Goal: Task Accomplishment & Management: Use online tool/utility

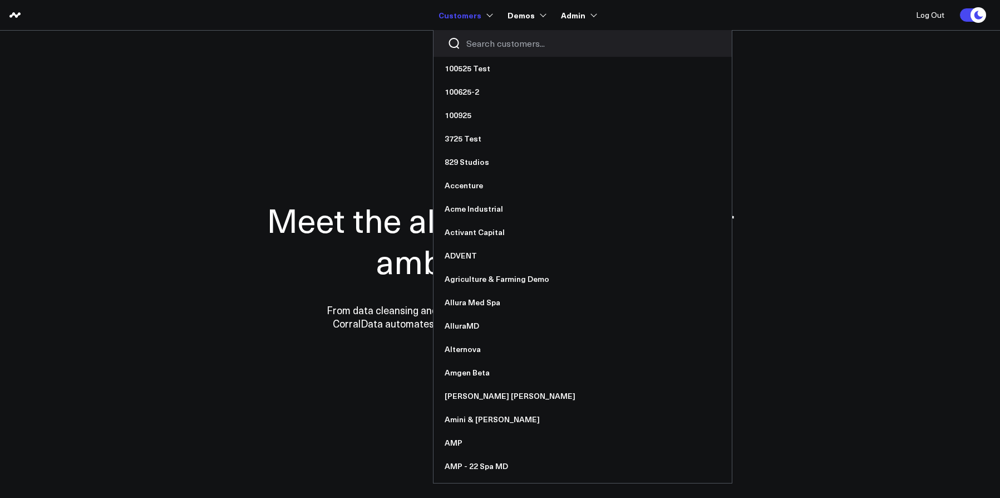
click at [479, 40] on input "Search customers input" at bounding box center [592, 43] width 252 height 12
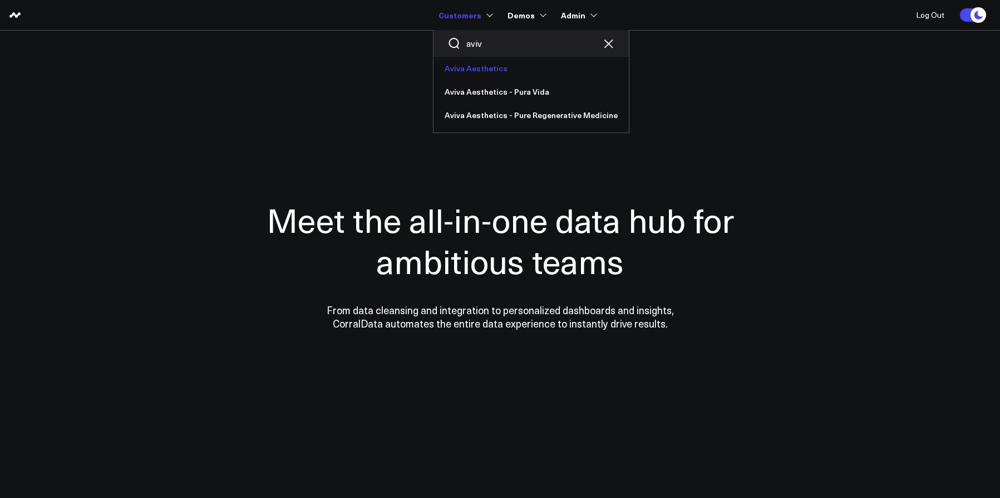
type input "aviv"
click at [479, 65] on link "Aviva Aesthetics" at bounding box center [531, 68] width 195 height 23
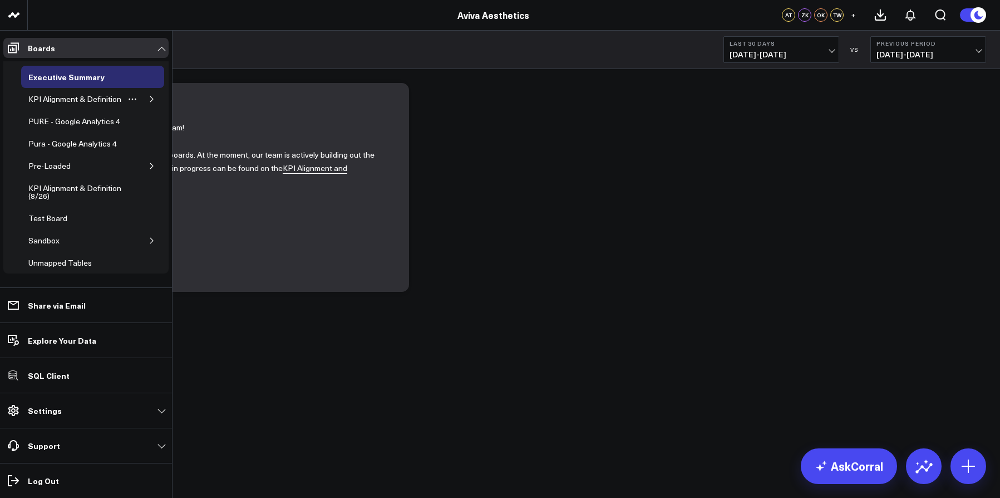
click at [146, 98] on button "button" at bounding box center [151, 99] width 11 height 11
click at [66, 128] on div "Appointments" at bounding box center [61, 121] width 55 height 13
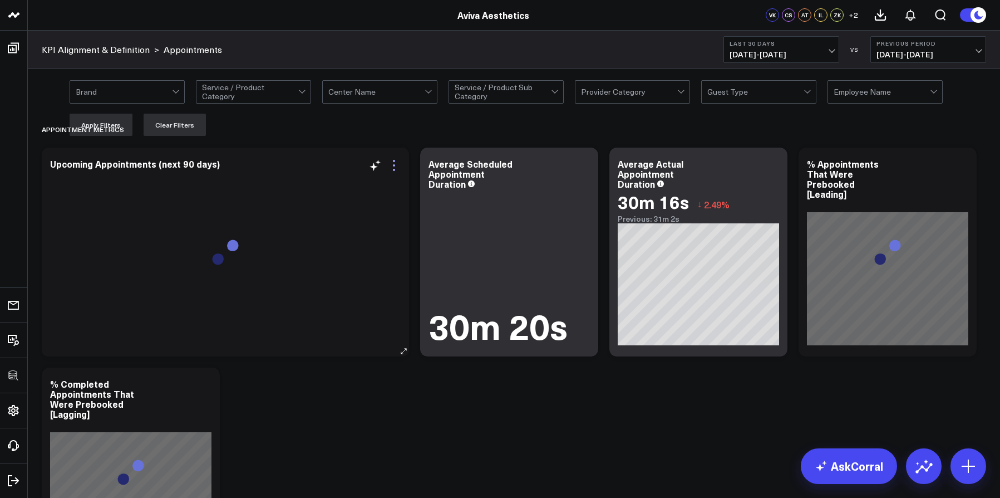
click at [397, 165] on icon at bounding box center [393, 165] width 13 height 13
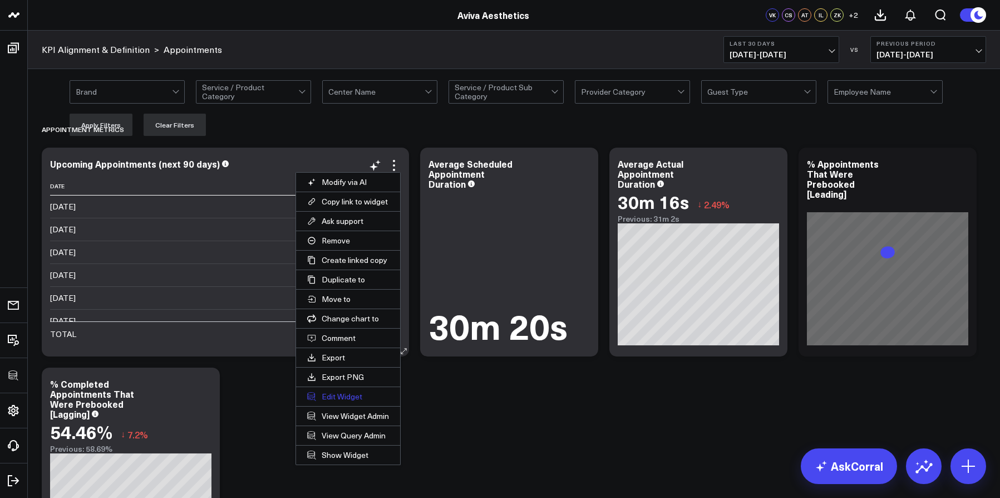
click at [356, 394] on button "Edit Widget" at bounding box center [348, 396] width 104 height 19
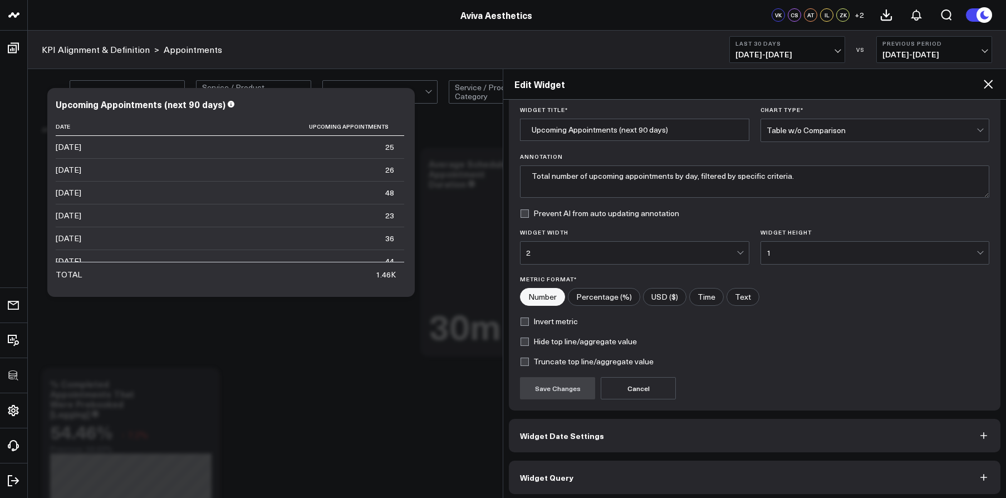
scroll to position [40, 0]
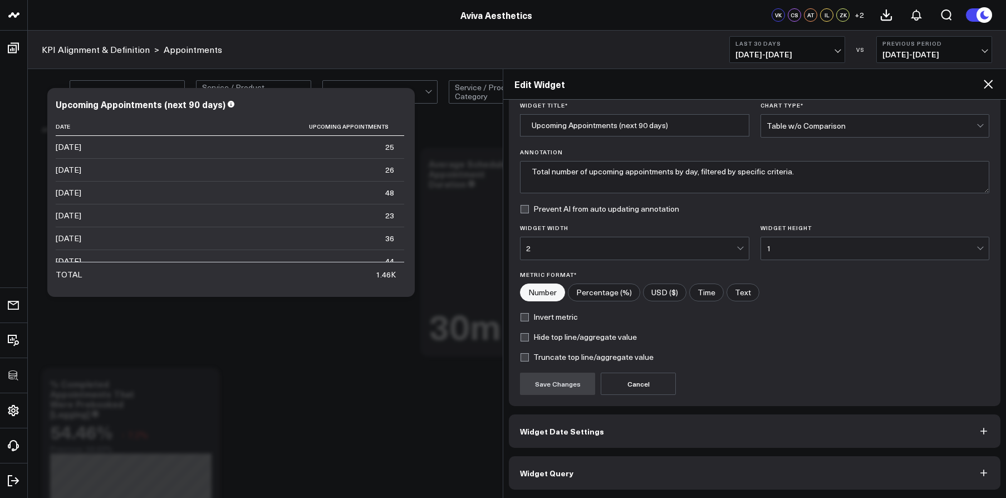
click at [682, 468] on button "Widget Query" at bounding box center [755, 472] width 492 height 33
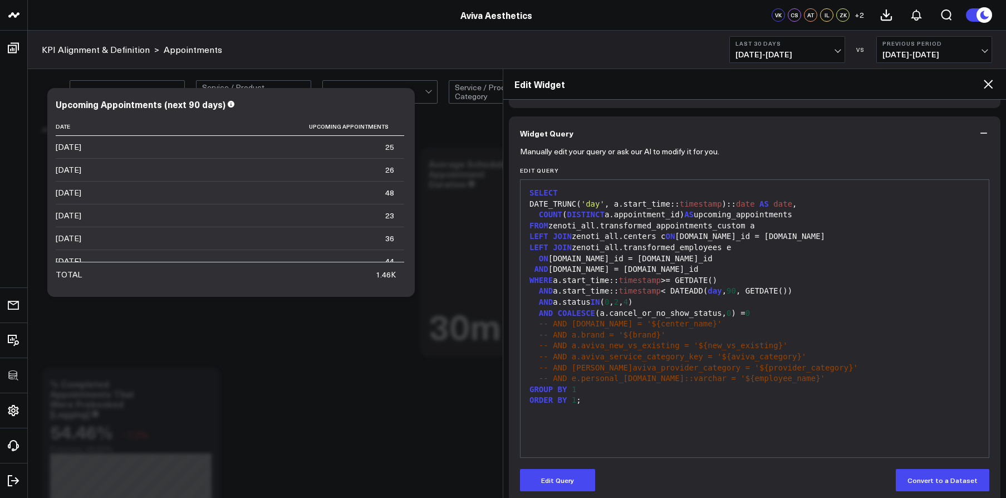
scroll to position [88, 0]
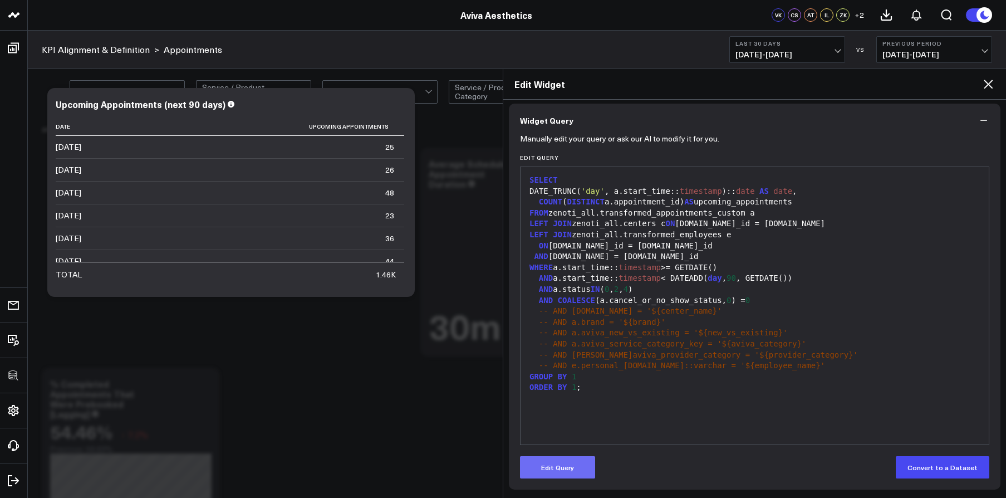
click at [587, 468] on button "Edit Query" at bounding box center [557, 467] width 75 height 22
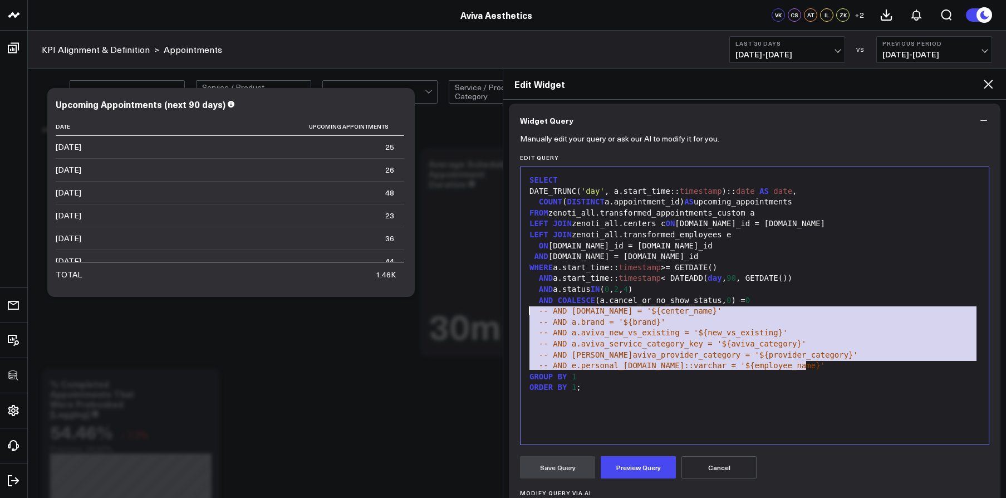
drag, startPoint x: 813, startPoint y: 364, endPoint x: 518, endPoint y: 306, distance: 300.7
click at [518, 306] on div "Manually edit your query or ask our AI to modify it for you. Edit Query 99 1 2 …" at bounding box center [755, 382] width 492 height 490
copy div "-- AND c.name = '${center_name}' -- AND a.brand = '${brand}' -- AND a.aviva_new…"
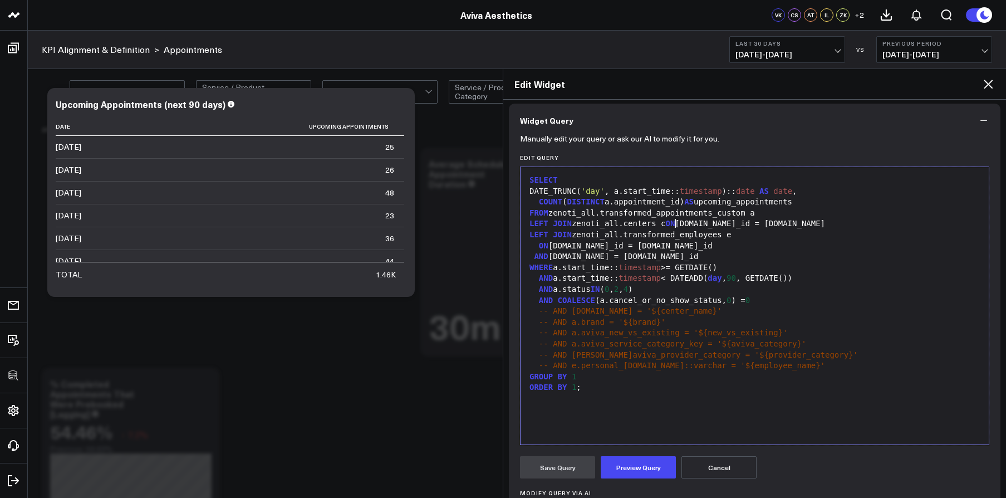
click at [674, 223] on div "LEFT JOIN zenoti_all.centers c ON a.center_id = c.id" at bounding box center [754, 223] width 457 height 11
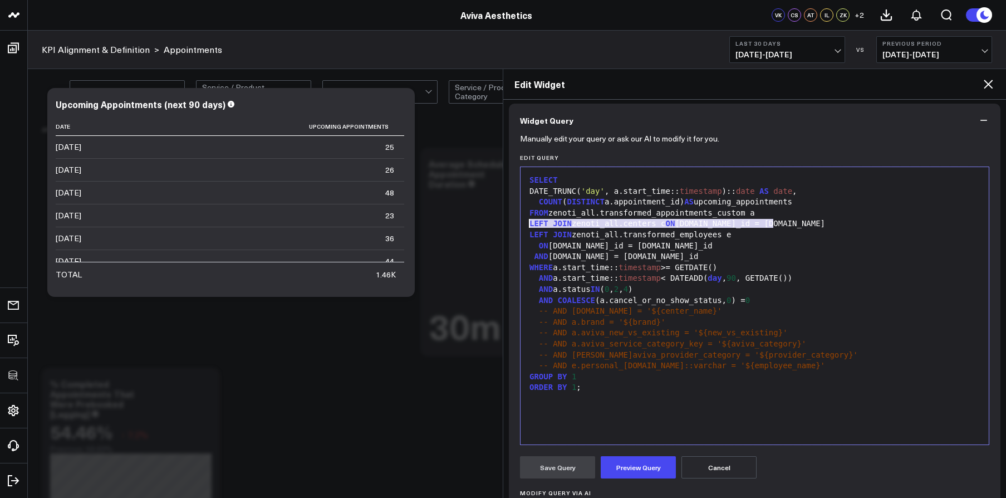
drag, startPoint x: 782, startPoint y: 223, endPoint x: 523, endPoint y: 223, distance: 258.3
click at [523, 223] on div "99 1 2 3 4 5 6 7 8 9 10 11 12 13 14 15 16 17 18 19 20 › ⌄ SELECT DATE_TRUNC( 'd…" at bounding box center [754, 305] width 469 height 278
copy div "LEFT JOIN zenoti_all.centers c ON a.center_id = c.id"
click at [0, 0] on ul "Executive Summary KPI Alignment & Definition Appointments Demographics Financia…" at bounding box center [0, 0] width 0 height 0
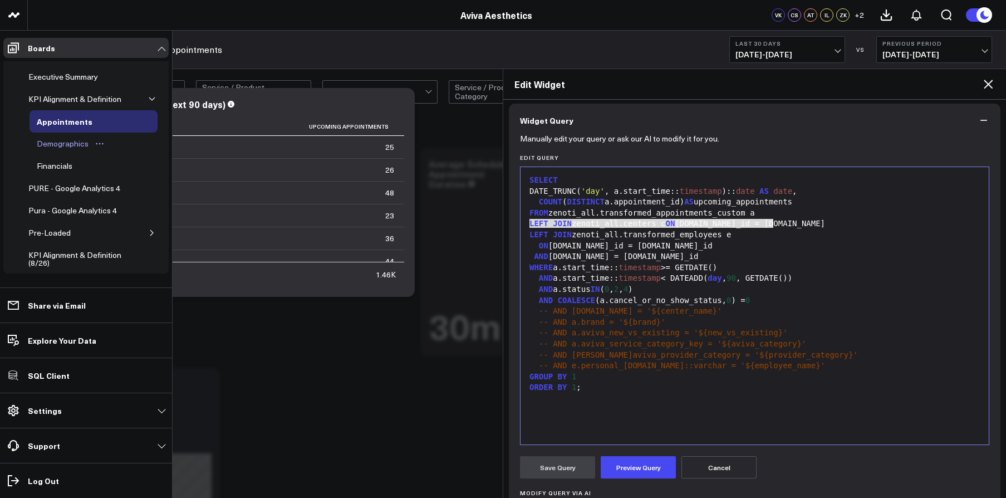
click at [43, 150] on div "Demographics" at bounding box center [62, 143] width 57 height 13
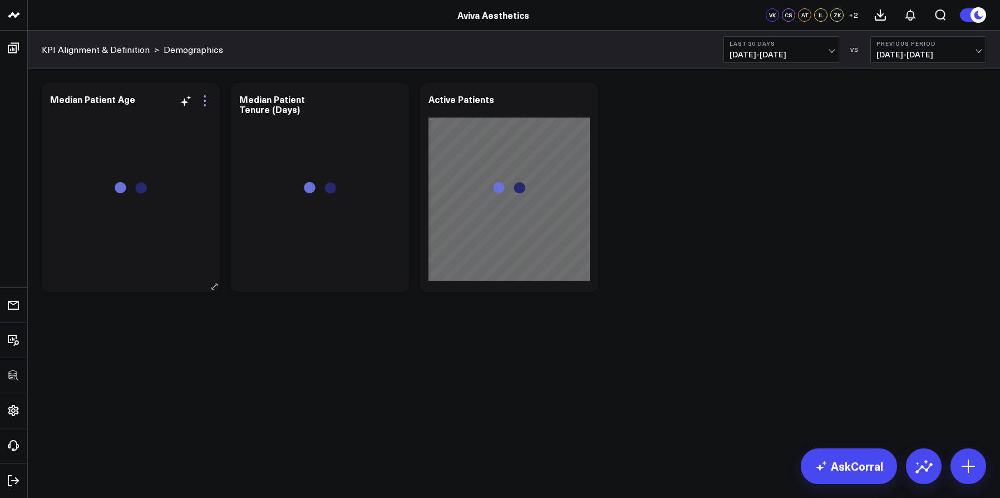
click at [208, 99] on icon at bounding box center [204, 100] width 13 height 13
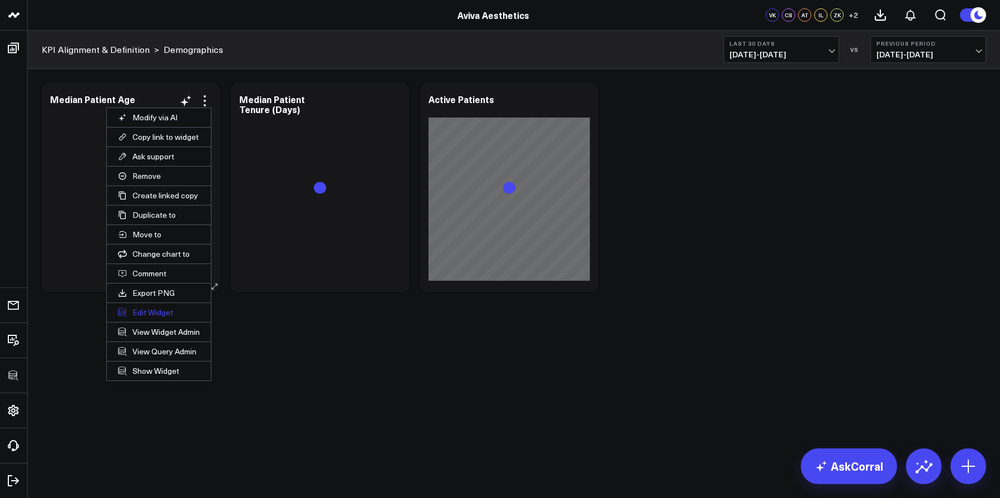
click at [156, 309] on button "Edit Widget" at bounding box center [159, 312] width 104 height 19
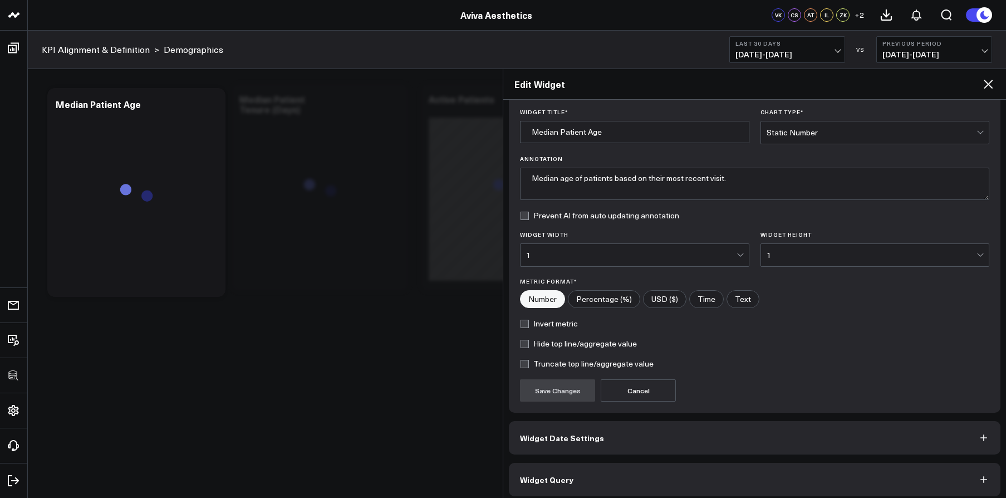
scroll to position [40, 0]
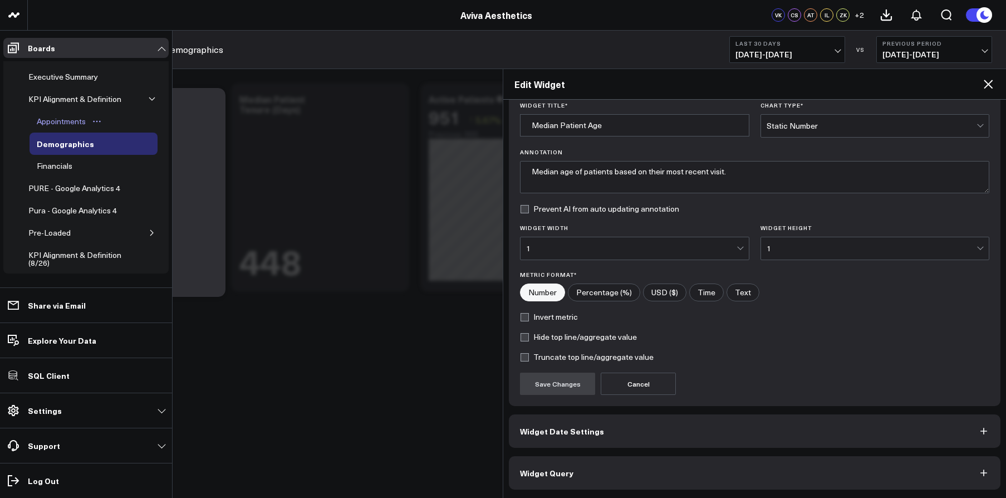
click at [58, 128] on div "Appointments" at bounding box center [61, 121] width 55 height 13
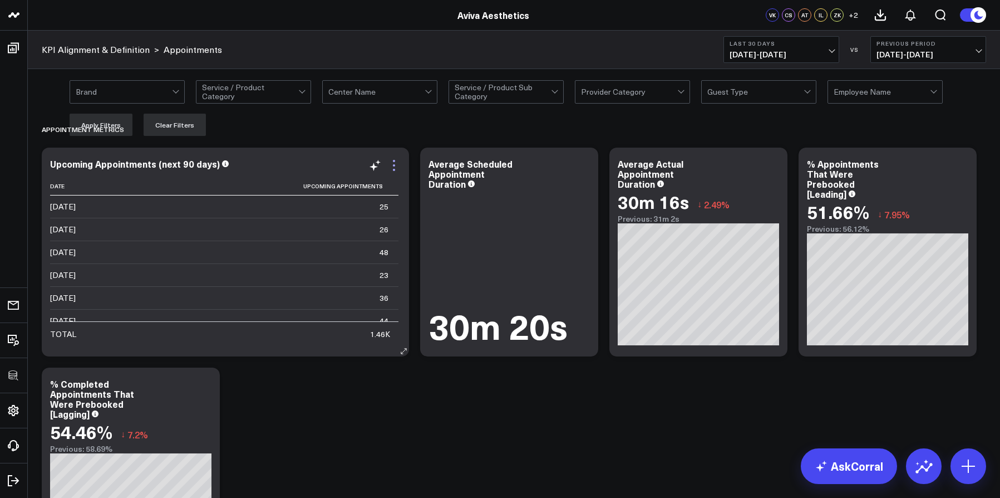
click at [396, 162] on icon at bounding box center [393, 165] width 13 height 13
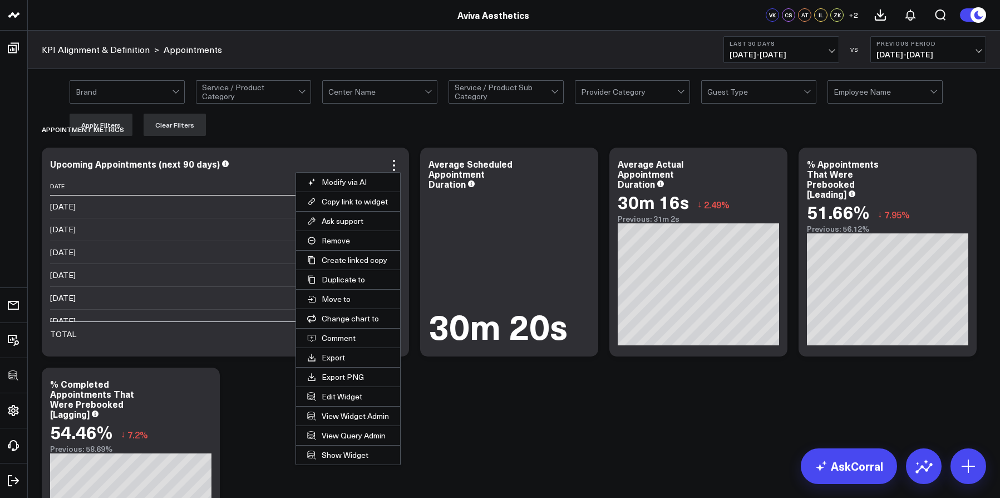
click at [338, 401] on button "Edit Widget" at bounding box center [348, 396] width 104 height 19
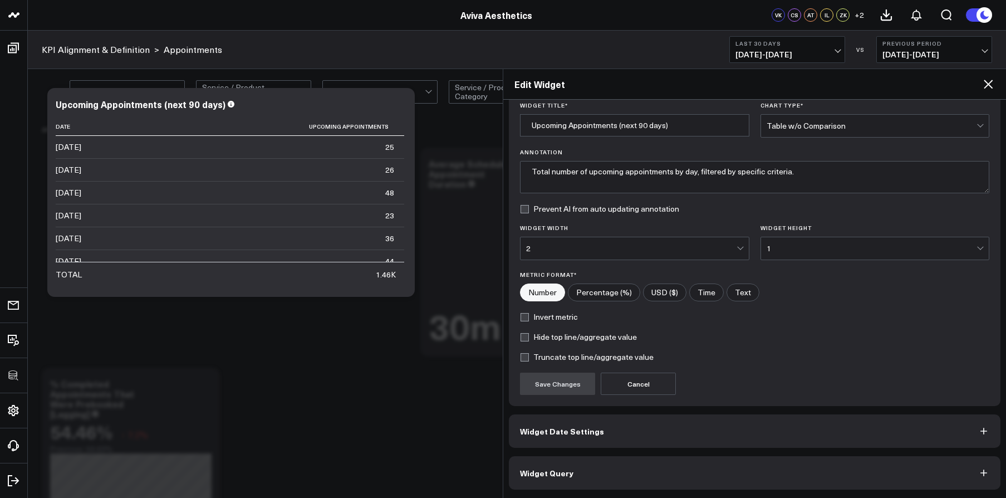
click at [650, 480] on button "Widget Query" at bounding box center [755, 472] width 492 height 33
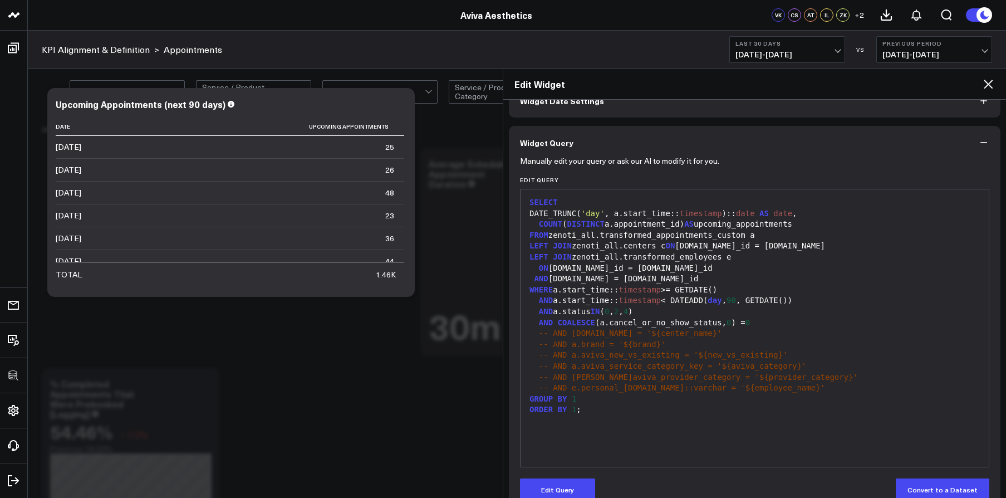
scroll to position [74, 0]
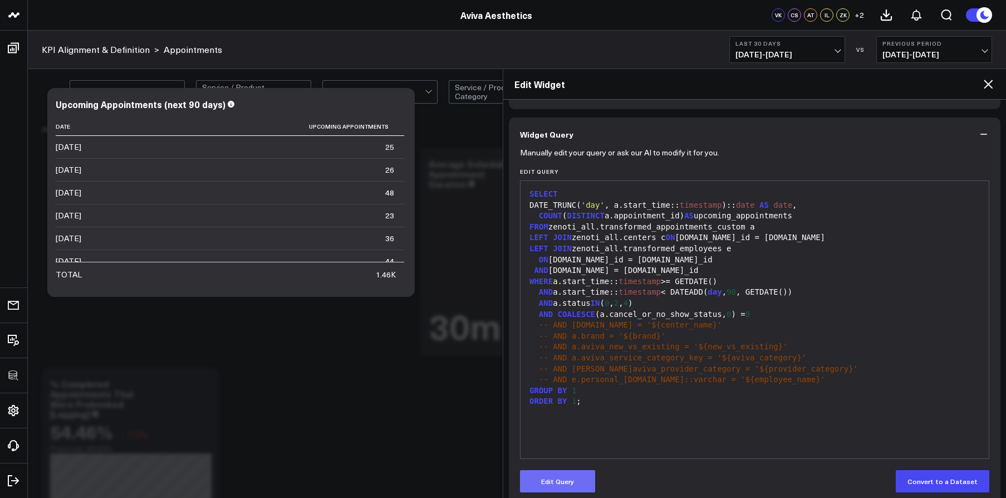
click at [577, 478] on button "Edit Query" at bounding box center [557, 481] width 75 height 22
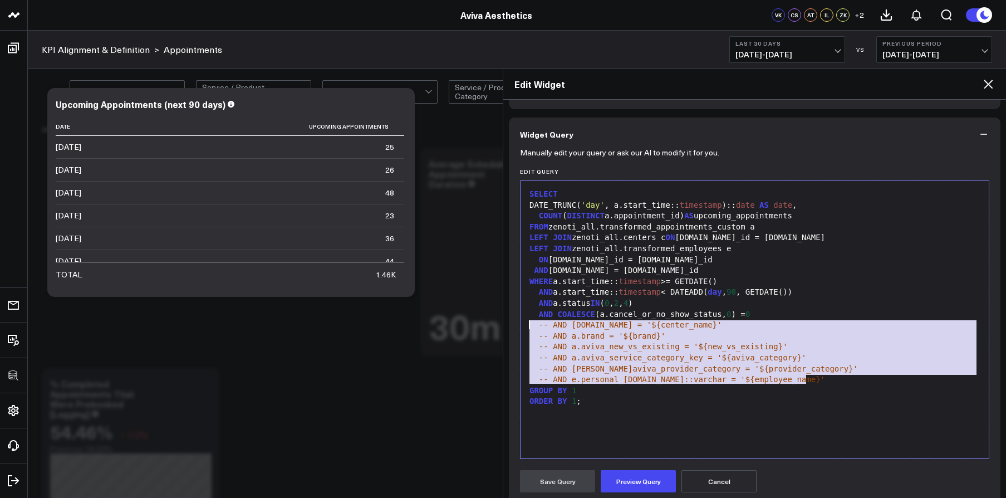
drag, startPoint x: 809, startPoint y: 379, endPoint x: 527, endPoint y: 322, distance: 287.3
click at [527, 322] on div "SELECT DATE_TRUNC( 'day' , a.start_time:: timestamp ):: date AS date , COUNT ( …" at bounding box center [754, 319] width 457 height 266
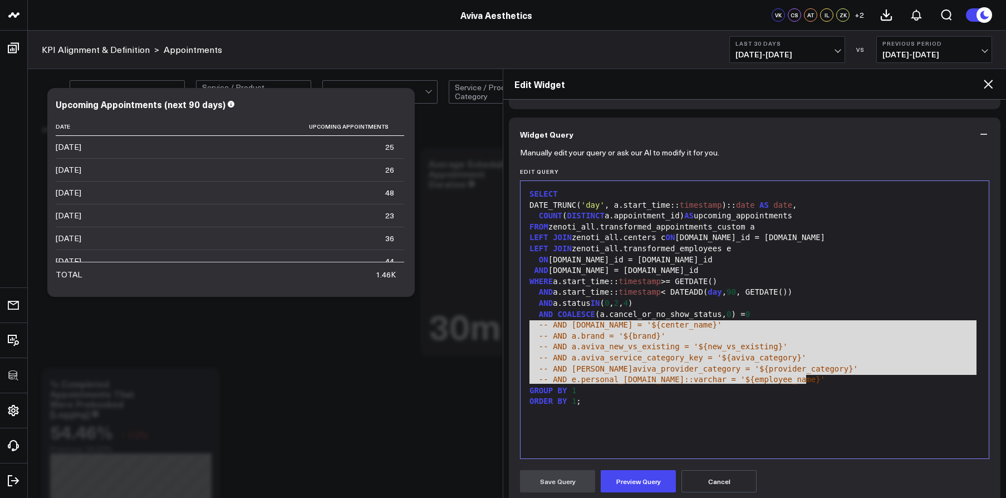
click at [986, 85] on icon at bounding box center [988, 84] width 9 height 9
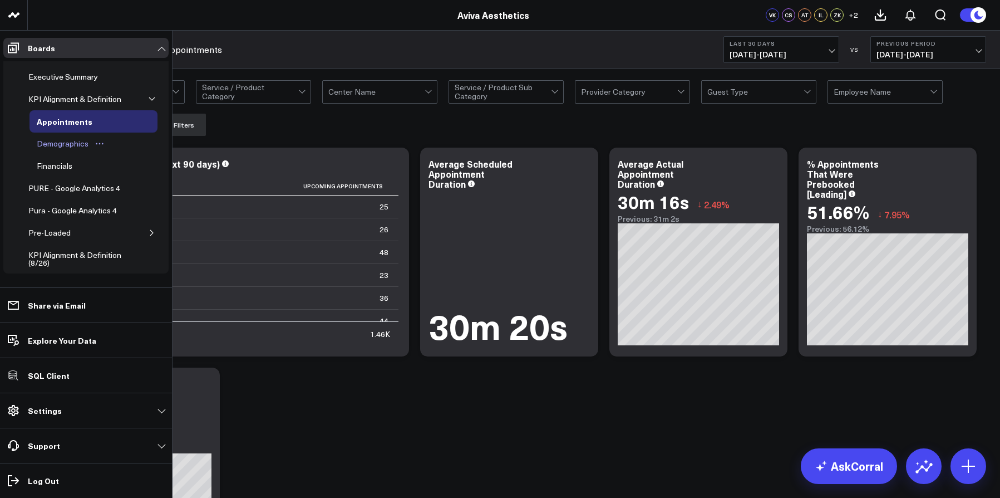
click at [52, 150] on div "Demographics" at bounding box center [62, 143] width 57 height 13
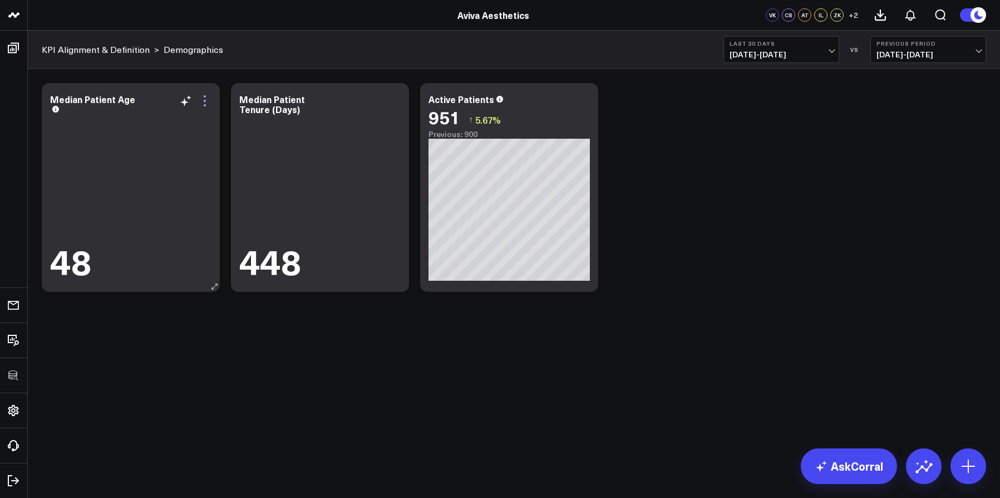
click at [202, 101] on icon at bounding box center [204, 100] width 13 height 13
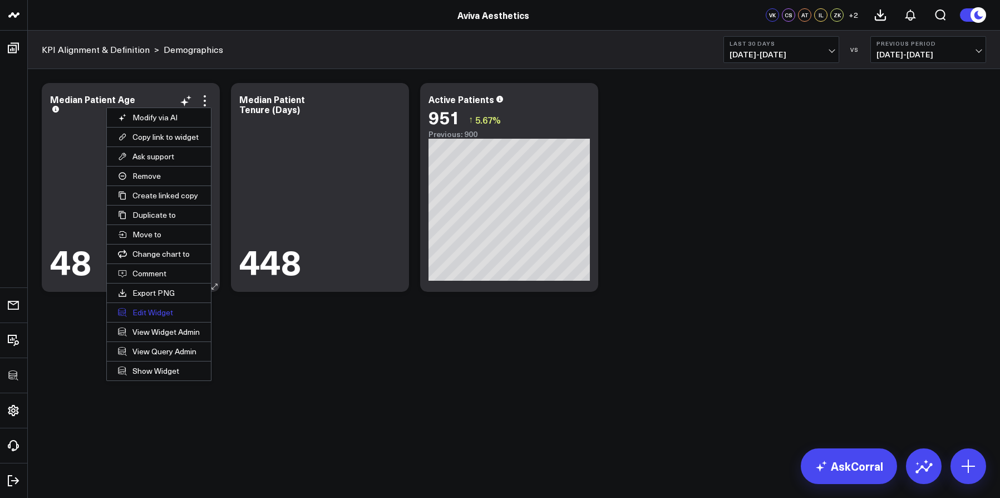
drag, startPoint x: 163, startPoint y: 298, endPoint x: 161, endPoint y: 306, distance: 7.4
click at [161, 306] on ul "Modify via AI Copy link to widget Ask support Remove Create linked copy Executi…" at bounding box center [158, 243] width 105 height 273
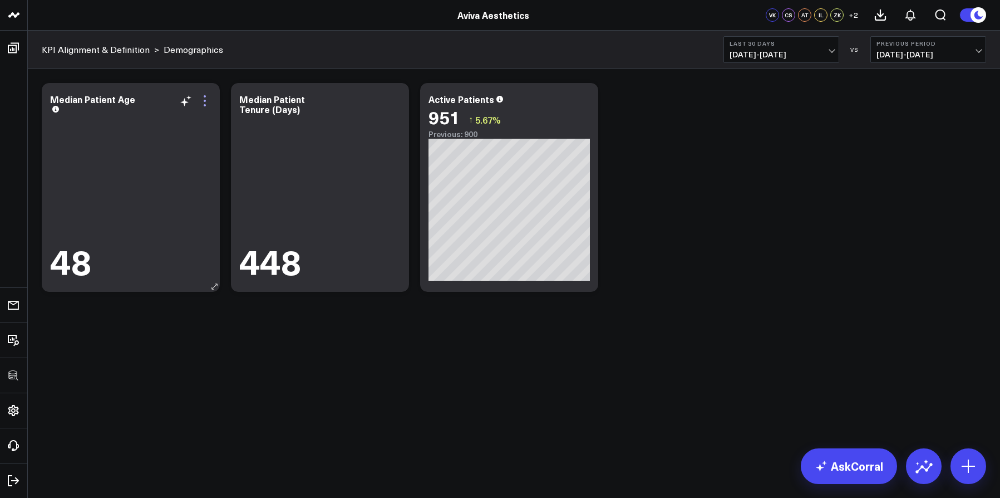
click at [203, 106] on icon at bounding box center [204, 100] width 13 height 13
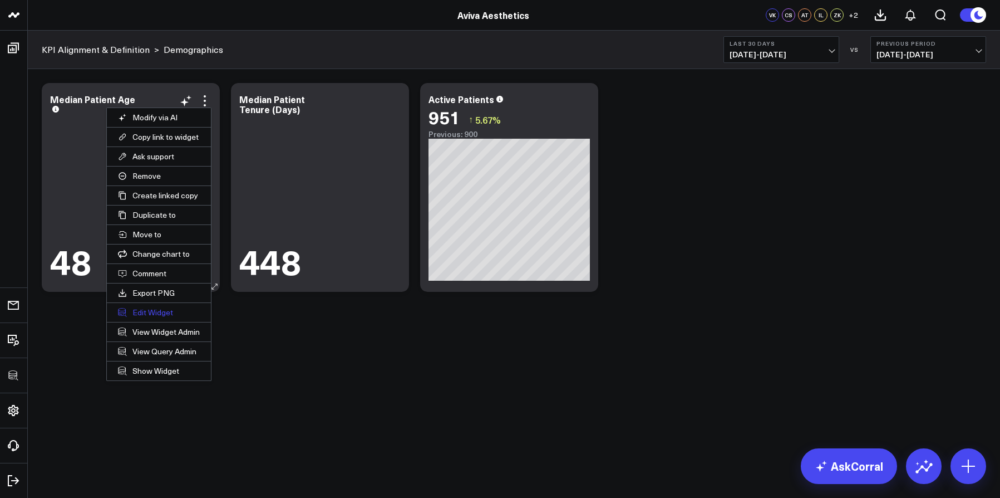
click at [160, 313] on button "Edit Widget" at bounding box center [159, 312] width 104 height 19
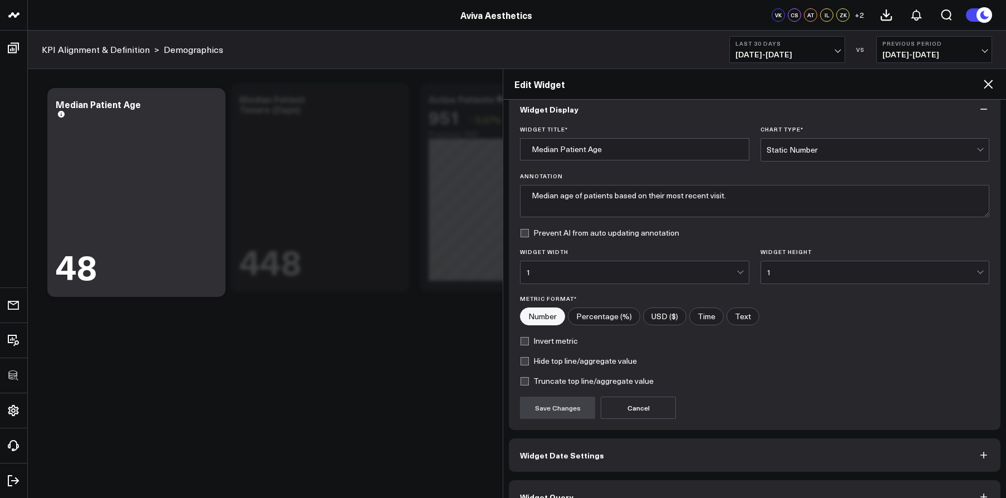
scroll to position [40, 0]
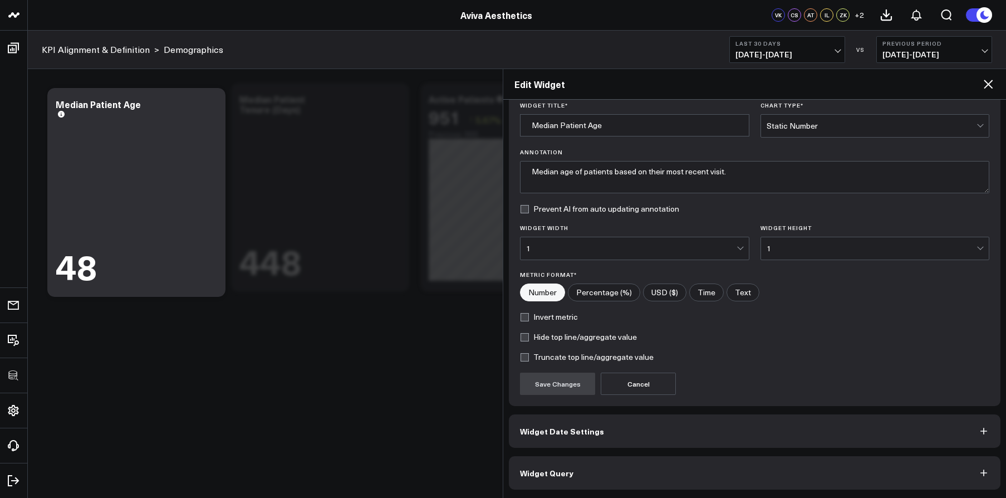
click at [714, 463] on button "Widget Query" at bounding box center [755, 472] width 492 height 33
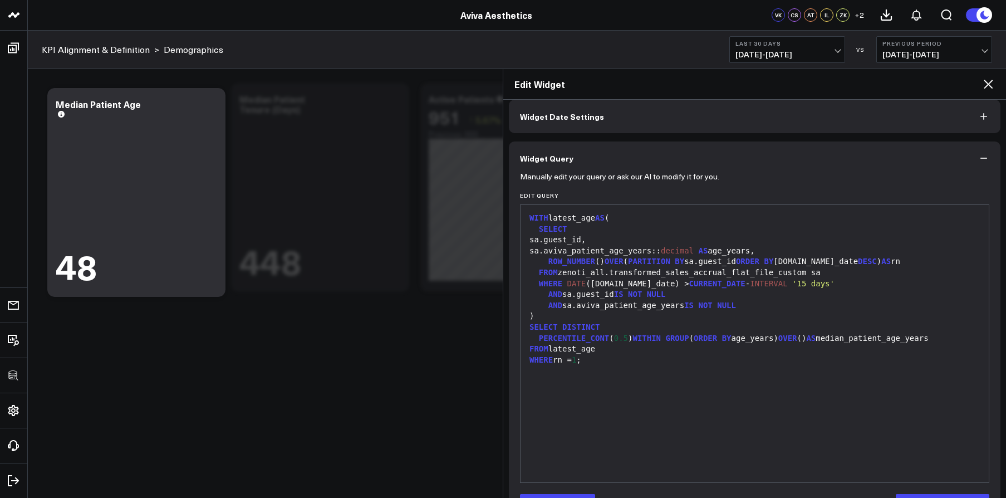
scroll to position [88, 0]
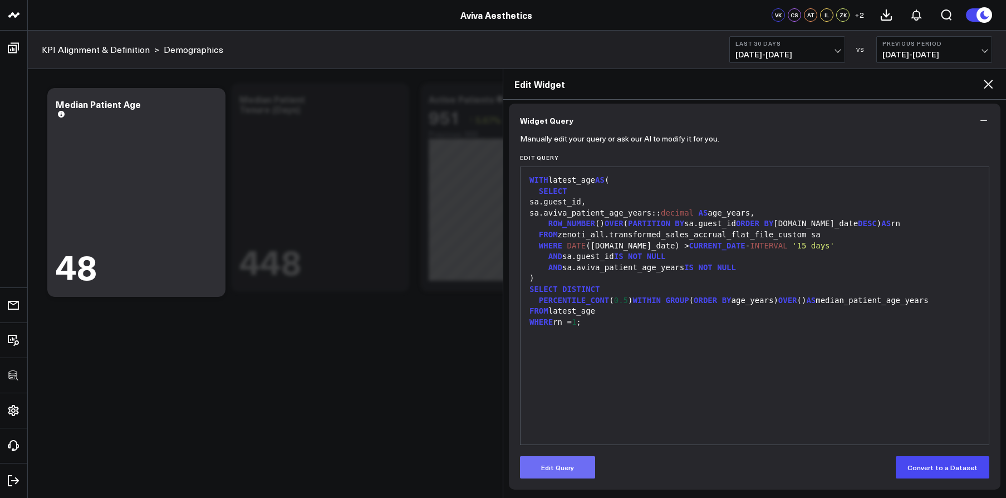
click at [581, 477] on button "Edit Query" at bounding box center [557, 467] width 75 height 22
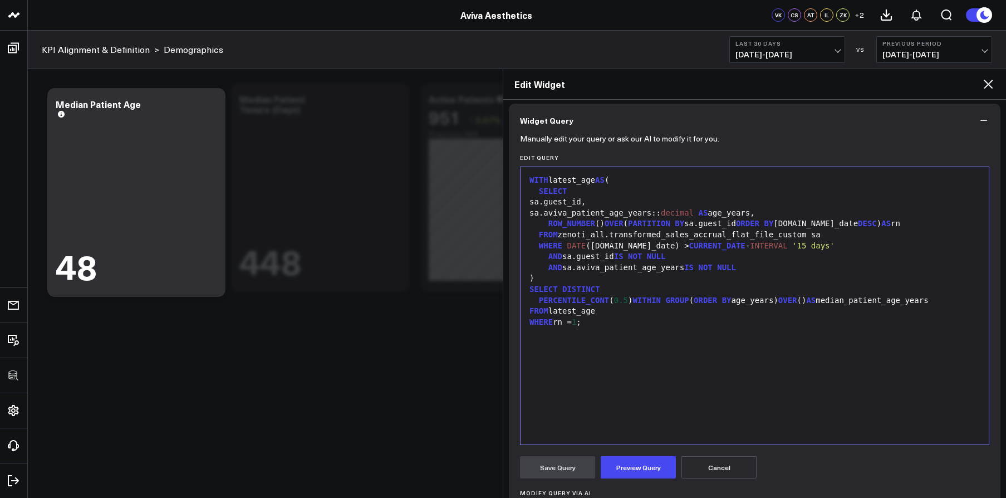
click at [743, 260] on div "AND sa.guest_id IS NOT NULL" at bounding box center [754, 256] width 457 height 11
click at [752, 264] on div "AND sa.aviva_patient_age_years IS NOT NULL" at bounding box center [754, 267] width 457 height 11
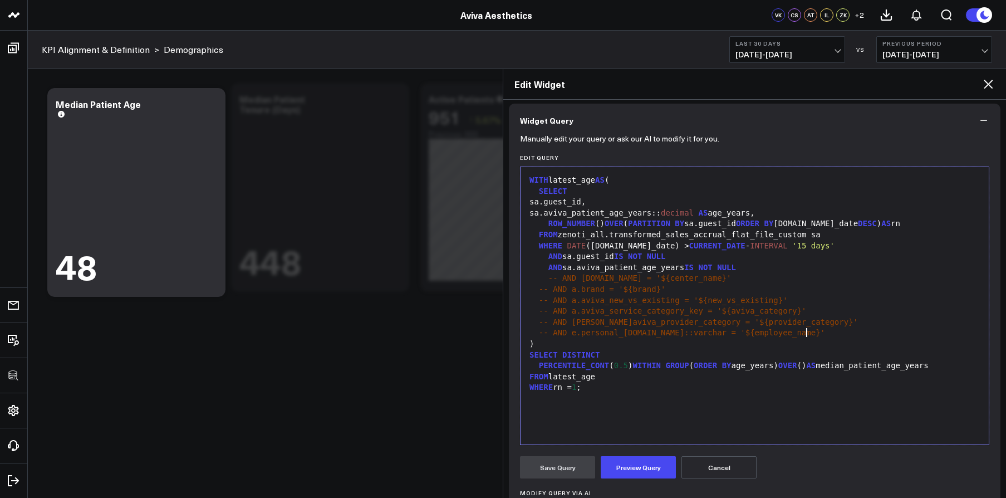
click at [551, 277] on span "-- AND [DOMAIN_NAME] = '${center_name}'" at bounding box center [639, 277] width 183 height 9
click at [544, 278] on div "-- AND [DOMAIN_NAME] = '${center_name}'" at bounding box center [754, 278] width 457 height 11
click at [548, 278] on span "-- AND [DOMAIN_NAME] = '${center_name}'" at bounding box center [639, 277] width 183 height 9
click at [827, 234] on div "FROM zenoti_all.transformed_sales_accrual_flat_file_custom sa" at bounding box center [754, 234] width 457 height 11
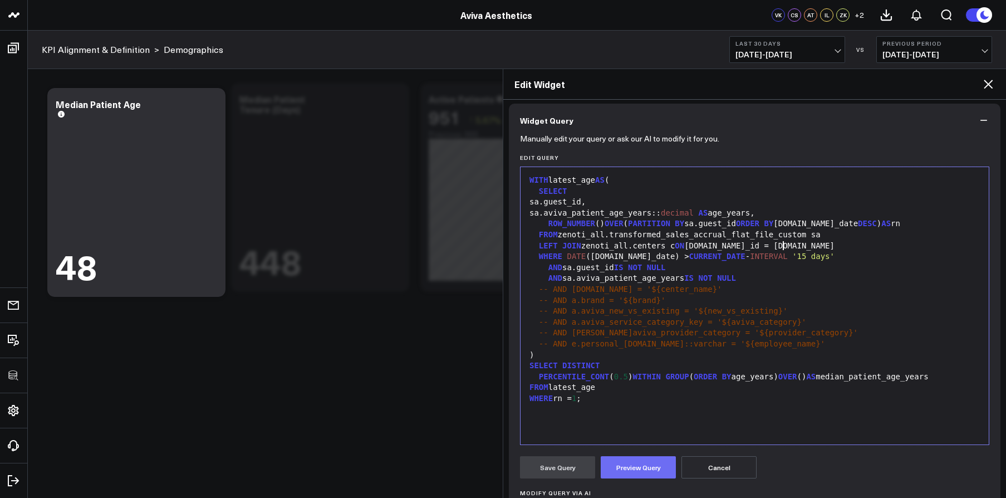
click at [632, 469] on button "Preview Query" at bounding box center [638, 467] width 75 height 22
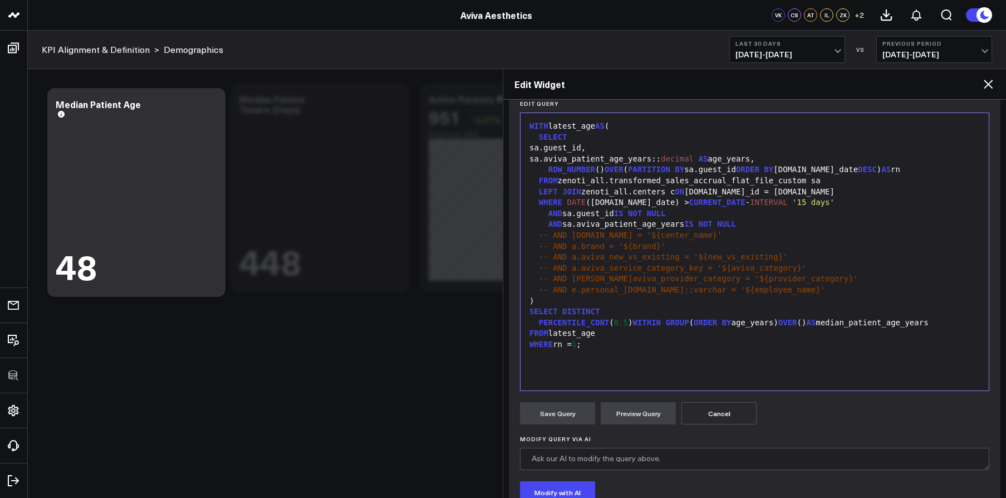
scroll to position [136, 0]
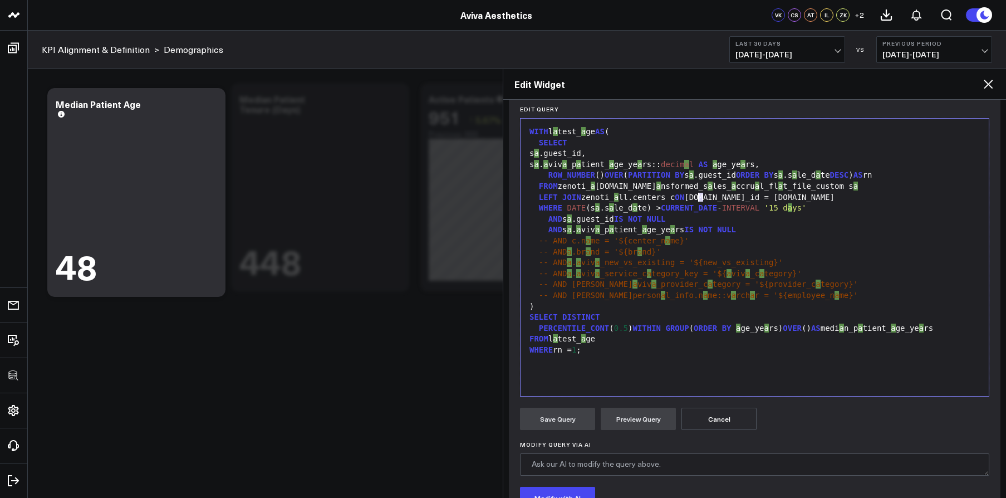
click at [700, 199] on div "LEFT JOIN zenoti_ a ll.centers c ON a.center_id = c.id" at bounding box center [754, 197] width 457 height 11
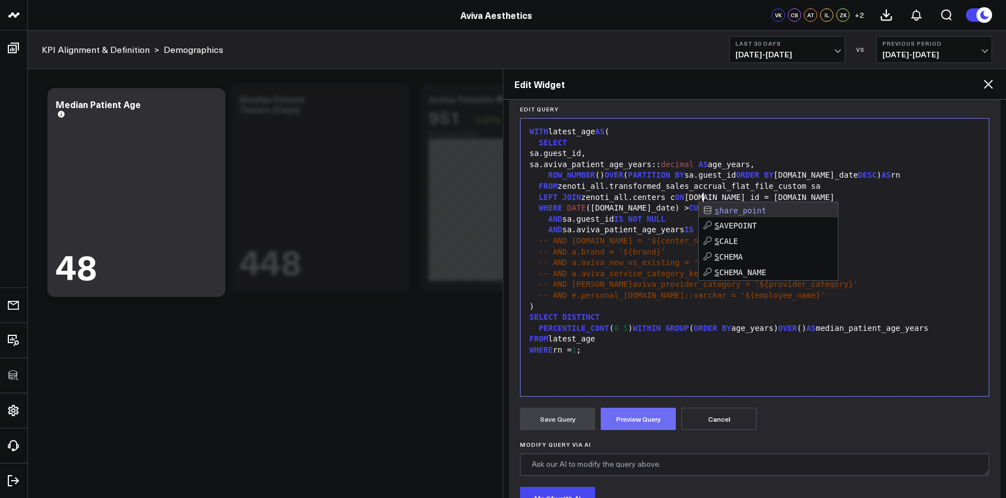
click at [626, 411] on button "Preview Query" at bounding box center [638, 418] width 75 height 22
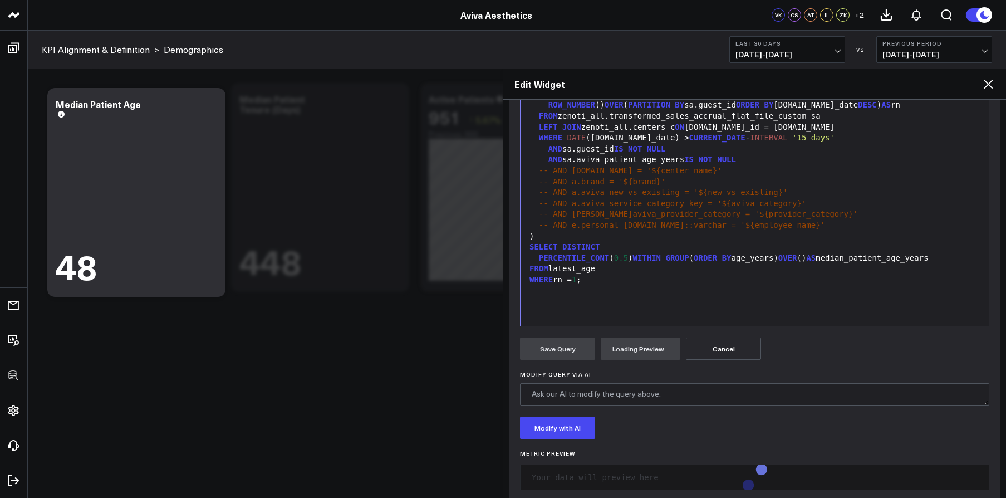
scroll to position [205, 0]
click at [570, 194] on span "-- AND a.aviva_new_vs_existing = '${new_vs_existing}'" at bounding box center [663, 193] width 249 height 9
click at [574, 187] on span "-- AND a.brand = '${brand}'" at bounding box center [602, 183] width 127 height 9
click at [573, 194] on span "-- AND a.aviva_new_vs_existing = '${new_vs_existing}'" at bounding box center [663, 193] width 249 height 9
click at [574, 203] on span "-- AND a.aviva_service_category_key = '${aviva_category}'" at bounding box center [672, 204] width 267 height 9
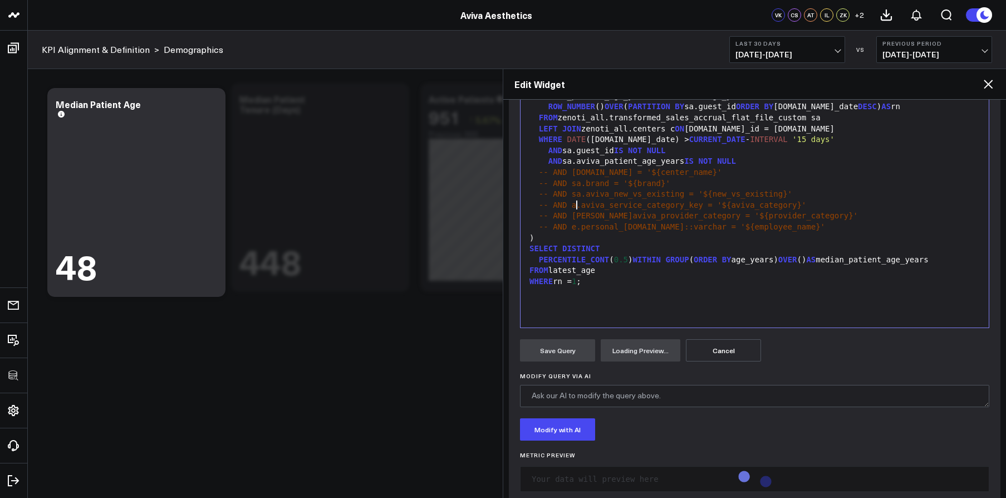
click at [574, 206] on span "-- AND a.aviva_service_category_key = '${aviva_category}'" at bounding box center [672, 204] width 267 height 9
click at [571, 205] on span "-- AND a.aviva_service_category_key = '${aviva_category}'" at bounding box center [672, 204] width 267 height 9
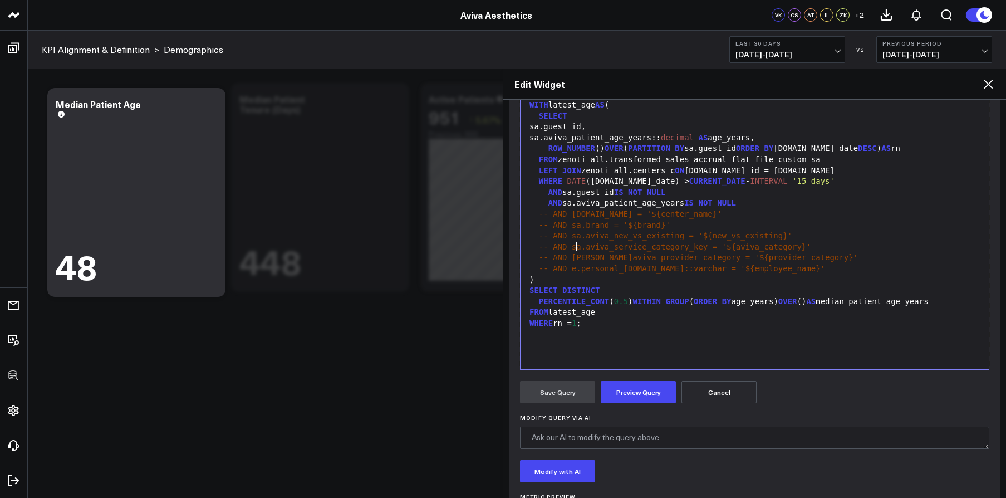
scroll to position [161, 0]
click at [622, 233] on span "-- AND sa.aviva_new_vs_existing = '${ne" at bounding box center [630, 237] width 183 height 9
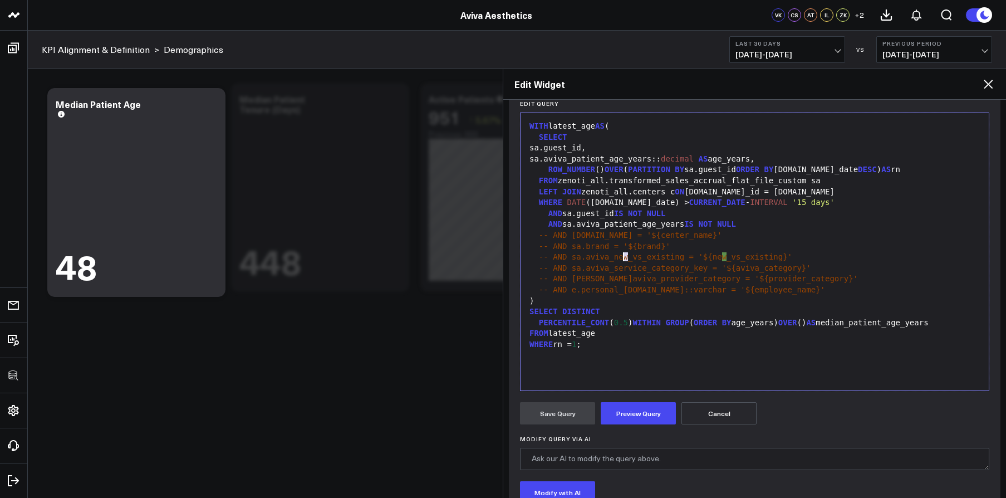
scroll to position [141, 0]
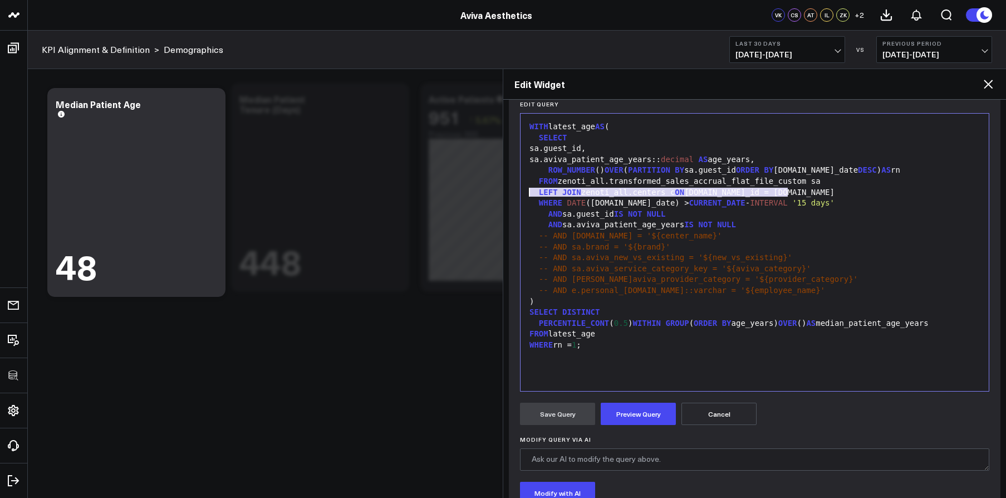
drag, startPoint x: 810, startPoint y: 189, endPoint x: 517, endPoint y: 193, distance: 293.4
click at [517, 193] on div "Manually edit your query or ask our AI to modify it for you. Edit Query 99 1 2 …" at bounding box center [755, 351] width 492 height 537
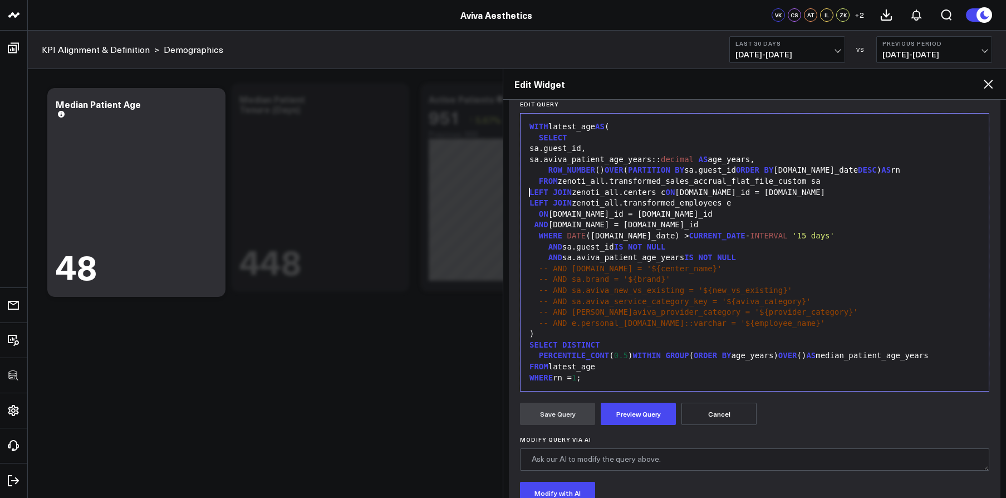
click at [530, 194] on span "LEFT" at bounding box center [538, 192] width 19 height 9
click at [532, 200] on span "LEFT" at bounding box center [538, 202] width 19 height 9
click at [530, 203] on span "LEFT" at bounding box center [538, 202] width 19 height 9
click at [764, 203] on div "LEFT JOIN zenoti_all.transformed_employees e" at bounding box center [754, 203] width 457 height 11
click at [751, 204] on div "LEFT JOIN zenoti_all.transformed_employees e" at bounding box center [754, 203] width 457 height 11
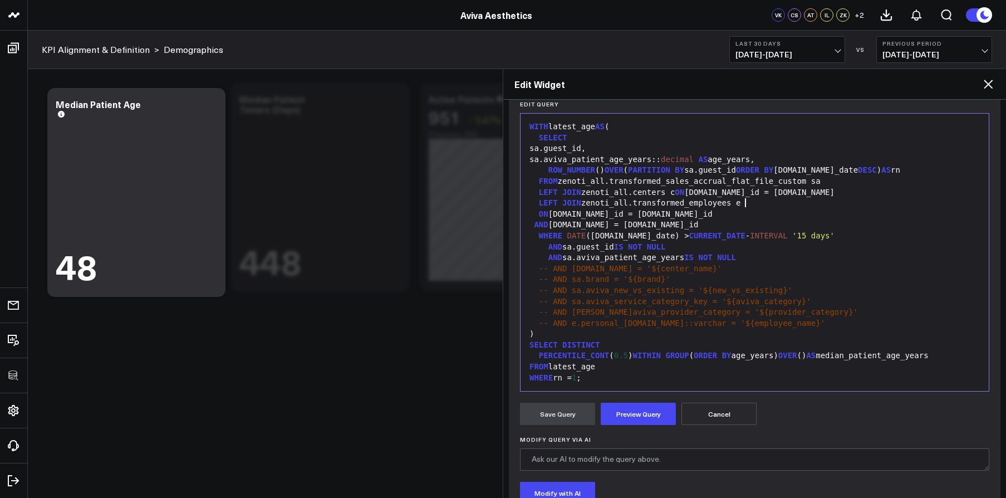
click at [746, 204] on div "LEFT JOIN zenoti_all.transformed_employees e" at bounding box center [754, 203] width 457 height 11
drag, startPoint x: 644, startPoint y: 411, endPoint x: 647, endPoint y: 404, distance: 8.0
click at [644, 411] on button "Preview Query" at bounding box center [638, 413] width 75 height 22
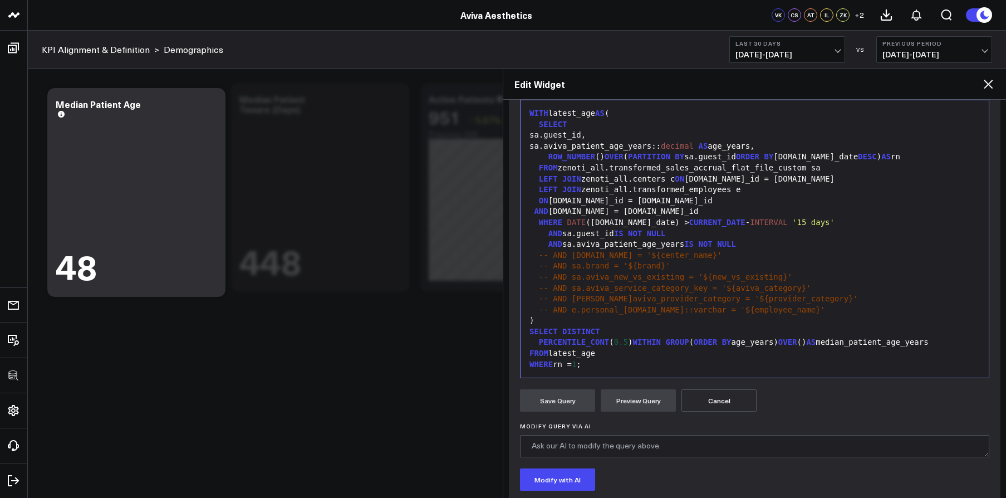
scroll to position [145, 0]
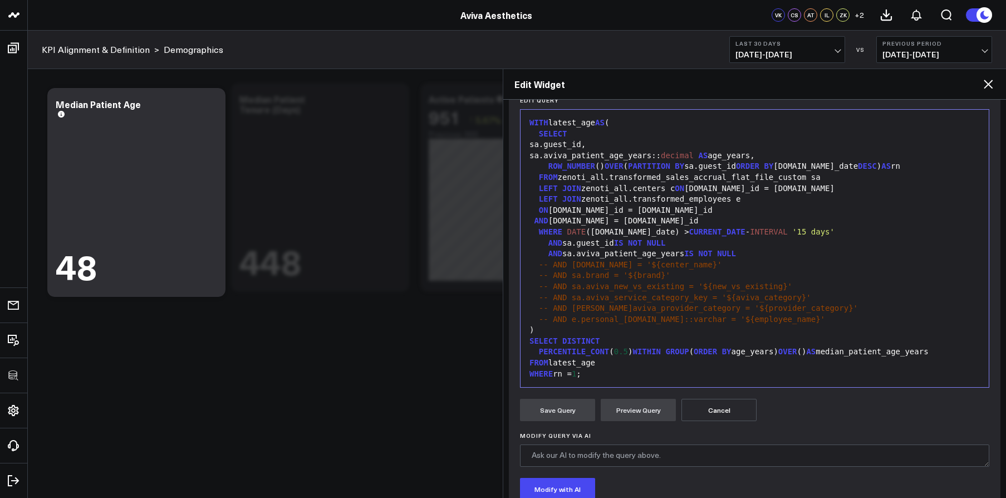
click at [593, 288] on span "-- AND sa.aviva_new_vs_existing = '${new_vs_existing}'" at bounding box center [665, 286] width 253 height 9
click at [586, 223] on div "AND e.id = a.therapist_id" at bounding box center [754, 220] width 457 height 11
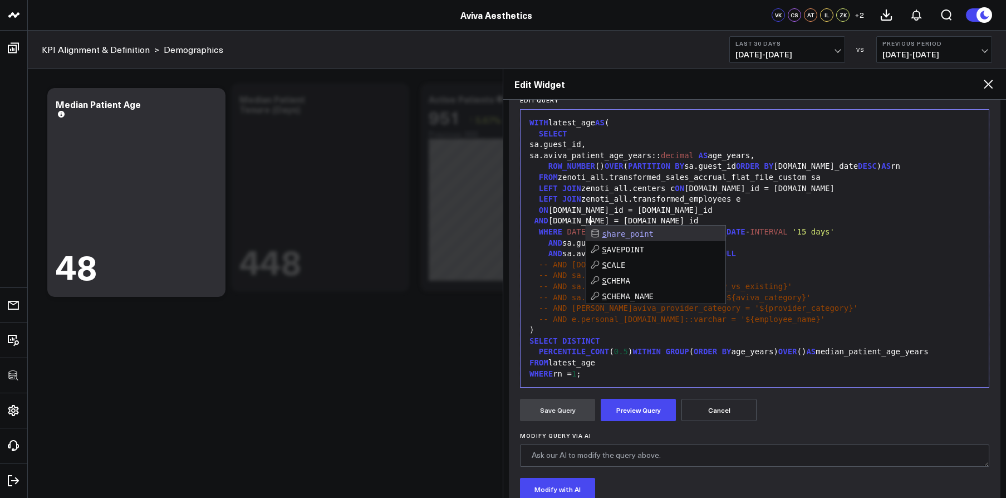
click at [633, 206] on div "ON e.center_id = a.center_id" at bounding box center [754, 210] width 457 height 11
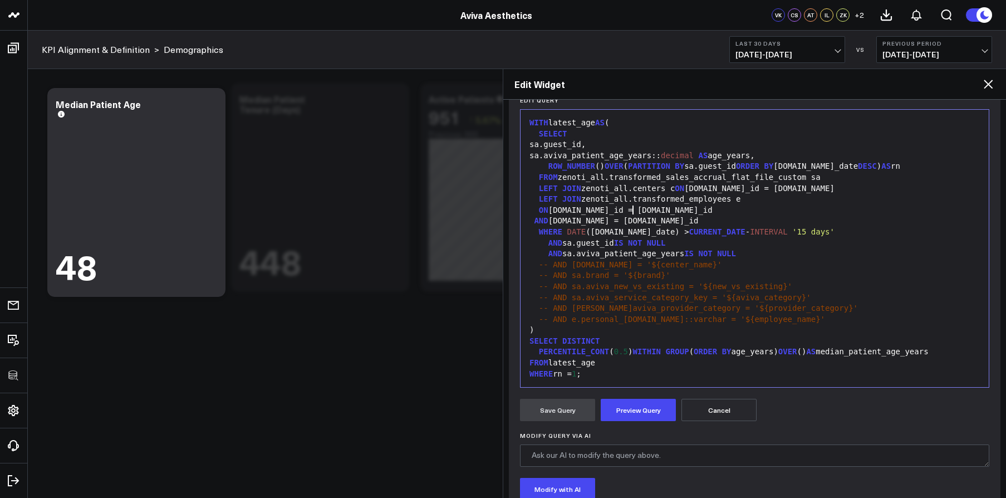
click at [534, 220] on span "AND" at bounding box center [541, 220] width 14 height 9
click at [740, 365] on div "FROM latest_age" at bounding box center [754, 362] width 457 height 11
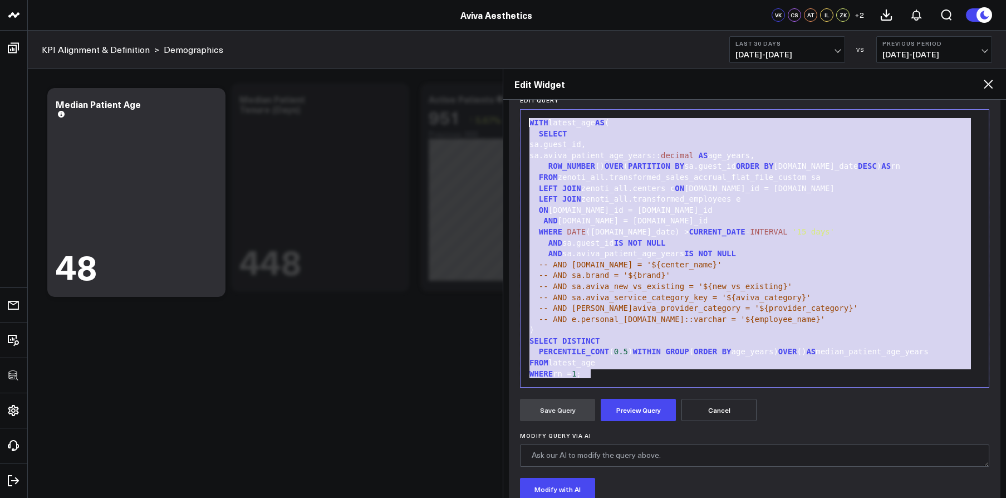
drag, startPoint x: 714, startPoint y: 375, endPoint x: 509, endPoint y: 125, distance: 322.8
click at [507, 114] on div "Widget Display Widget Date Settings Widget Query Manually edit your query or as…" at bounding box center [754, 299] width 503 height 398
copy div "WITH latest_age AS ( SELECT sa.guest_id, sa.aviva_patient_age_years:: decimal A…"
click at [618, 403] on button "Preview Query" at bounding box center [638, 410] width 75 height 22
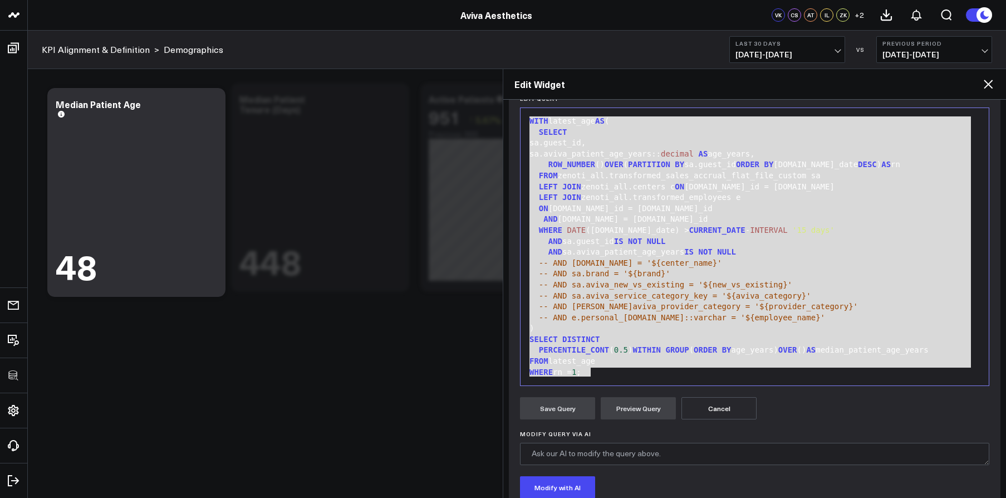
scroll to position [139, 0]
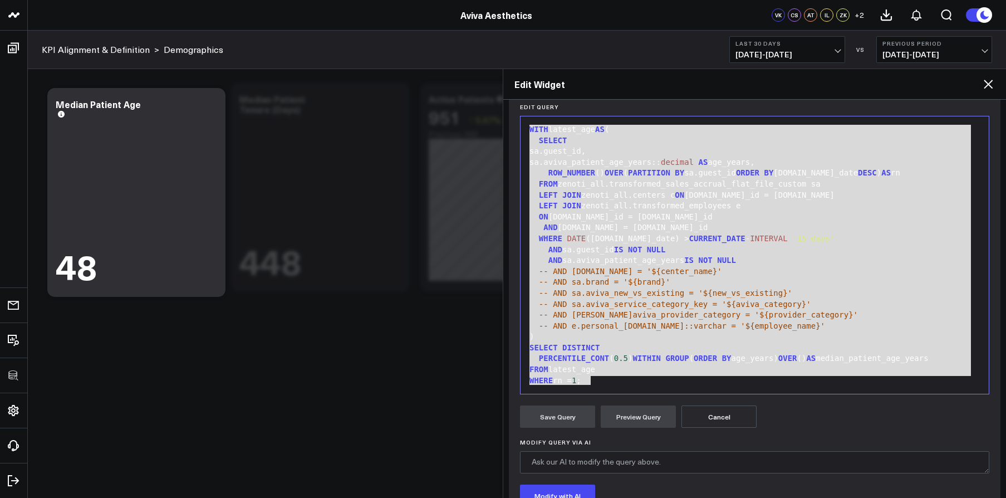
click at [636, 321] on div "-- AND e.personal_[DOMAIN_NAME]::varchar = '${employee_name}'" at bounding box center [754, 326] width 457 height 11
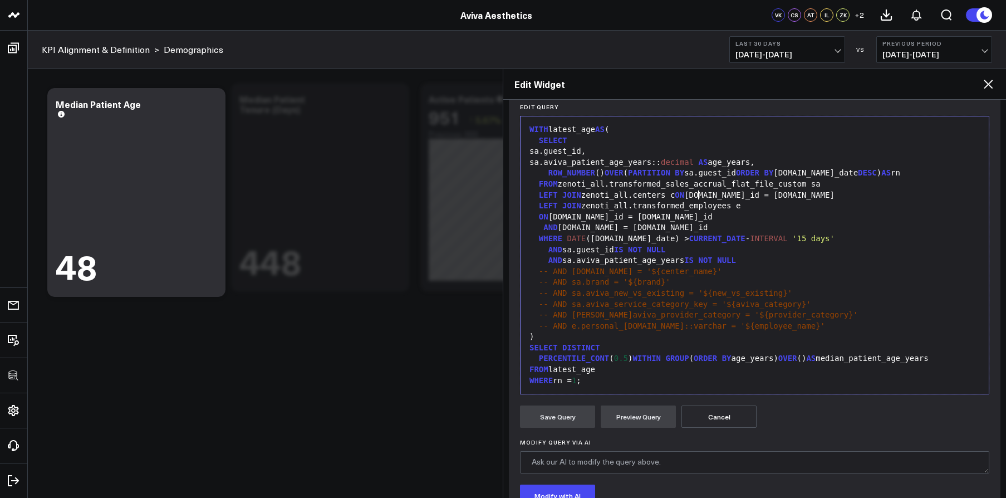
drag, startPoint x: 700, startPoint y: 193, endPoint x: 716, endPoint y: 211, distance: 24.5
click at [700, 193] on div "LEFT JOIN zenoti_all.centers c ON a.center_id = c.id" at bounding box center [754, 195] width 457 height 11
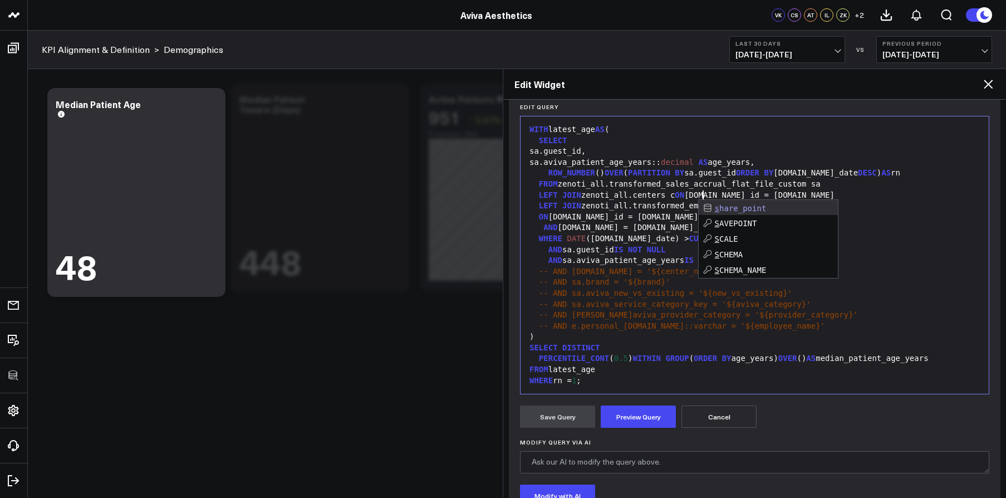
click at [681, 337] on div ")" at bounding box center [754, 336] width 457 height 11
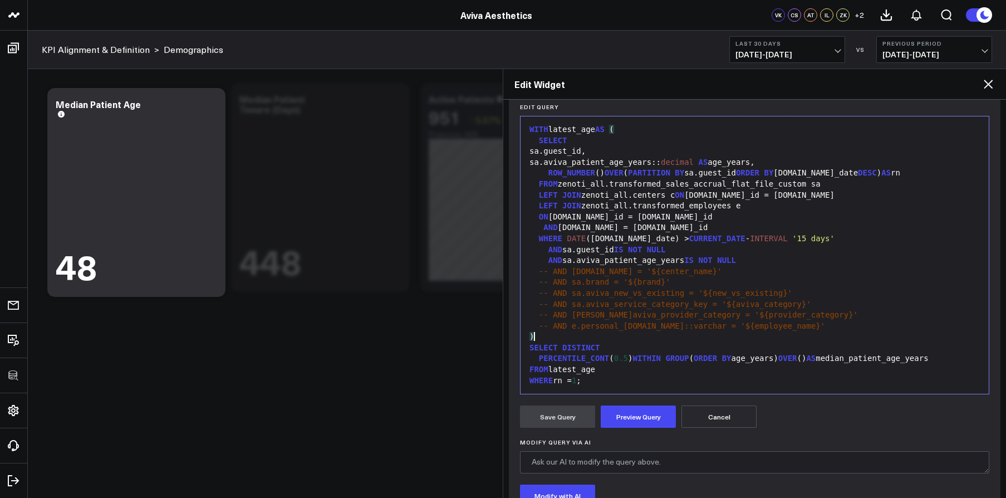
click at [621, 218] on div "ON e.center_id = a.center_id" at bounding box center [754, 217] width 457 height 11
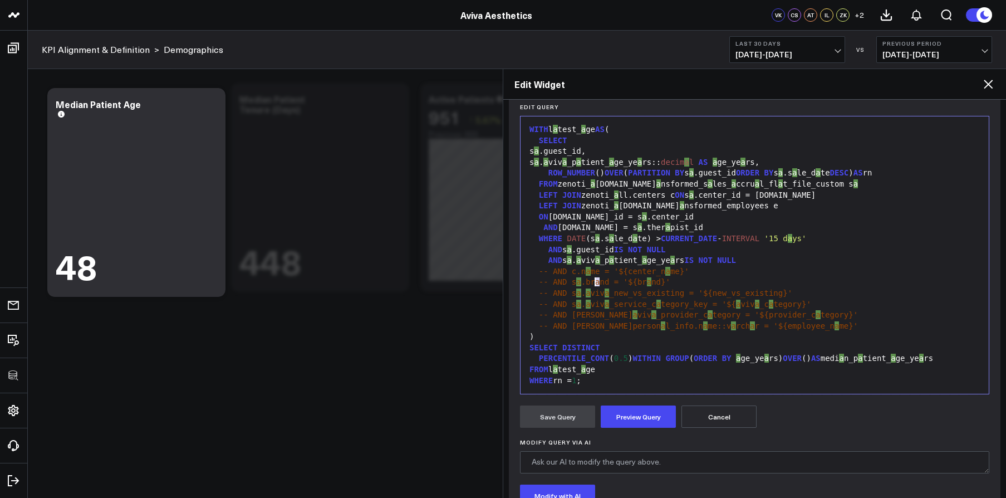
click at [597, 278] on div "-- AND s a .brand = '${br a nd}'" at bounding box center [754, 282] width 457 height 11
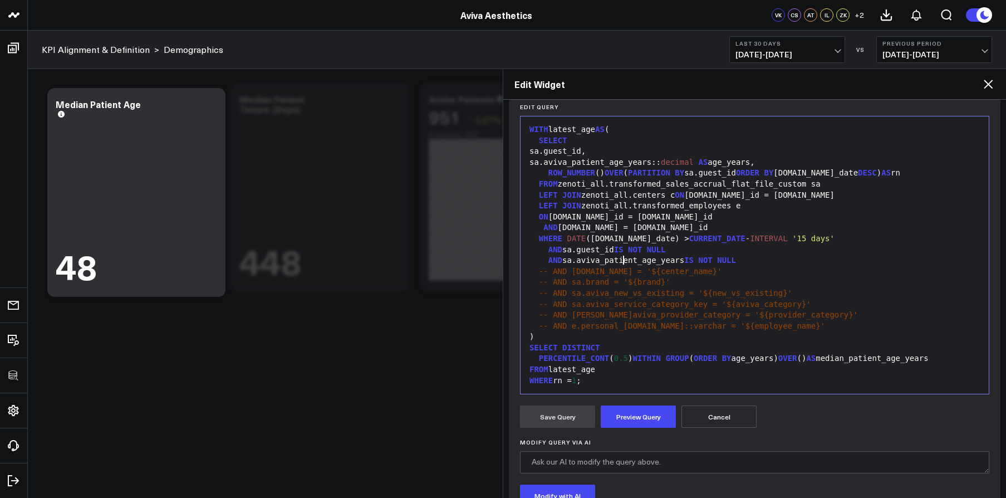
click at [623, 263] on div "AND sa.aviva_patient_age_years IS NOT NULL" at bounding box center [754, 260] width 457 height 11
drag, startPoint x: 643, startPoint y: 413, endPoint x: 642, endPoint y: 407, distance: 6.2
click at [643, 413] on button "Preview Query" at bounding box center [638, 416] width 75 height 22
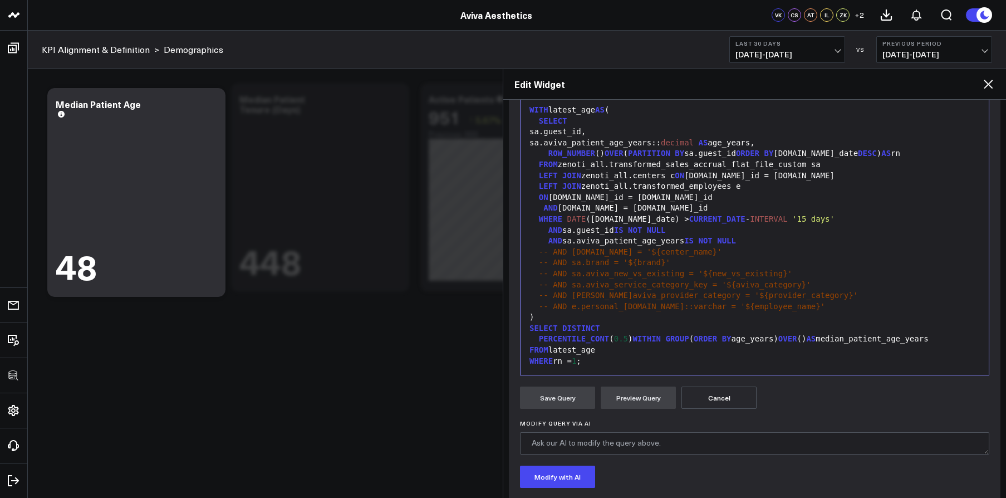
scroll to position [0, 0]
click at [679, 205] on div "AND e.id = sa.therapist_id" at bounding box center [754, 208] width 457 height 11
click at [500, 211] on body "100525 Test 100625-2 100925 3725 Test 829 Studios Accenture Acme Industrial Act…" at bounding box center [503, 249] width 1006 height 498
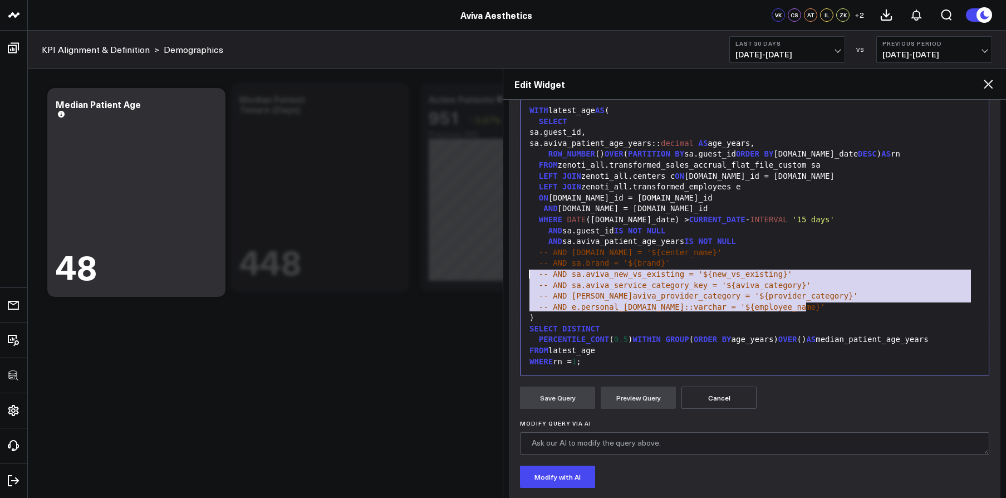
drag, startPoint x: 816, startPoint y: 311, endPoint x: 517, endPoint y: 276, distance: 300.4
click at [517, 276] on div "Manually edit your query or ask our AI to modify it for you. Edit Query 99 1 2 …" at bounding box center [755, 316] width 492 height 498
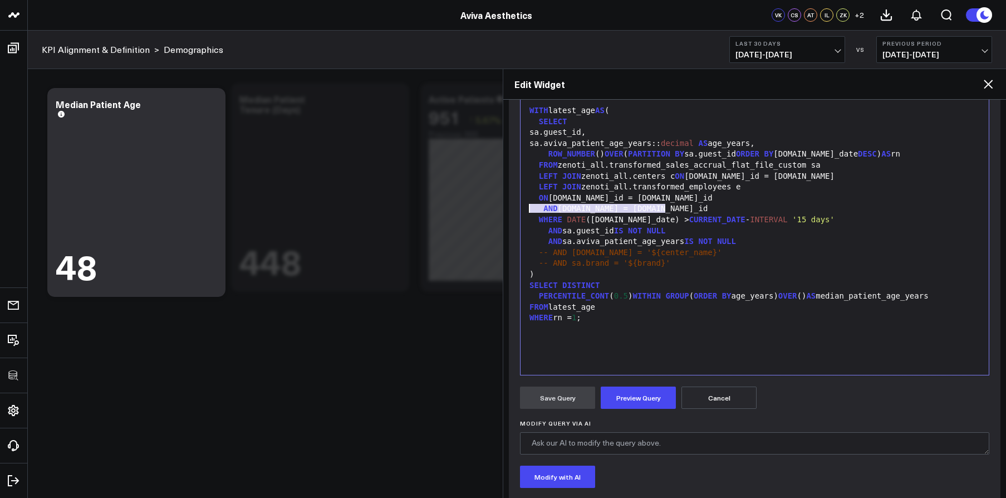
drag, startPoint x: 684, startPoint y: 208, endPoint x: 519, endPoint y: 204, distance: 164.3
click at [520, 204] on div "Selection deleted 99 1 2 3 4 5 6 7 8 9 10 11 12 13 14 15 16 17 18 19 20 21 › ⌄ …" at bounding box center [754, 236] width 469 height 278
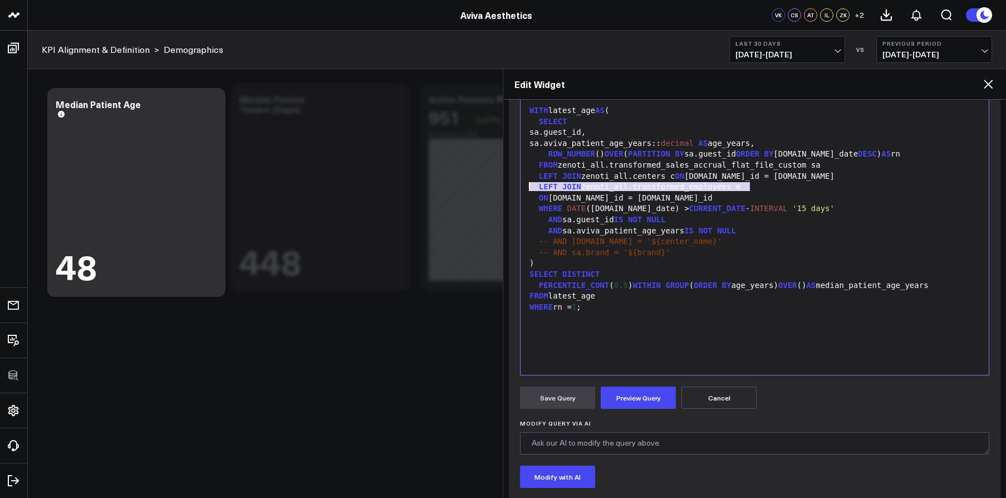
click at [497, 185] on body "100525 Test 100625-2 100925 3725 Test 829 Studios Accenture Acme Industrial Act…" at bounding box center [503, 249] width 1006 height 498
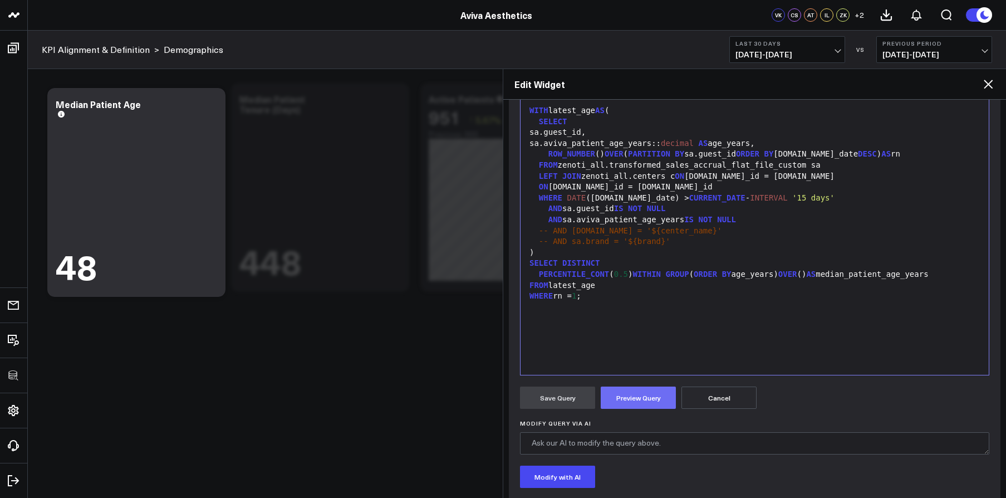
click at [639, 391] on button "Preview Query" at bounding box center [638, 397] width 75 height 22
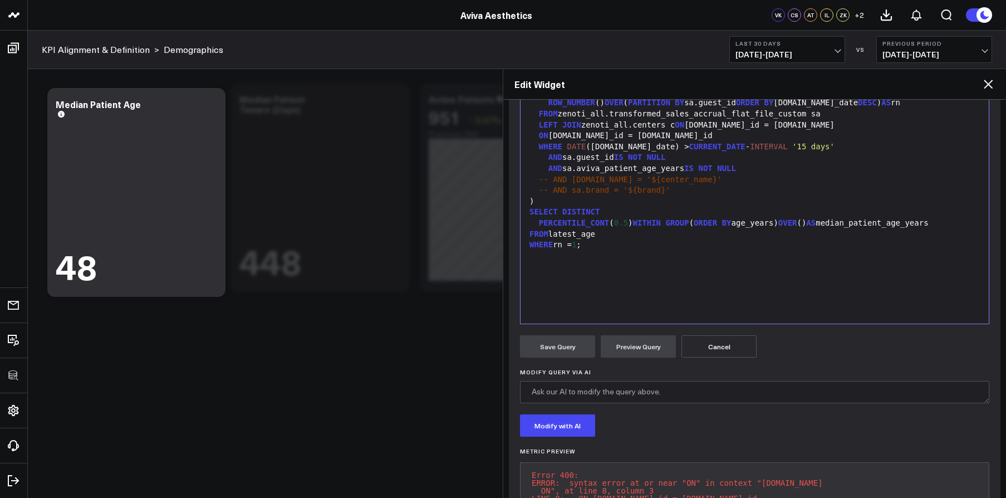
scroll to position [185, 0]
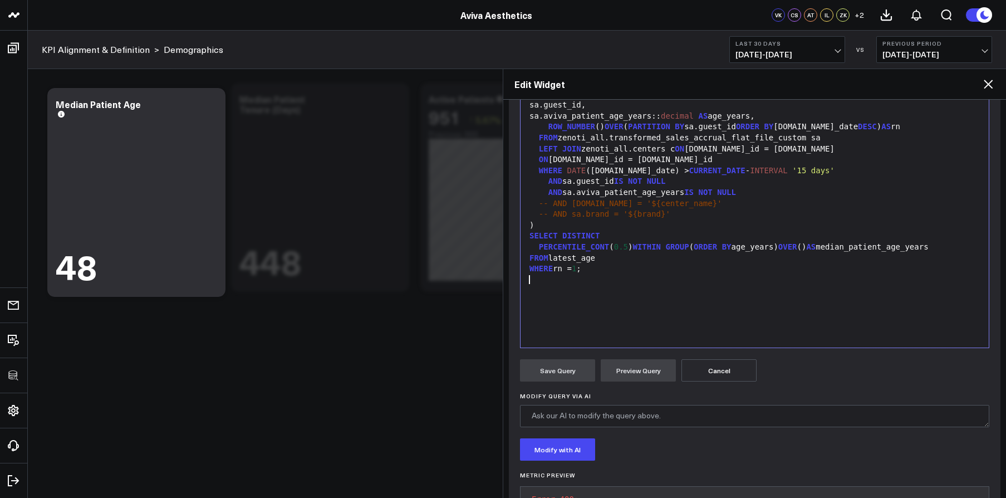
click at [625, 321] on div "WITH latest_age AS ( SELECT sa.guest_id, sa.aviva_patient_age_years:: decimal A…" at bounding box center [754, 209] width 457 height 266
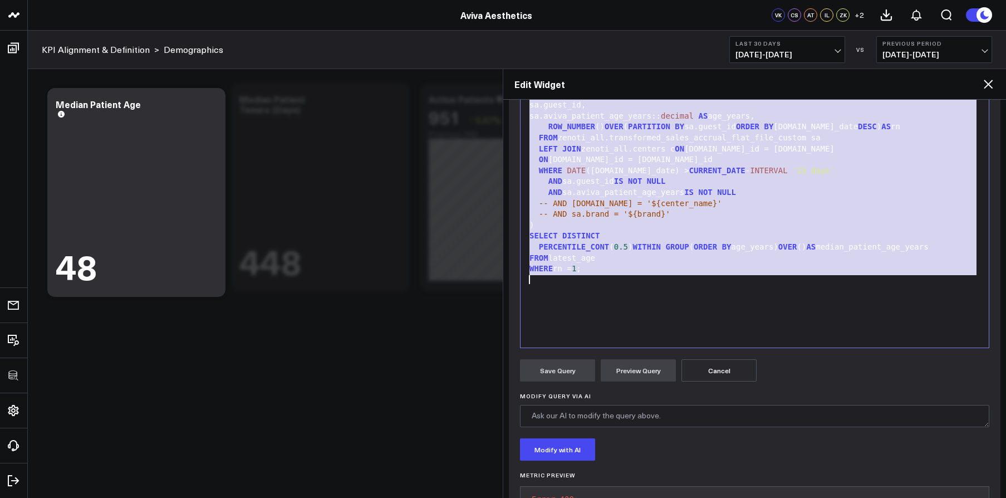
copy div "WITH latest_age AS ( SELECT sa.guest_id, sa.aviva_patient_age_years:: decimal A…"
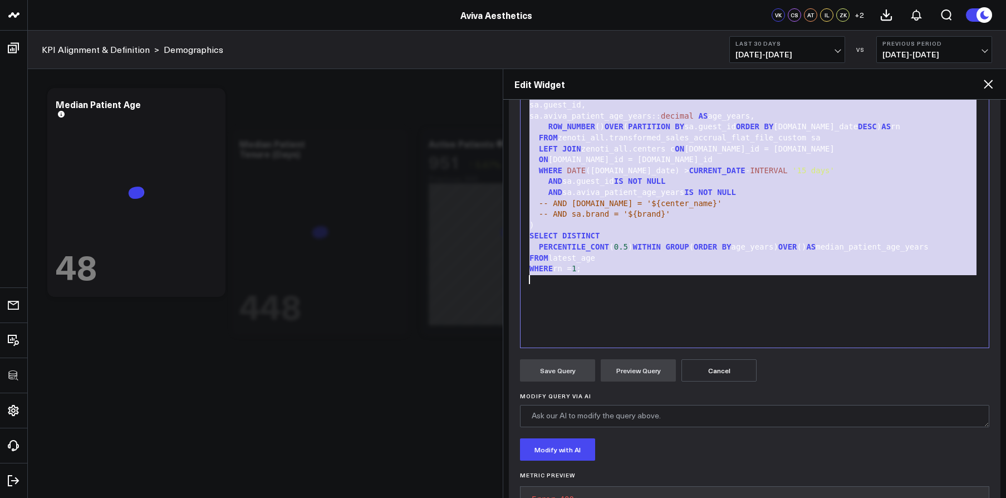
drag, startPoint x: 630, startPoint y: 188, endPoint x: 624, endPoint y: 179, distance: 10.5
click at [628, 187] on div "AND sa.aviva_patient_age_years IS NOT NULL" at bounding box center [754, 192] width 457 height 11
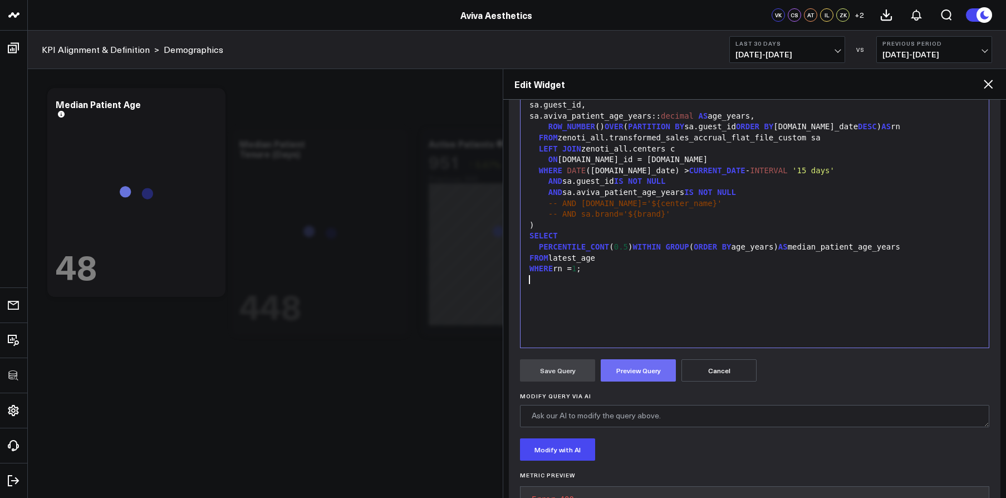
click at [634, 382] on form "Manually edit your query or ask our AI to modify it for you. Edit Query Selecti…" at bounding box center [754, 295] width 469 height 510
click at [633, 378] on button "Preview Query" at bounding box center [638, 370] width 75 height 22
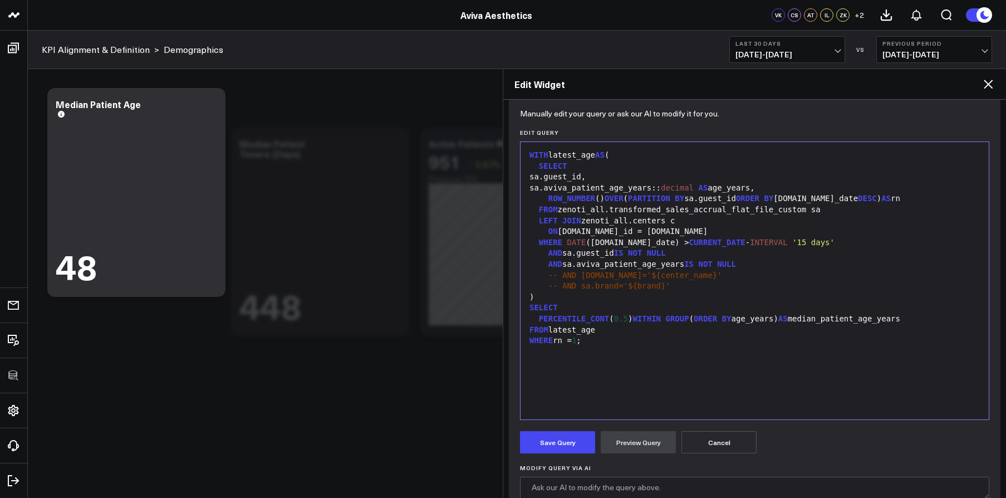
scroll to position [273, 0]
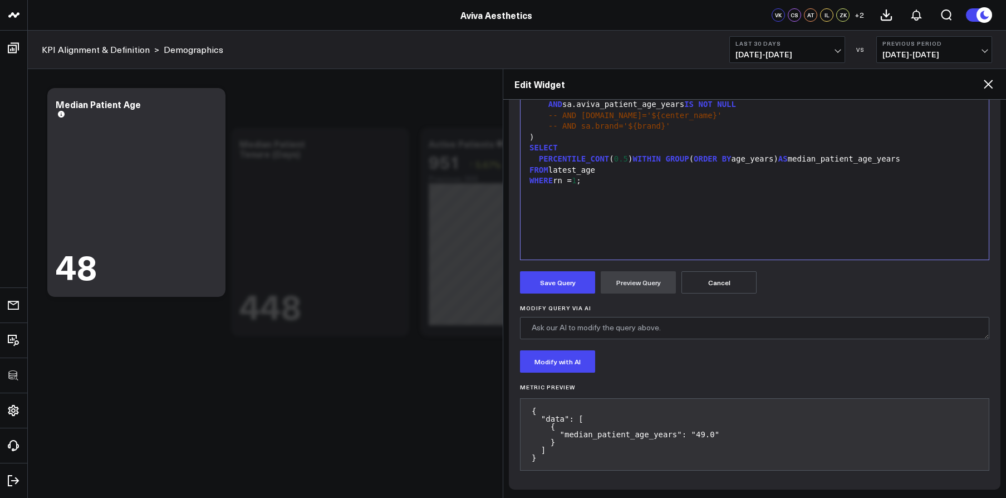
click at [570, 295] on form "Manually edit your query or ask our AI to modify it for you. Edit Query Selecti…" at bounding box center [754, 215] width 469 height 526
click at [574, 289] on button "Save Query" at bounding box center [557, 282] width 75 height 22
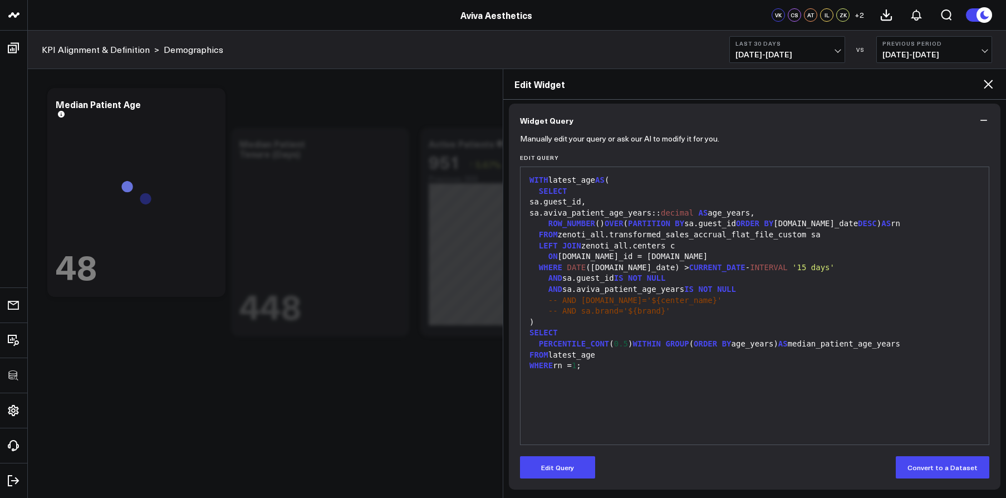
click at [986, 83] on icon at bounding box center [987, 83] width 13 height 13
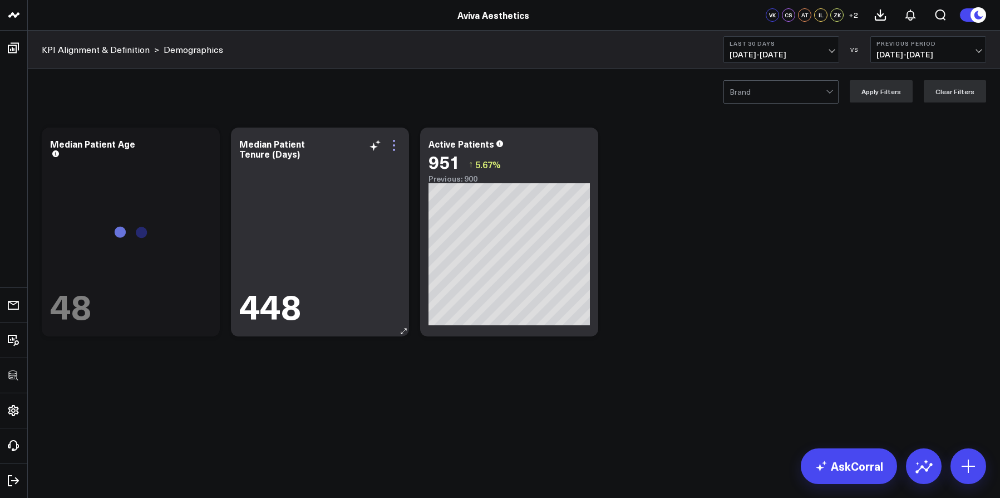
click at [396, 150] on icon at bounding box center [393, 145] width 13 height 13
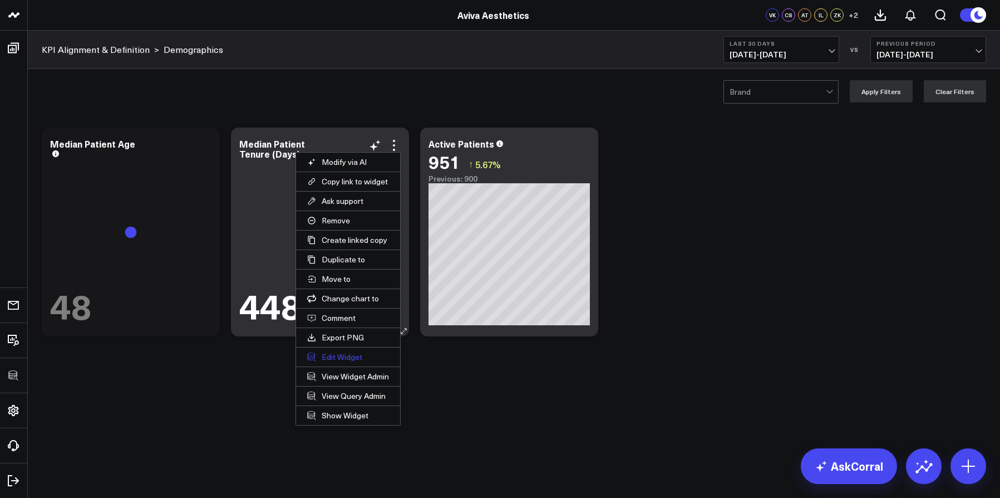
click at [348, 355] on button "Edit Widget" at bounding box center [348, 356] width 104 height 19
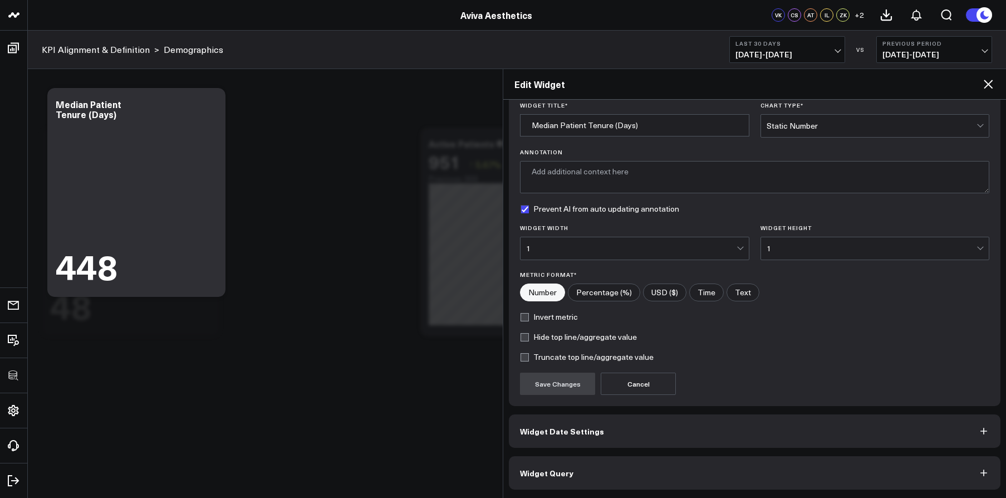
click at [622, 460] on button "Widget Query" at bounding box center [755, 472] width 492 height 33
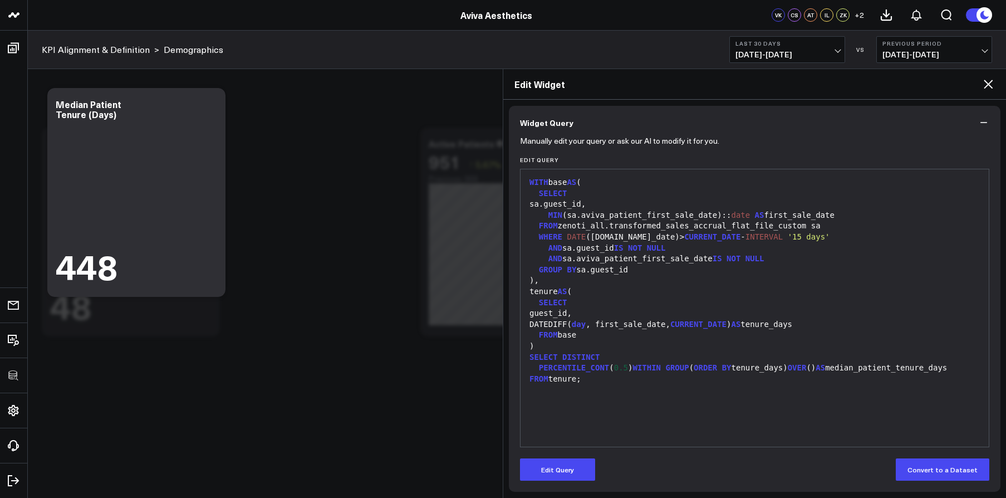
scroll to position [88, 0]
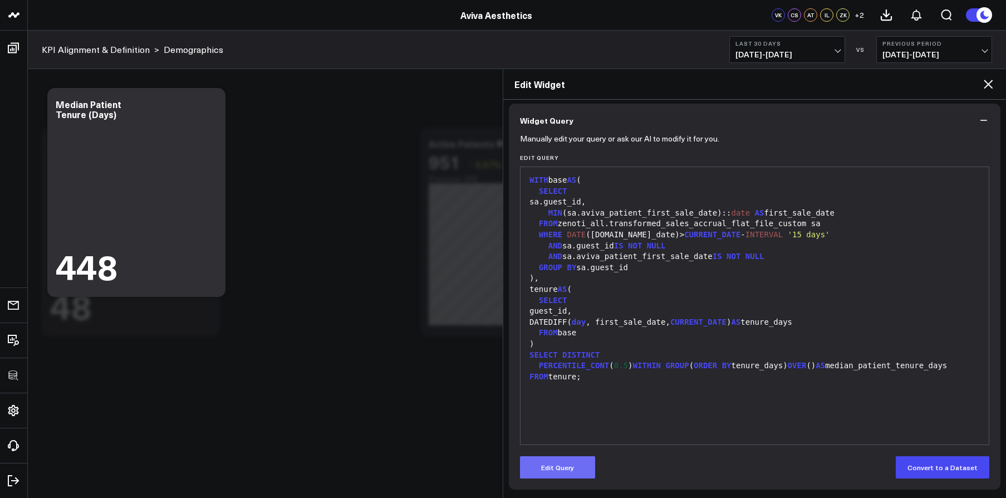
click at [566, 464] on button "Edit Query" at bounding box center [557, 467] width 75 height 22
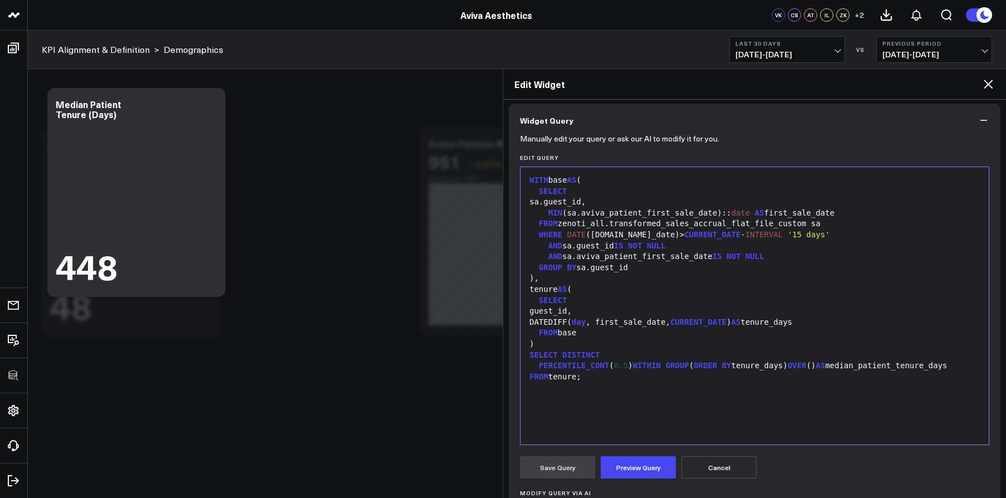
click at [592, 418] on div "WITH base AS ( SELECT sa.guest_id, MIN (sa.aviva_patient_first_sale_date):: dat…" at bounding box center [754, 306] width 457 height 266
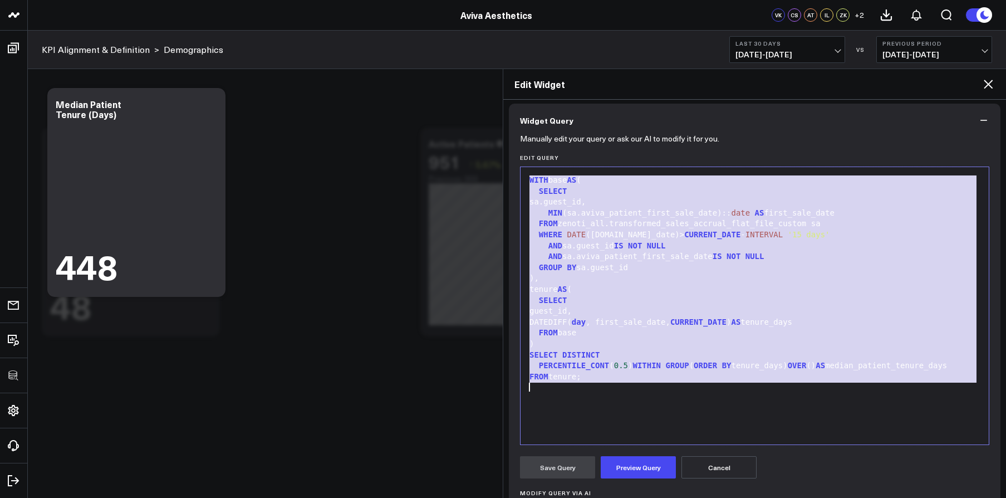
copy div "WITH base AS ( SELECT sa.guest_id, MIN (sa.aviva_patient_first_sale_date):: dat…"
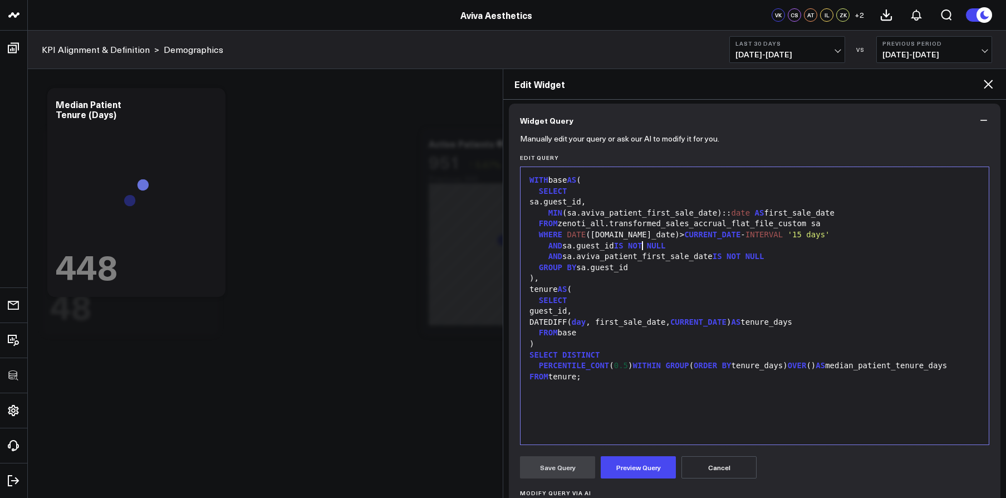
click at [642, 245] on span "NOT" at bounding box center [635, 245] width 14 height 9
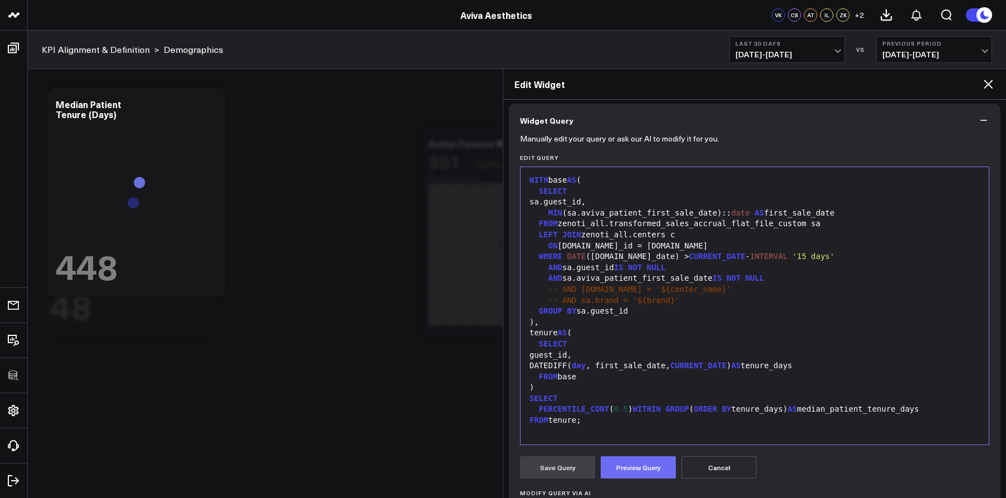
click at [631, 468] on button "Preview Query" at bounding box center [638, 467] width 75 height 22
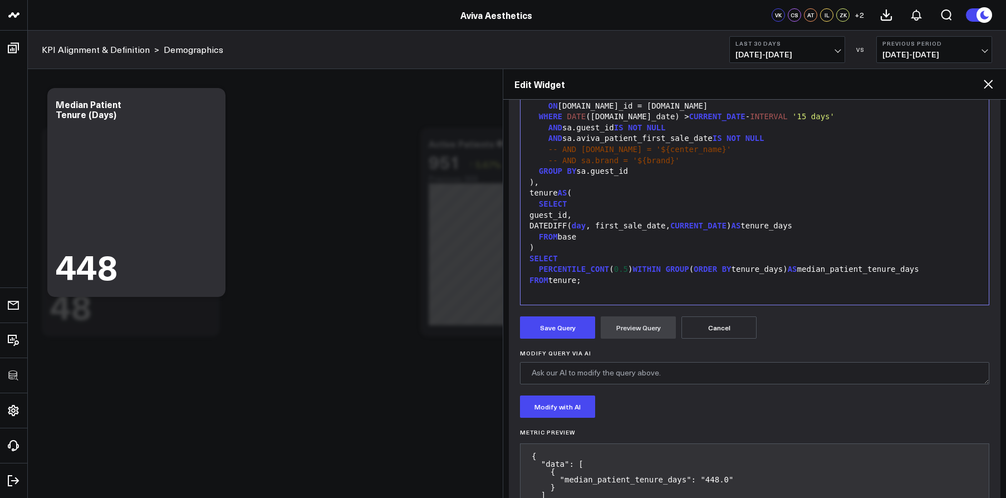
scroll to position [228, 0]
click at [564, 327] on button "Save Query" at bounding box center [557, 327] width 75 height 22
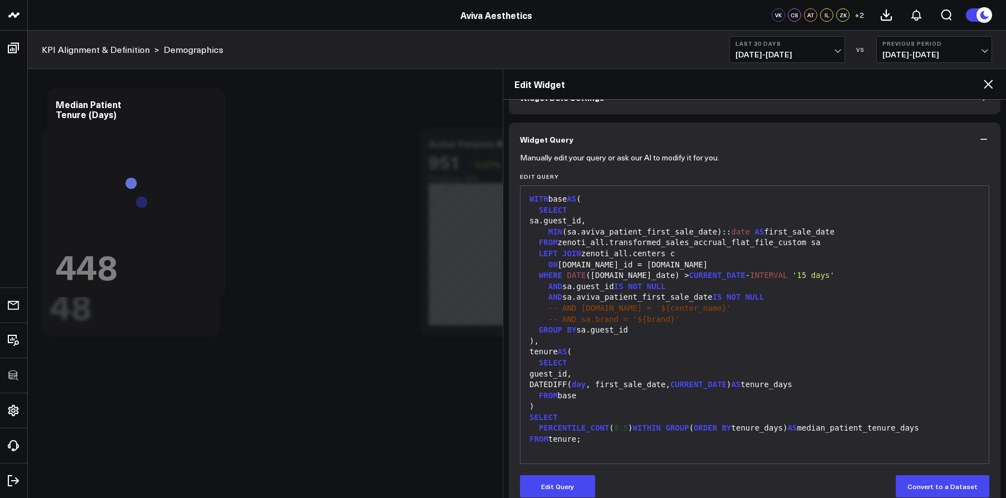
scroll to position [68, 0]
click at [985, 87] on icon at bounding box center [988, 84] width 9 height 9
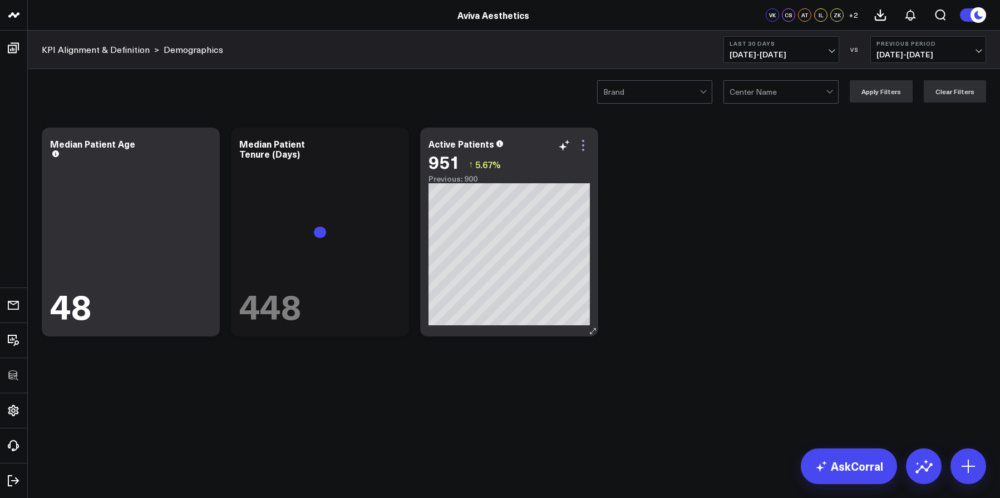
click at [584, 148] on icon at bounding box center [583, 145] width 13 height 13
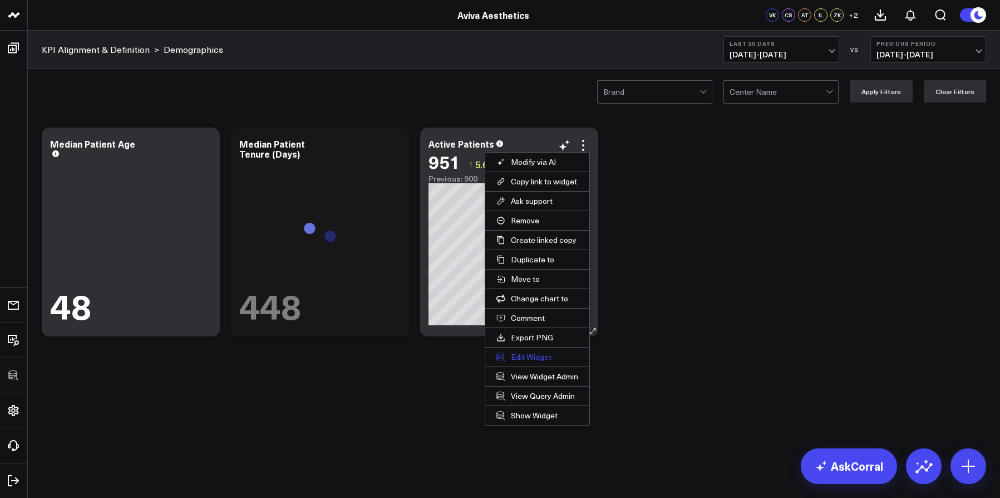
click at [537, 358] on button "Edit Widget" at bounding box center [537, 356] width 104 height 19
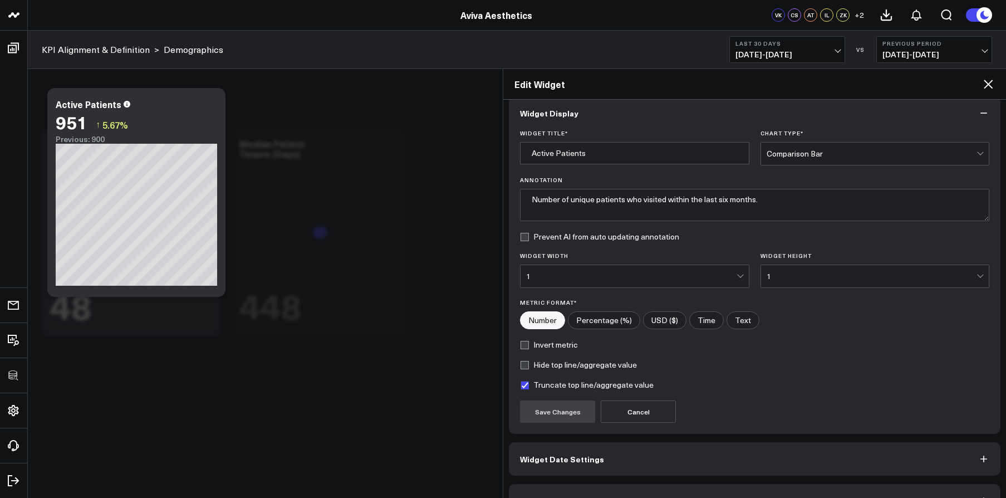
scroll to position [40, 0]
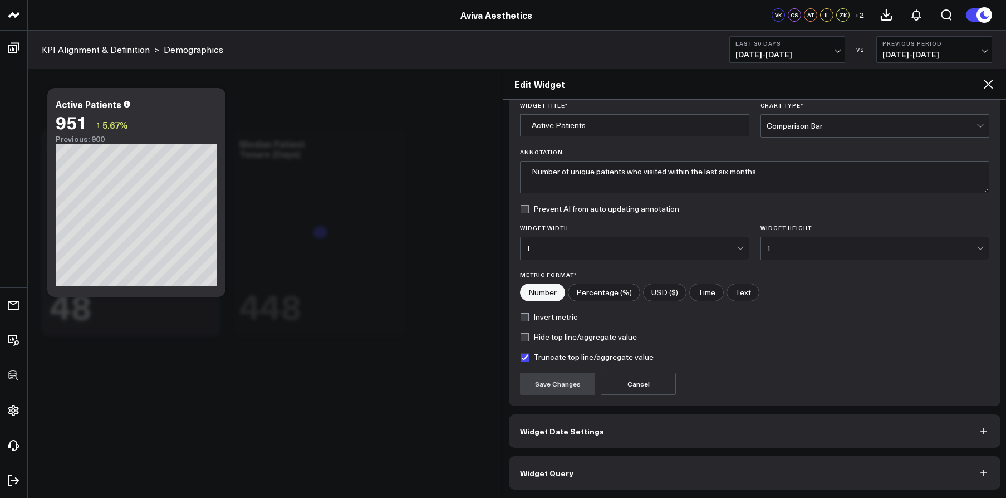
click at [666, 473] on button "Widget Query" at bounding box center [755, 472] width 492 height 33
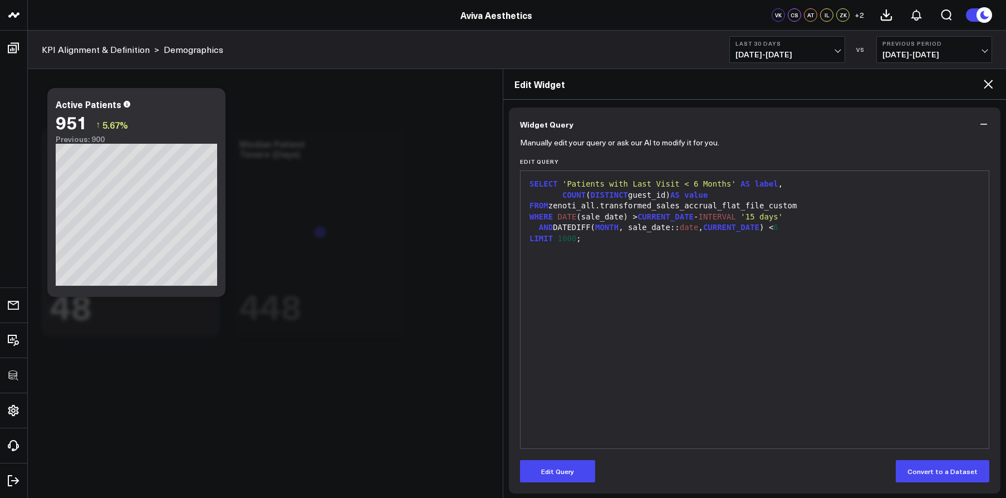
scroll to position [88, 0]
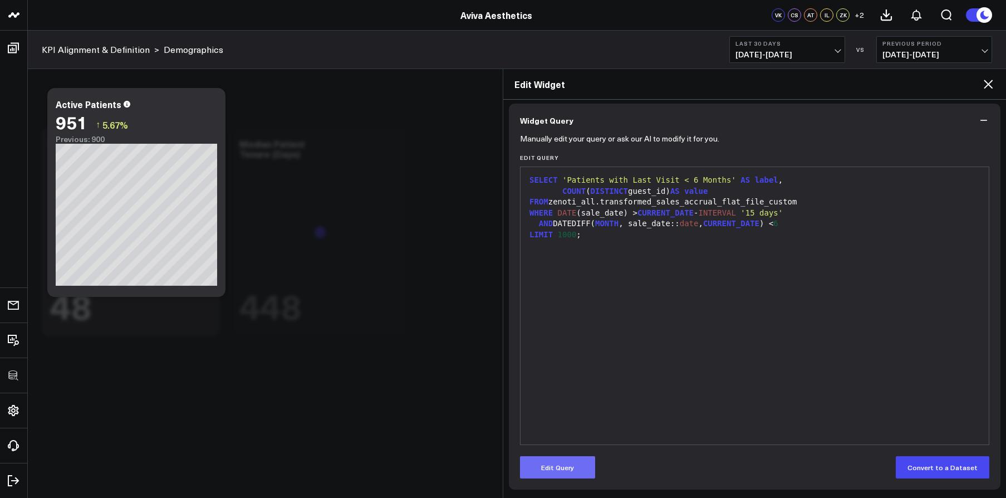
click at [576, 456] on button "Edit Query" at bounding box center [557, 467] width 75 height 22
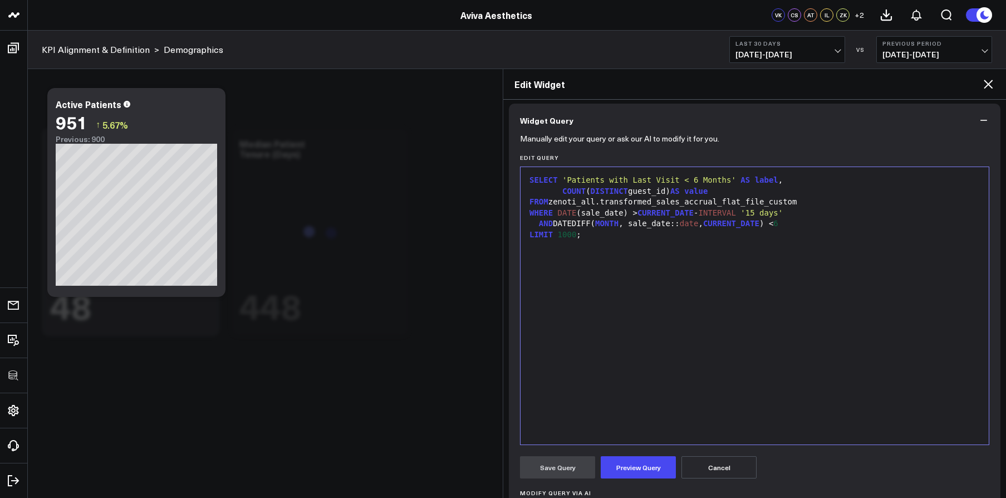
click at [617, 387] on div "SELECT 'Patients with Last Visit < 6 Months' AS label , COUNT ( DISTINCT guest_…" at bounding box center [754, 306] width 457 height 266
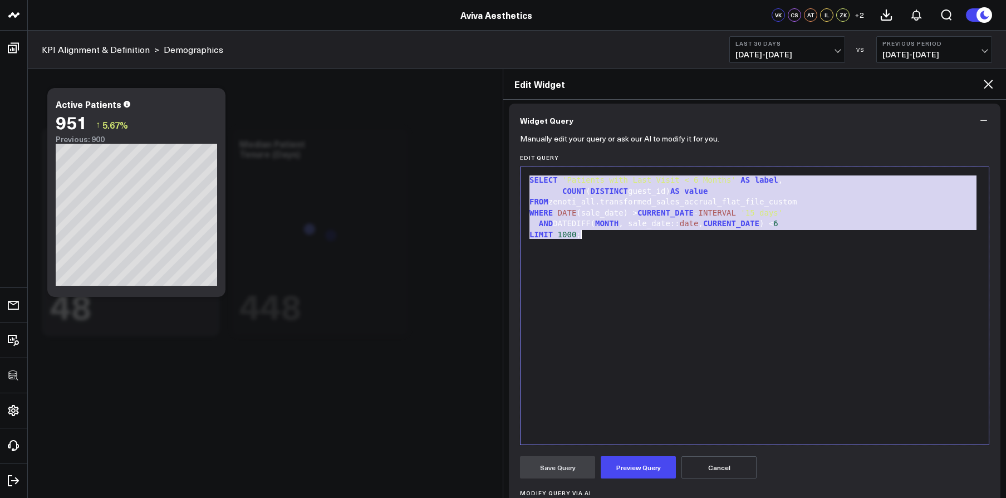
copy div "SELECT 'Patients with Last Visit < 6 Months' AS label , COUNT ( DISTINCT guest_…"
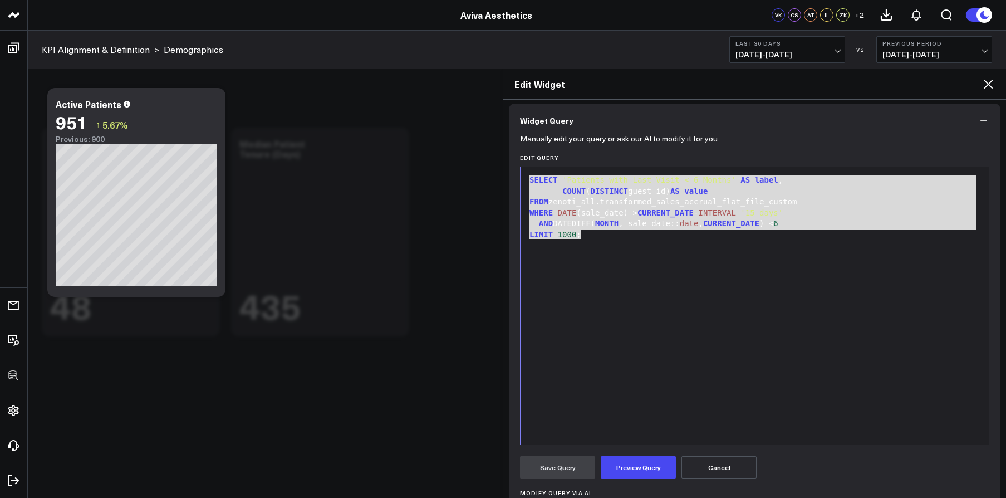
click at [720, 294] on div "SELECT 'Patients with Last Visit < 6 Months' AS label , COUNT ( DISTINCT guest_…" at bounding box center [754, 306] width 457 height 266
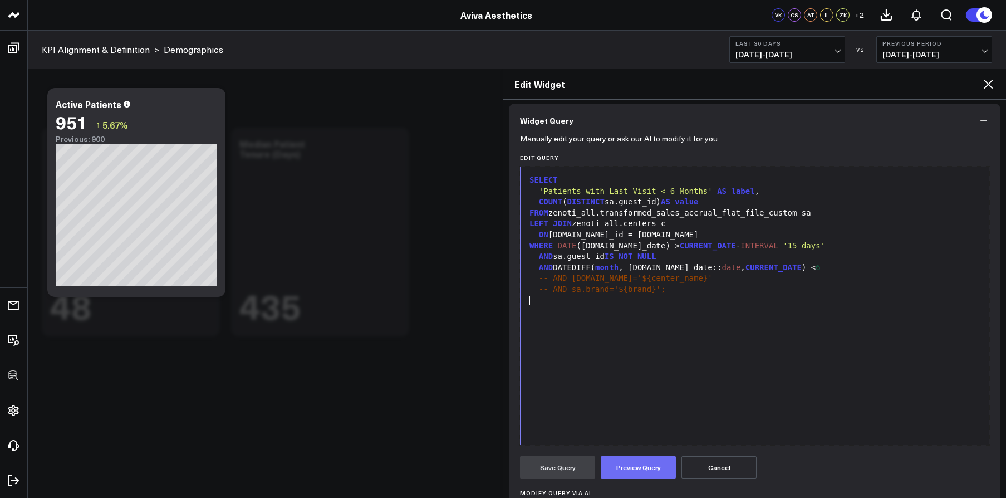
drag, startPoint x: 647, startPoint y: 443, endPoint x: 649, endPoint y: 459, distance: 15.7
click at [647, 445] on form "Manually edit your query or ask our AI to modify it for you. Edit Query 99 1 2 …" at bounding box center [754, 376] width 469 height 479
click at [649, 459] on button "Preview Query" at bounding box center [638, 467] width 75 height 22
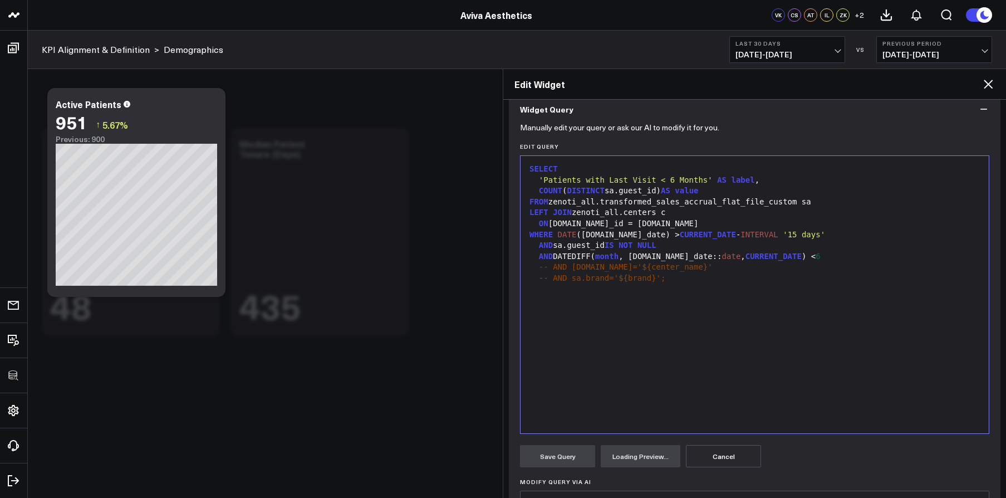
scroll to position [108, 0]
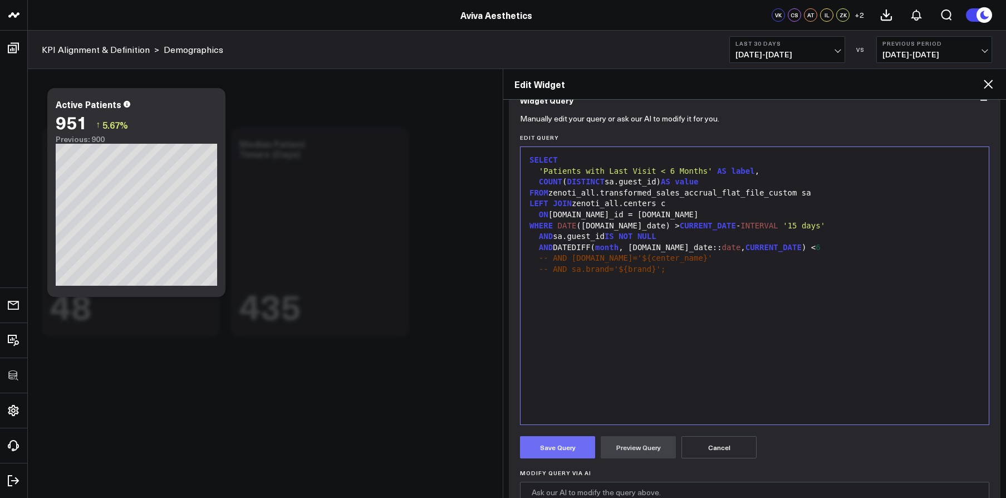
click at [579, 452] on button "Save Query" at bounding box center [557, 447] width 75 height 22
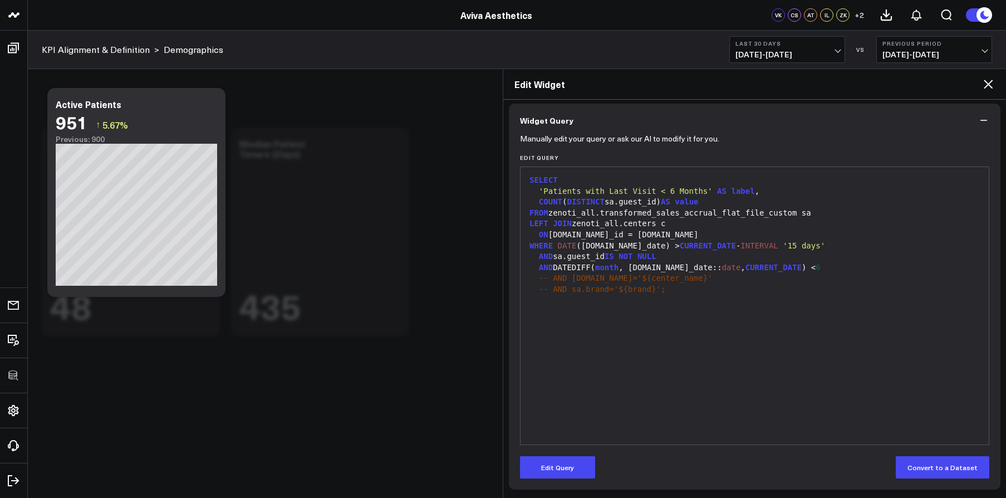
scroll to position [88, 0]
click at [982, 86] on icon at bounding box center [987, 83] width 13 height 13
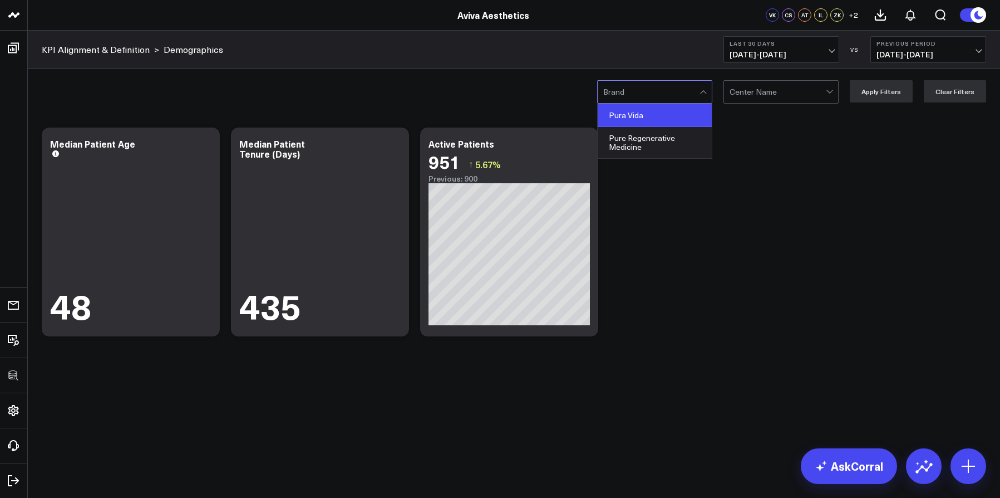
click at [665, 120] on div "Pura Vida" at bounding box center [655, 115] width 114 height 23
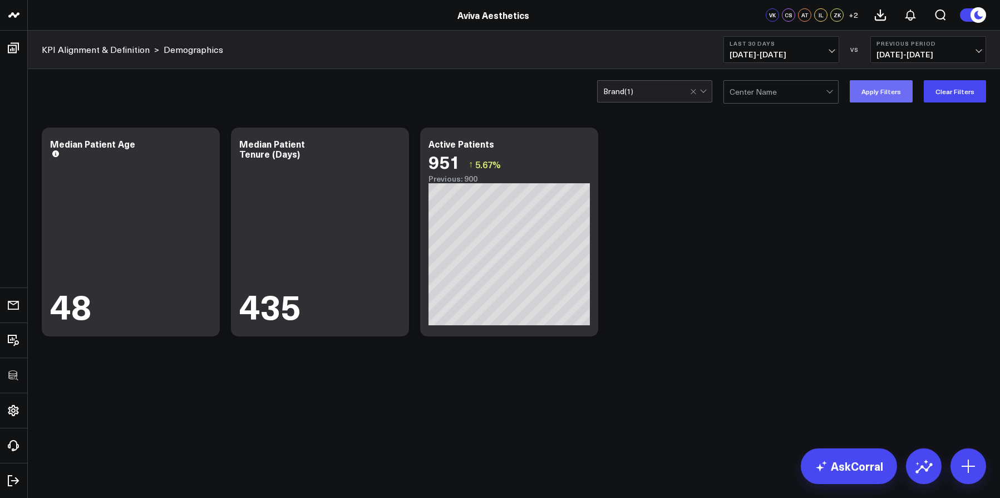
click at [881, 92] on button "Apply Filters" at bounding box center [881, 91] width 63 height 22
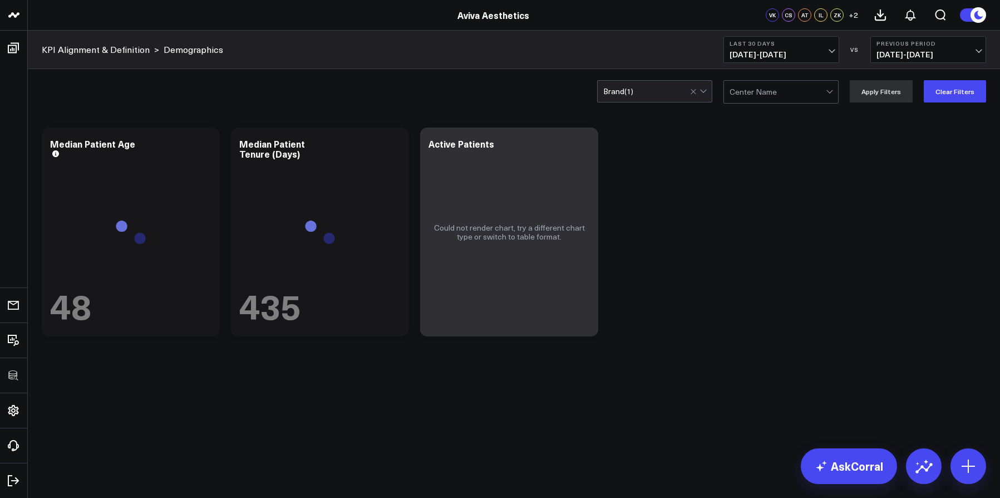
click at [680, 85] on div "Brand ( 1 )" at bounding box center [654, 91] width 115 height 22
click at [803, 161] on div "Modify via AI Copy link to widget Ask support Remove Create linked copy Executi…" at bounding box center [514, 232] width 956 height 220
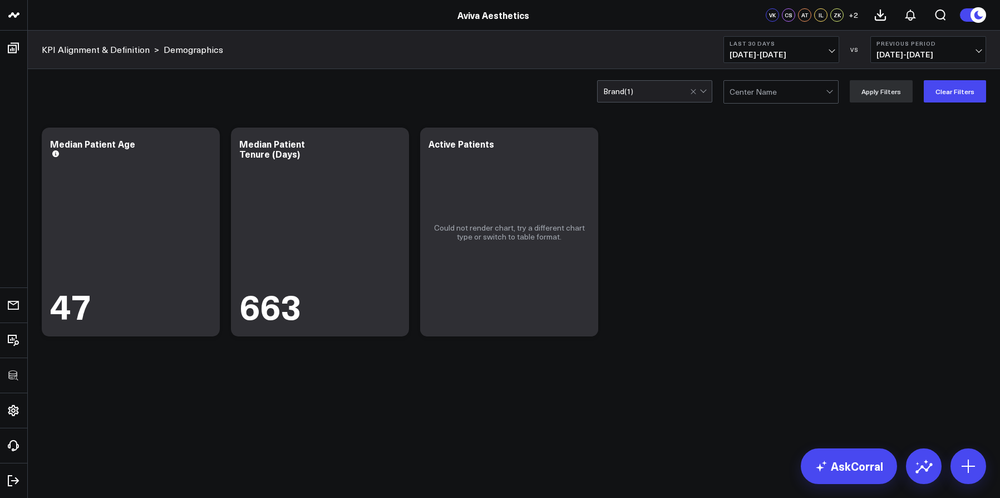
click at [637, 99] on div "Brand ( 1 )" at bounding box center [654, 91] width 115 height 22
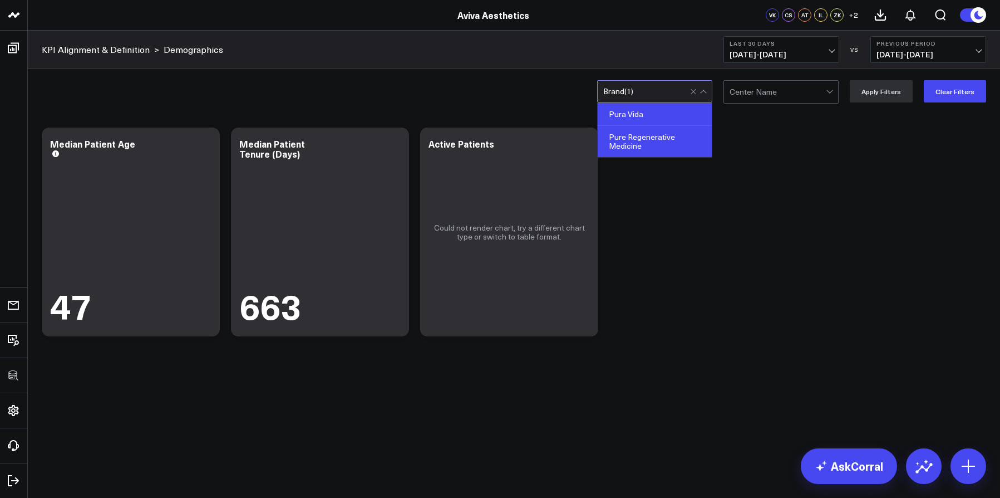
click at [638, 137] on div "Pure Regenerative Medicine" at bounding box center [655, 141] width 114 height 31
click at [645, 115] on div "Pura Vida" at bounding box center [655, 114] width 114 height 23
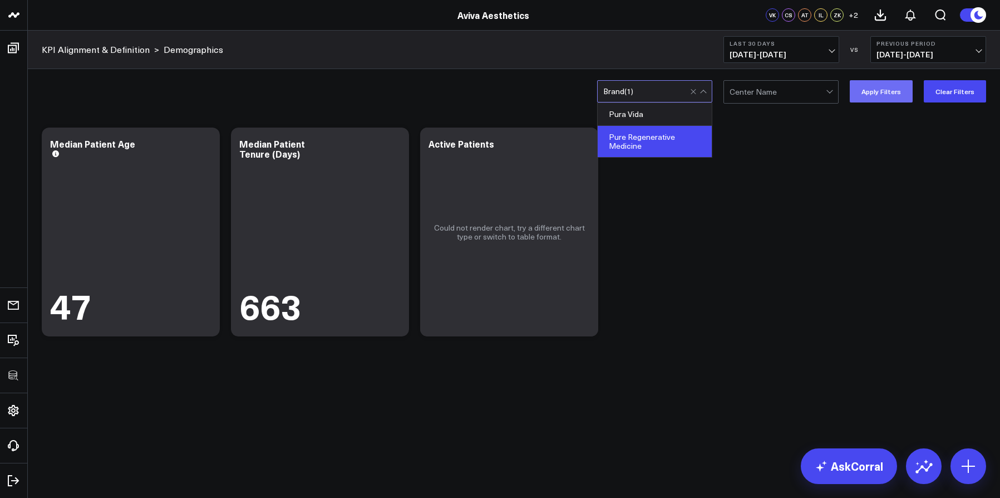
click at [887, 97] on button "Apply Filters" at bounding box center [881, 91] width 63 height 22
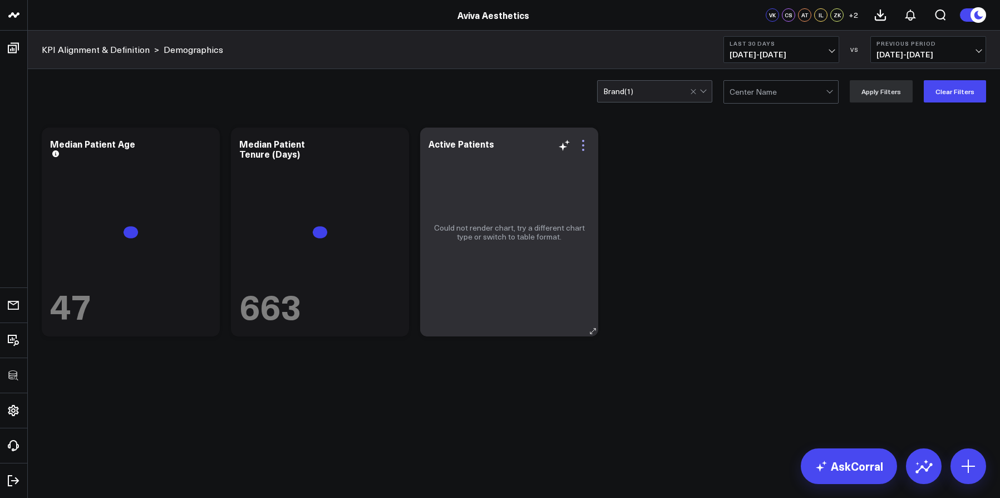
click at [584, 151] on icon at bounding box center [583, 145] width 13 height 13
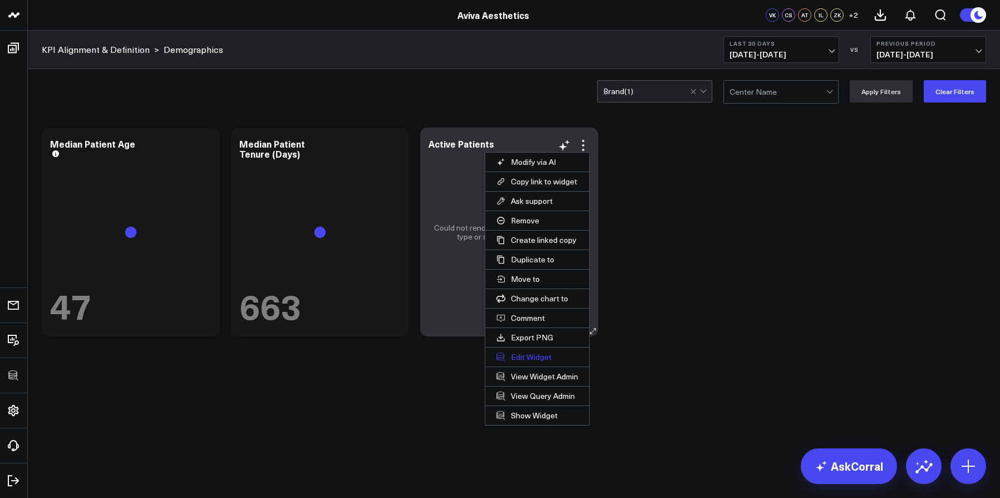
click at [544, 358] on button "Edit Widget" at bounding box center [537, 356] width 104 height 19
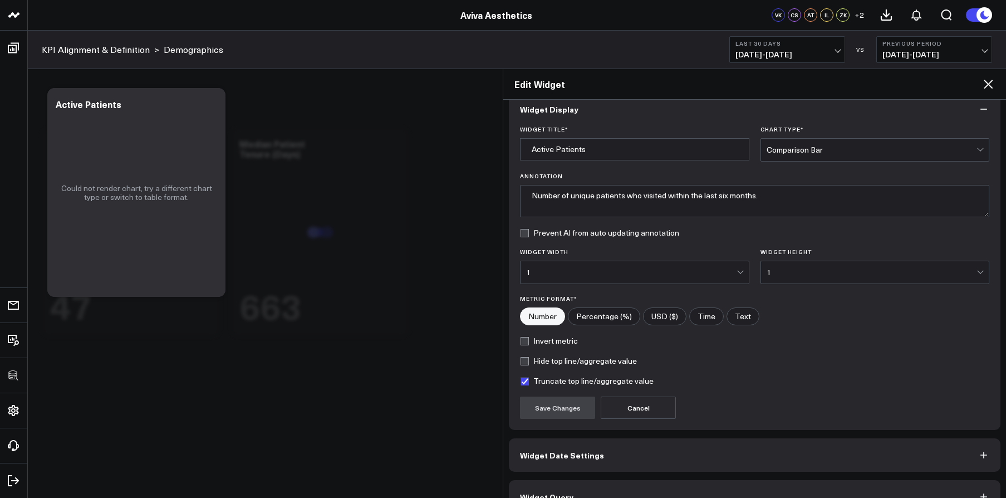
scroll to position [40, 0]
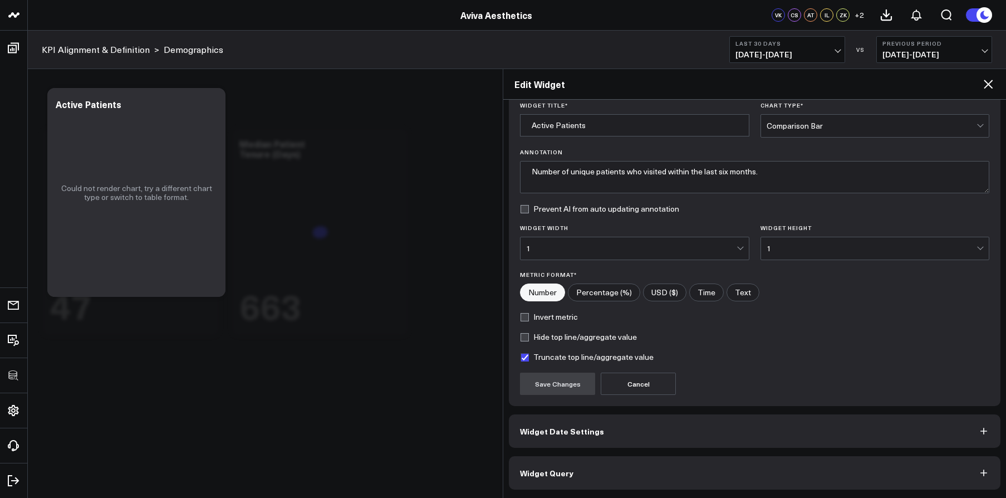
click at [644, 468] on button "Widget Query" at bounding box center [755, 472] width 492 height 33
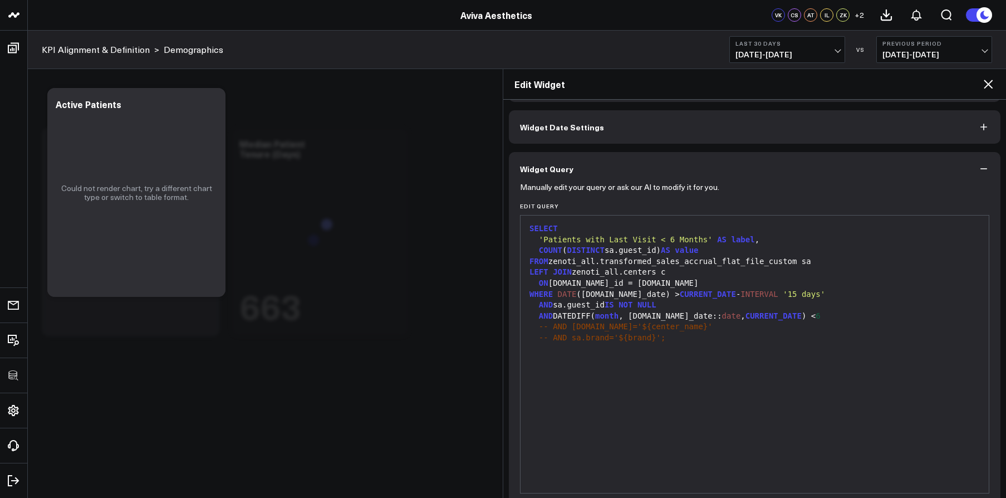
click at [990, 89] on icon at bounding box center [987, 83] width 13 height 13
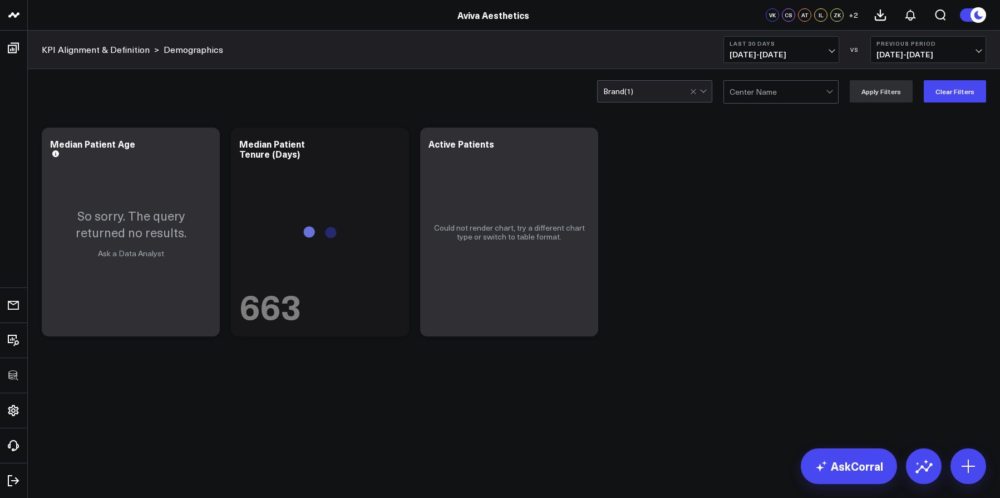
click at [749, 61] on button "Last 30 Days 09/14/25 - 10/13/25" at bounding box center [782, 49] width 116 height 27
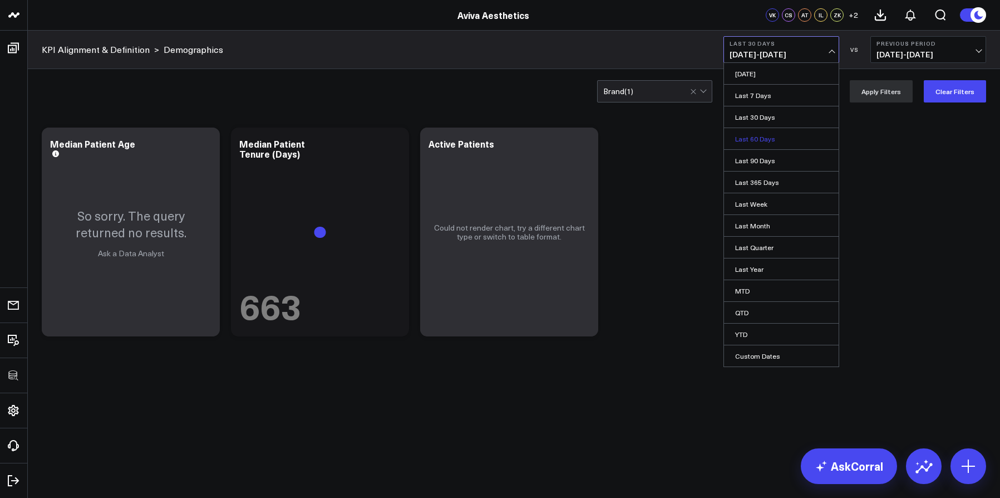
click at [749, 135] on link "Last 60 Days" at bounding box center [781, 138] width 115 height 21
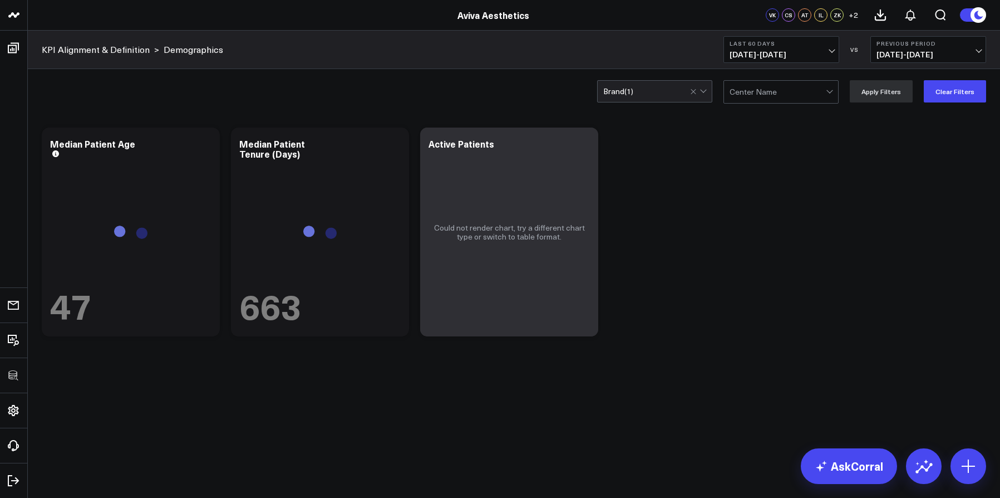
click at [821, 60] on button "Last 60 Days 08/15/25 - 10/13/25" at bounding box center [782, 49] width 116 height 27
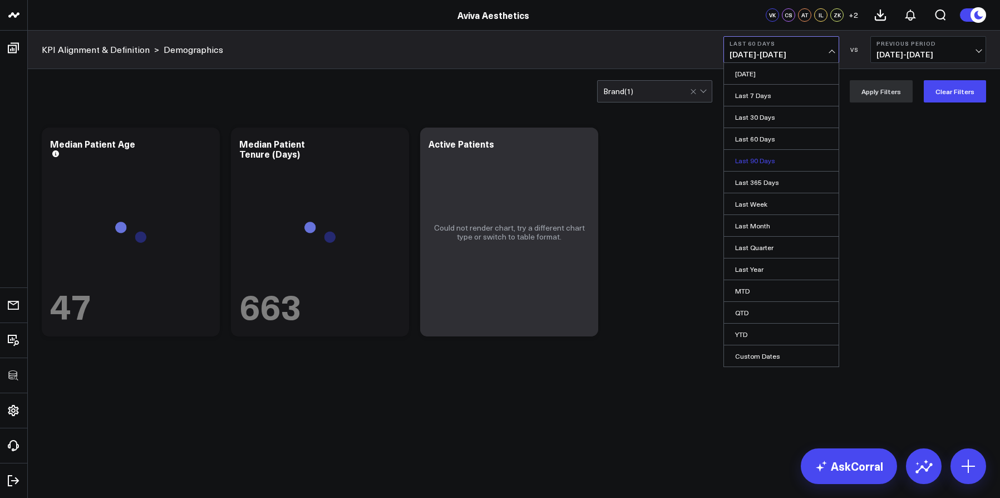
click at [799, 161] on link "Last 90 Days" at bounding box center [781, 160] width 115 height 21
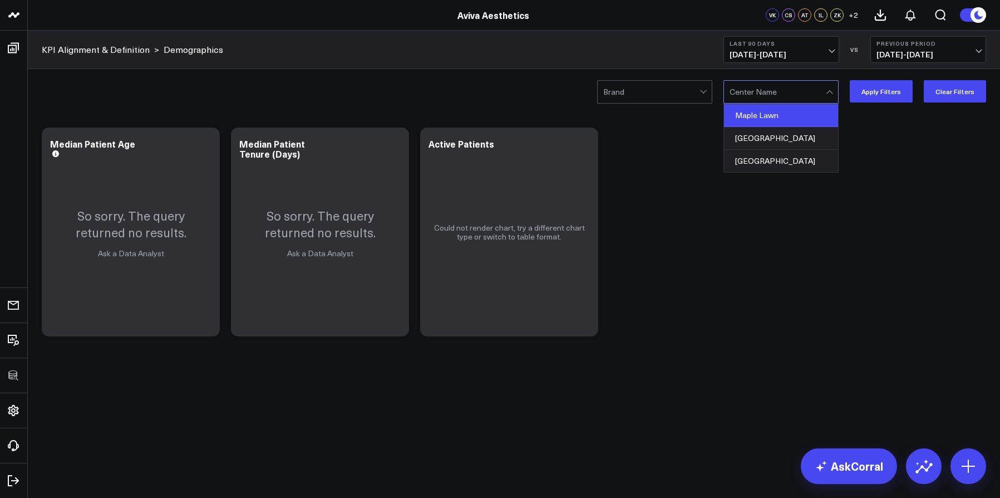
click at [763, 115] on div "Maple Lawn" at bounding box center [781, 115] width 114 height 23
click at [868, 94] on button "Apply Filters" at bounding box center [881, 91] width 63 height 22
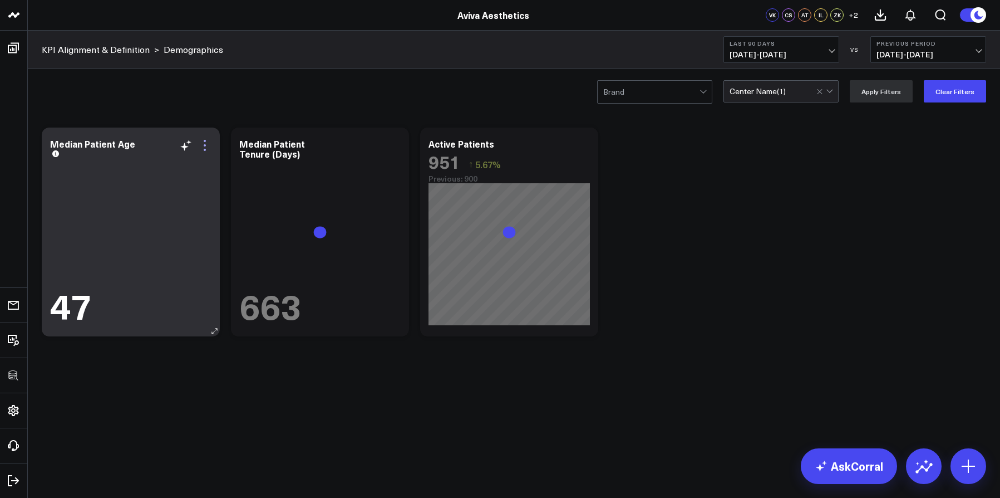
click at [200, 147] on icon at bounding box center [204, 145] width 13 height 13
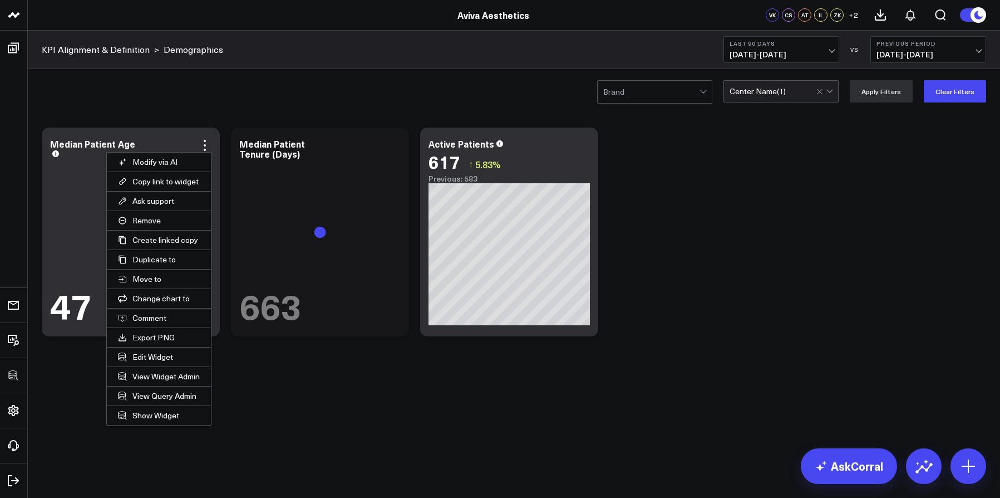
click at [350, 384] on div "Modify via AI Copy link to widget Ask support Remove Create linked copy Executi…" at bounding box center [514, 261] width 972 height 295
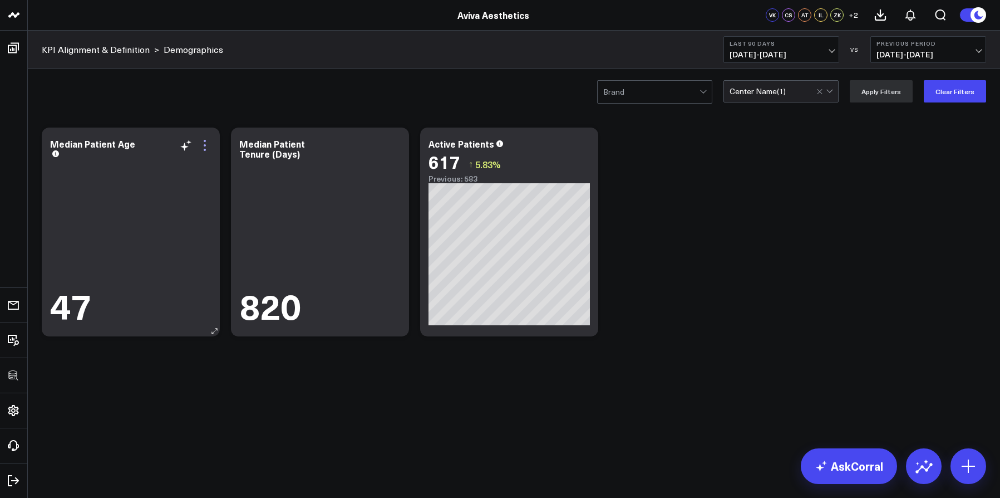
click at [208, 141] on icon at bounding box center [204, 145] width 13 height 13
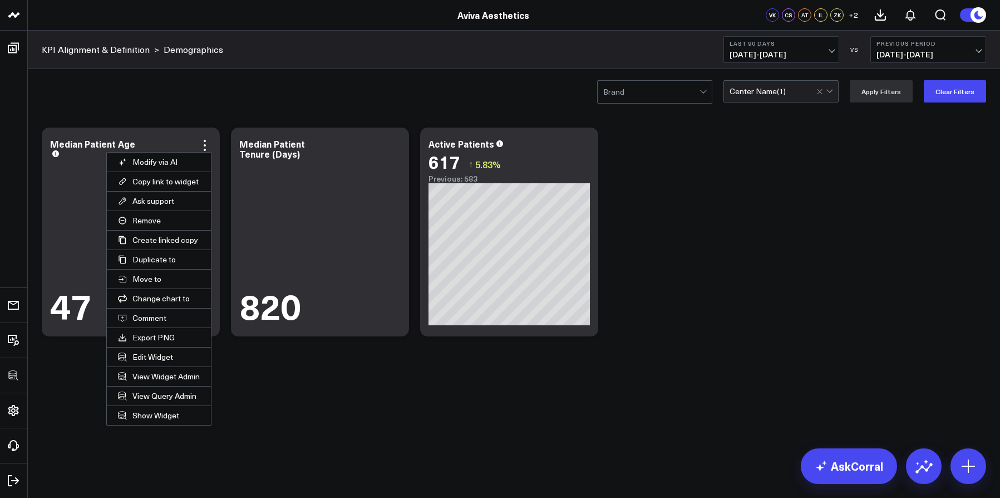
click at [159, 355] on button "Edit Widget" at bounding box center [159, 356] width 104 height 19
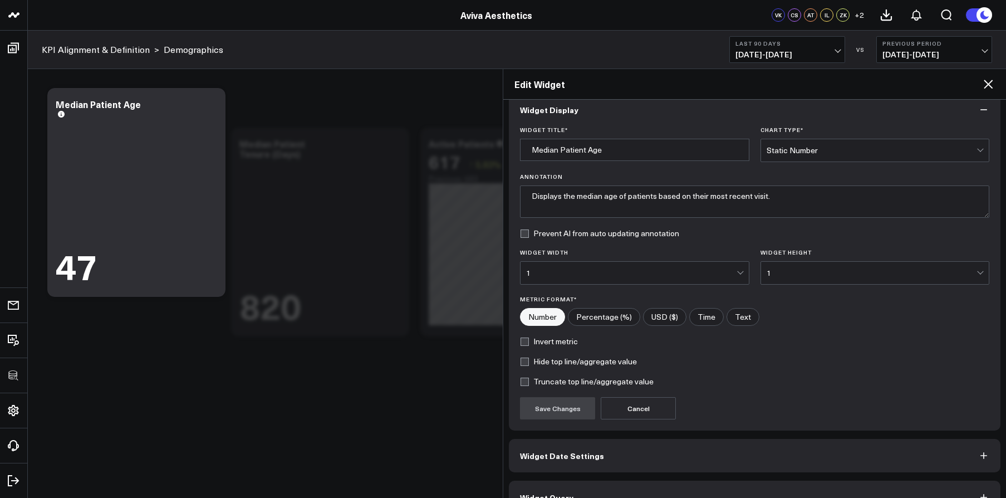
scroll to position [40, 0]
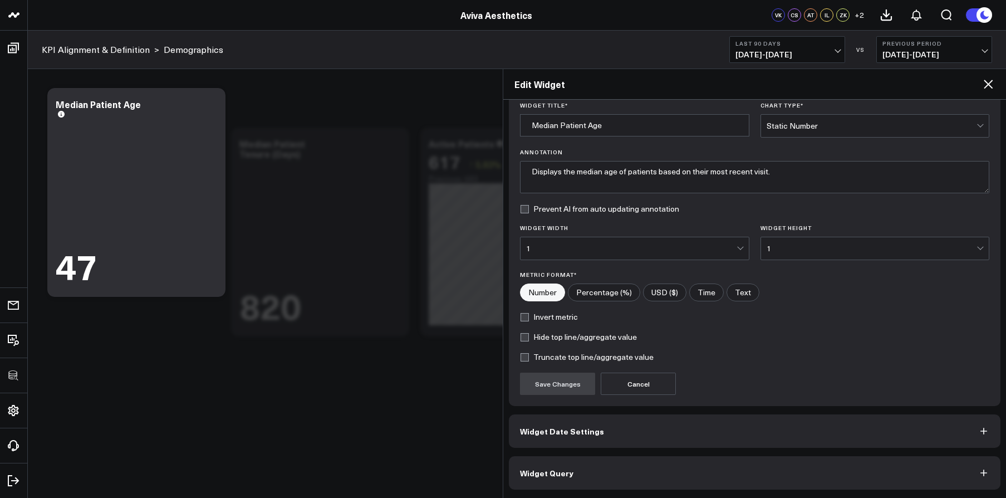
click at [691, 465] on button "Widget Query" at bounding box center [755, 472] width 492 height 33
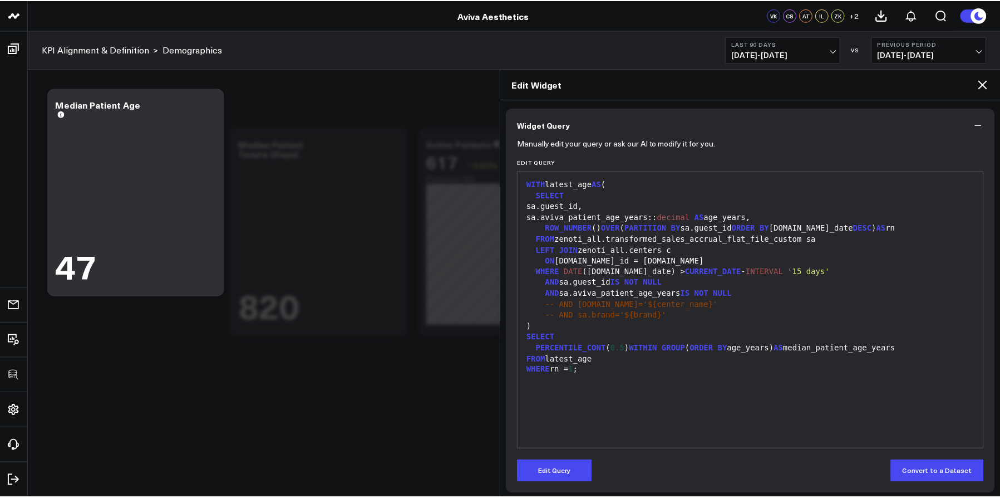
scroll to position [88, 0]
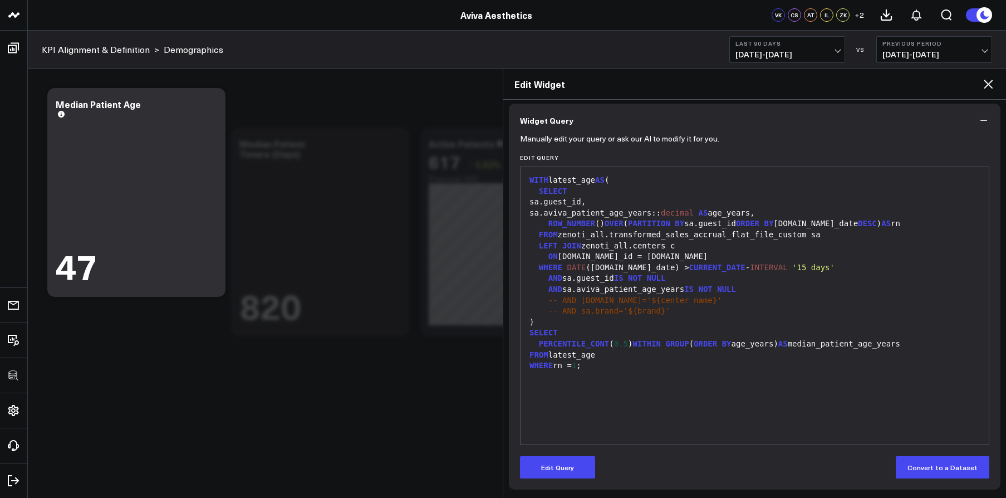
click at [696, 409] on div "WITH latest_age AS ( SELECT sa.guest_id, sa.aviva_patient_age_years:: decimal A…" at bounding box center [754, 306] width 457 height 266
click at [985, 85] on icon at bounding box center [987, 83] width 13 height 13
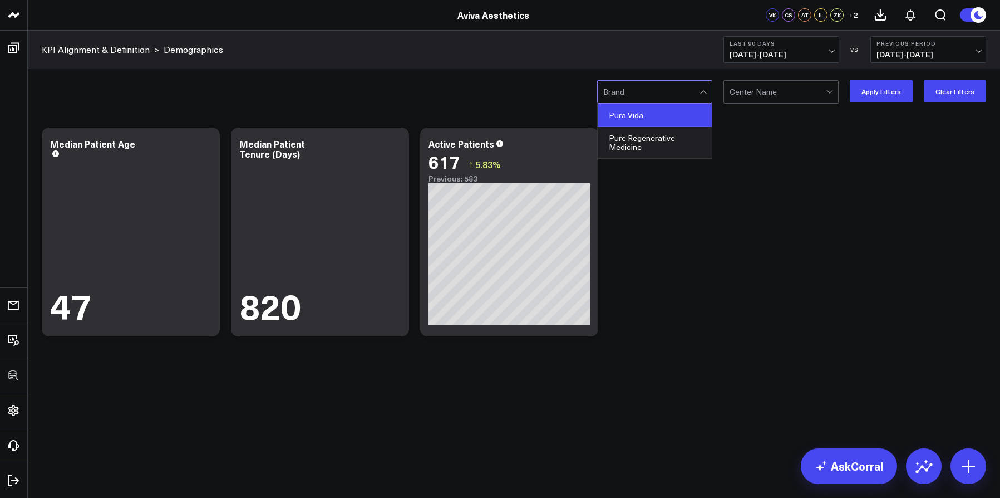
click at [667, 122] on div "Pura Vida" at bounding box center [655, 115] width 114 height 23
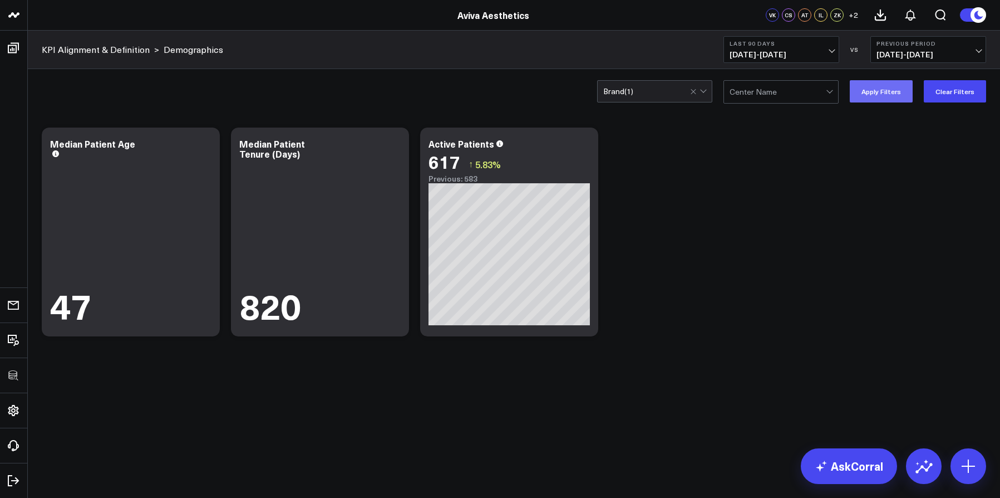
click at [870, 90] on button "Apply Filters" at bounding box center [881, 91] width 63 height 22
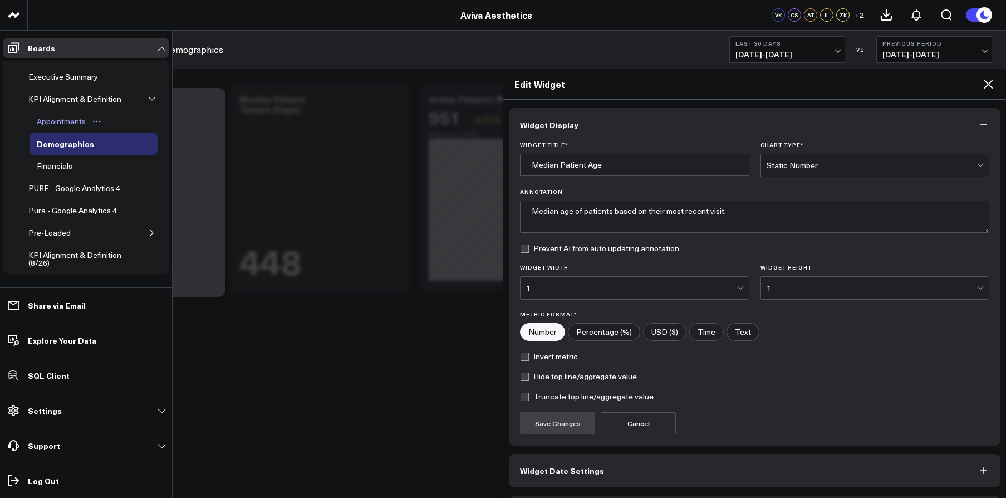
click at [51, 128] on div "Appointments" at bounding box center [61, 121] width 55 height 13
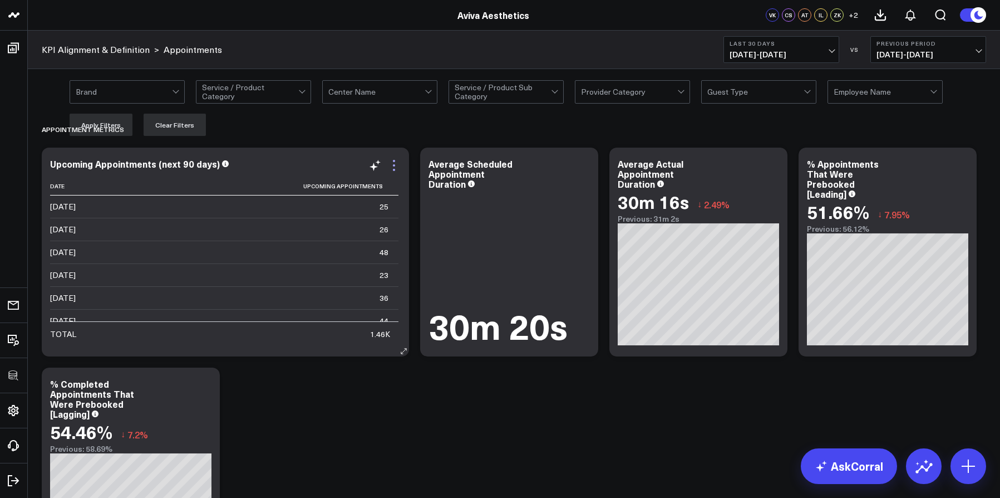
click at [396, 161] on icon at bounding box center [393, 165] width 13 height 13
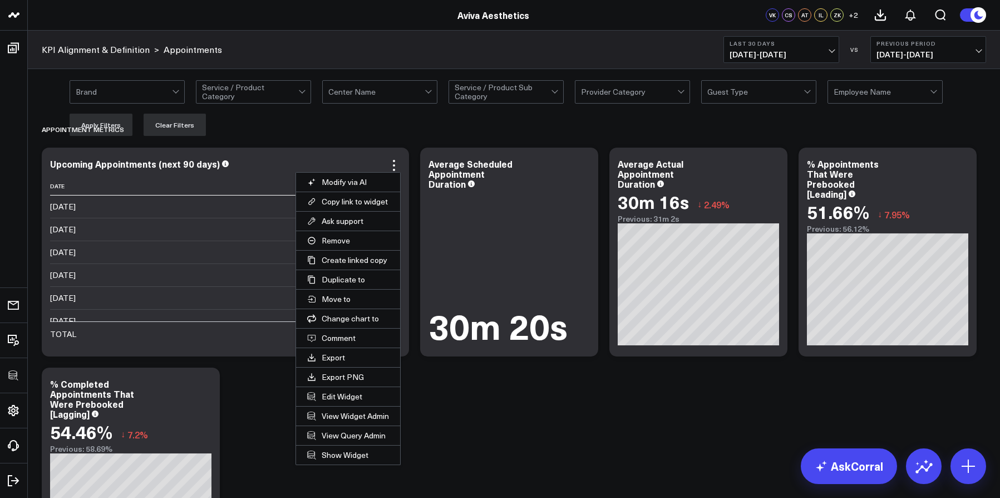
click at [348, 393] on button "Edit Widget" at bounding box center [348, 396] width 104 height 19
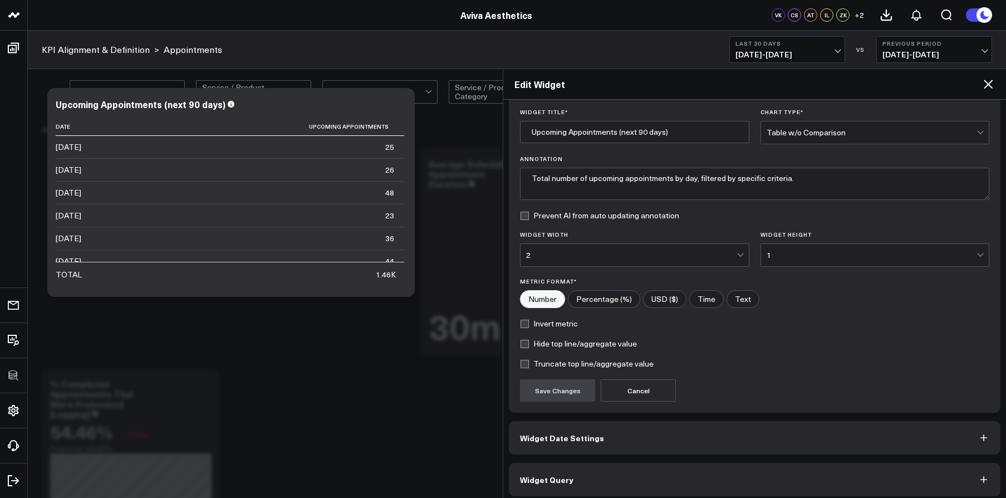
scroll to position [40, 0]
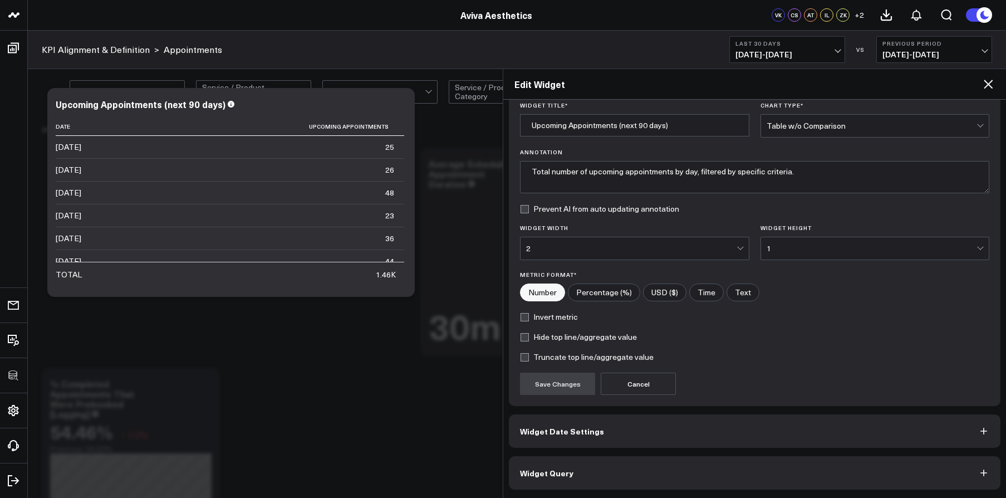
click at [786, 487] on button "Widget Query" at bounding box center [755, 472] width 492 height 33
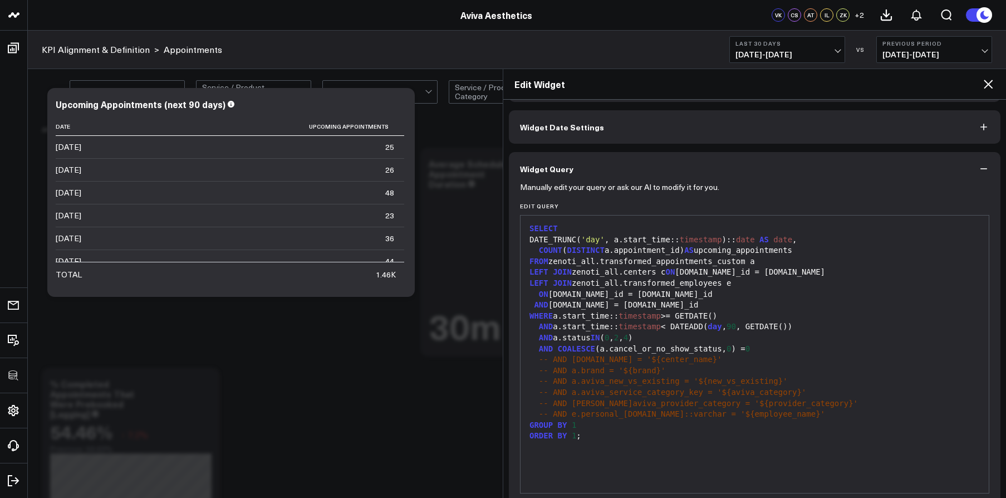
click at [767, 258] on div "FROM zenoti_all.transformed_appointments_custom a" at bounding box center [754, 261] width 457 height 11
click at [731, 286] on div "LEFT JOIN zenoti_all.transformed_employees e" at bounding box center [754, 283] width 457 height 11
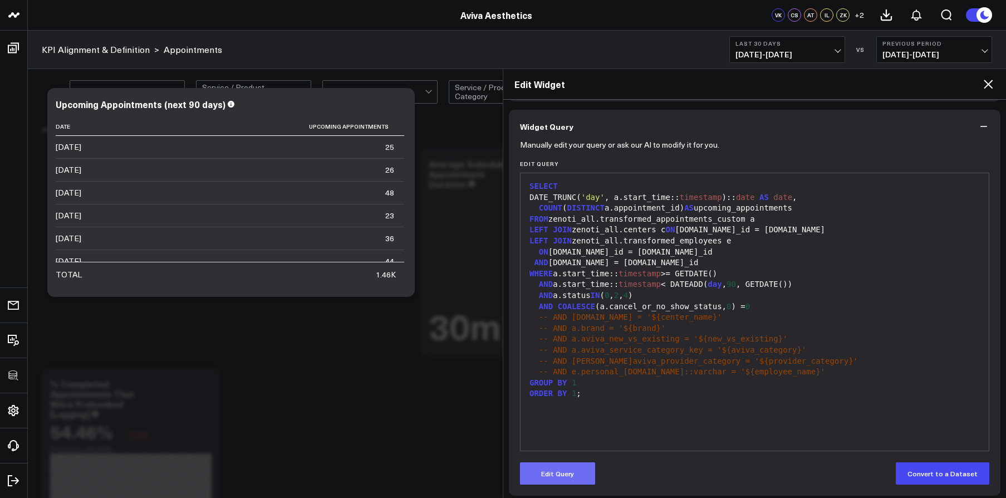
scroll to position [88, 0]
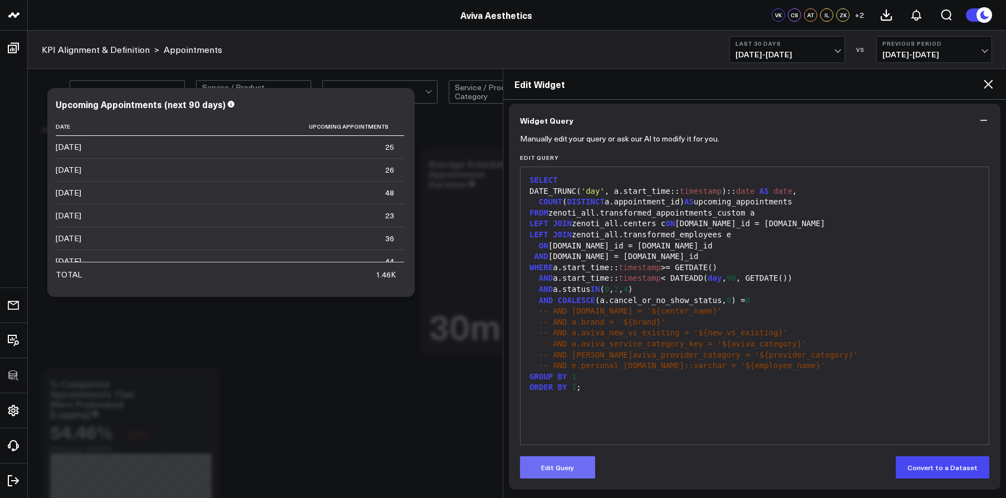
click at [551, 471] on button "Edit Query" at bounding box center [557, 467] width 75 height 22
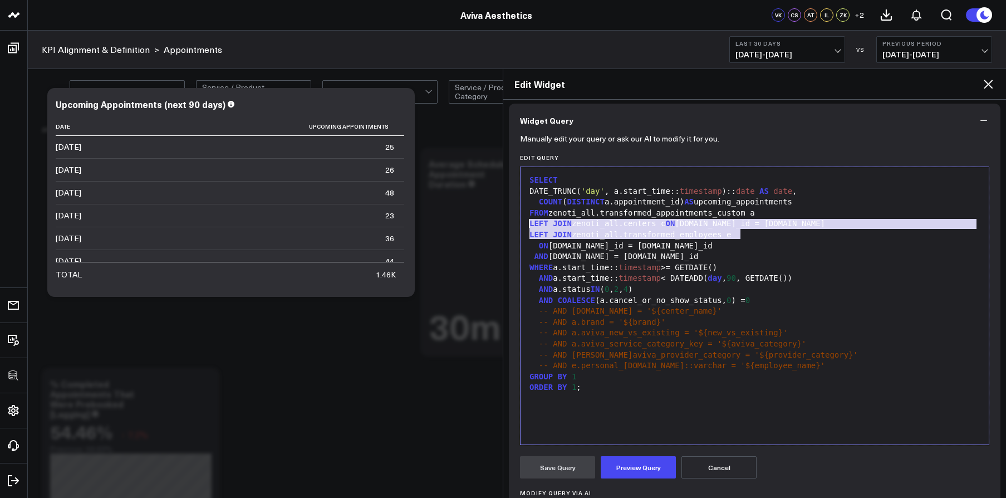
drag, startPoint x: 693, startPoint y: 234, endPoint x: 504, endPoint y: 228, distance: 189.3
click at [504, 228] on div "Widget Display Widget Date Settings Widget Query Manually edit your query or as…" at bounding box center [754, 299] width 503 height 398
click at [800, 278] on div "AND a.start_time:: timestamp < DATEADD( day , 90 , GETDATE())" at bounding box center [754, 278] width 457 height 11
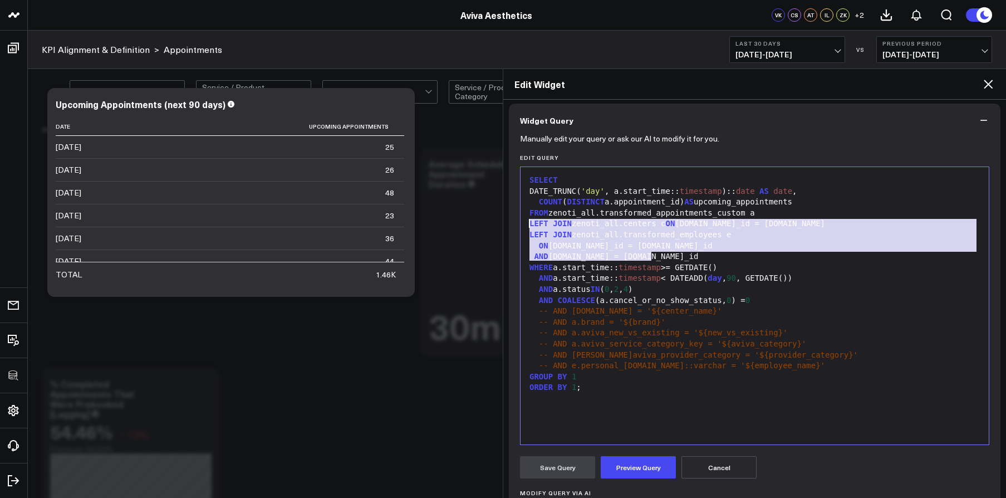
drag, startPoint x: 667, startPoint y: 253, endPoint x: 525, endPoint y: 222, distance: 144.7
click at [526, 222] on div "SELECT DATE_TRUNC( 'day' , a.start_time:: timestamp ):: date AS date , COUNT ( …" at bounding box center [754, 306] width 457 height 266
copy div "LEFT JOIN zenoti_all.centers c ON a.center_id = c.id LEFT JOIN zenoti_all.trans…"
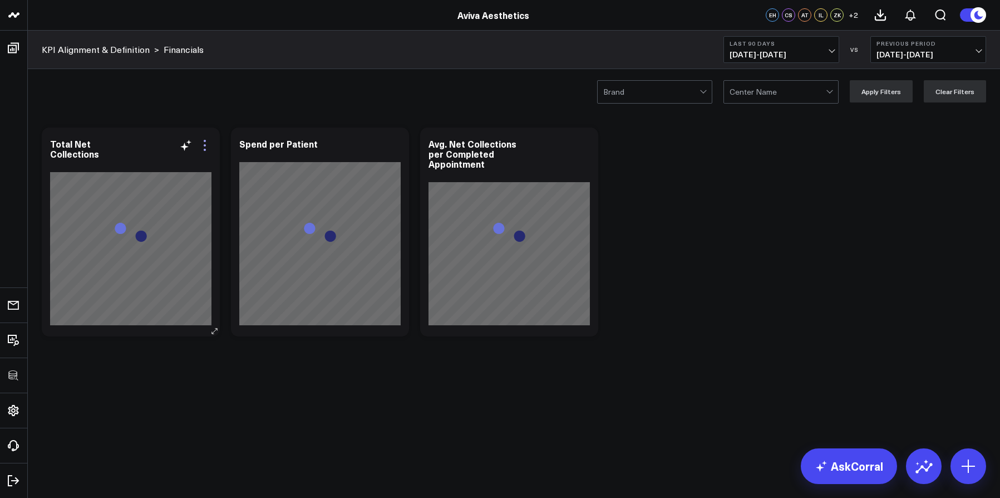
click at [202, 143] on icon at bounding box center [204, 145] width 13 height 13
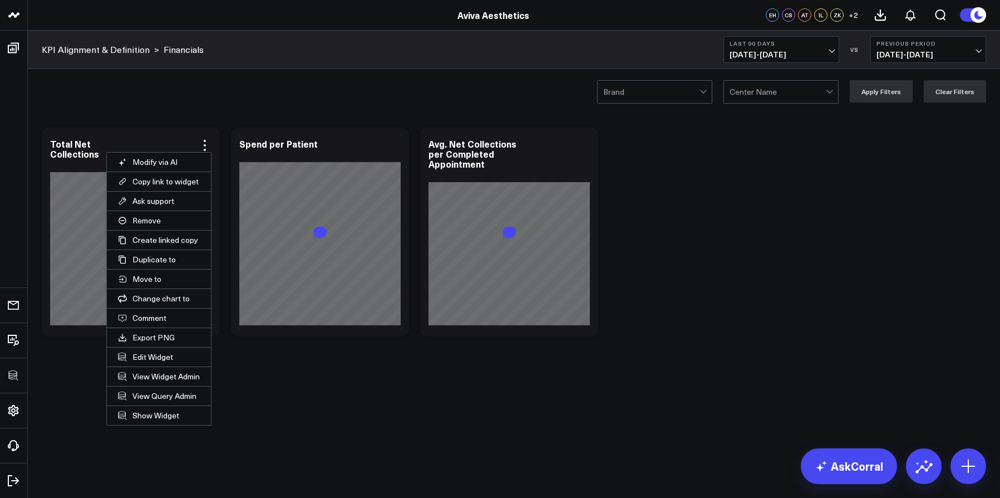
click at [167, 355] on button "Edit Widget" at bounding box center [159, 356] width 104 height 19
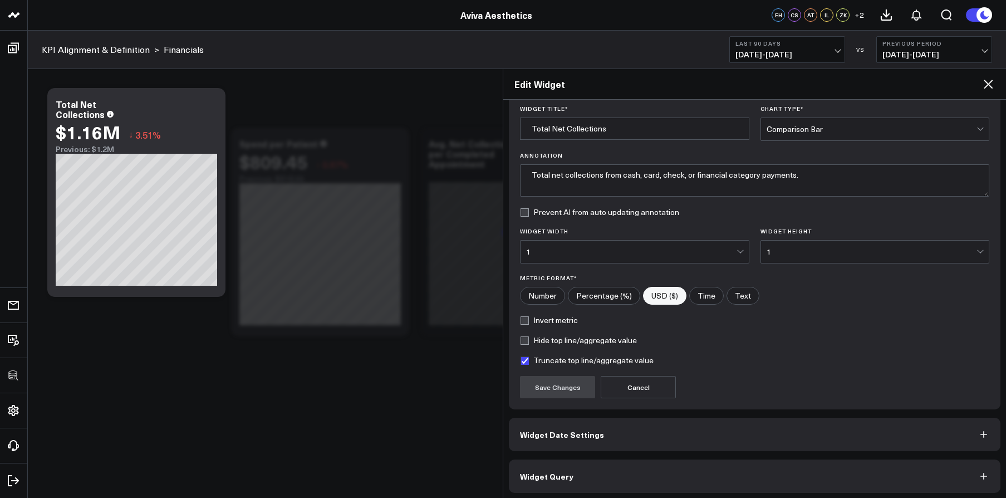
scroll to position [40, 0]
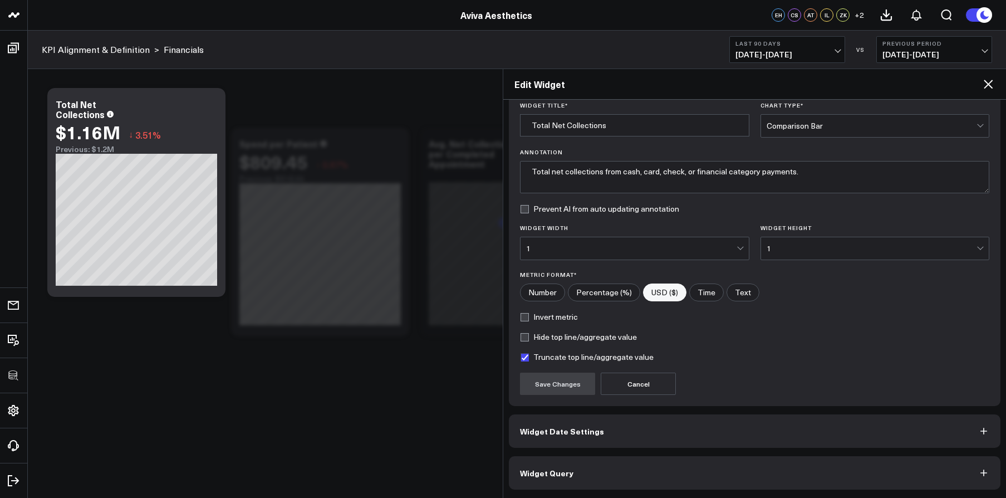
click at [703, 465] on button "Widget Query" at bounding box center [755, 472] width 492 height 33
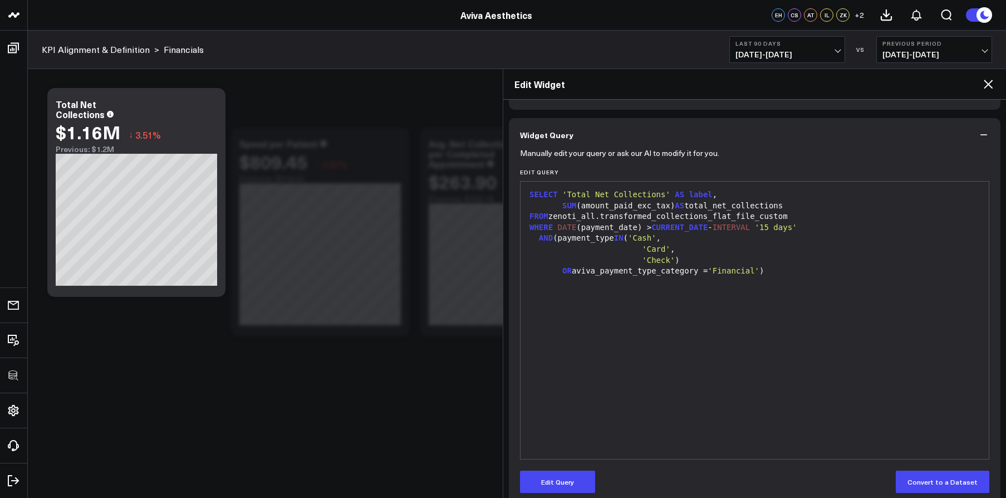
scroll to position [88, 0]
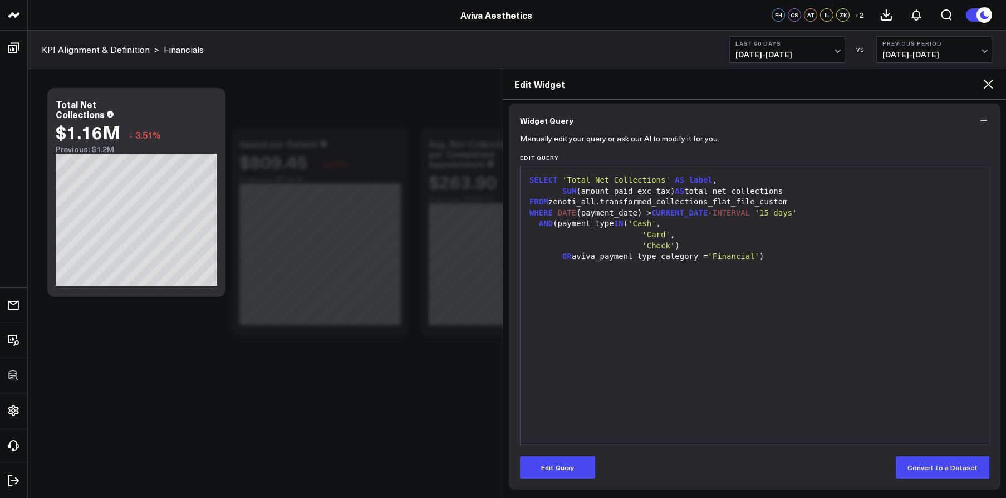
click at [797, 215] on span "'15 days'" at bounding box center [776, 212] width 42 height 9
click at [819, 213] on div "WHERE DATE (payment_date) > CURRENT_DATE - INTERVAL '15 days'" at bounding box center [754, 213] width 457 height 11
click at [579, 465] on button "Edit Query" at bounding box center [557, 467] width 75 height 22
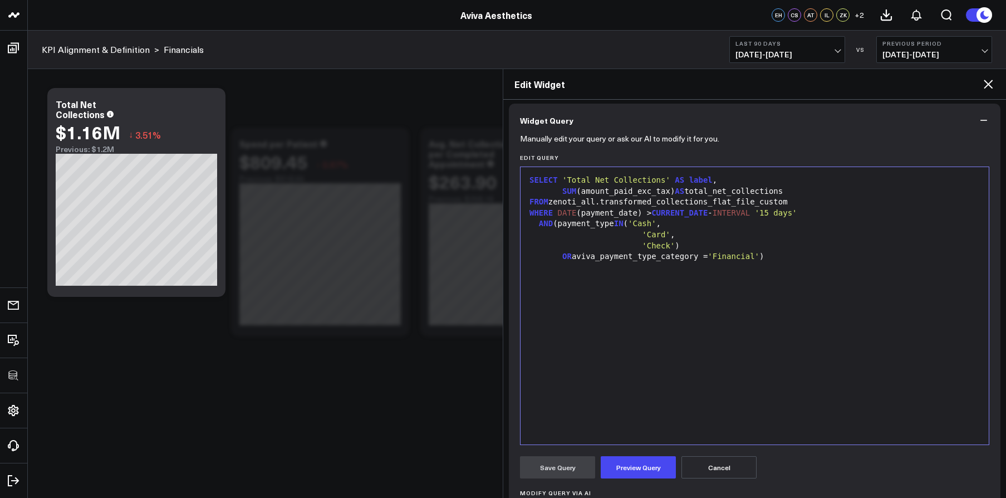
click at [812, 214] on div "WHERE DATE (payment_date) > CURRENT_DATE - INTERVAL '15 days'" at bounding box center [754, 213] width 457 height 11
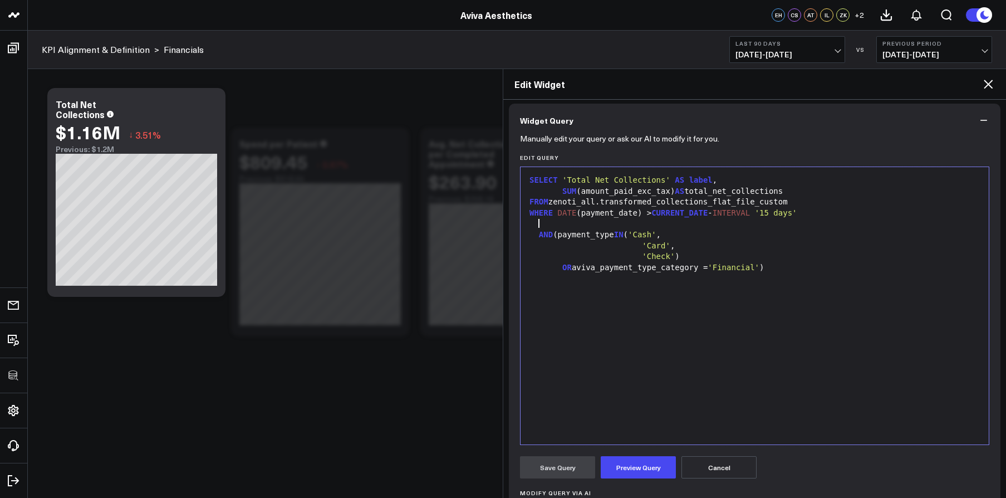
click at [802, 200] on div "FROM zenoti_all.transformed_collections_flat_file_custom" at bounding box center [754, 202] width 457 height 11
click at [808, 202] on div "FROM zenoti_all.transformed_collections_flat_file_custom" at bounding box center [754, 202] width 457 height 11
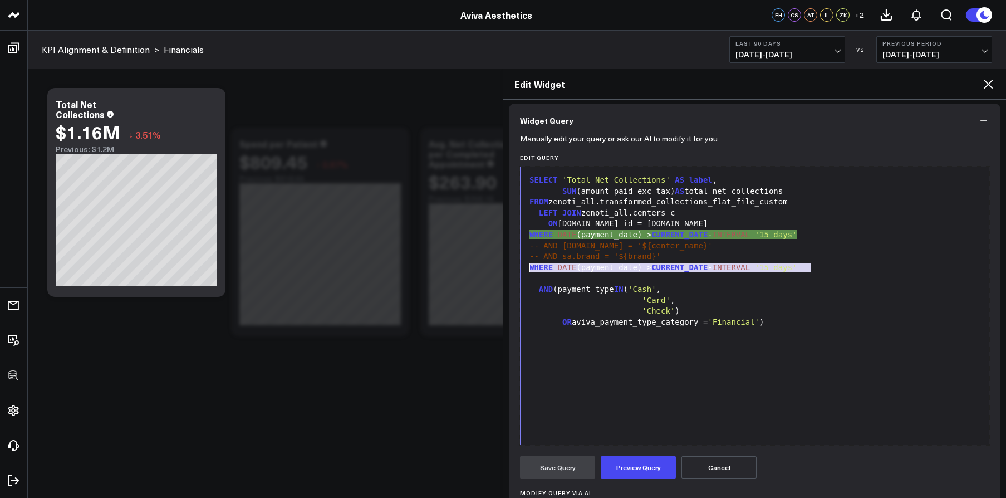
drag, startPoint x: 691, startPoint y: 271, endPoint x: 507, endPoint y: 271, distance: 184.3
click at [509, 271] on div "Manually edit your query or ask our AI to modify it for you. Edit Query 99 1 2 …" at bounding box center [755, 382] width 492 height 490
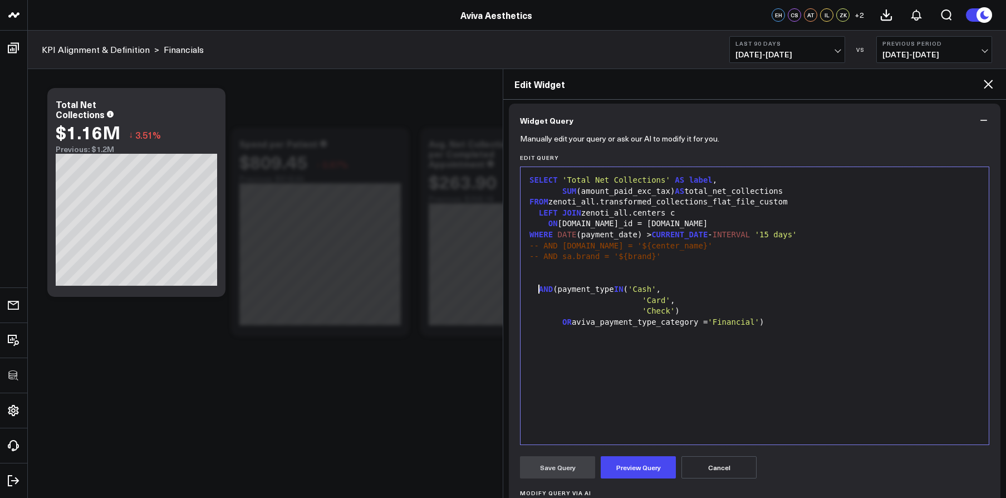
click at [539, 292] on span "AND" at bounding box center [546, 288] width 14 height 9
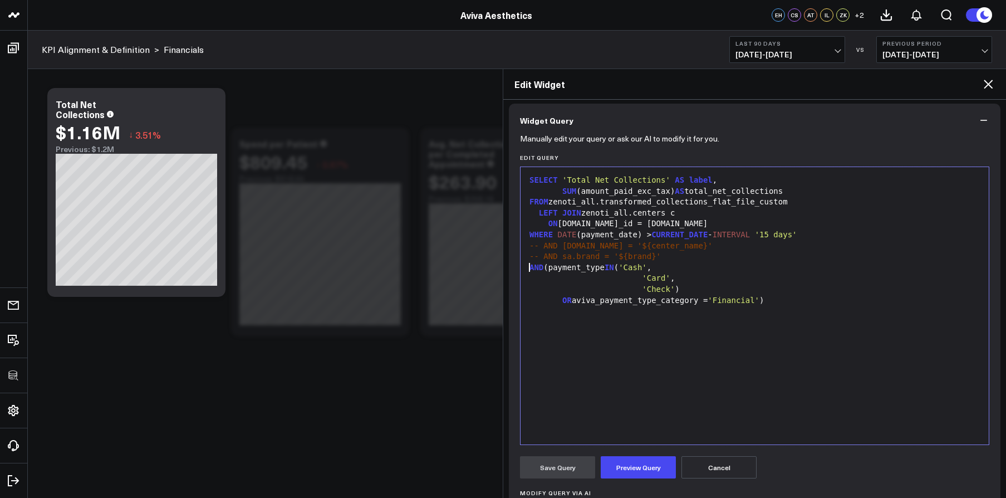
click at [642, 278] on span "'Card'" at bounding box center [656, 277] width 28 height 9
drag, startPoint x: 643, startPoint y: 278, endPoint x: 514, endPoint y: 281, distance: 129.2
click at [514, 281] on div "Manually edit your query or ask our AI to modify it for you. Edit Query 99 1 2 …" at bounding box center [755, 382] width 492 height 490
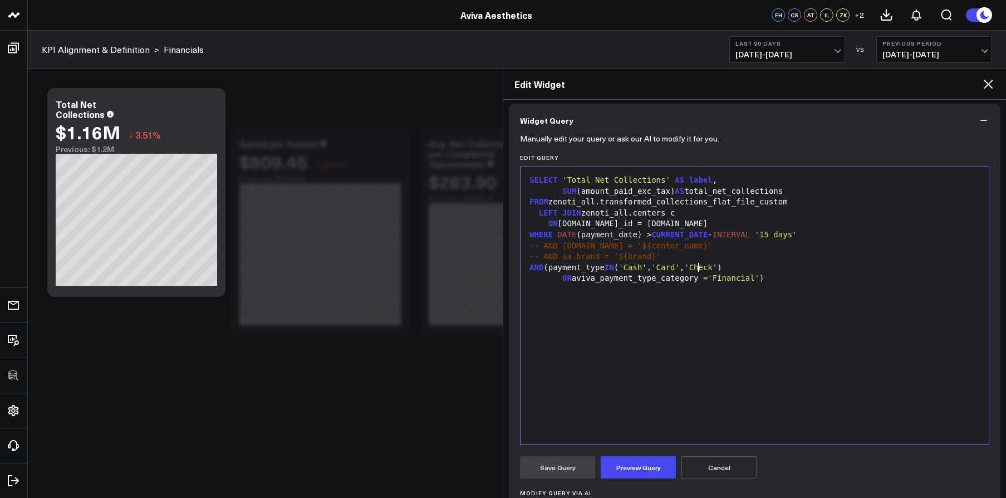
click at [561, 282] on div "OR aviva_payment_type_category = 'Financial' )" at bounding box center [754, 278] width 457 height 11
click at [528, 268] on div "AND (payment_type IN ( 'Cash' , 'Card' , 'Check' )" at bounding box center [754, 267] width 457 height 11
click at [562, 297] on div "SELECT 'Total Net Collections' AS label , SUM (amount_paid_exc_tax) AS total_ne…" at bounding box center [754, 306] width 457 height 266
click at [626, 321] on div "SELECT 'Total Net Collections' AS label , SUM (amount_paid_exc_tax) AS total_ne…" at bounding box center [754, 306] width 457 height 266
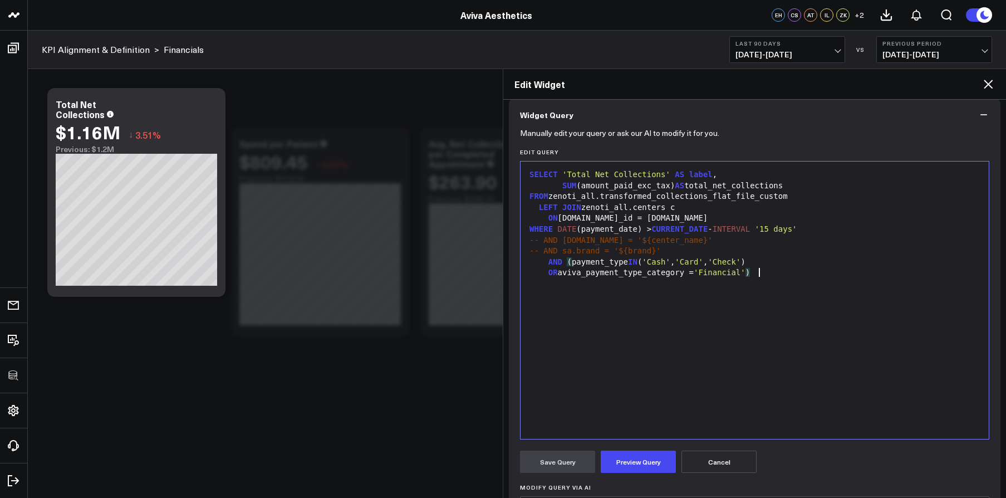
scroll to position [96, 0]
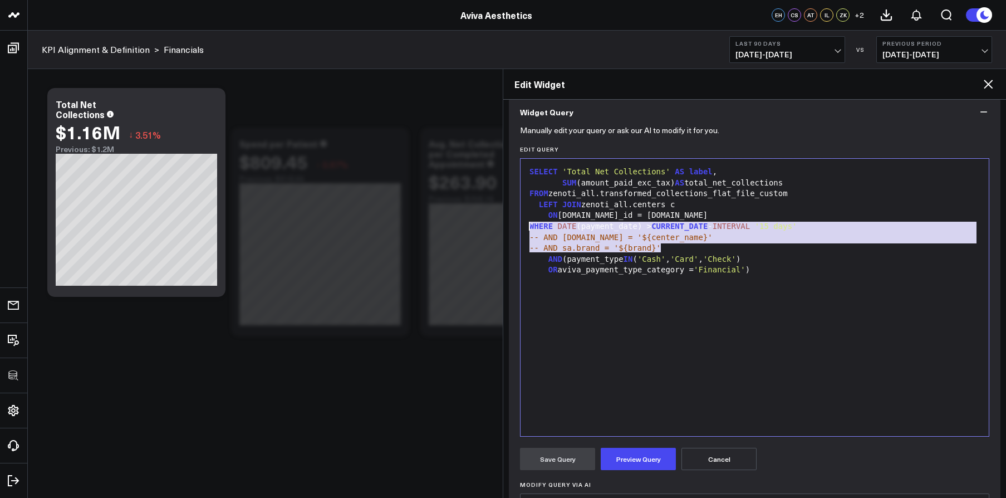
click at [495, 226] on body "100525 Test 100625-2 100925 3725 Test 829 Studios Accenture Acme Industrial Act…" at bounding box center [503, 249] width 1006 height 498
click at [650, 237] on span "-- AND [DOMAIN_NAME] = '${center_name}'" at bounding box center [620, 237] width 183 height 9
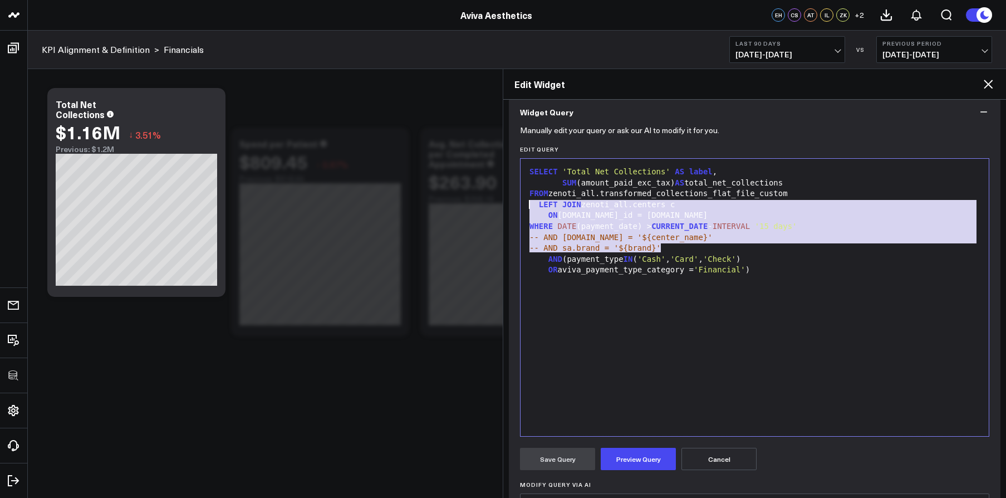
drag, startPoint x: 663, startPoint y: 248, endPoint x: 530, endPoint y: 208, distance: 138.4
click at [530, 208] on div "SELECT 'Total Net Collections' AS label , SUM (amount_paid_exc_tax) AS total_ne…" at bounding box center [754, 297] width 457 height 266
copy div "LEFT JOIN zenoti_all.centers c ON [DOMAIN_NAME]_id = [DOMAIN_NAME] WHERE DATE (…"
click at [643, 464] on button "Preview Query" at bounding box center [638, 459] width 75 height 22
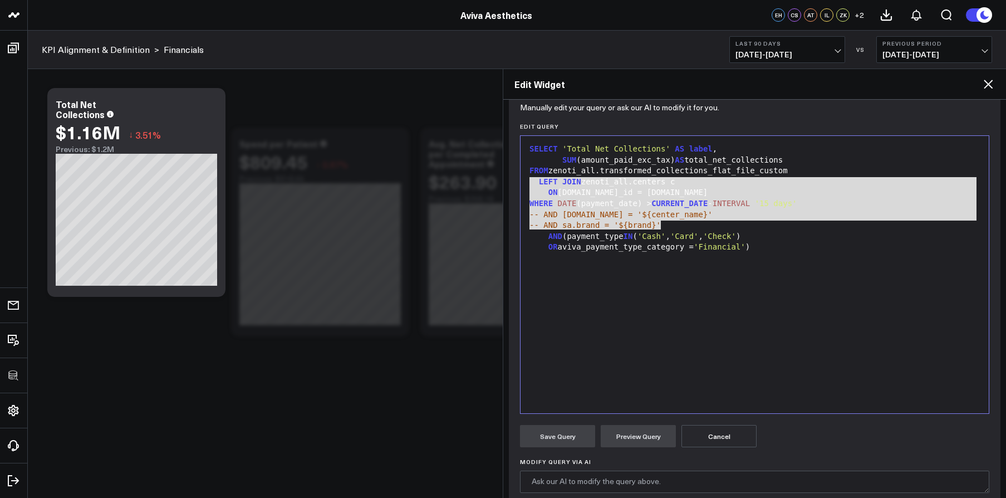
scroll to position [36, 0]
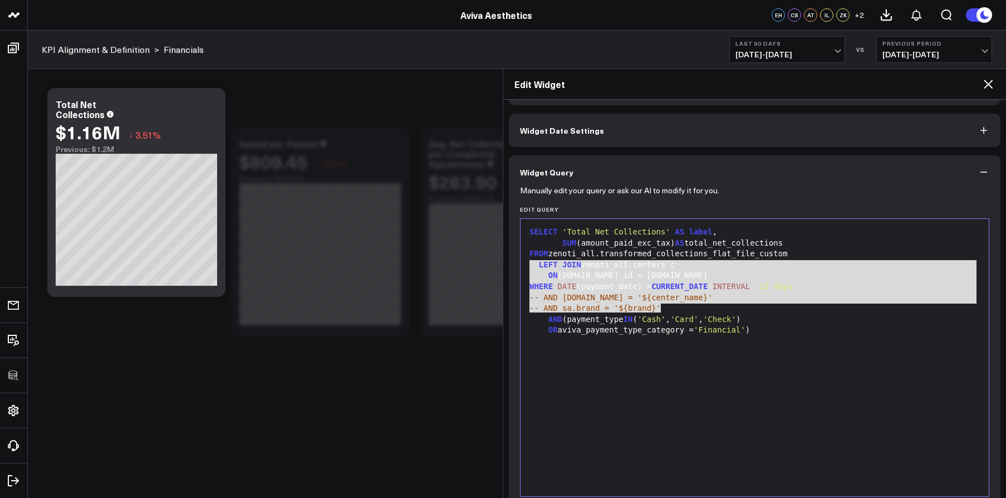
click at [652, 375] on div "SELECT 'Total Net Collections' AS label , SUM (amount_paid_exc_tax) AS total_ne…" at bounding box center [754, 357] width 457 height 266
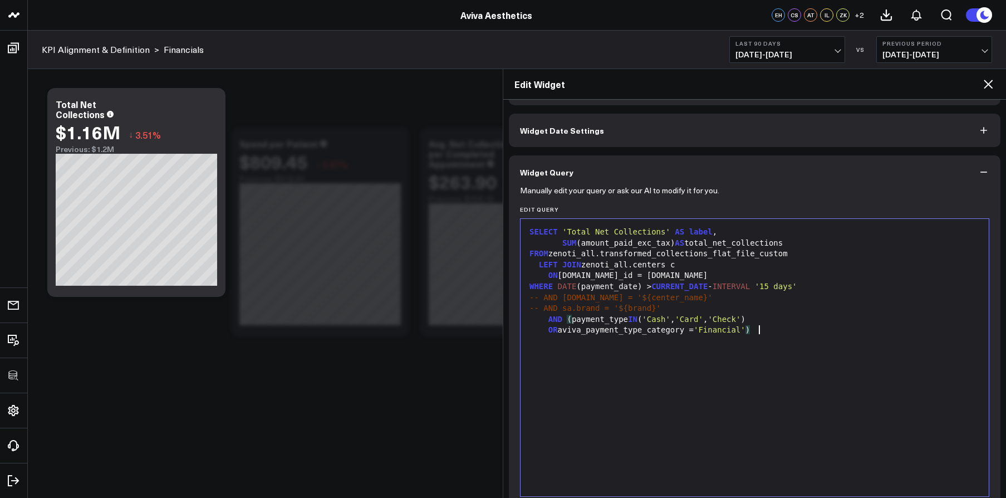
click at [821, 253] on div "FROM zenoti_all.transformed_collections_flat_file_custom" at bounding box center [754, 253] width 457 height 11
click at [824, 235] on div "SELECT 'Total Net Collections' AS label ," at bounding box center [754, 232] width 457 height 11
click at [798, 254] on div "FROM zenoti_all.transformed_collections_flat_file_custom sa" at bounding box center [754, 253] width 457 height 11
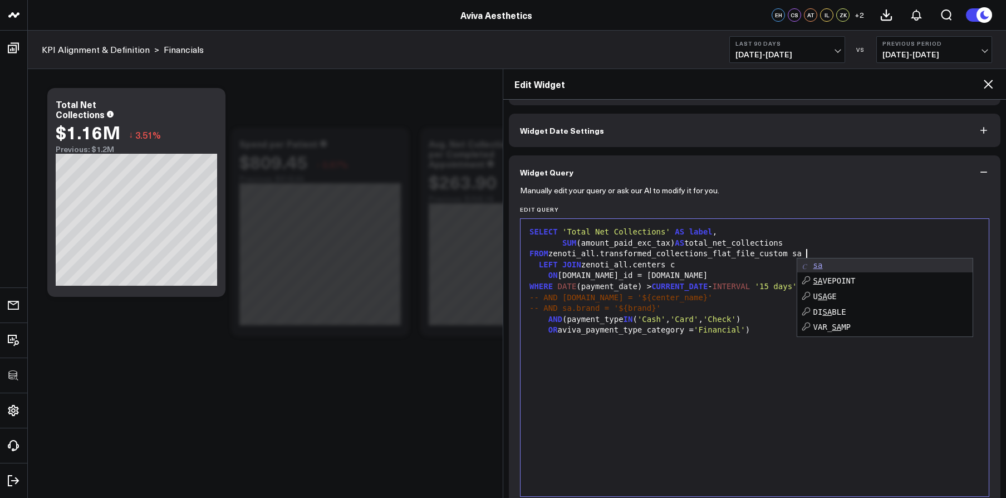
click at [652, 366] on div "SELECT 'Total Net Collections' AS label , SUM (amount_paid_exc_tax) AS total_ne…" at bounding box center [754, 357] width 457 height 266
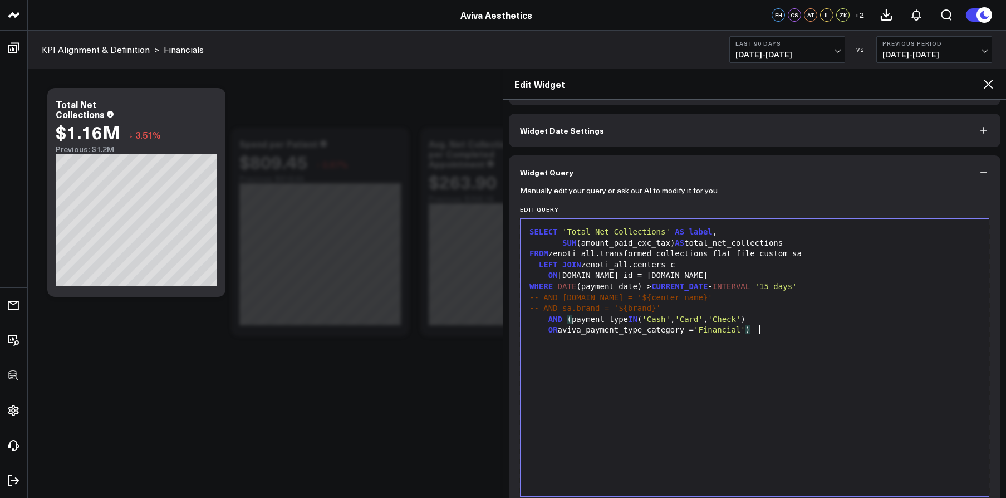
click at [811, 248] on div "FROM zenoti_all.transformed_collections_flat_file_custom sa" at bounding box center [754, 253] width 457 height 11
click at [810, 252] on div "FROM zenoti_all.transformed_collections_flat_file_custom sa" at bounding box center [754, 253] width 457 height 11
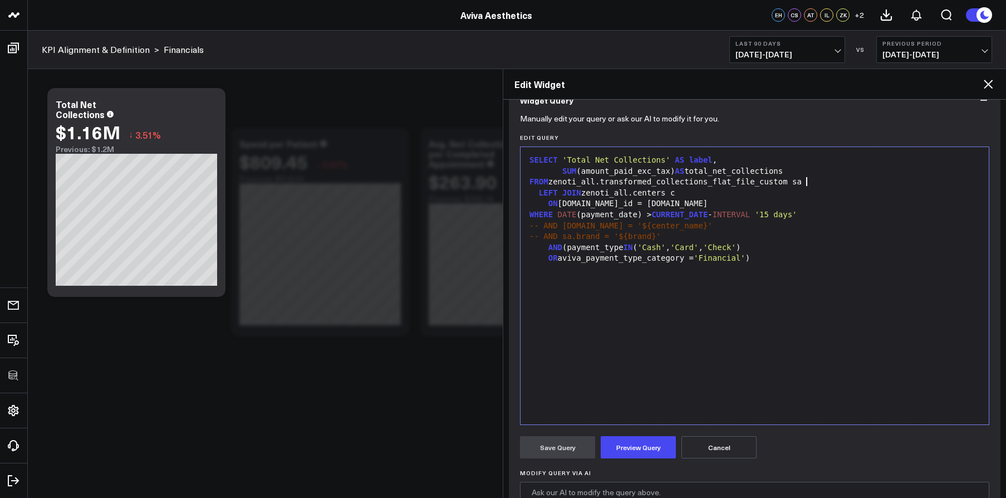
click at [618, 463] on form "Manually edit your query or ask our AI to modify it for you. Edit Query Selecti…" at bounding box center [754, 360] width 469 height 487
click at [622, 453] on button "Preview Query" at bounding box center [638, 447] width 75 height 22
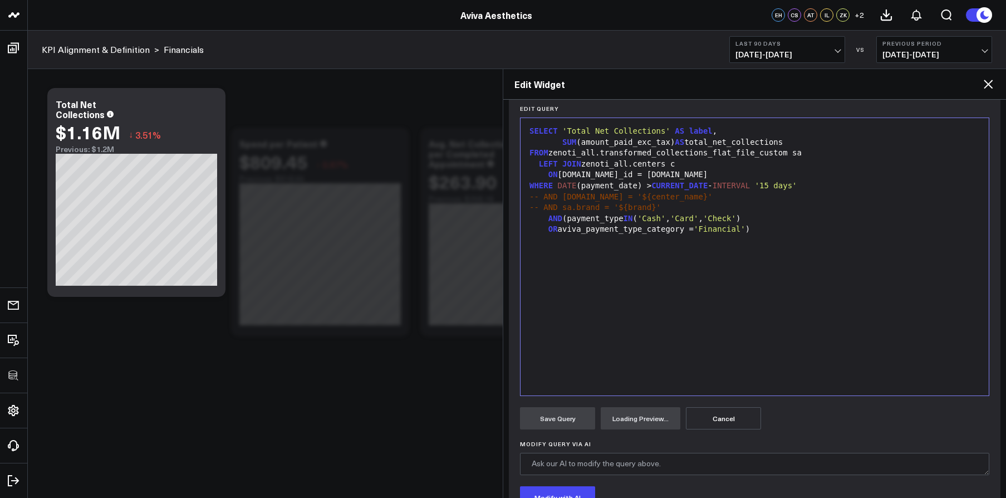
scroll to position [125, 0]
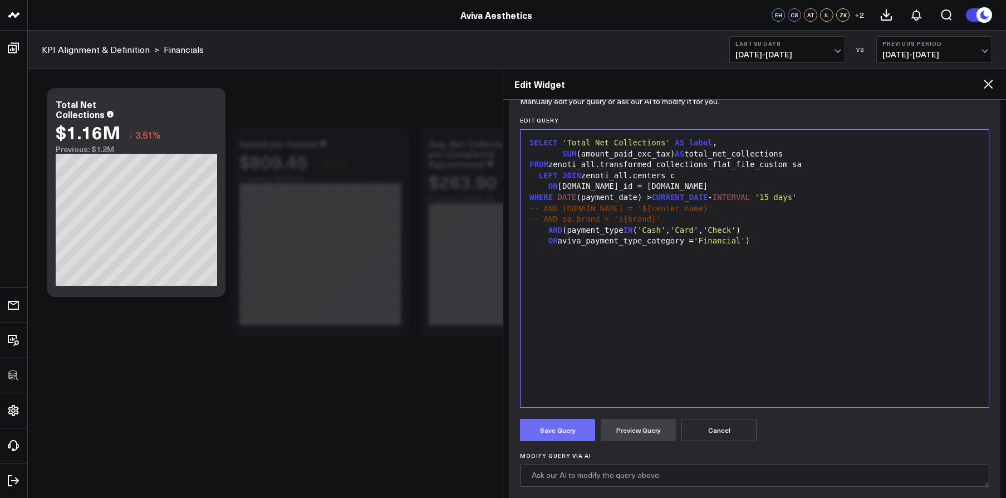
click at [575, 423] on button "Save Query" at bounding box center [557, 430] width 75 height 22
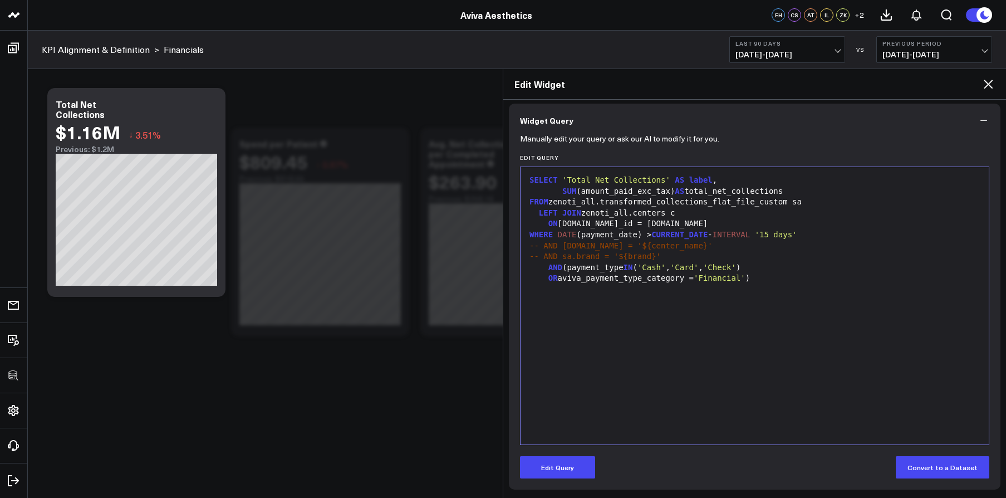
scroll to position [88, 0]
click at [989, 86] on icon at bounding box center [987, 83] width 13 height 13
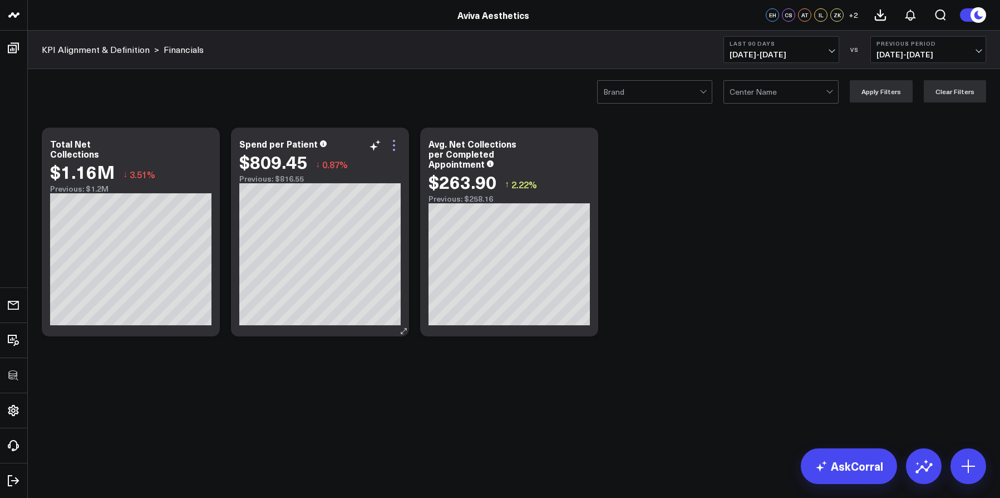
click at [394, 144] on icon at bounding box center [393, 145] width 13 height 13
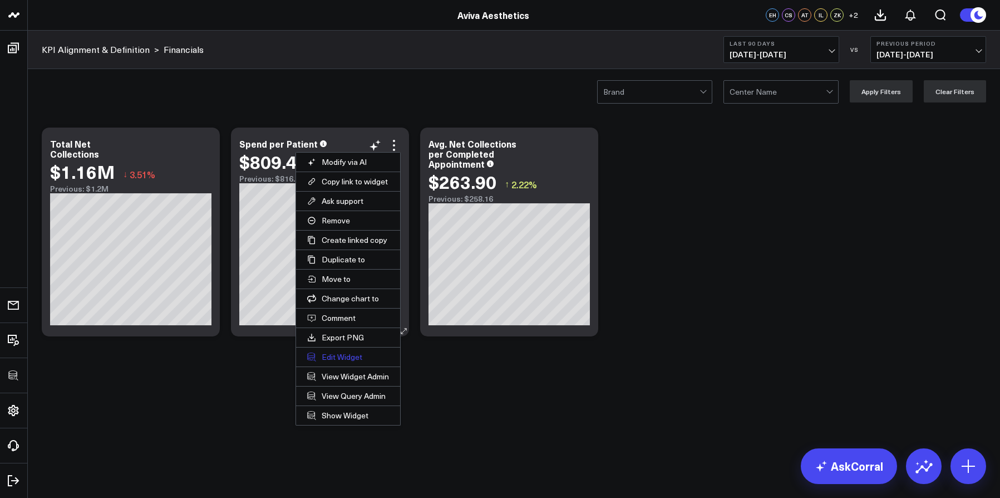
click at [333, 354] on button "Edit Widget" at bounding box center [348, 356] width 104 height 19
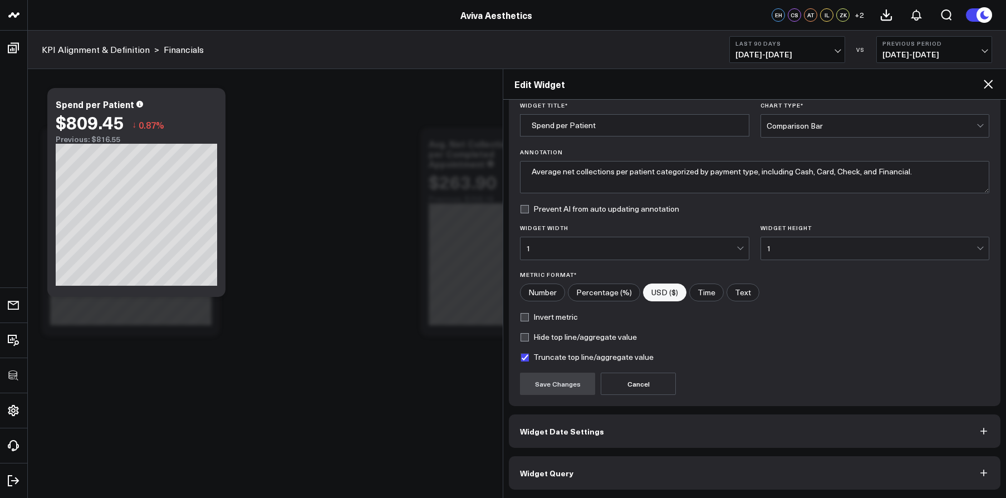
click at [670, 458] on button "Widget Query" at bounding box center [755, 472] width 492 height 33
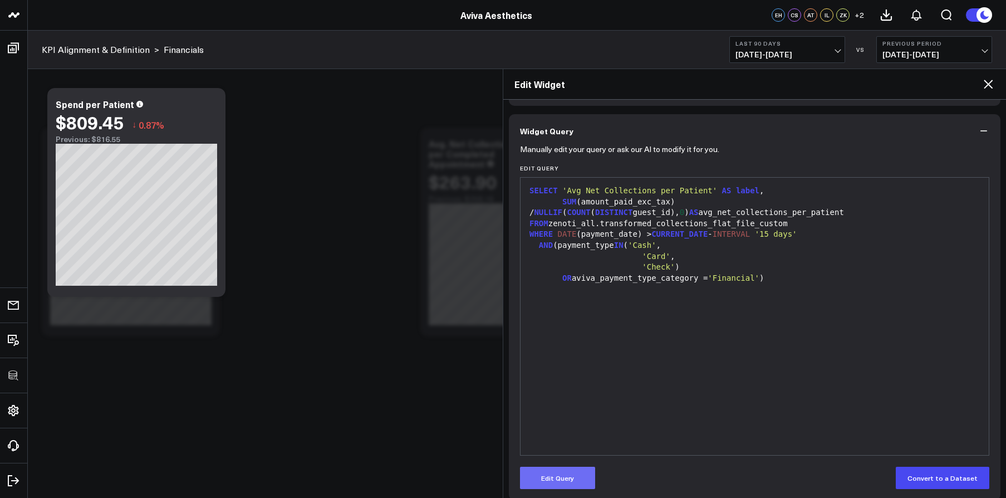
scroll to position [88, 0]
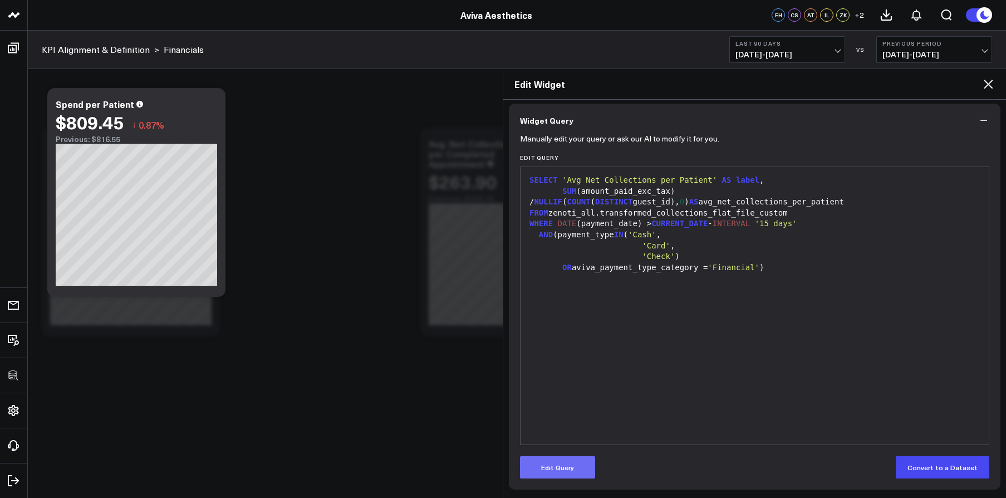
click at [576, 464] on button "Edit Query" at bounding box center [557, 467] width 75 height 22
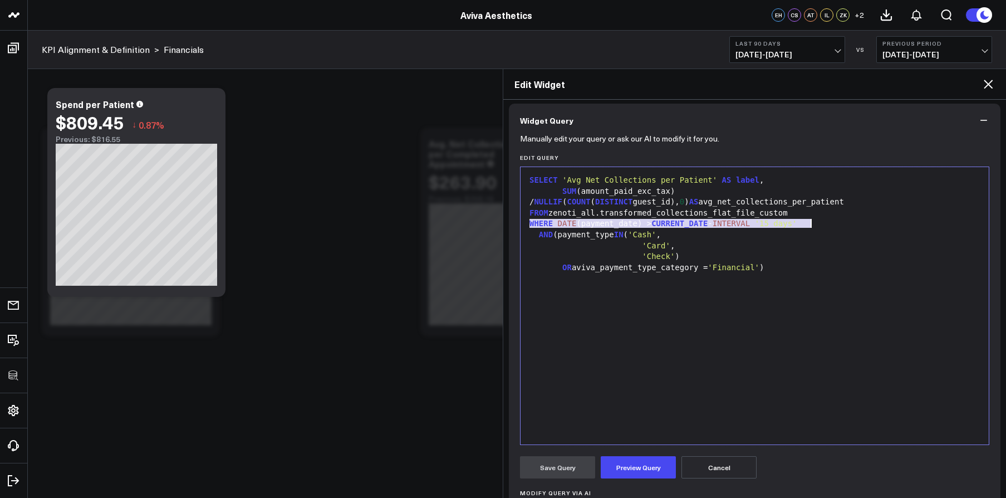
drag, startPoint x: 528, startPoint y: 226, endPoint x: 842, endPoint y: 228, distance: 313.4
click at [842, 228] on div "WHERE DATE (payment_date) > CURRENT_DATE - INTERVAL '15 days'" at bounding box center [754, 223] width 457 height 11
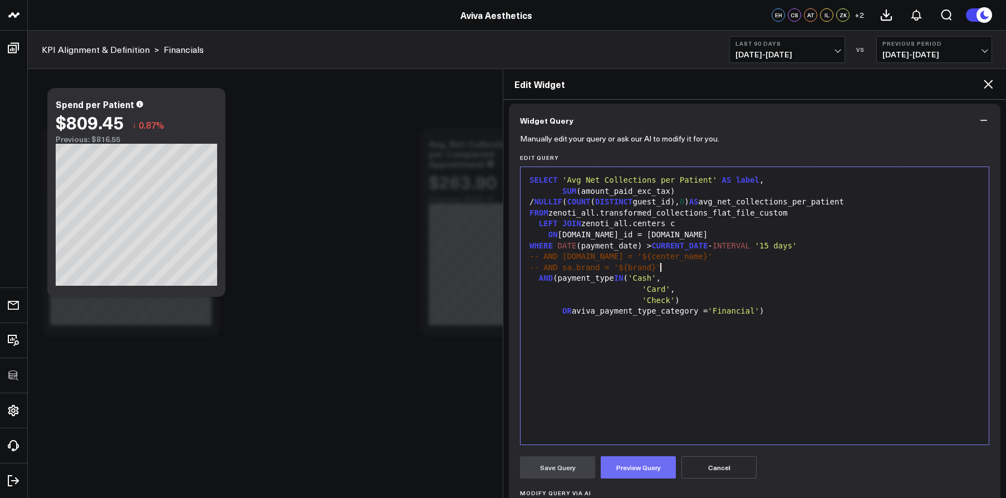
click at [655, 461] on button "Preview Query" at bounding box center [638, 467] width 75 height 22
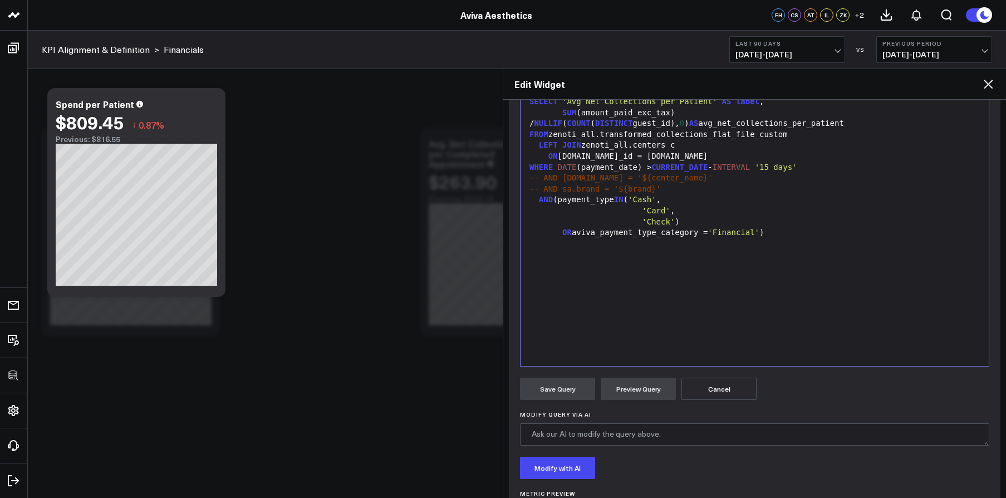
scroll to position [0, 0]
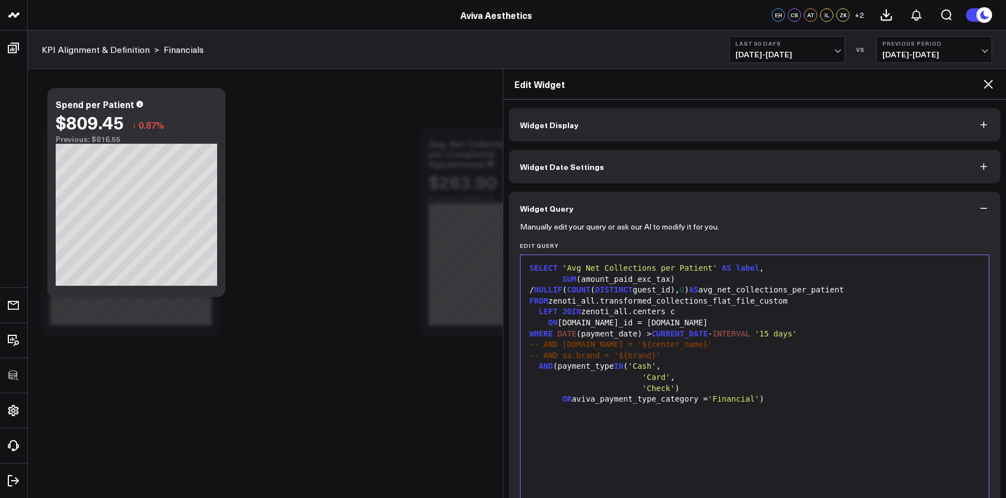
click at [802, 305] on div "FROM zenoti_all.transformed_collections_flat_file_custom" at bounding box center [754, 301] width 457 height 11
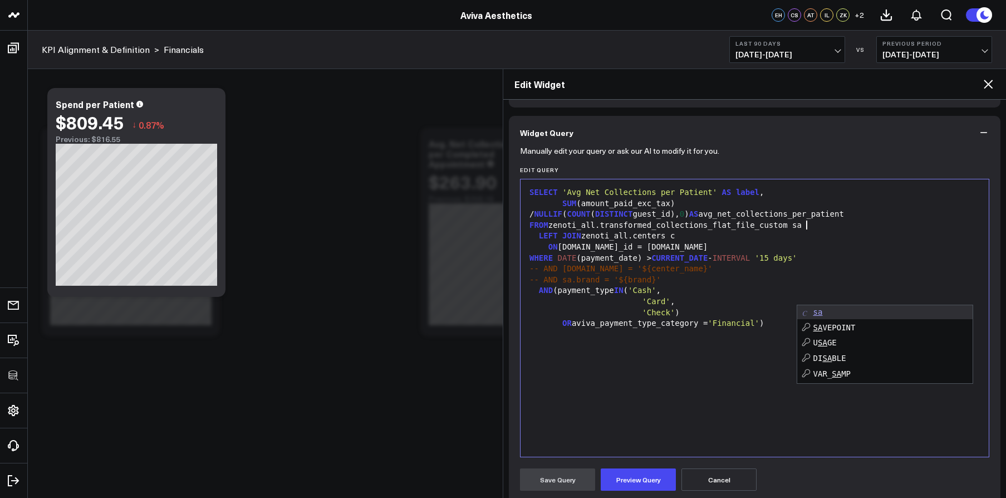
scroll to position [90, 0]
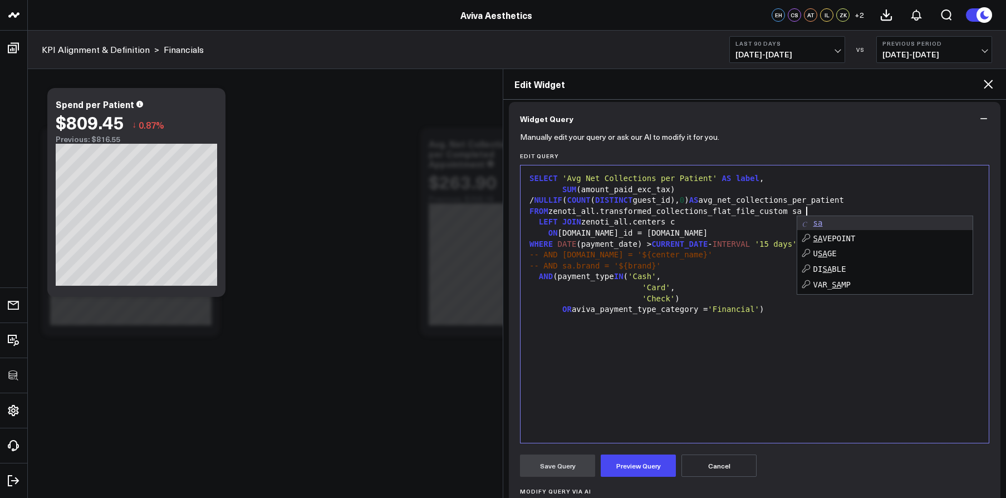
click at [646, 450] on form "Manually edit your query or ask our AI to modify it for you. Edit Query 99 1 2 …" at bounding box center [754, 378] width 469 height 487
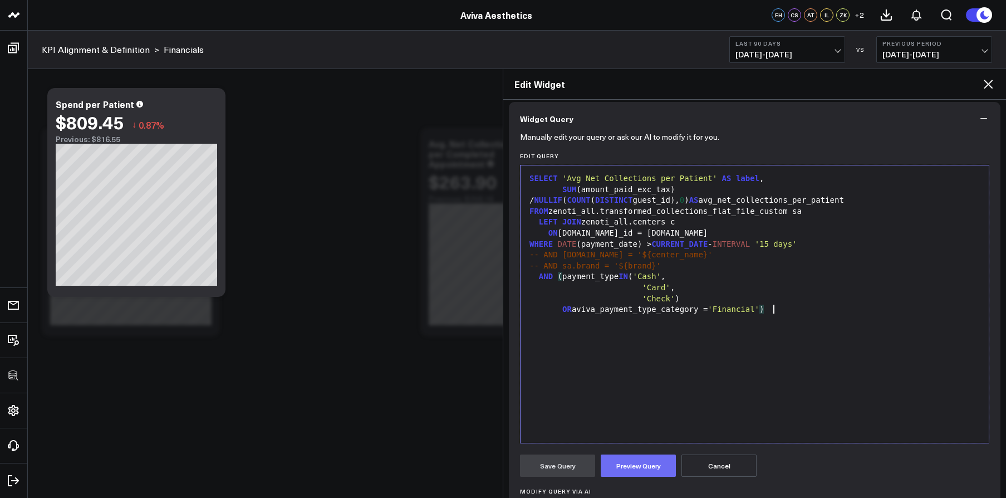
click at [651, 455] on button "Preview Query" at bounding box center [638, 465] width 75 height 22
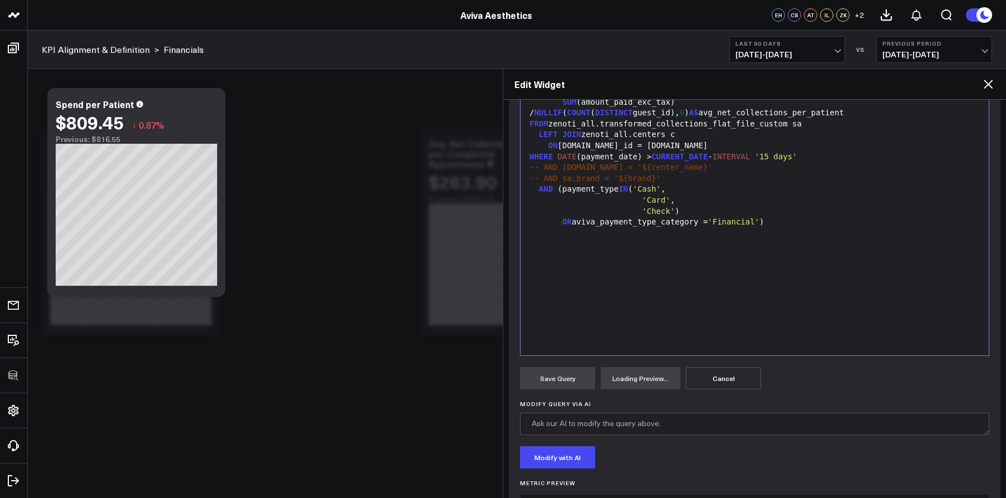
scroll to position [190, 0]
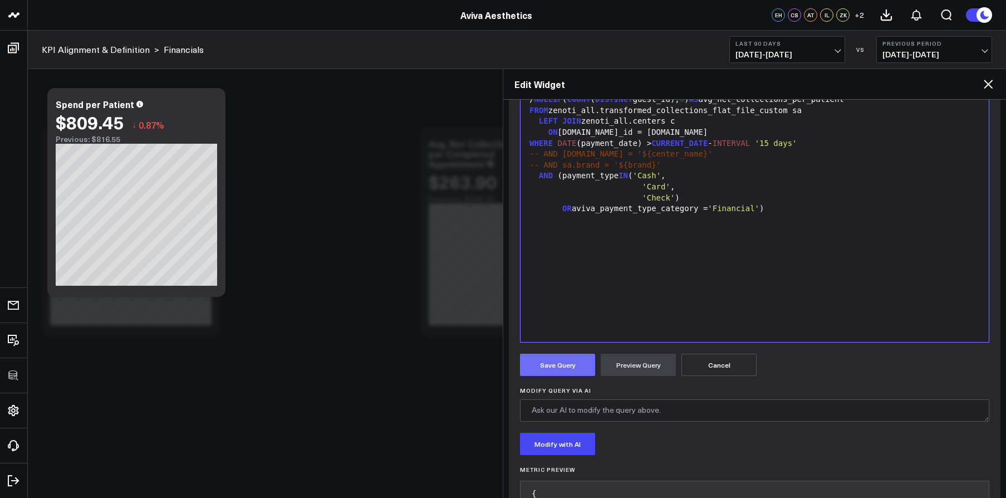
click at [562, 364] on button "Save Query" at bounding box center [557, 364] width 75 height 22
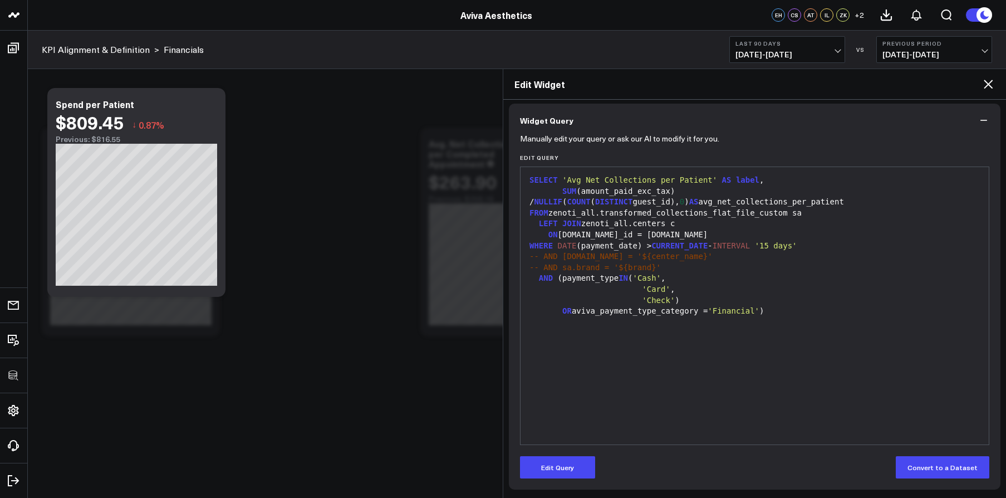
scroll to position [88, 0]
click at [279, 145] on div "Modify via AI Copy link to widget Ask support Remove Create linked copy Executi…" at bounding box center [514, 232] width 956 height 220
click at [582, 468] on button "Edit Query" at bounding box center [557, 467] width 75 height 22
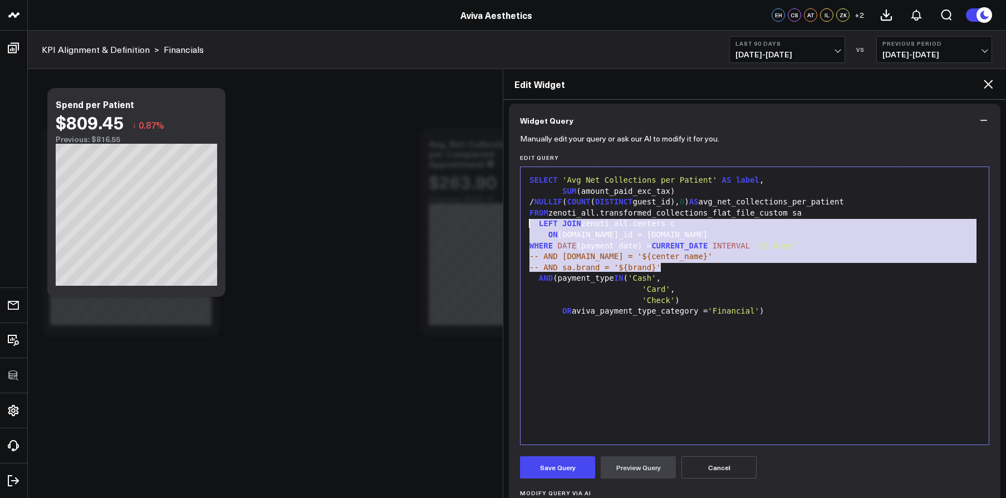
drag, startPoint x: 672, startPoint y: 266, endPoint x: 505, endPoint y: 221, distance: 172.4
click at [505, 221] on div "Widget Display Widget Date Settings Widget Query Manually edit your query or as…" at bounding box center [754, 299] width 503 height 398
copy div "LEFT JOIN zenoti_all.centers c ON sa.center_id = c.id WHERE DATE (payment_date)…"
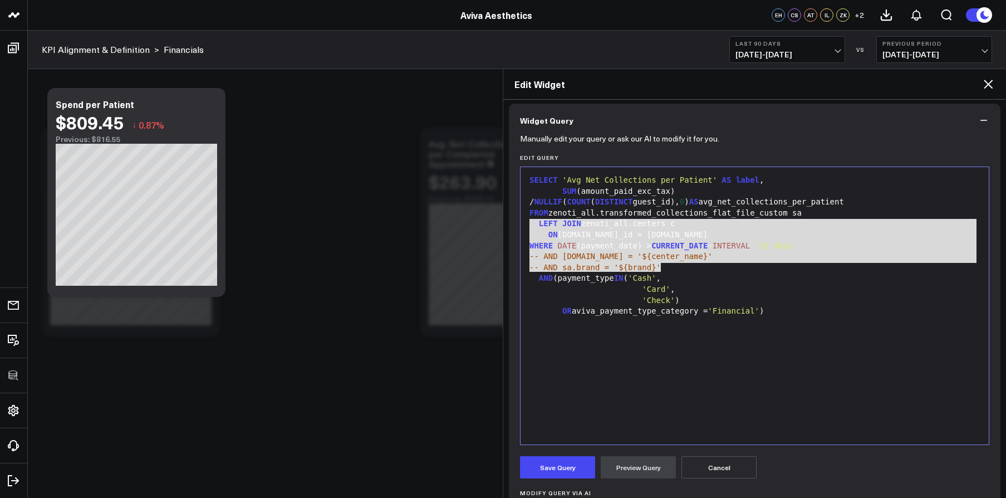
click at [996, 90] on div "Edit Widget" at bounding box center [754, 84] width 503 height 31
click at [996, 87] on div "Edit Widget" at bounding box center [754, 84] width 503 height 31
click at [992, 83] on icon at bounding box center [987, 83] width 13 height 13
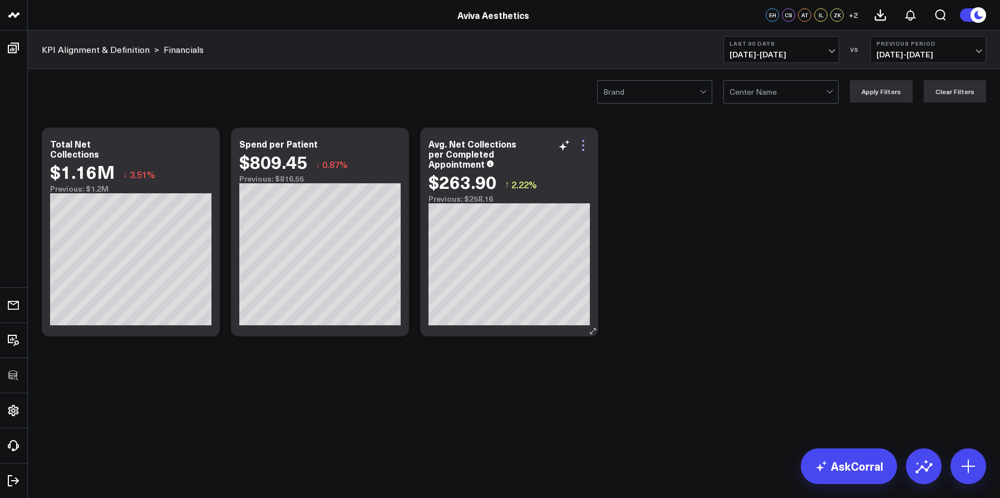
click at [585, 144] on icon at bounding box center [583, 145] width 13 height 13
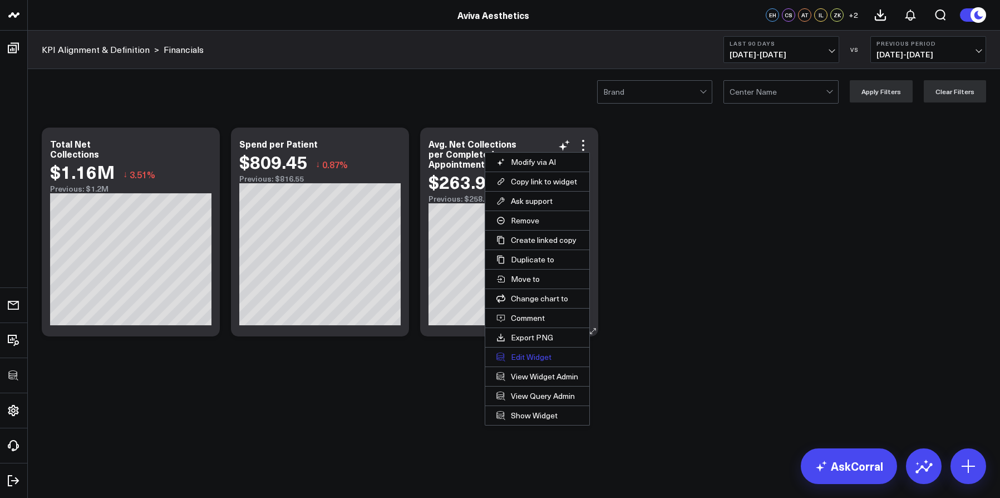
click at [529, 357] on button "Edit Widget" at bounding box center [537, 356] width 104 height 19
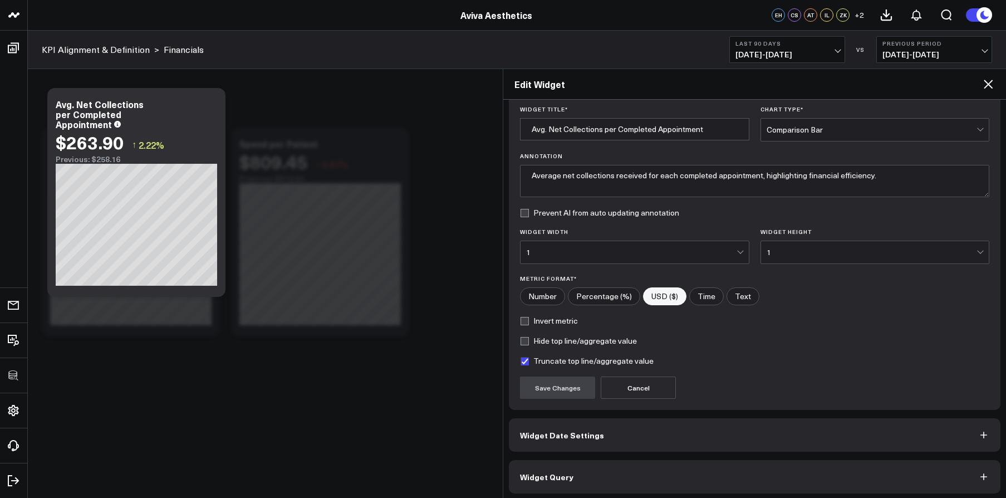
scroll to position [40, 0]
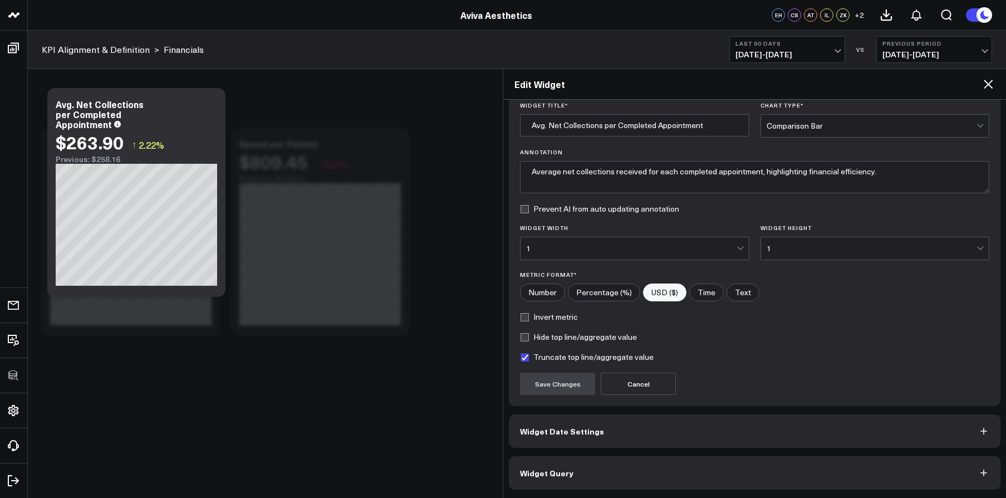
click at [595, 469] on button "Widget Query" at bounding box center [755, 472] width 492 height 33
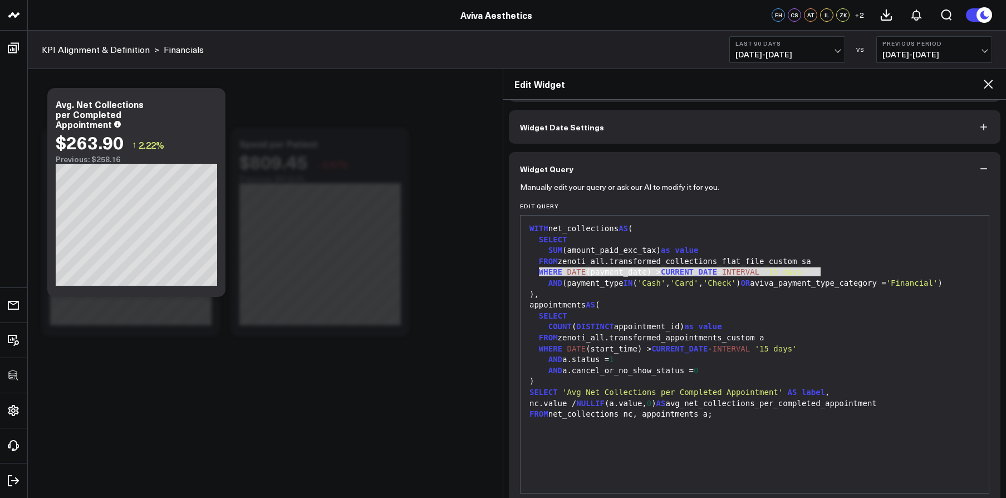
drag, startPoint x: 539, startPoint y: 271, endPoint x: 839, endPoint y: 270, distance: 300.0
click at [839, 270] on div "WHERE DATE (payment_date) > CURRENT_DATE - INTERVAL '15 days'" at bounding box center [754, 272] width 457 height 11
click at [990, 83] on icon at bounding box center [987, 83] width 13 height 13
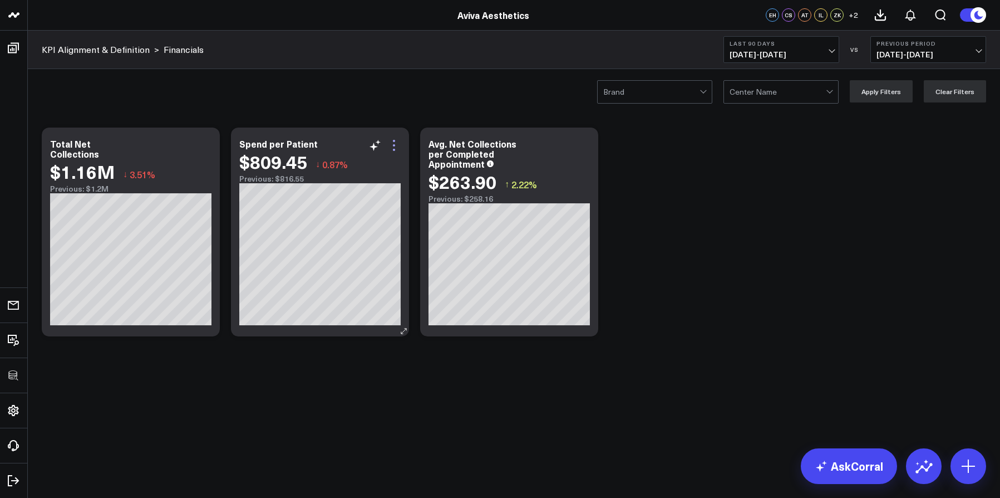
click at [392, 146] on icon at bounding box center [393, 145] width 13 height 13
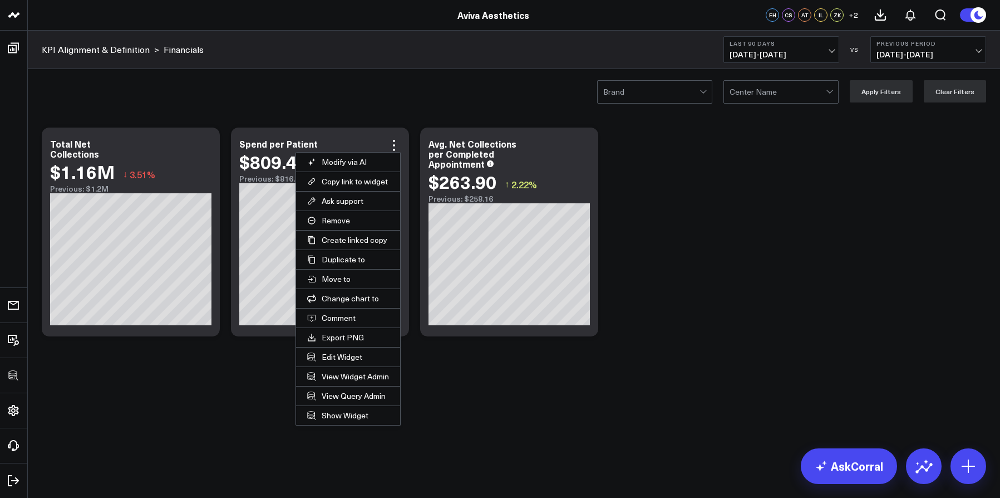
click at [352, 361] on button "Edit Widget" at bounding box center [348, 356] width 104 height 19
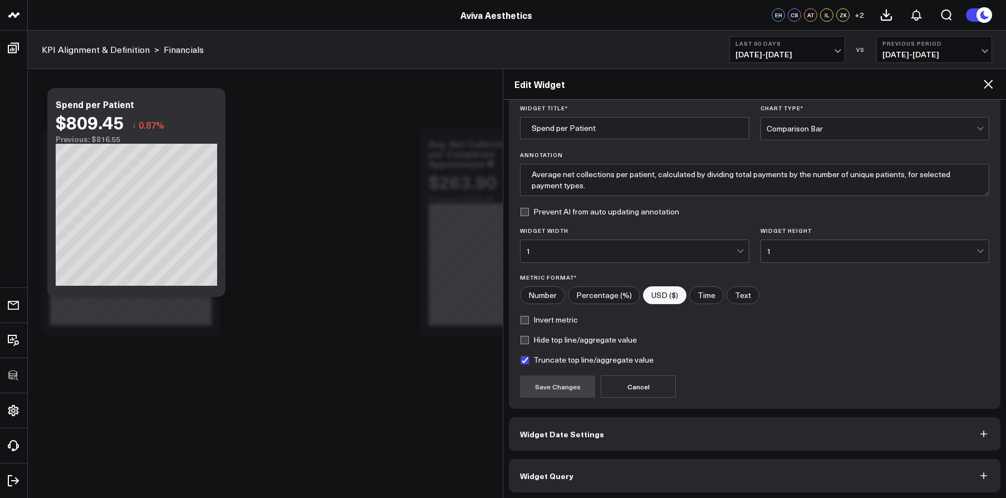
scroll to position [40, 0]
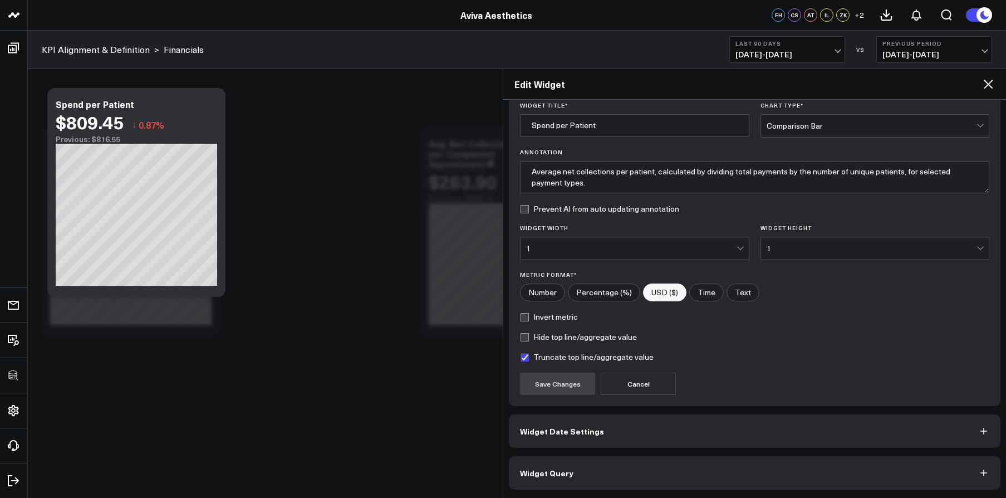
click at [630, 463] on button "Widget Query" at bounding box center [755, 472] width 492 height 33
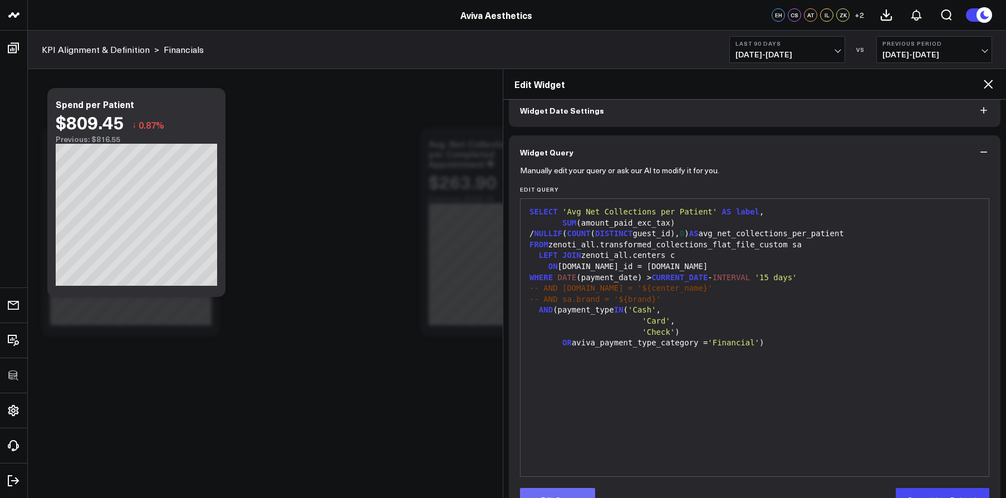
scroll to position [88, 0]
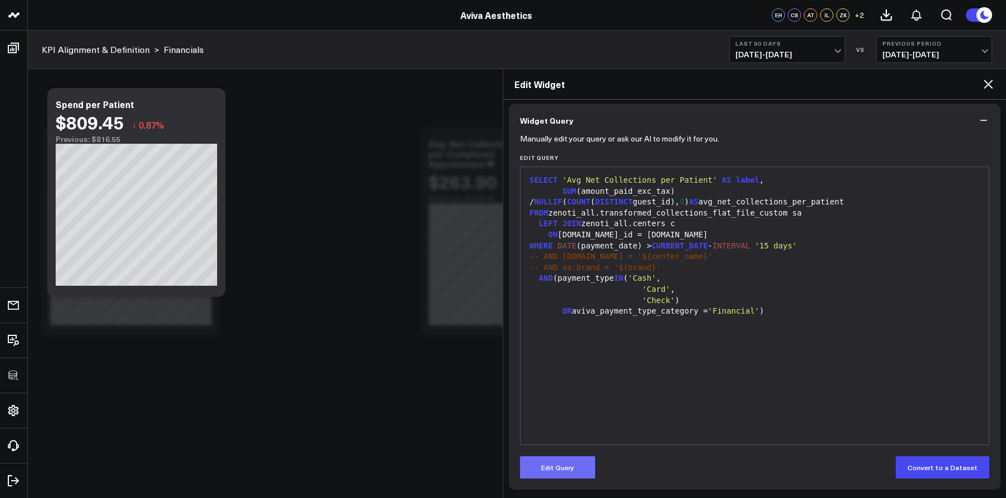
click at [541, 476] on button "Edit Query" at bounding box center [557, 467] width 75 height 22
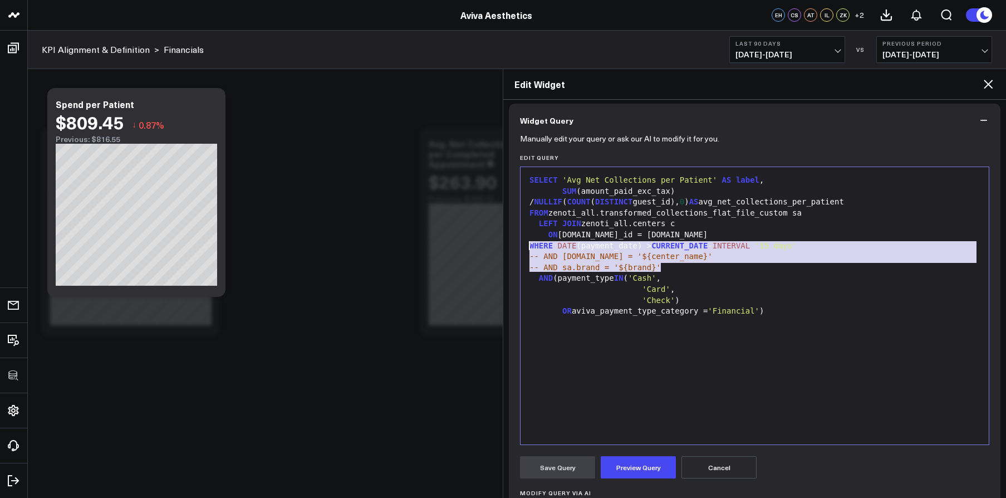
drag, startPoint x: 668, startPoint y: 265, endPoint x: 507, endPoint y: 241, distance: 162.6
click at [507, 241] on div "Widget Display Widget Date Settings Widget Query Manually edit your query or as…" at bounding box center [754, 299] width 503 height 398
copy div "WHERE DATE (payment_date) > CURRENT_DATE - INTERVAL '15 days' -- AND c.name = '…"
click at [983, 85] on icon at bounding box center [987, 83] width 13 height 13
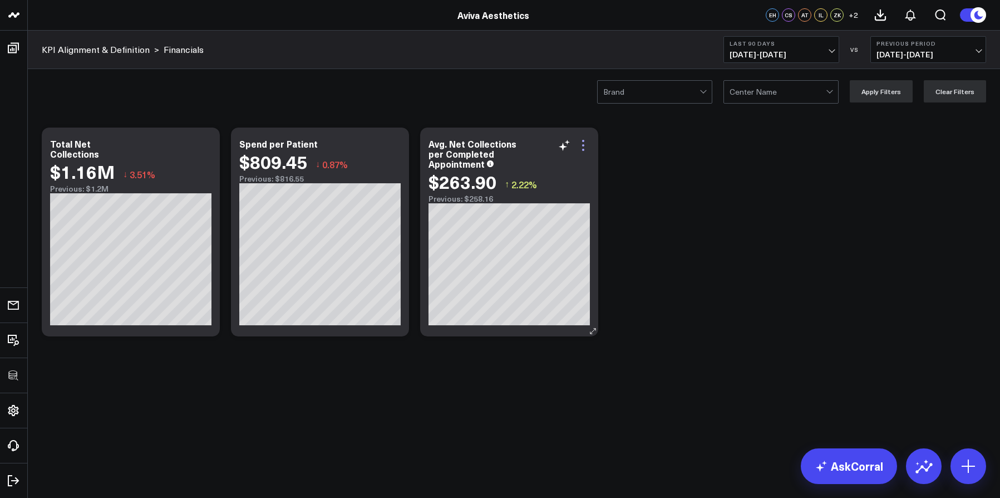
click at [583, 141] on icon at bounding box center [583, 141] width 2 height 2
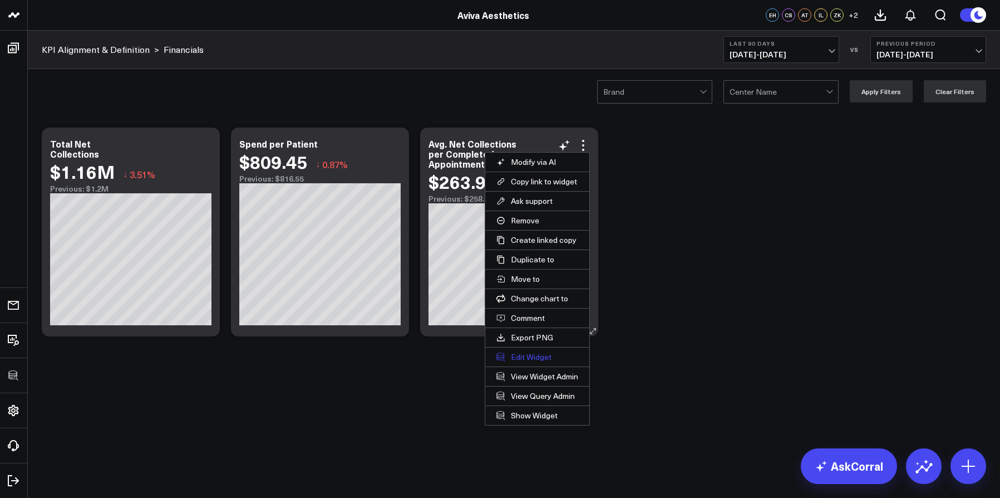
click at [533, 355] on button "Edit Widget" at bounding box center [537, 356] width 104 height 19
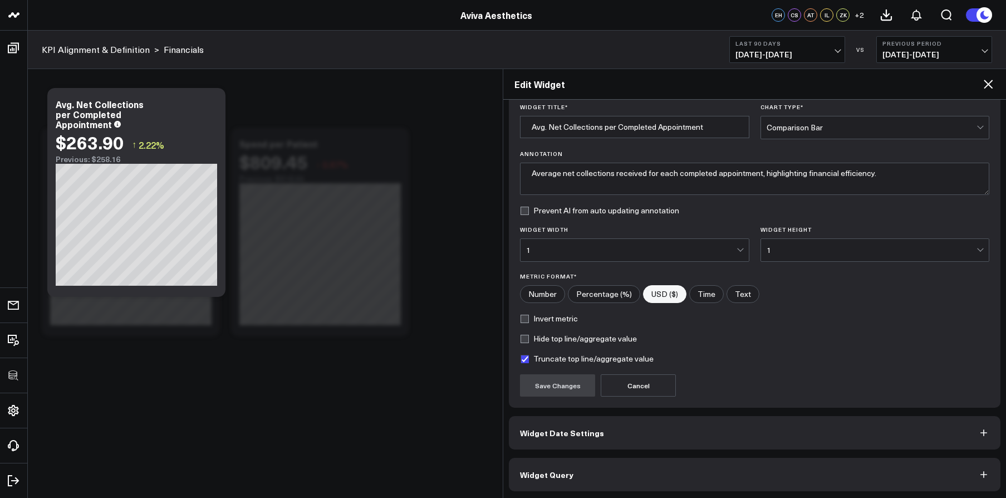
scroll to position [40, 0]
click at [589, 461] on button "Widget Query" at bounding box center [755, 472] width 492 height 33
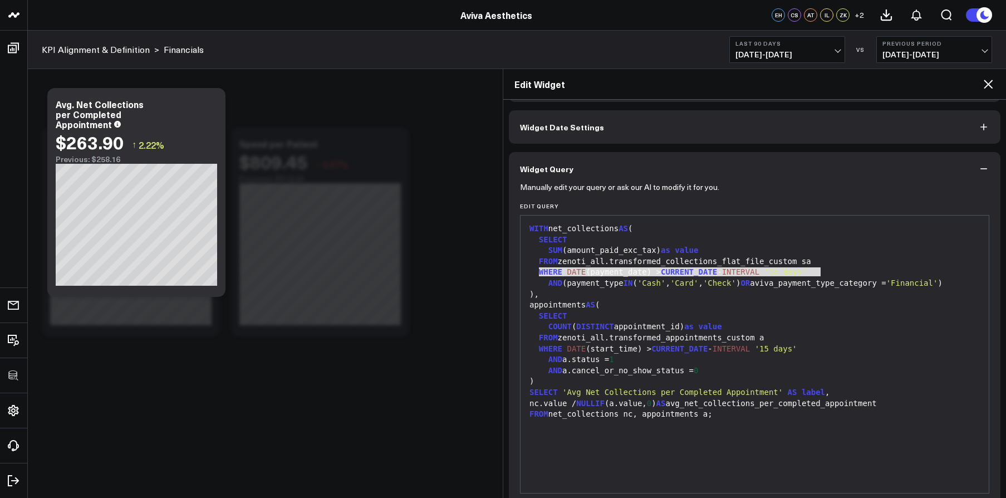
drag, startPoint x: 573, startPoint y: 271, endPoint x: 838, endPoint y: 274, distance: 264.4
click at [838, 274] on div "WHERE DATE (payment_date) > CURRENT_DATE - INTERVAL '15 days'" at bounding box center [754, 272] width 457 height 11
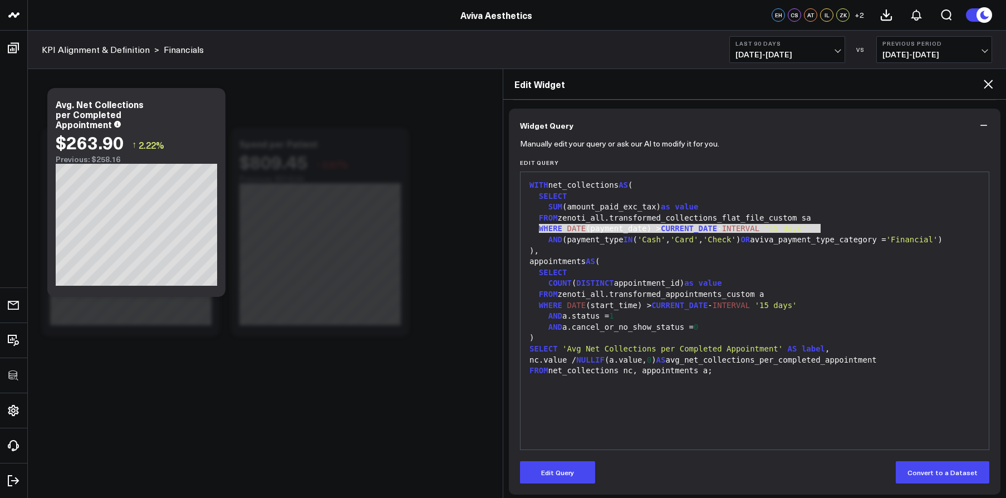
scroll to position [88, 0]
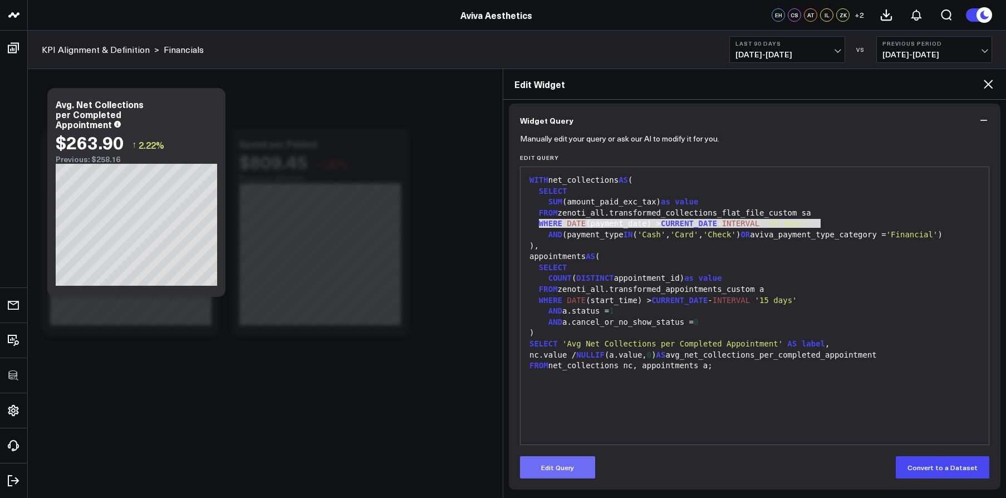
click at [578, 466] on button "Edit Query" at bounding box center [557, 467] width 75 height 22
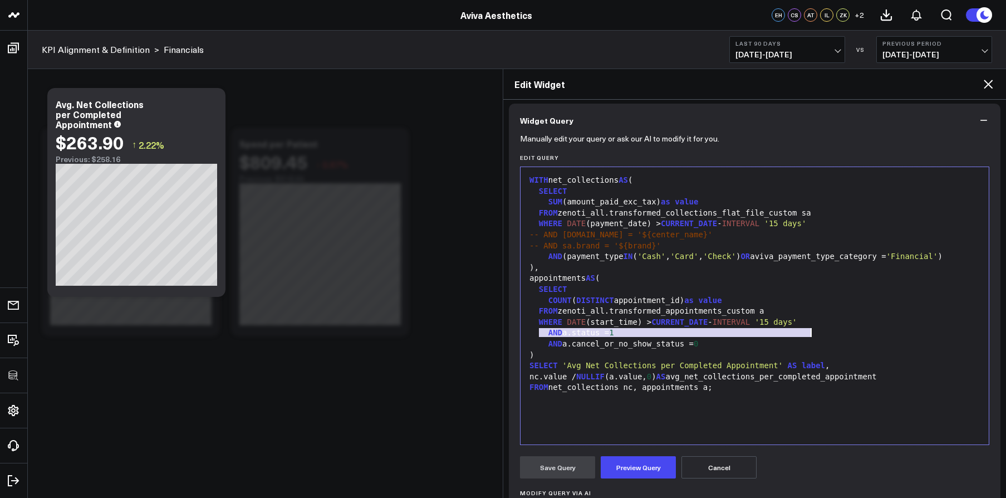
drag, startPoint x: 538, startPoint y: 333, endPoint x: 842, endPoint y: 333, distance: 303.9
click at [842, 328] on div "WHERE DATE (start_time) > CURRENT_DATE - INTERVAL '15 days'" at bounding box center [754, 322] width 457 height 11
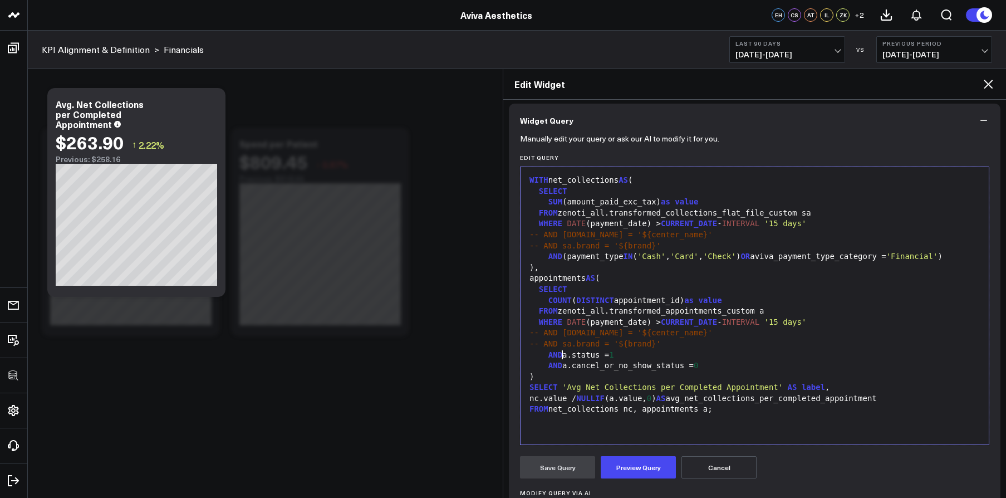
click at [564, 348] on span "-- AND sa.brand = '${brand}'" at bounding box center [594, 343] width 131 height 9
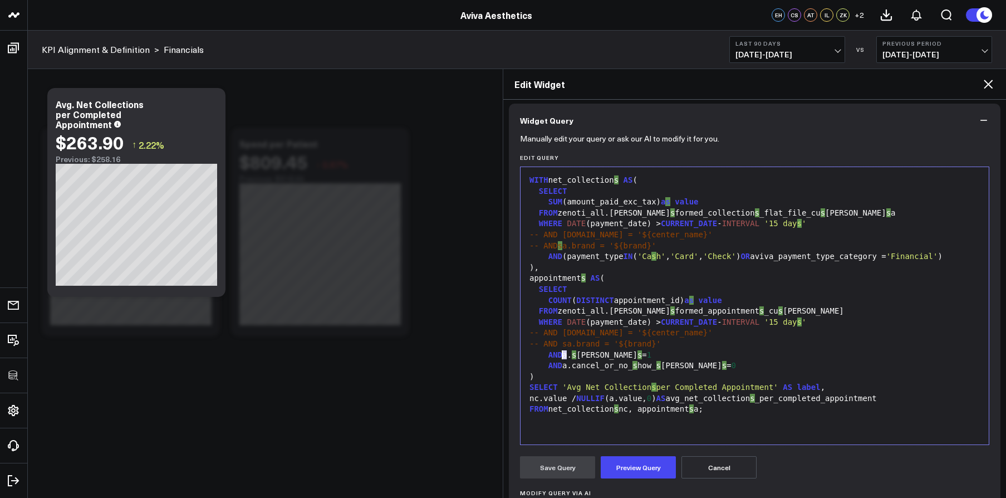
click at [564, 348] on span "-- AND sa.brand = '${brand}'" at bounding box center [594, 343] width 131 height 9
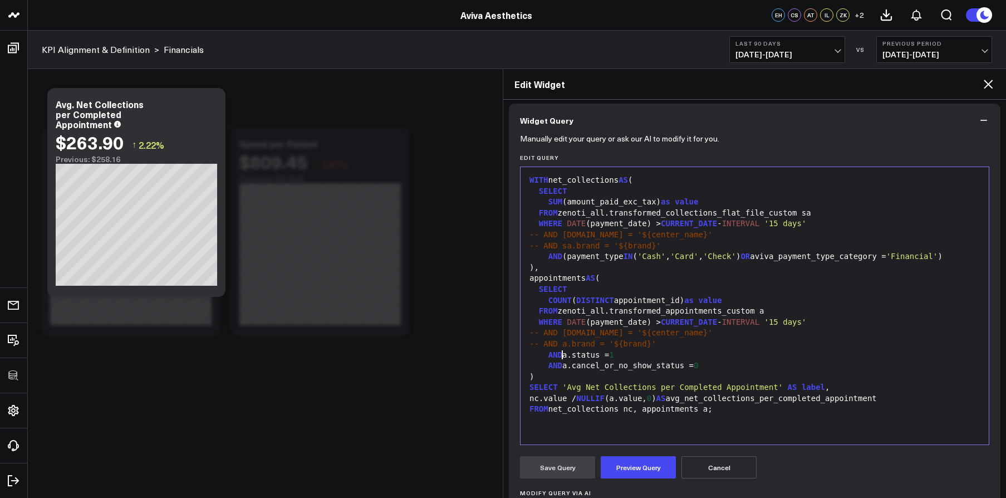
click at [634, 479] on form "Manually edit your query or ask our AI to modify it for you. Edit Query Selecti…" at bounding box center [754, 376] width 469 height 479
click at [633, 471] on button "Preview Query" at bounding box center [638, 467] width 75 height 22
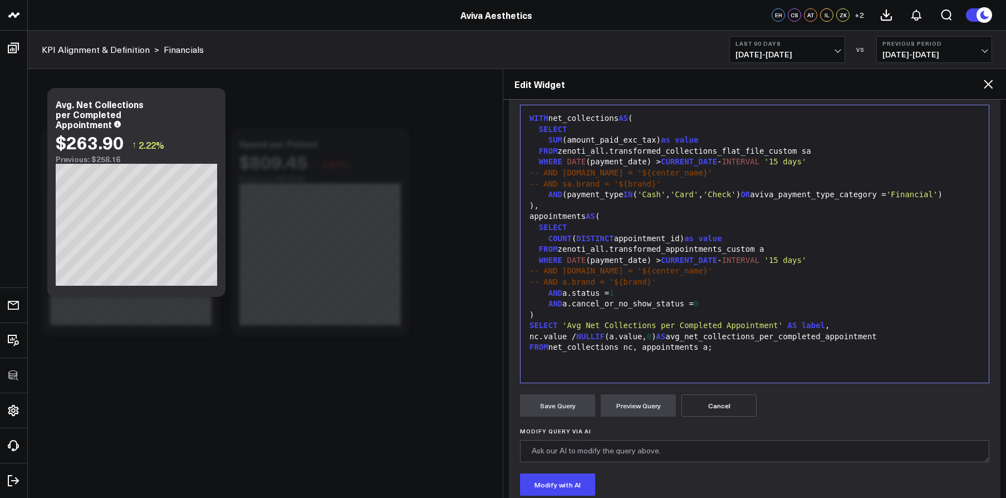
scroll to position [136, 0]
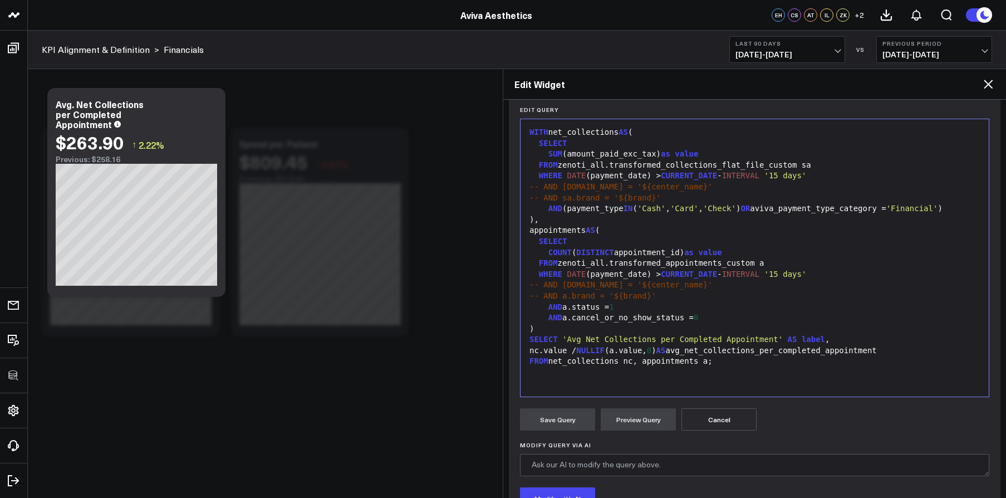
click at [624, 384] on div "WITH net_collections AS ( SELECT SUM (amount_paid_exc_tax) as value FROM zenoti…" at bounding box center [754, 258] width 457 height 266
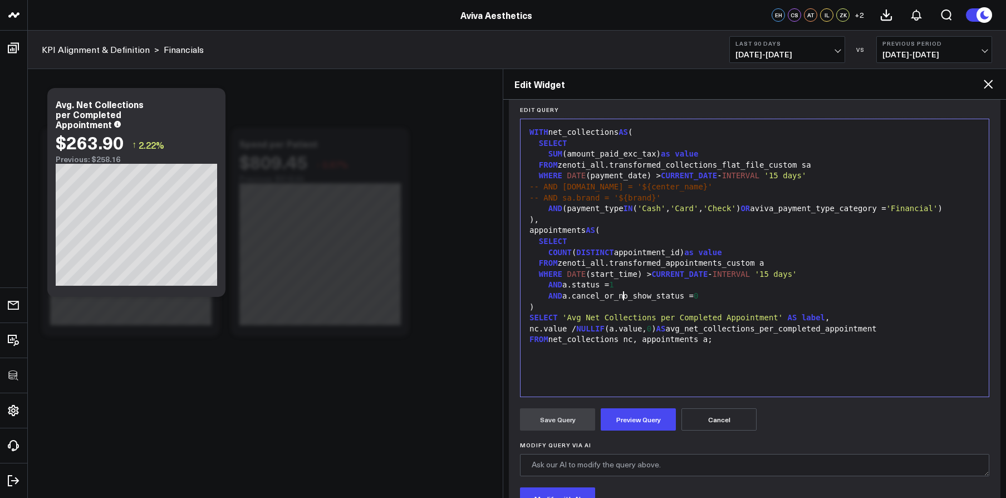
click at [638, 291] on div "AND a.status = 1" at bounding box center [754, 284] width 457 height 11
click at [804, 269] on div "FROM zenoti_all.transformed_appointments_custom a" at bounding box center [754, 263] width 457 height 11
click at [821, 163] on div "FROM zenoti_all.transformed_collections_flat_file_custom sa" at bounding box center [754, 165] width 457 height 11
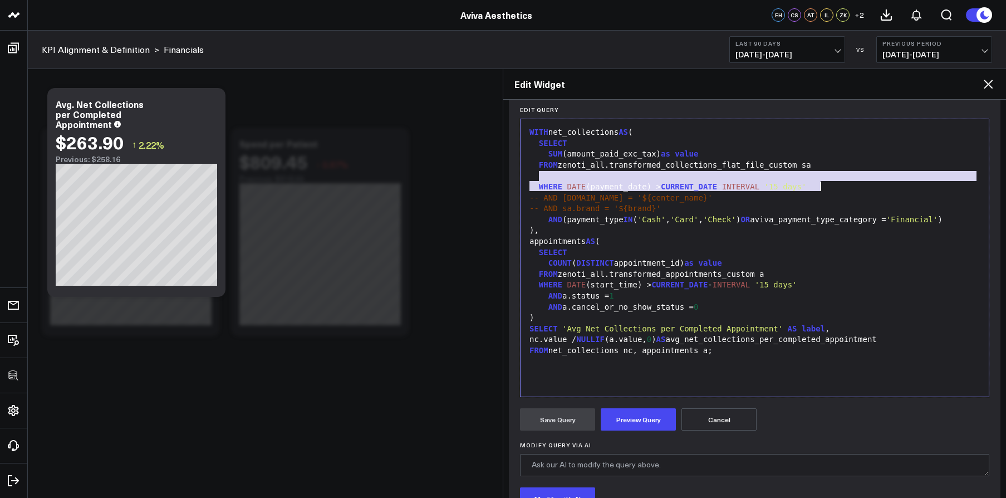
drag, startPoint x: 549, startPoint y: 180, endPoint x: 871, endPoint y: 182, distance: 321.8
click at [871, 182] on div "WITH net_collections AS ( SELECT SUM (amount_paid_exc_tax) as value FROM zenoti…" at bounding box center [754, 258] width 457 height 266
click at [871, 182] on div "WHERE DATE (payment_date) > CURRENT_DATE - INTERVAL '15 days'" at bounding box center [754, 186] width 457 height 11
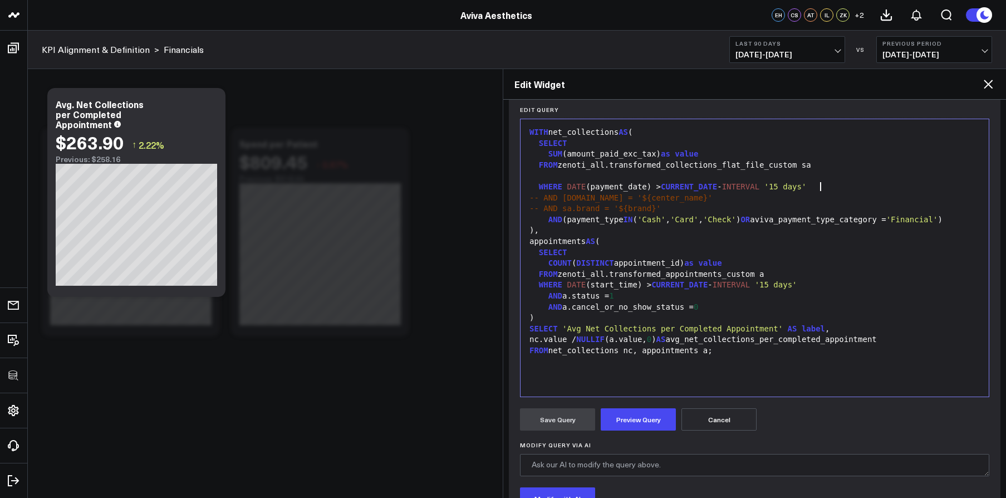
click at [864, 173] on div at bounding box center [754, 175] width 457 height 11
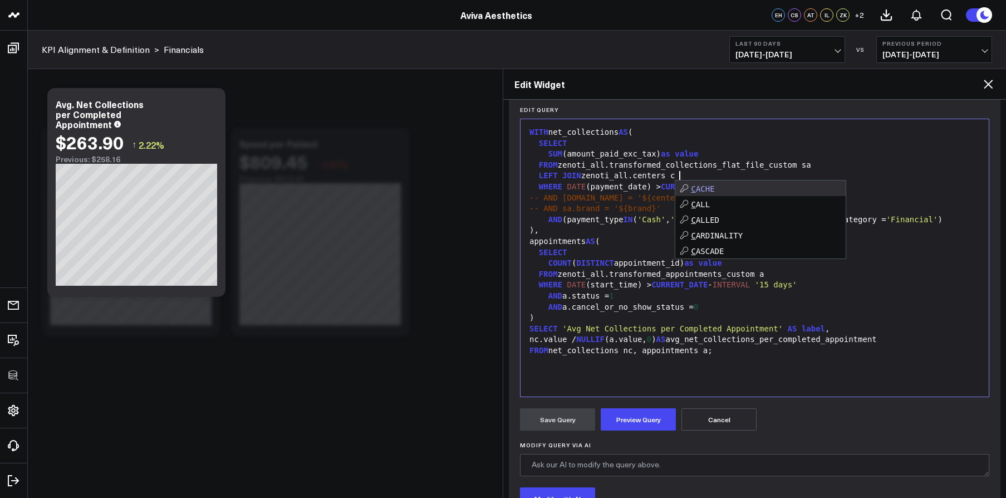
click at [748, 141] on div "SELECT" at bounding box center [754, 143] width 457 height 11
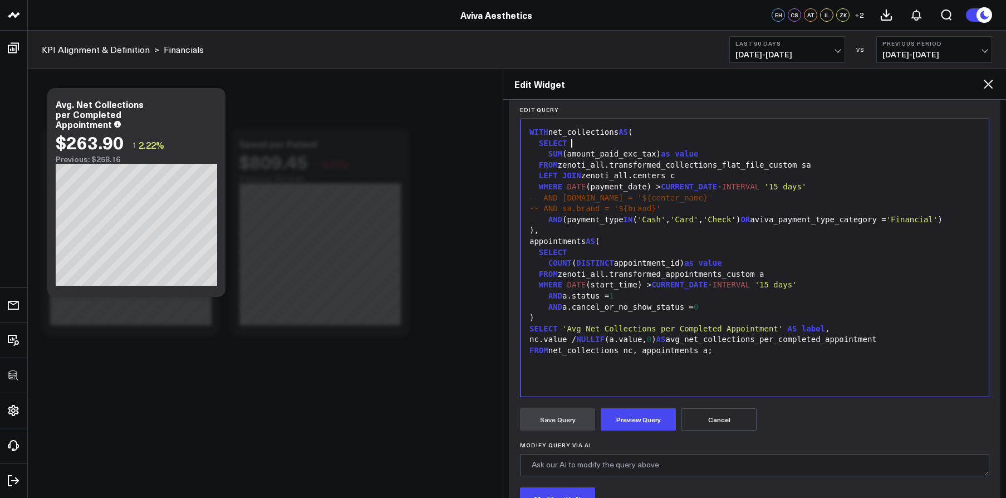
click at [828, 291] on div "WHERE DATE (start_time) > CURRENT_DATE - INTERVAL '15 days'" at bounding box center [754, 284] width 457 height 11
click at [818, 280] on div "FROM zenoti_all.transformed_appointments_custom a" at bounding box center [754, 274] width 457 height 11
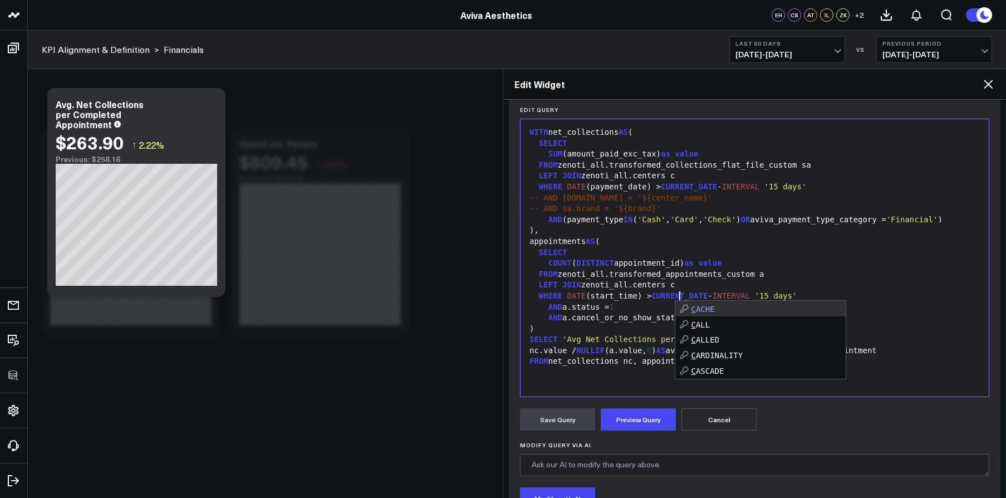
click at [809, 258] on div "SELECT" at bounding box center [754, 252] width 457 height 11
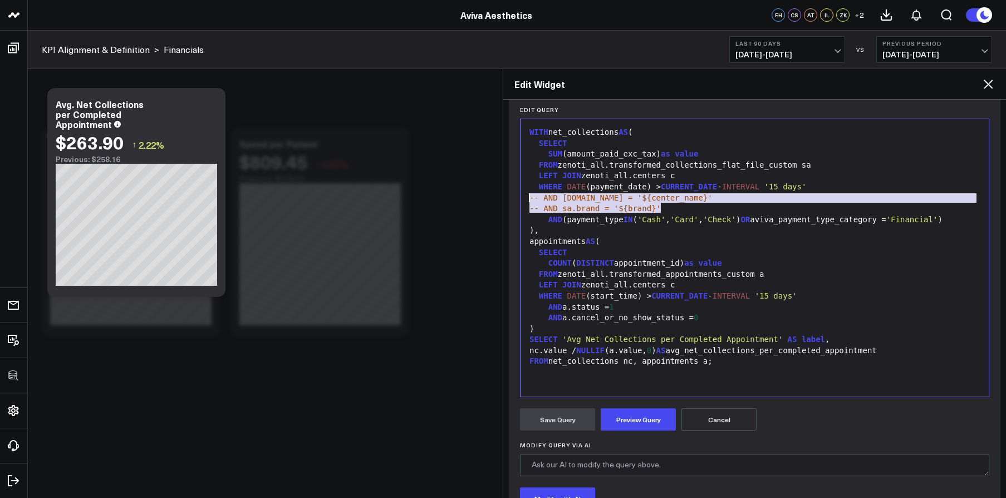
drag, startPoint x: 642, startPoint y: 209, endPoint x: 475, endPoint y: 199, distance: 167.9
click at [475, 199] on body "100525 Test 100625-2 100925 3725 Test 829 Studios Accenture Acme Industrial Act…" at bounding box center [503, 249] width 1006 height 498
copy div "-- AND c.name = '${center_name}' -- AND sa.brand = '${brand}'"
click at [688, 313] on div "AND a.status = 1" at bounding box center [754, 307] width 457 height 11
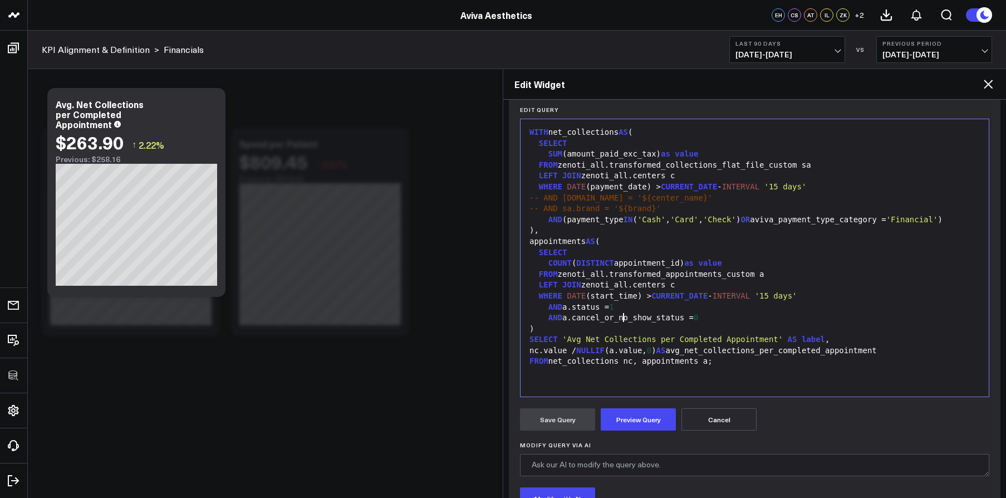
click at [822, 313] on div "AND a.status = 1" at bounding box center [754, 307] width 457 height 11
click at [829, 302] on div "WHERE DATE (start_time) > CURRENT_DATE - INTERVAL '15 days'" at bounding box center [754, 296] width 457 height 11
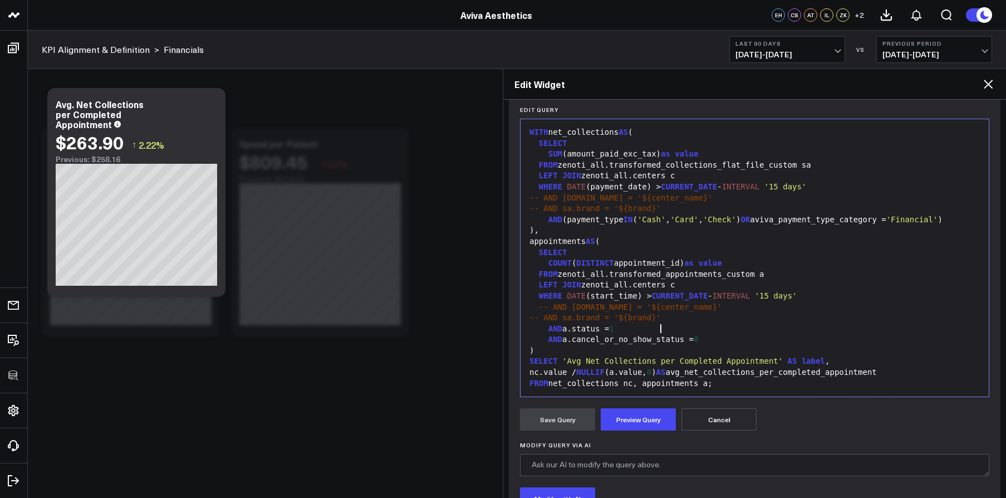
click at [526, 323] on div "-- AND sa.brand = '${brand}'" at bounding box center [754, 317] width 457 height 11
click at [609, 411] on button "Preview Query" at bounding box center [638, 419] width 75 height 22
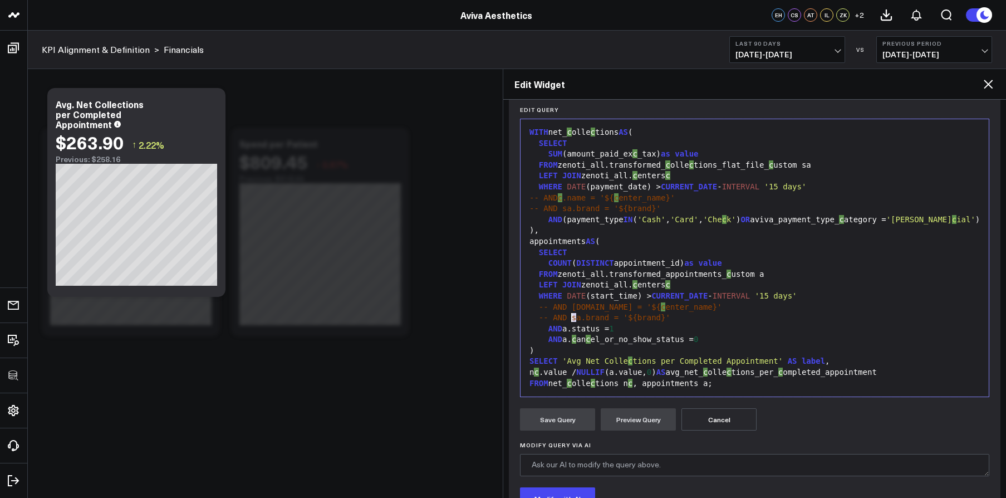
click at [573, 311] on span "-- AND c.name = '${" at bounding box center [600, 306] width 122 height 9
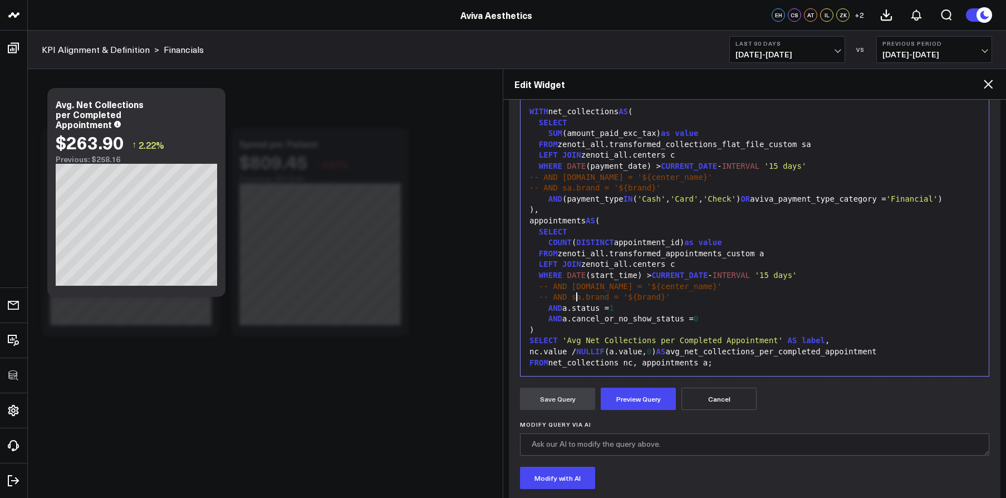
scroll to position [157, 0]
drag, startPoint x: 692, startPoint y: 285, endPoint x: 539, endPoint y: 286, distance: 152.5
click at [539, 286] on div "-- AND a.name = '${center_name}'" at bounding box center [754, 286] width 457 height 11
click at [542, 288] on div "-- AND [DOMAIN_NAME] = '${center_name}'" at bounding box center [754, 286] width 457 height 11
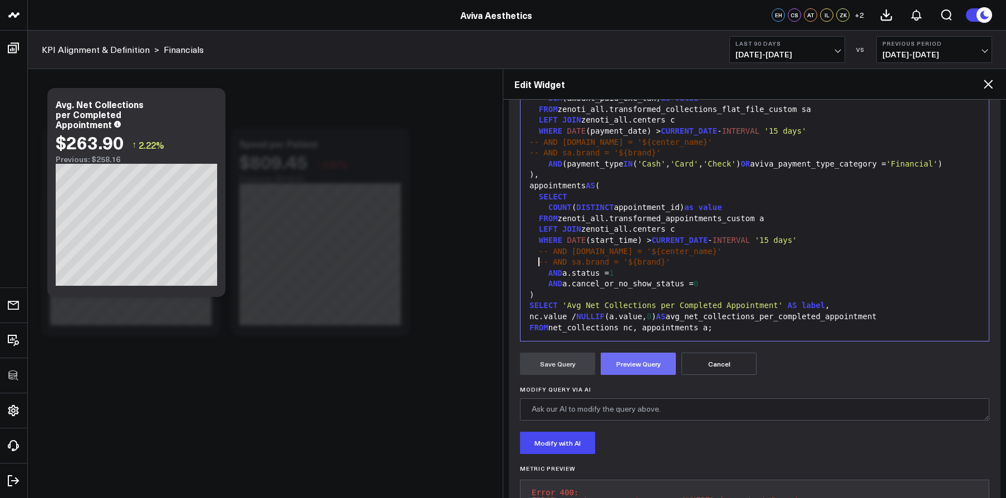
click at [642, 363] on button "Preview Query" at bounding box center [638, 363] width 75 height 22
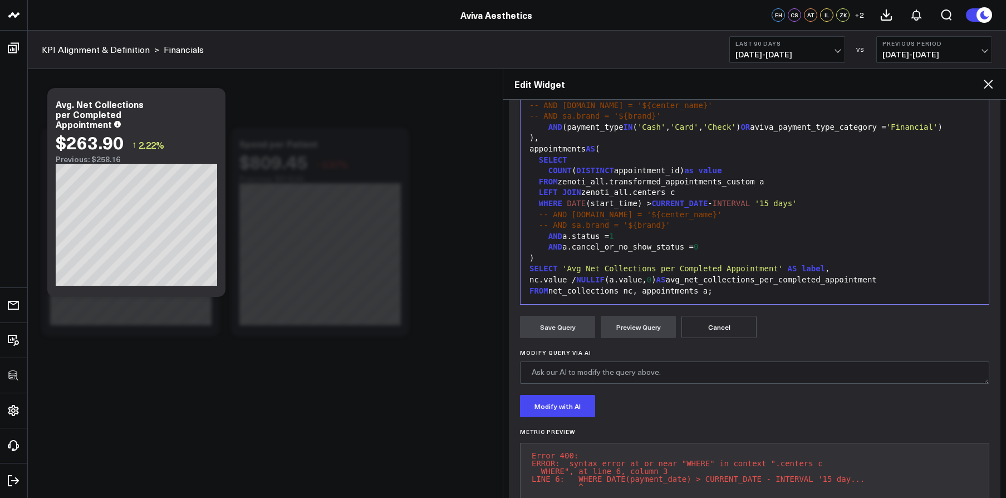
scroll to position [202, 0]
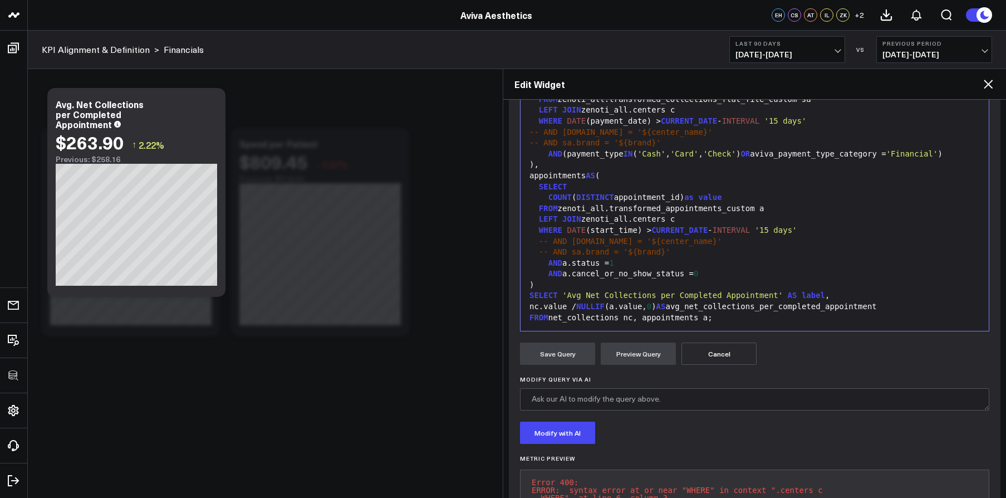
click at [627, 289] on div ")" at bounding box center [754, 284] width 457 height 11
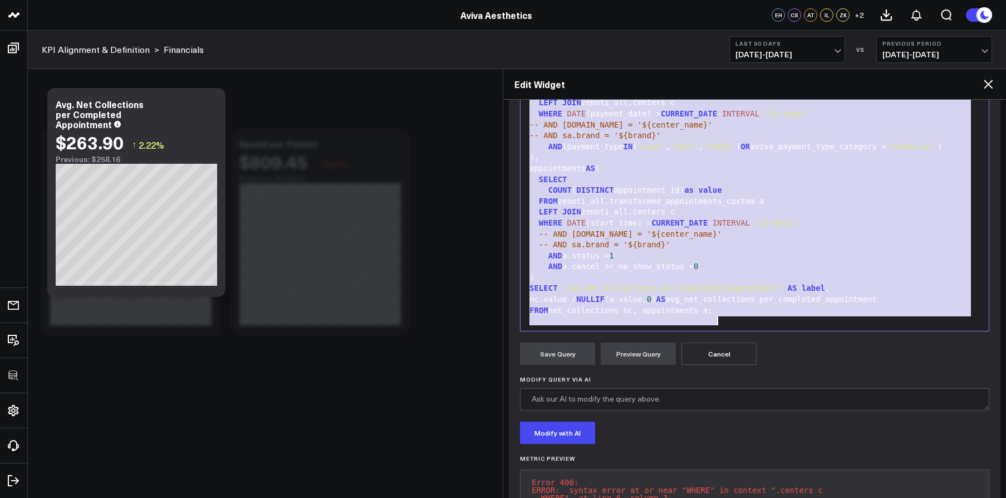
click at [615, 229] on div "WHERE DATE (start_time) > CURRENT_DATE - INTERVAL '15 days'" at bounding box center [754, 223] width 457 height 11
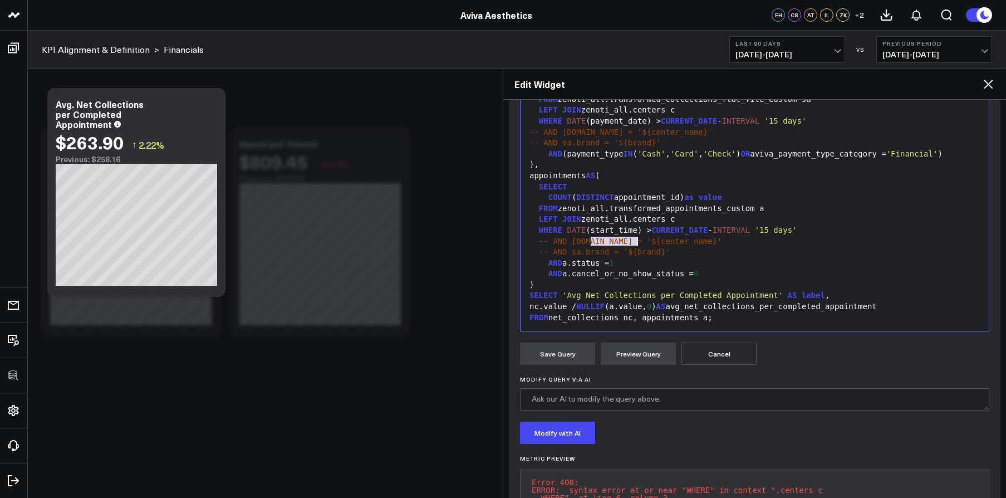
click at [602, 234] on div "WHERE DATE (start_time) > CURRENT_DATE - INTERVAL '15 days'" at bounding box center [754, 230] width 457 height 11
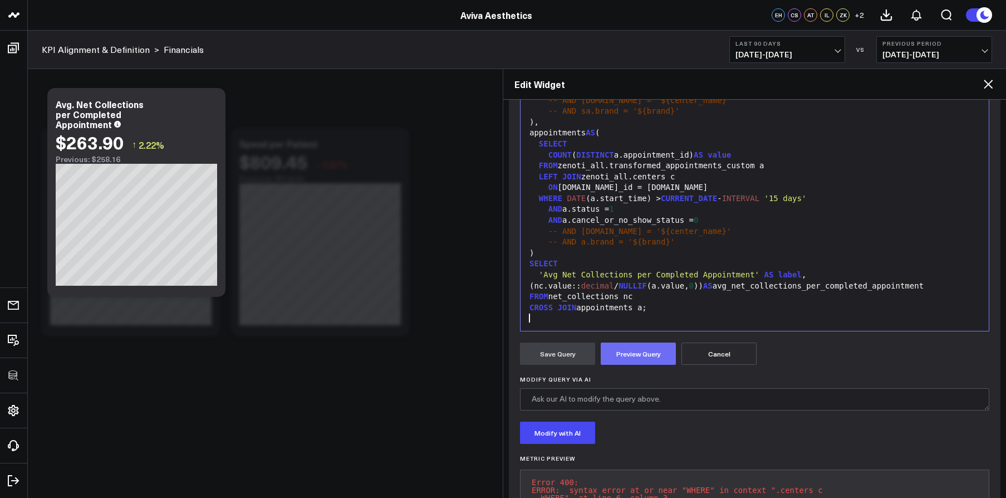
click at [621, 357] on button "Preview Query" at bounding box center [638, 353] width 75 height 22
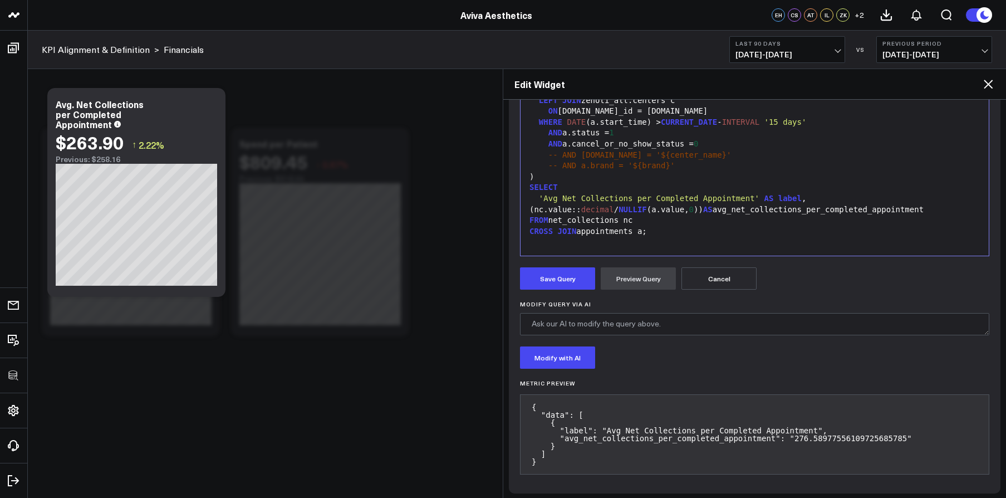
scroll to position [281, 0]
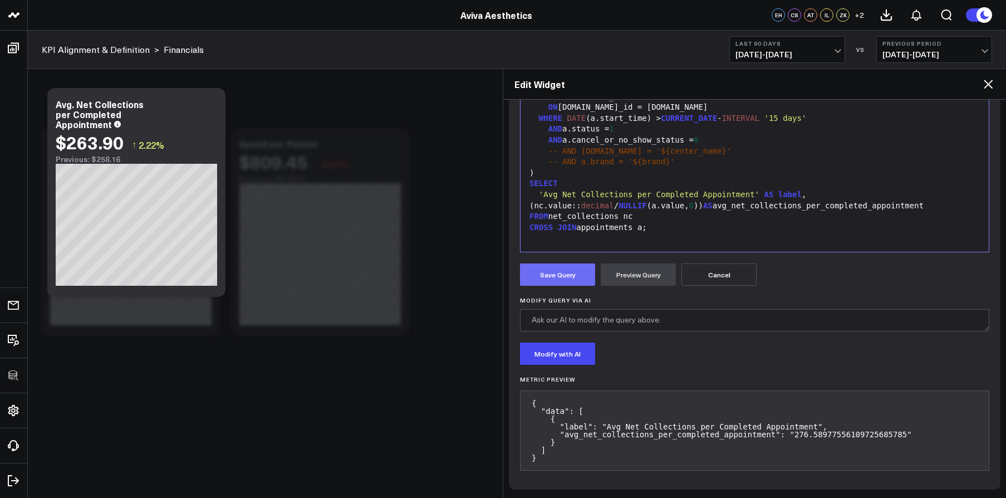
click at [561, 282] on button "Save Query" at bounding box center [557, 274] width 75 height 22
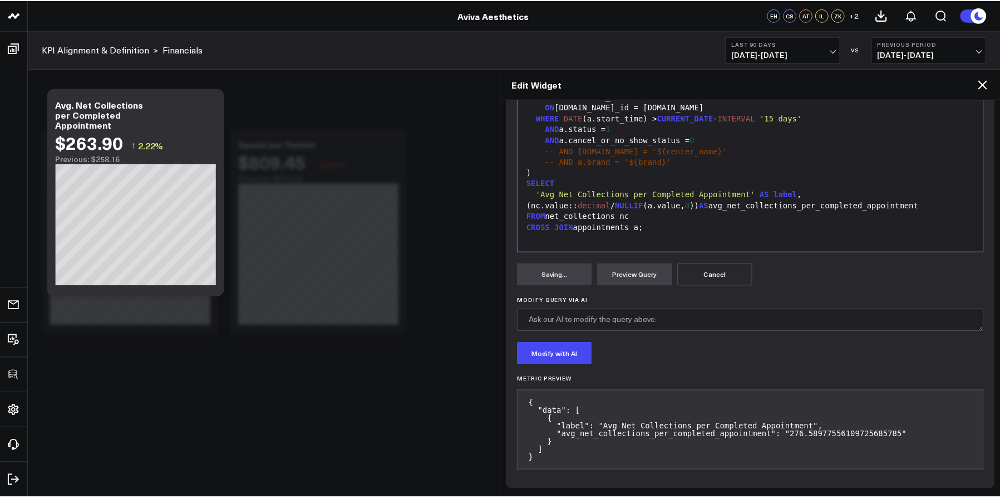
scroll to position [88, 0]
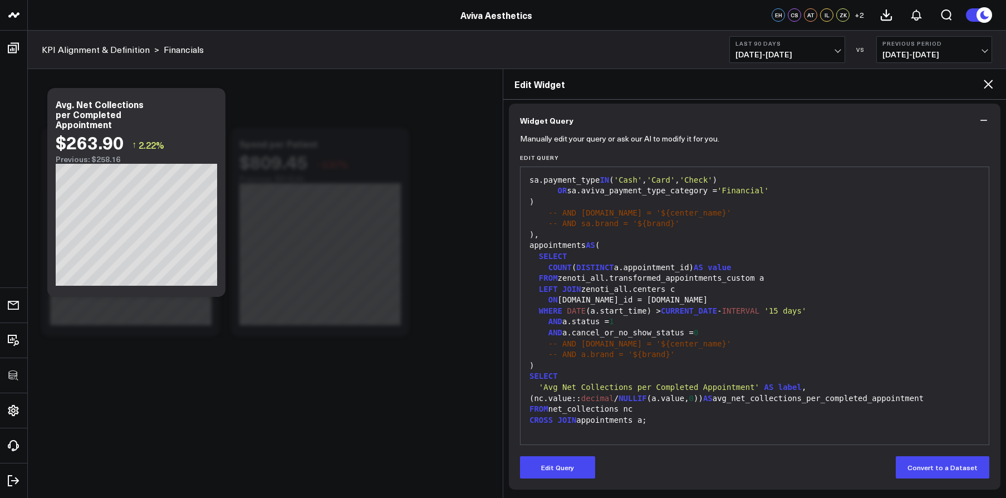
click at [981, 84] on icon at bounding box center [987, 83] width 13 height 13
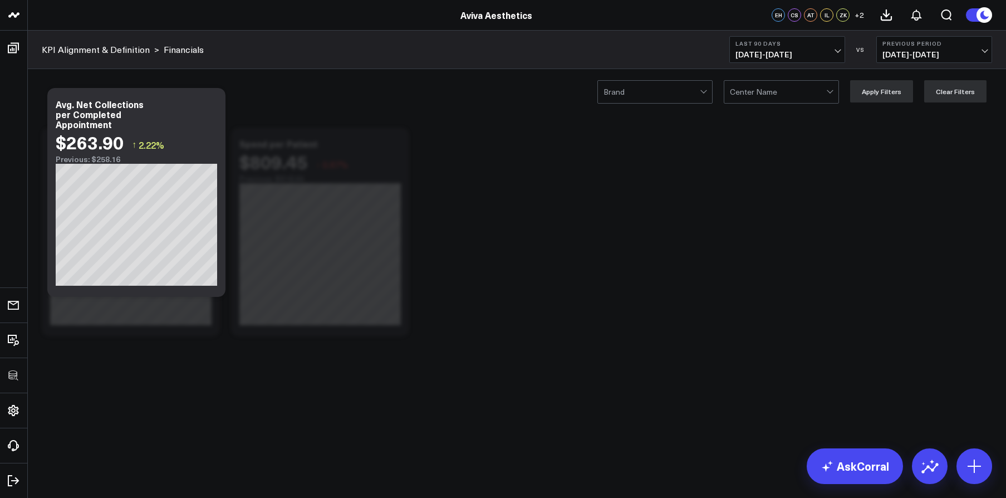
click at [986, 83] on div "Brand Center Name Apply Filters Clear Filters" at bounding box center [514, 91] width 972 height 45
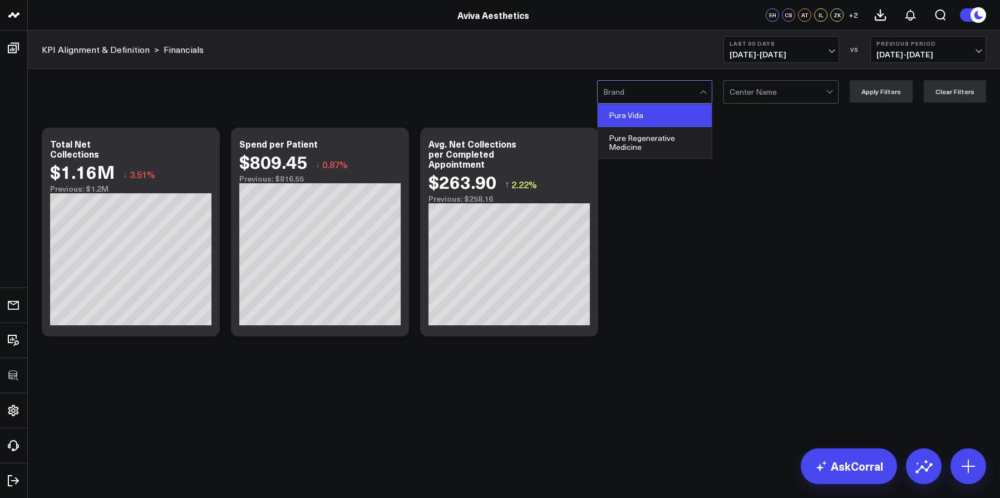
click at [646, 120] on div "Pura Vida" at bounding box center [655, 115] width 114 height 23
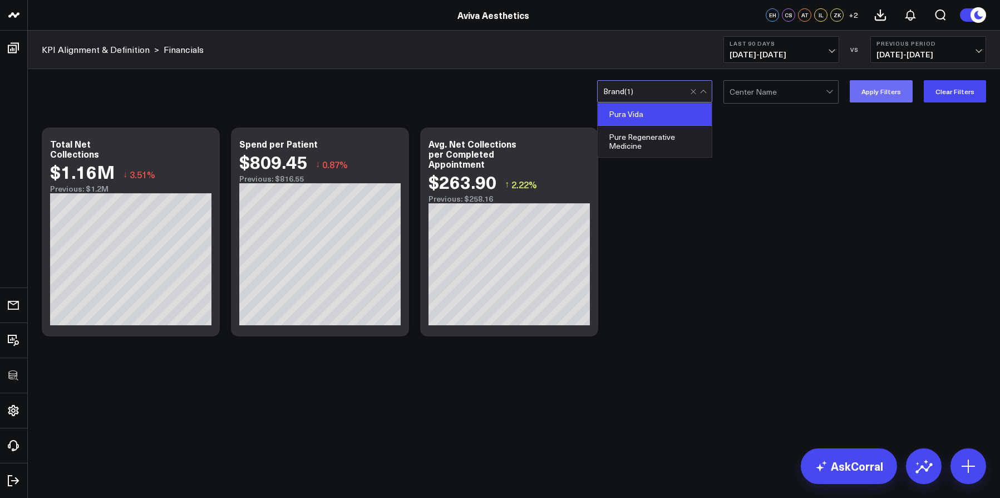
click at [875, 99] on button "Apply Filters" at bounding box center [881, 91] width 63 height 22
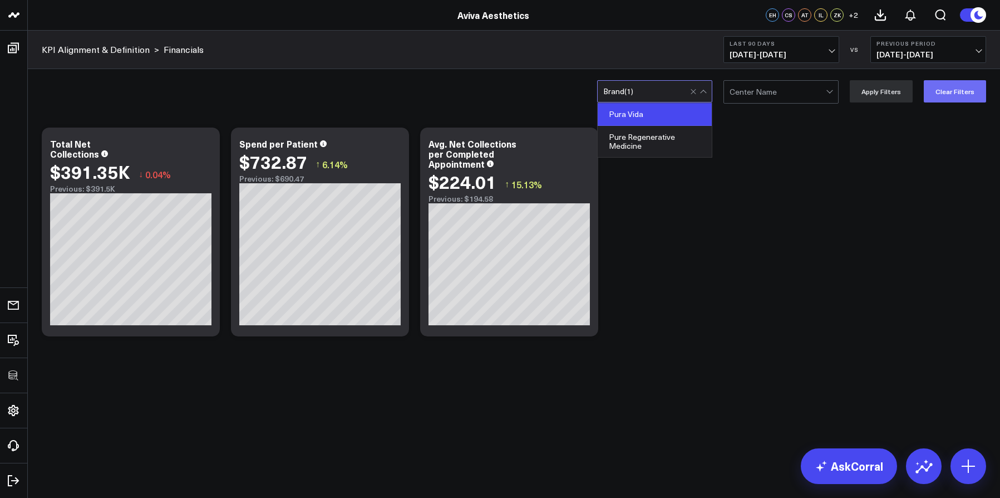
click at [934, 90] on button "Clear Filters" at bounding box center [955, 91] width 62 height 22
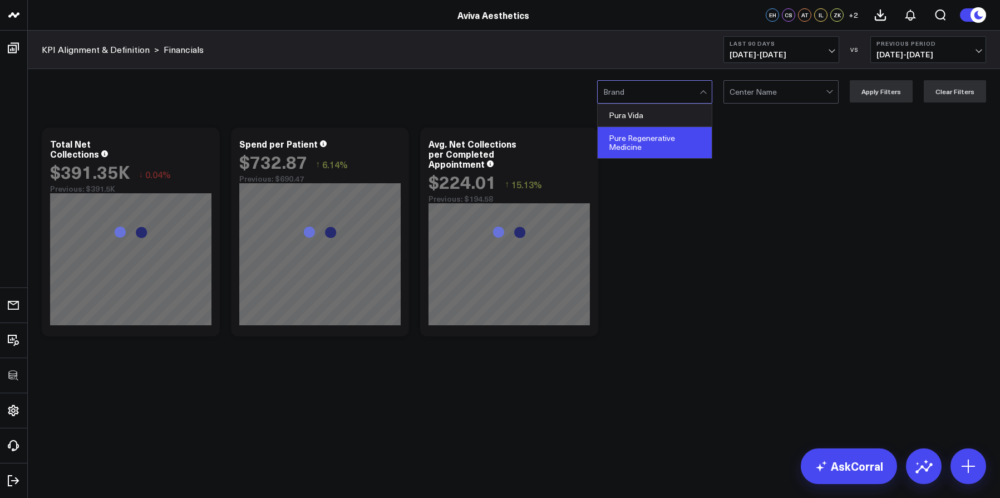
click at [652, 140] on div "Pure Regenerative Medicine" at bounding box center [655, 142] width 114 height 31
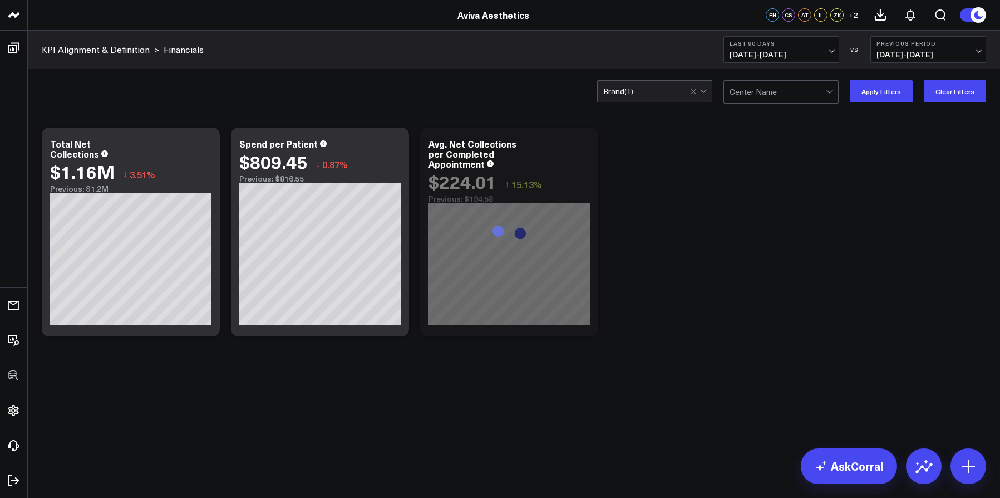
click at [872, 104] on div "option Pure Regenerative Medicine, selected. Brand ( 1 ) Center Name Apply Filt…" at bounding box center [514, 91] width 972 height 45
click at [872, 99] on button "Apply Filters" at bounding box center [881, 91] width 63 height 22
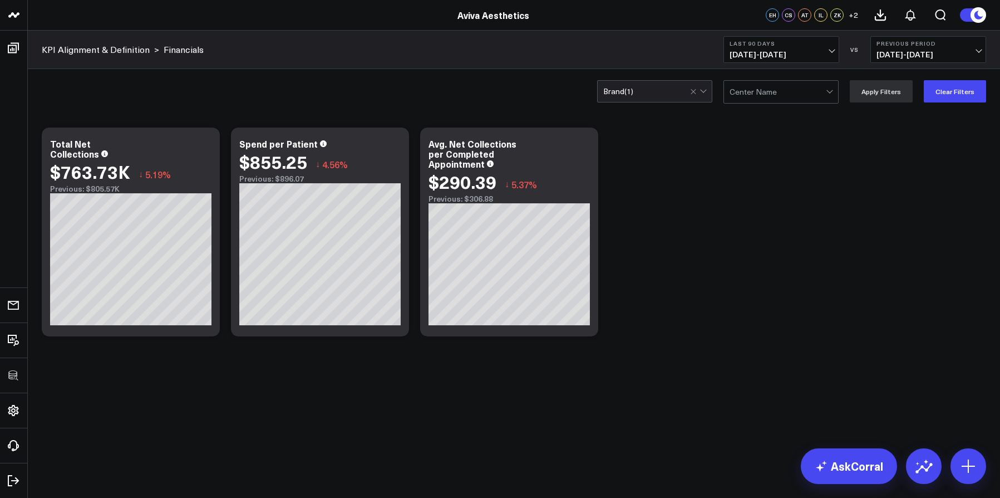
click at [658, 98] on div "Brand ( 1 )" at bounding box center [654, 91] width 115 height 22
click at [941, 95] on button "Clear Filters" at bounding box center [955, 91] width 62 height 22
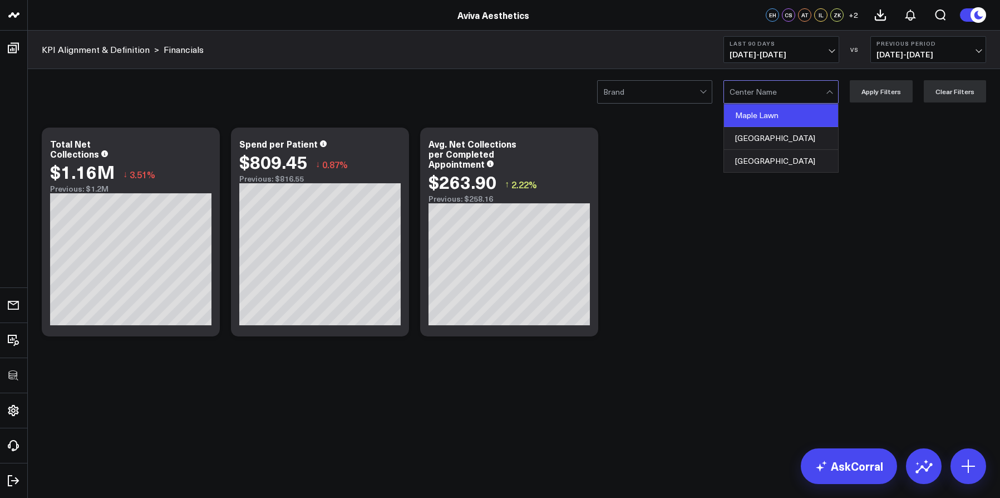
click at [777, 119] on div "Maple Lawn" at bounding box center [781, 115] width 114 height 23
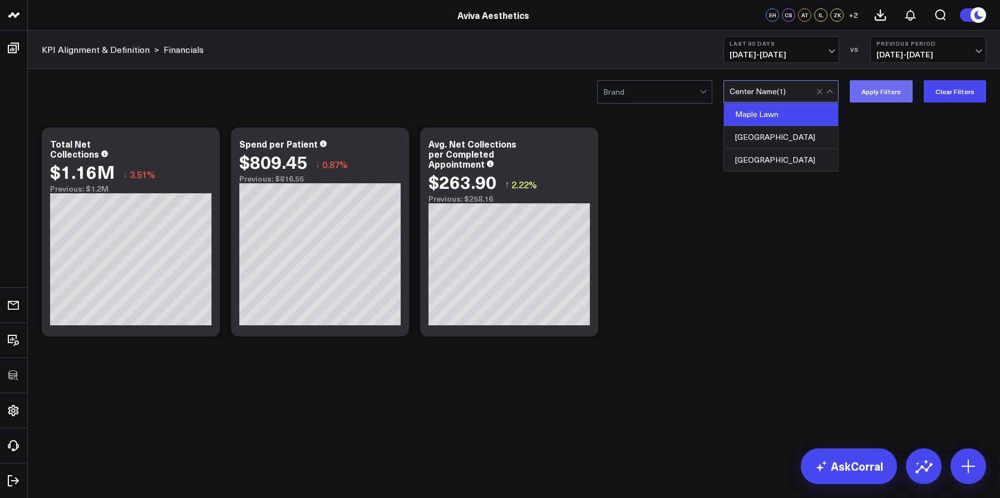
click at [877, 100] on button "Apply Filters" at bounding box center [881, 91] width 63 height 22
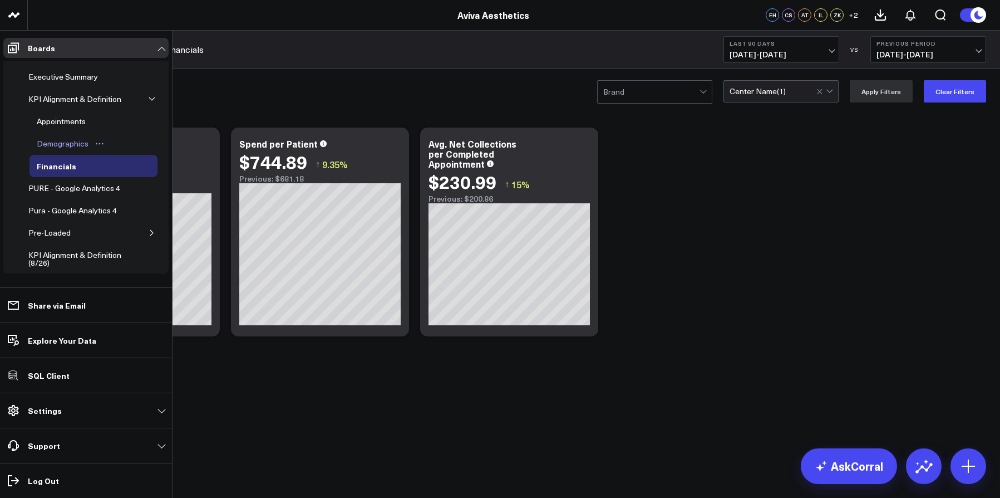
click at [50, 150] on div "Demographics" at bounding box center [62, 143] width 57 height 13
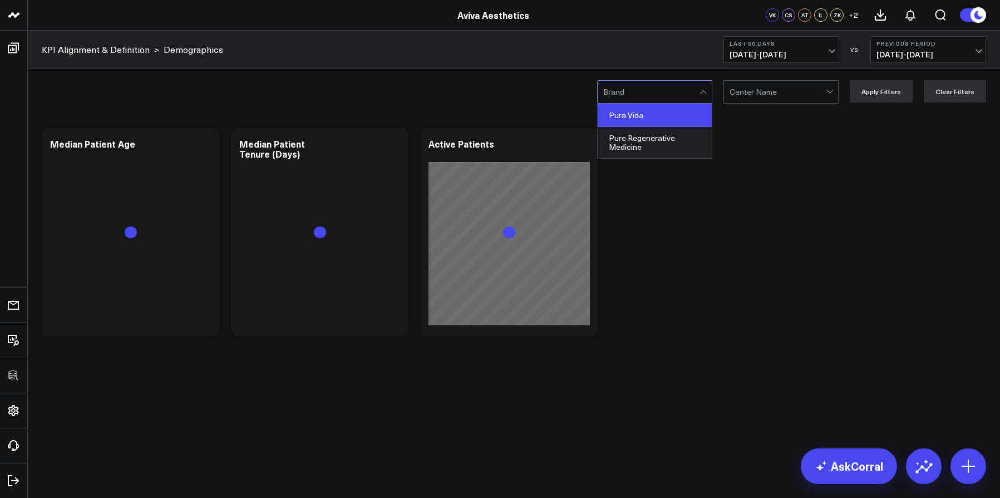
click at [646, 117] on div "Pura Vida" at bounding box center [655, 115] width 114 height 23
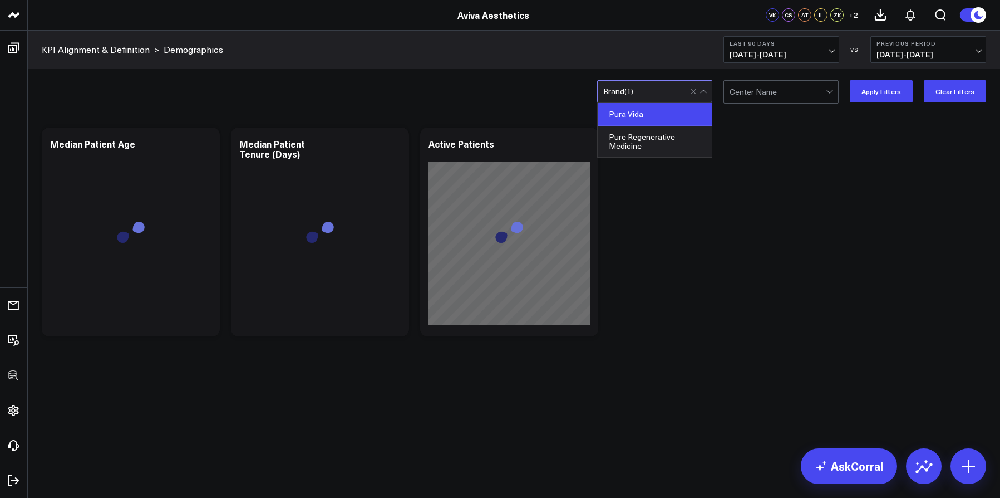
click at [699, 115] on div "Pura Vida" at bounding box center [655, 114] width 114 height 23
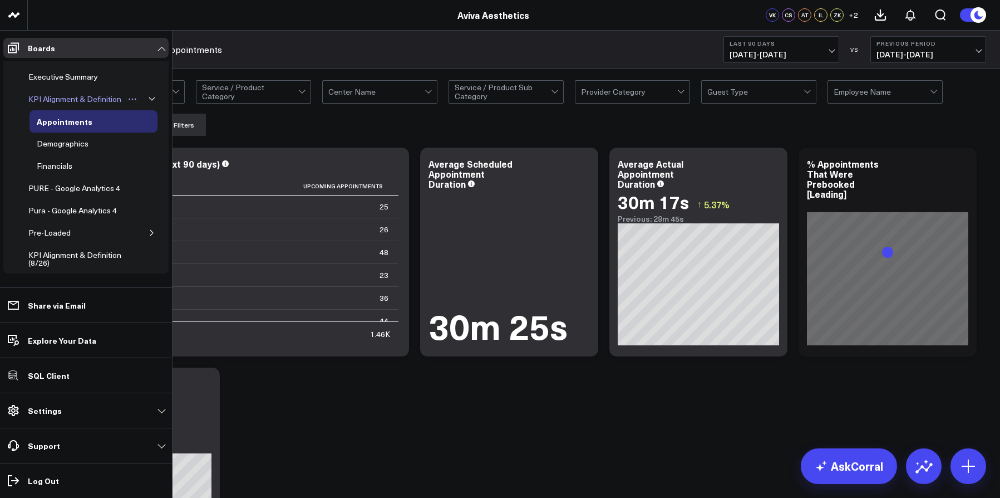
click at [61, 105] on div "KPI Alignment & Definition" at bounding box center [75, 98] width 99 height 13
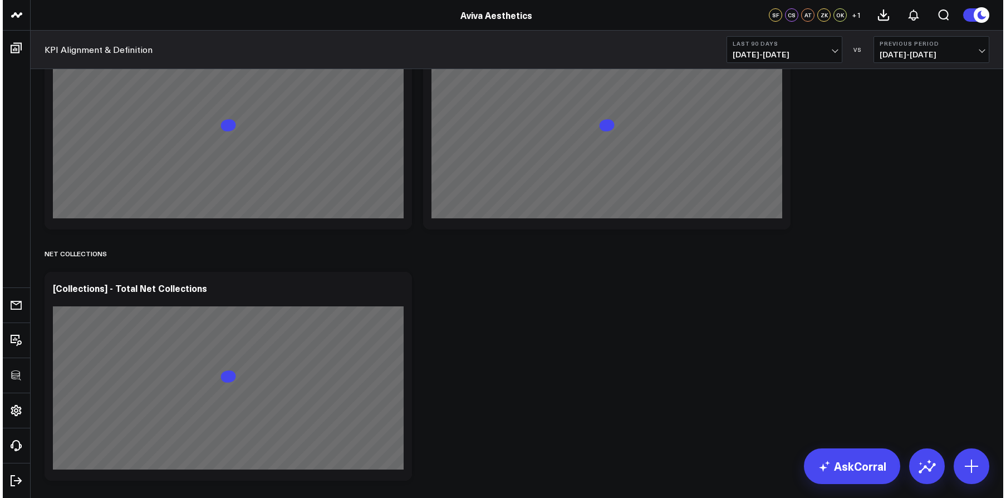
scroll to position [2085, 0]
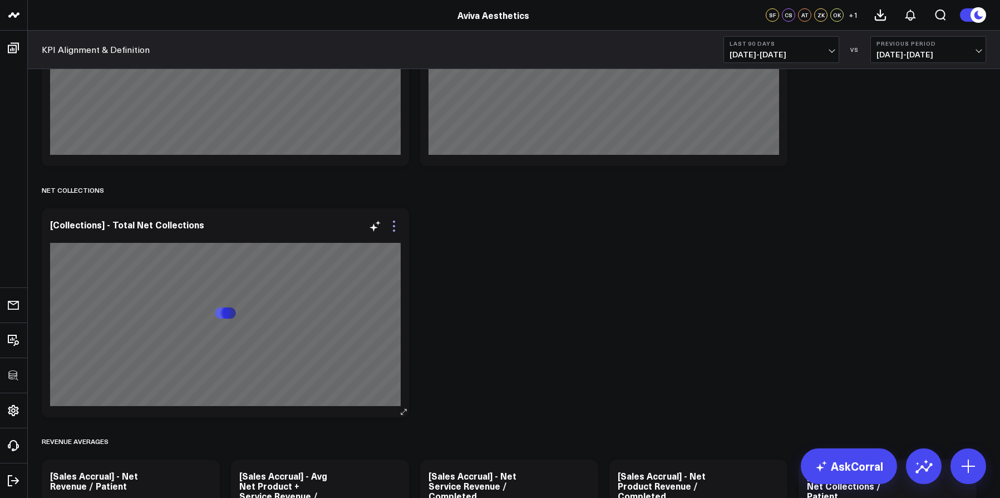
click at [395, 227] on icon at bounding box center [393, 225] width 13 height 13
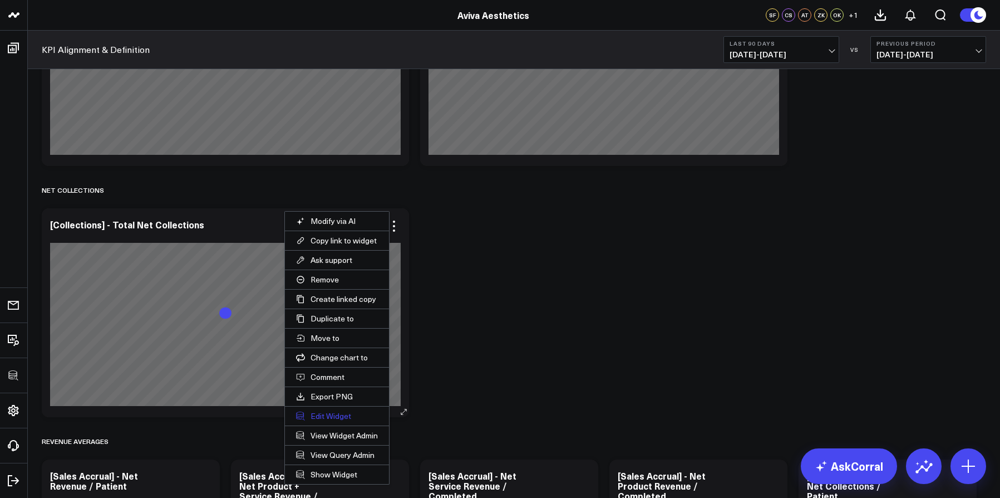
click at [350, 411] on button "Edit Widget" at bounding box center [337, 415] width 104 height 19
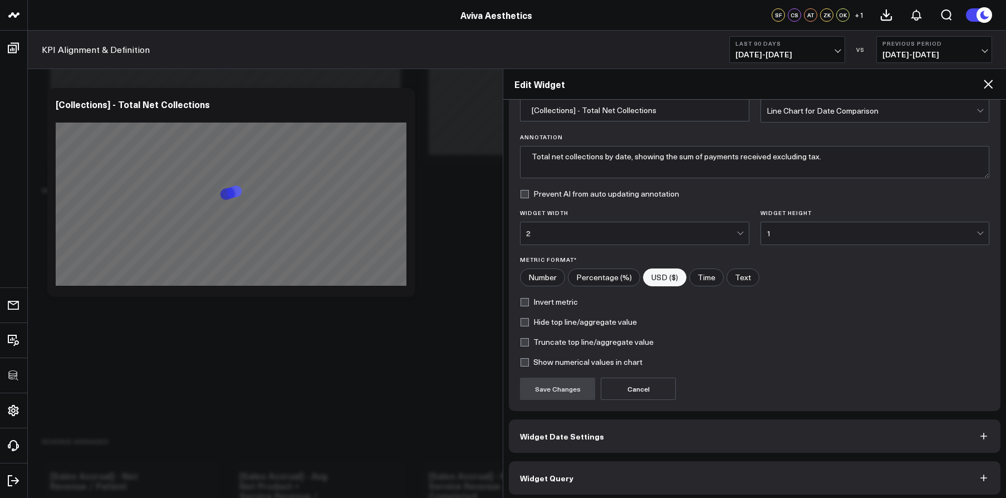
scroll to position [60, 0]
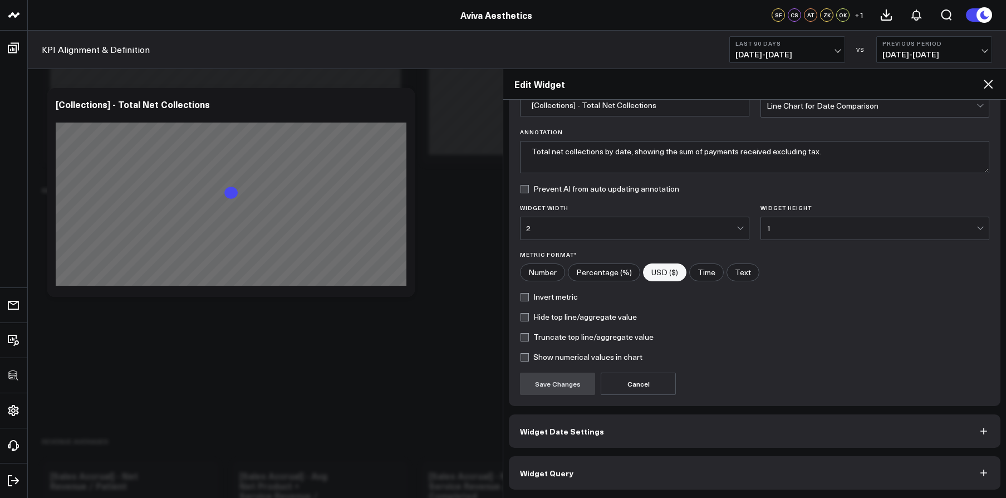
click at [572, 460] on button "Widget Query" at bounding box center [755, 472] width 492 height 33
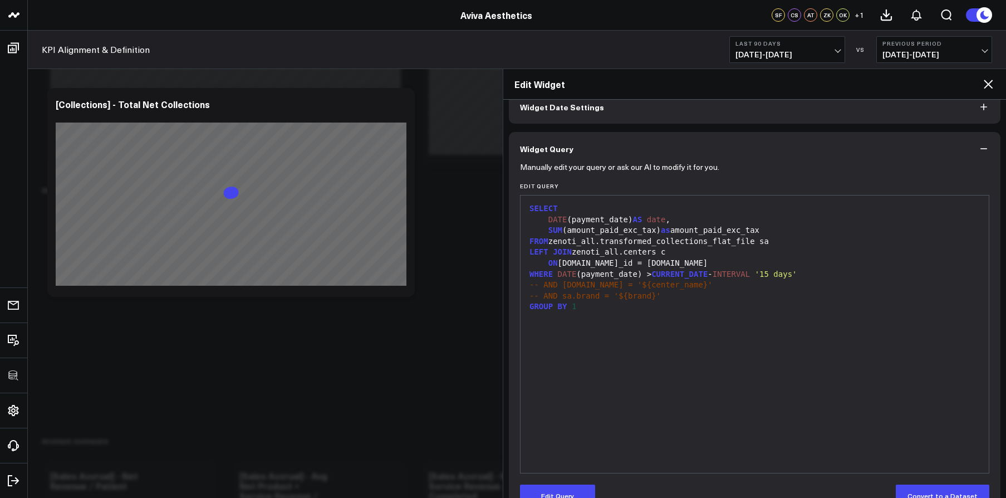
scroll to position [0, 0]
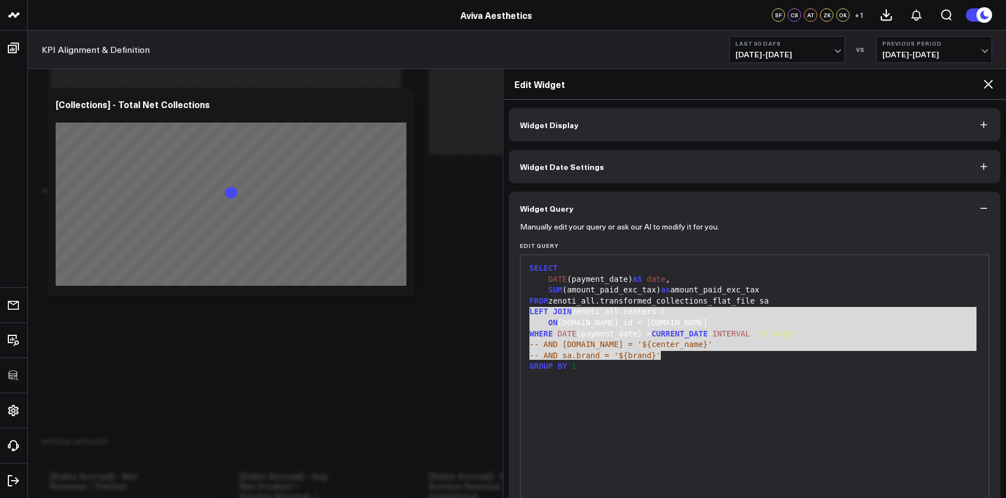
drag, startPoint x: 530, startPoint y: 311, endPoint x: 701, endPoint y: 355, distance: 176.3
click at [701, 355] on div "SELECT DATE (payment_date) AS date , SUM (amount_paid_exc_tax) as amount_paid_e…" at bounding box center [754, 394] width 457 height 266
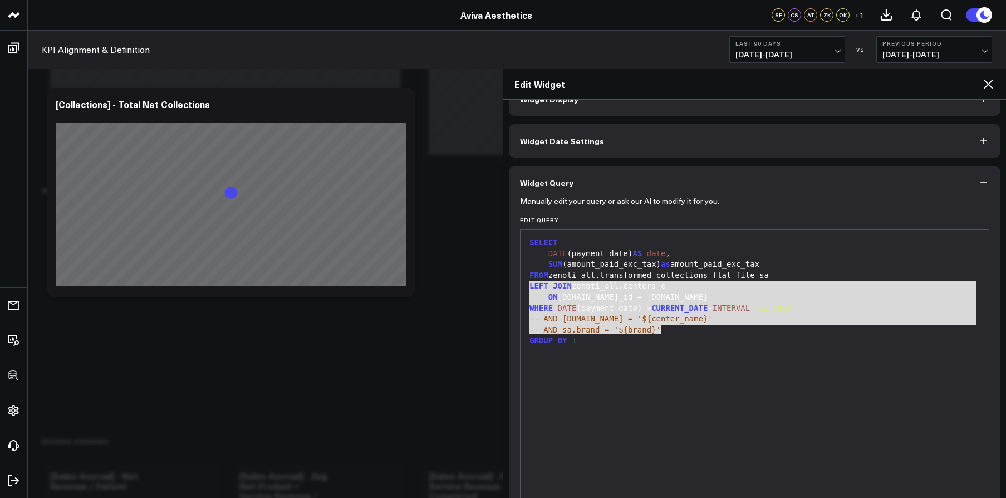
scroll to position [88, 0]
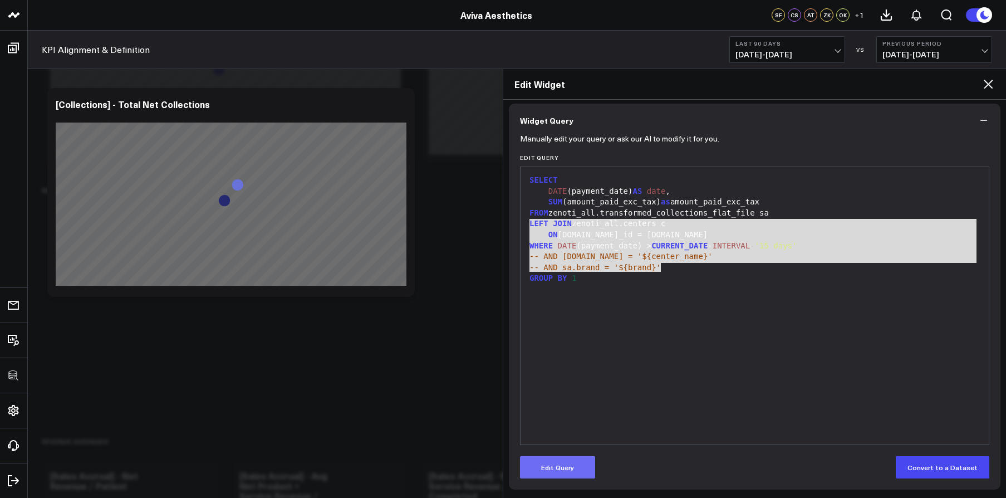
click at [592, 465] on button "Edit Query" at bounding box center [557, 467] width 75 height 22
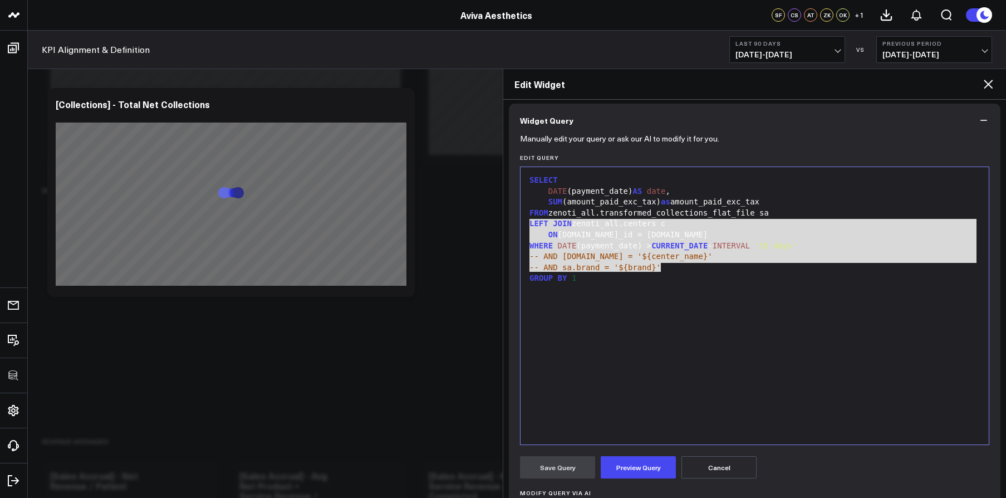
click at [670, 277] on div "GROUP BY 1" at bounding box center [754, 278] width 457 height 11
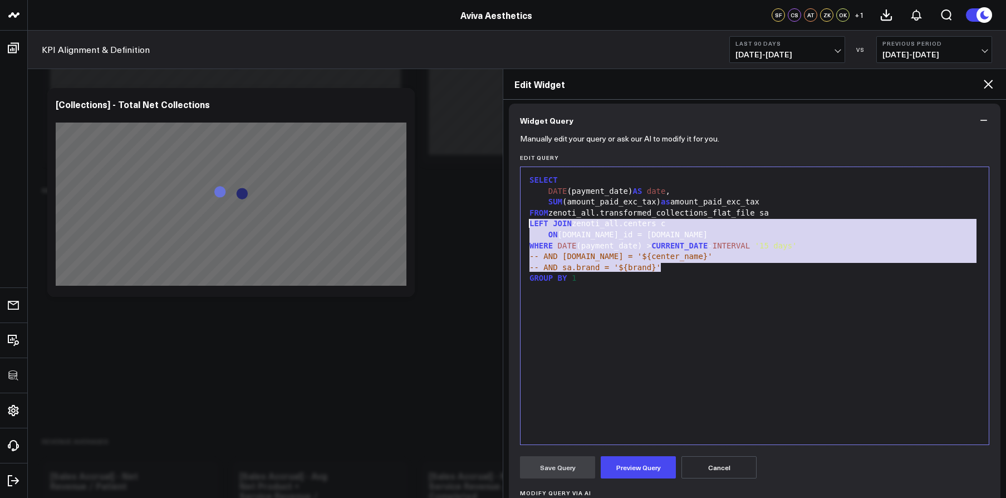
drag, startPoint x: 672, startPoint y: 267, endPoint x: 522, endPoint y: 227, distance: 155.5
click at [522, 227] on div "99 1 2 3 4 5 6 7 8 9 10 › ⌄ SELECT DATE (payment_date) AS date , SUM (amount_pa…" at bounding box center [754, 305] width 469 height 278
copy div "LEFT JOIN zenoti_all.centers c ON sa.center_id = c.id WHERE DATE (payment_date)…"
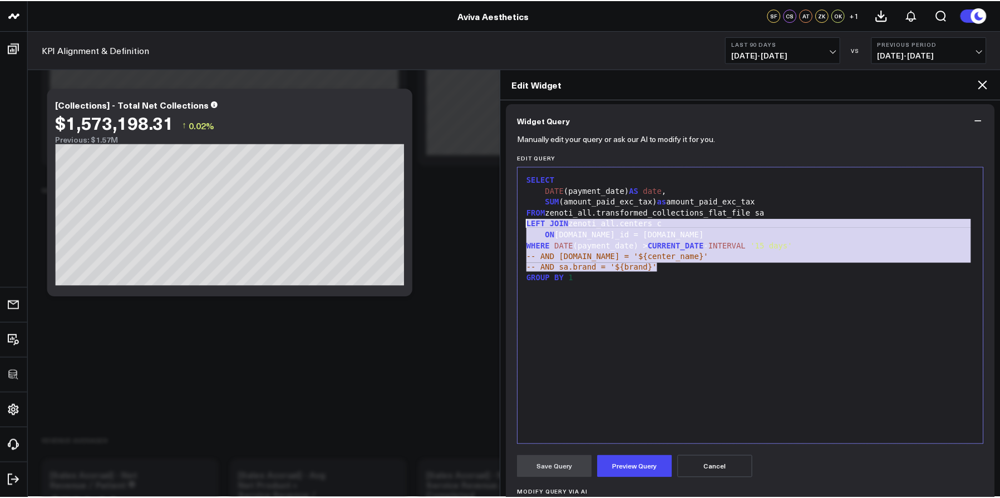
scroll to position [2106, 0]
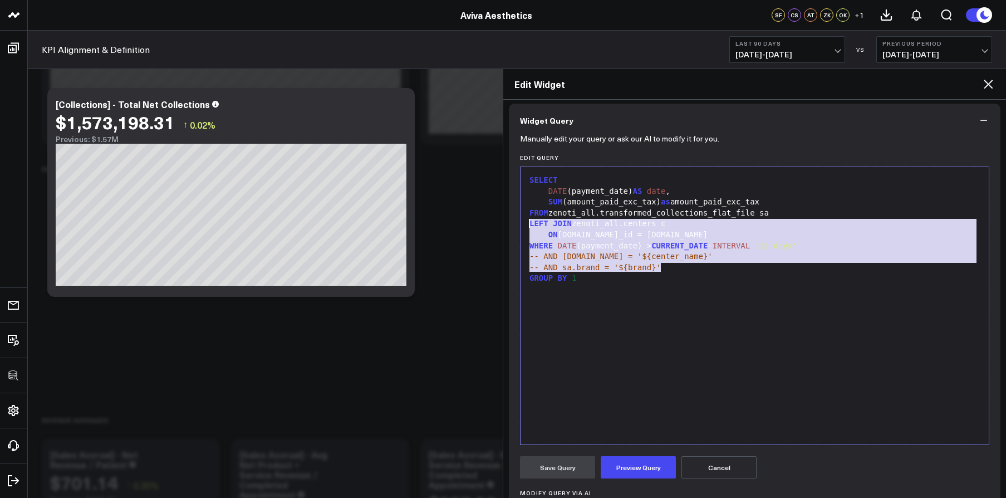
click at [991, 81] on icon at bounding box center [988, 84] width 9 height 9
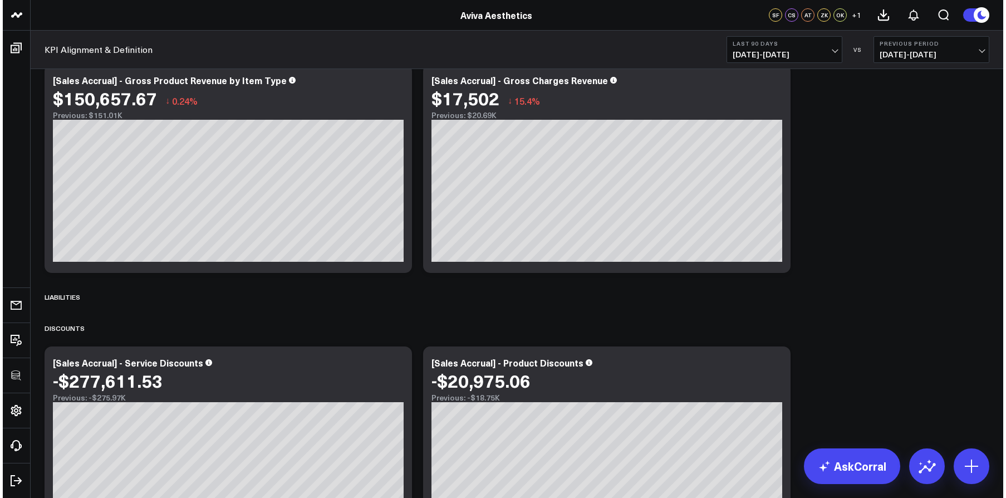
scroll to position [289, 0]
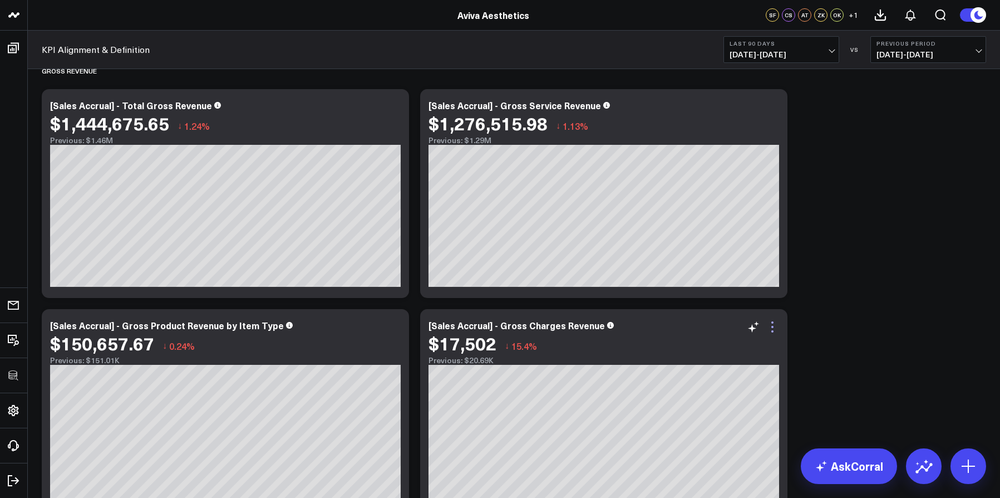
click at [772, 327] on icon at bounding box center [772, 326] width 13 height 13
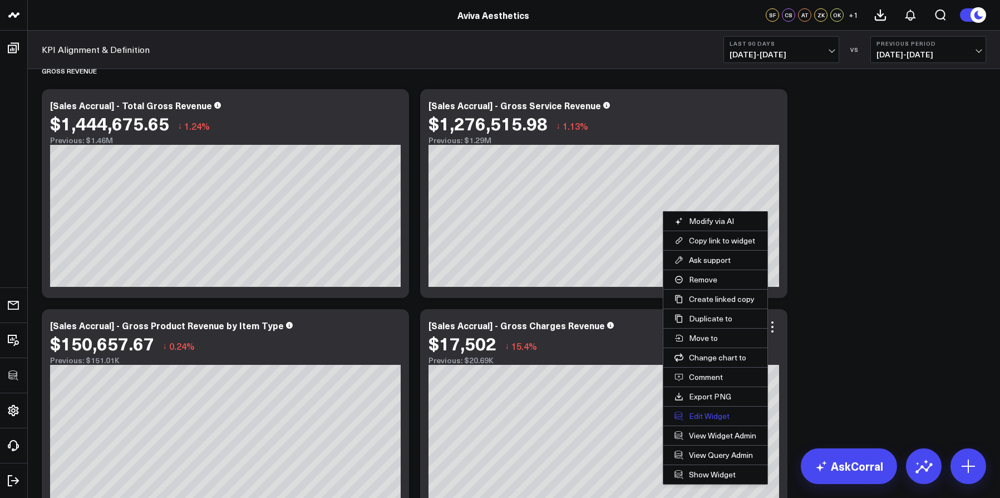
click at [716, 417] on button "Edit Widget" at bounding box center [716, 415] width 104 height 19
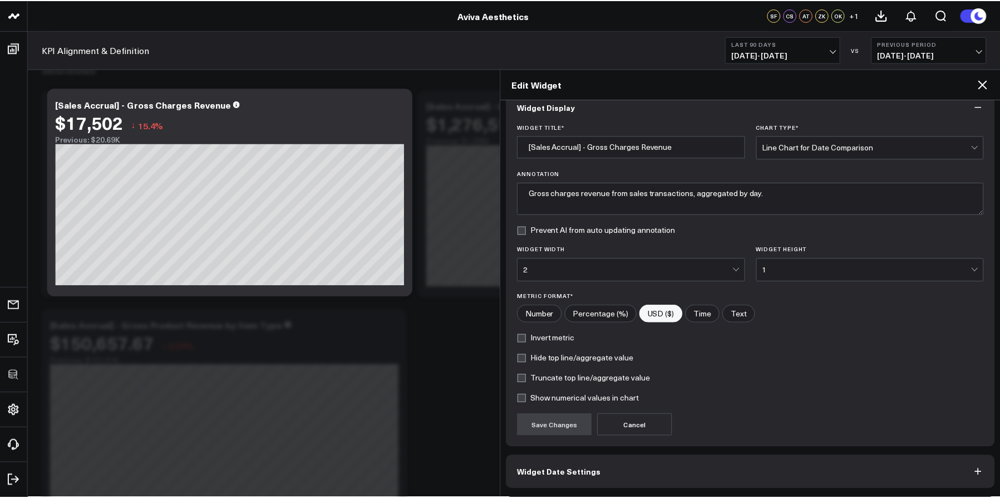
scroll to position [60, 0]
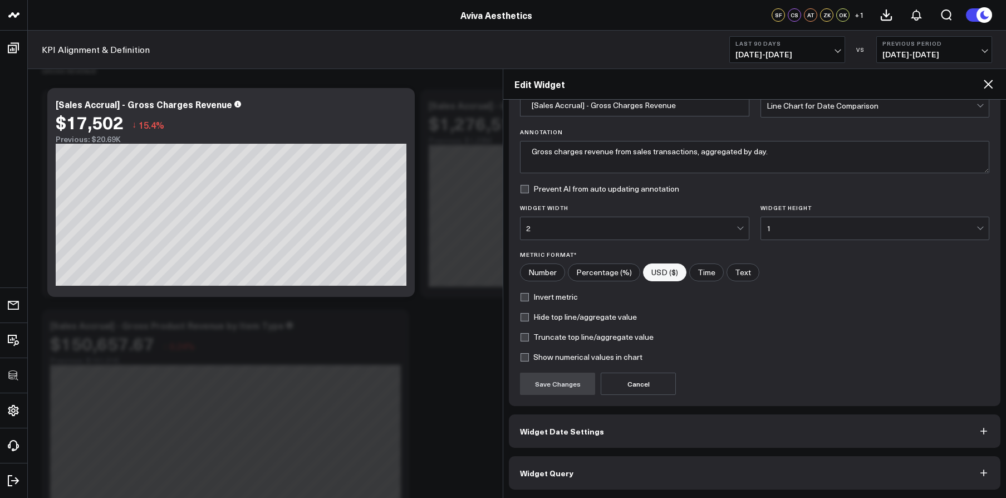
click at [665, 478] on button "Widget Query" at bounding box center [755, 472] width 492 height 33
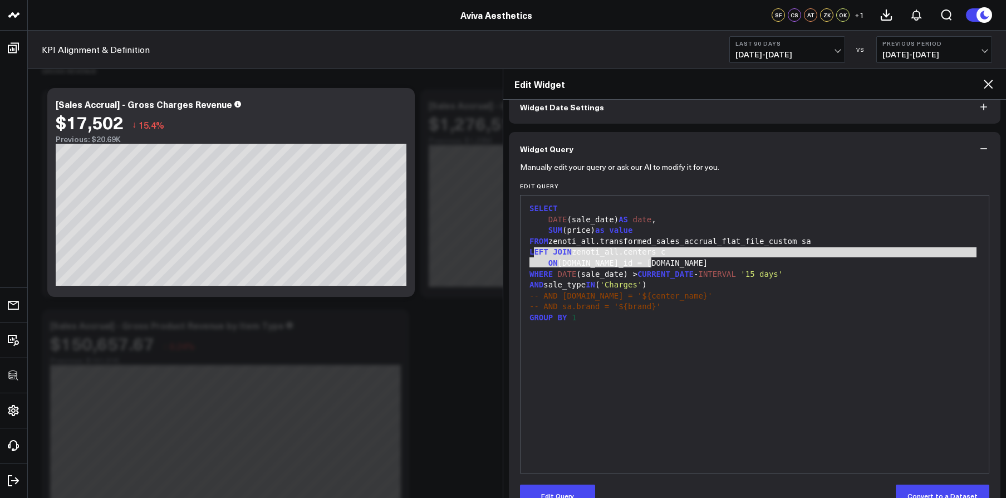
drag, startPoint x: 532, startPoint y: 249, endPoint x: 713, endPoint y: 262, distance: 180.8
click at [713, 262] on div "SELECT DATE (sale_date) AS date , SUM (price) as value FROM zenoti_all.transfor…" at bounding box center [754, 334] width 457 height 266
click at [713, 262] on div "ON sa.center_id = c.id" at bounding box center [754, 263] width 457 height 11
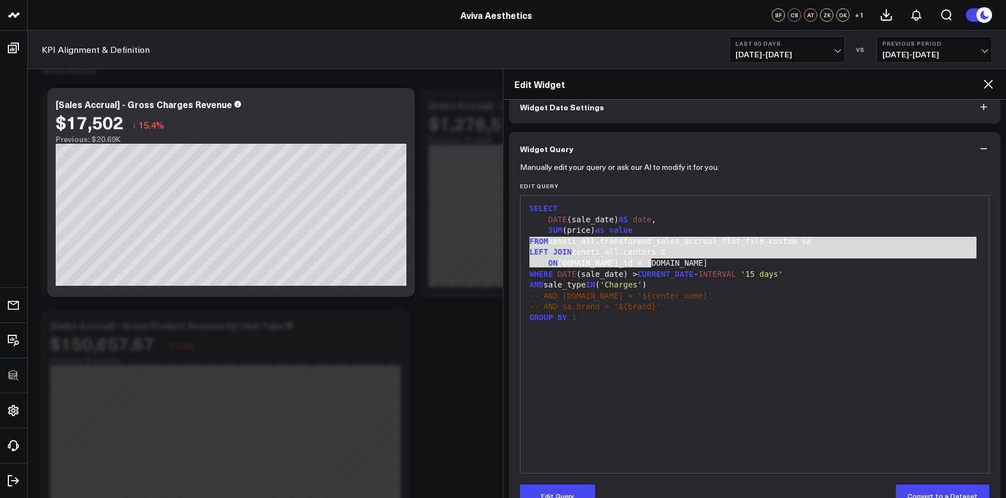
drag, startPoint x: 713, startPoint y: 262, endPoint x: 520, endPoint y: 240, distance: 193.3
click at [520, 240] on div "99 1 2 3 4 5 6 7 8 9 10 11 12 › ⌄ SELECT DATE (sale_date) AS date , SUM (price)…" at bounding box center [754, 334] width 469 height 278
copy div "FROM zenoti_all.transformed_sales_accrual_flat_file_custom sa LEFT JOIN zenoti_…"
click at [993, 85] on icon at bounding box center [987, 83] width 13 height 13
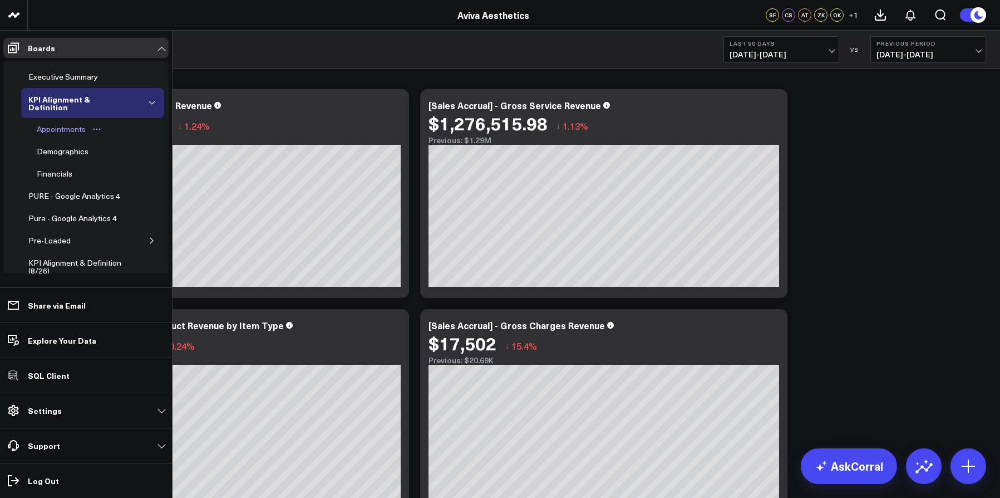
click at [70, 127] on div "Appointments" at bounding box center [61, 128] width 55 height 13
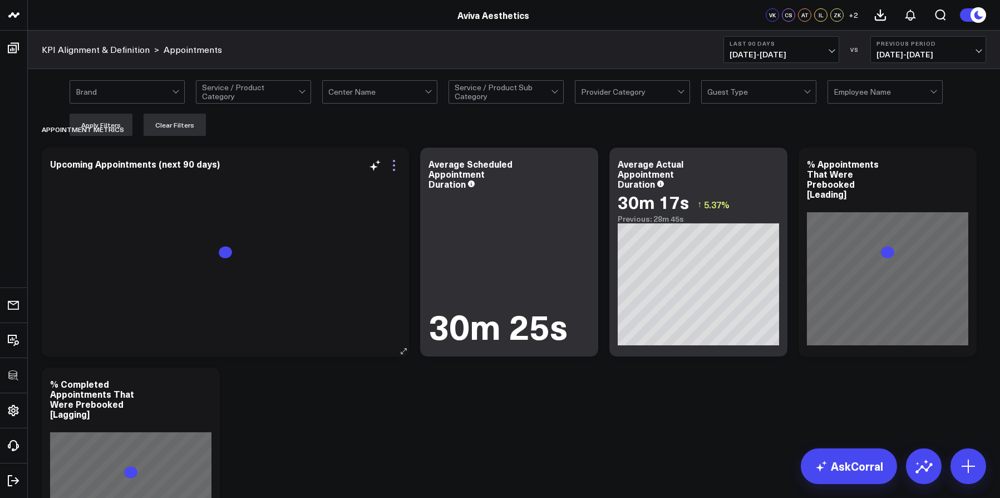
click at [387, 165] on icon at bounding box center [393, 165] width 13 height 13
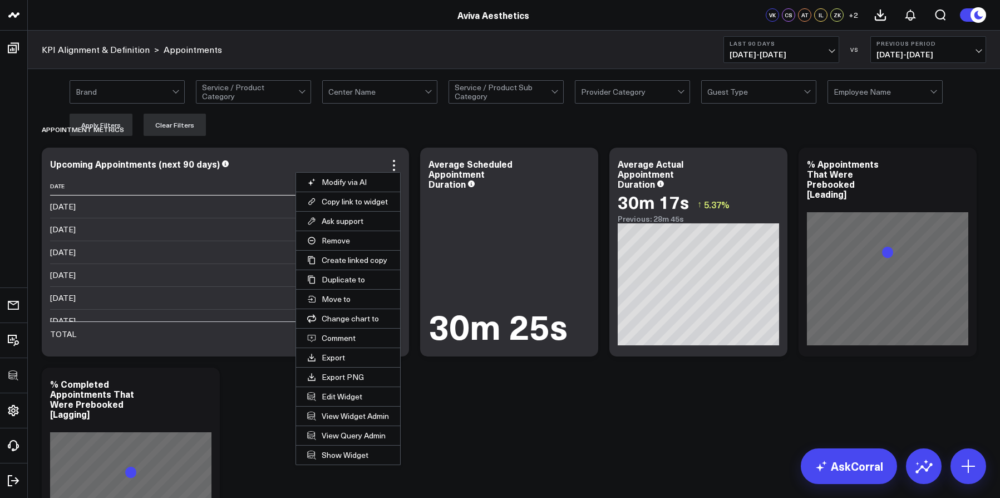
click at [356, 397] on button "Edit Widget" at bounding box center [348, 396] width 104 height 19
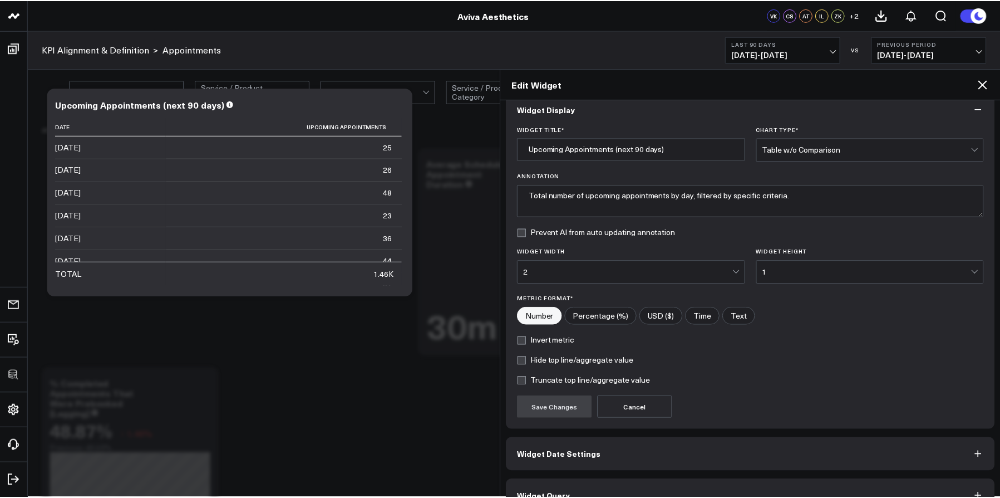
scroll to position [40, 0]
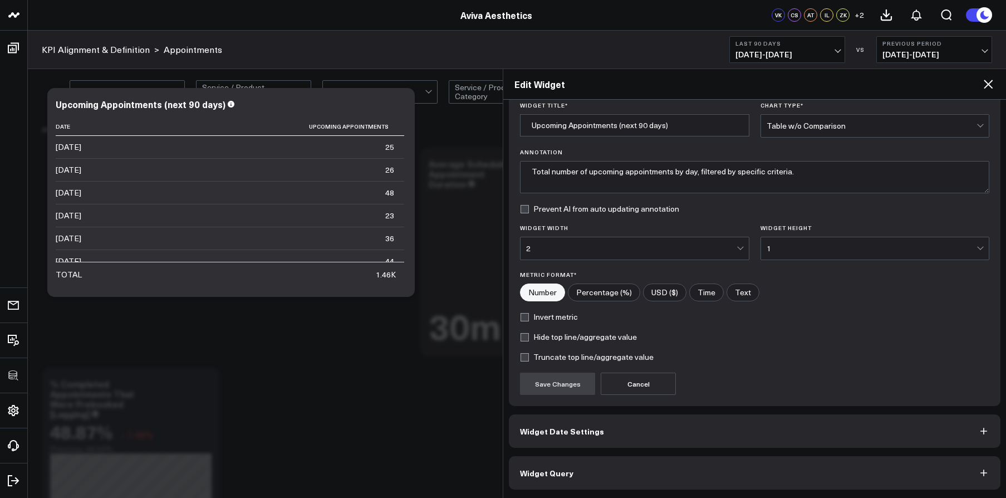
click at [678, 478] on button "Widget Query" at bounding box center [755, 472] width 492 height 33
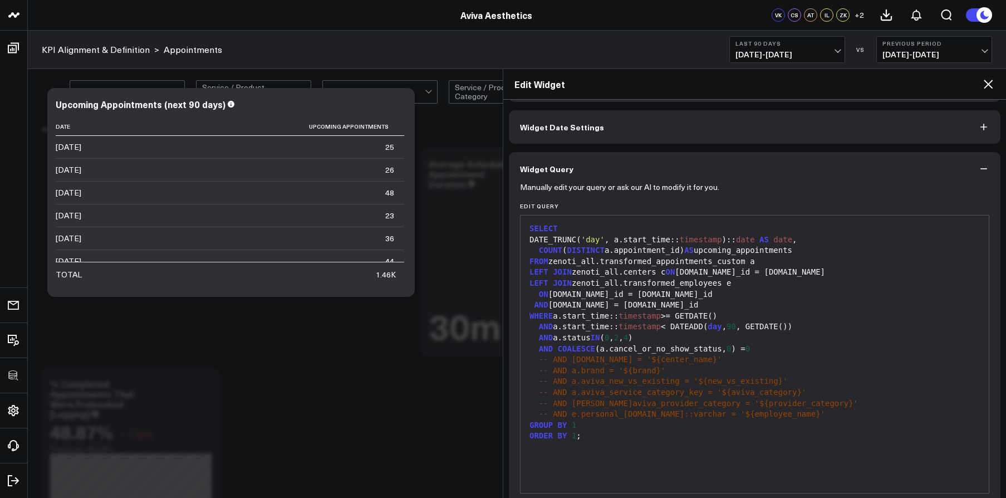
click at [593, 363] on div "-- AND [DOMAIN_NAME] = '${center_name}'" at bounding box center [754, 359] width 457 height 11
drag, startPoint x: 534, startPoint y: 362, endPoint x: 696, endPoint y: 360, distance: 161.4
click at [696, 360] on div "-- AND [DOMAIN_NAME] = '${center_name}'" at bounding box center [754, 359] width 457 height 11
copy div "-- AND [DOMAIN_NAME] = '${center_name}'"
click at [989, 88] on icon at bounding box center [987, 83] width 13 height 13
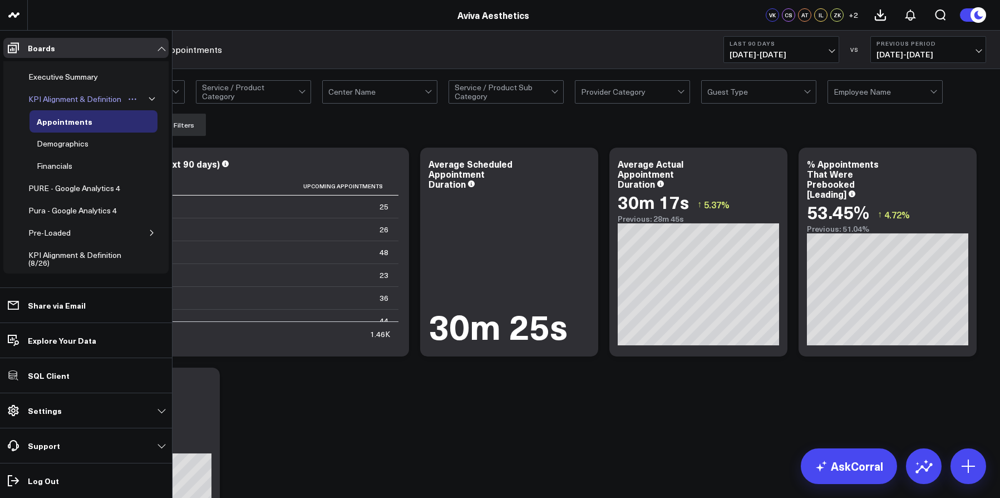
click at [59, 102] on div "KPI Alignment & Definition" at bounding box center [75, 98] width 99 height 13
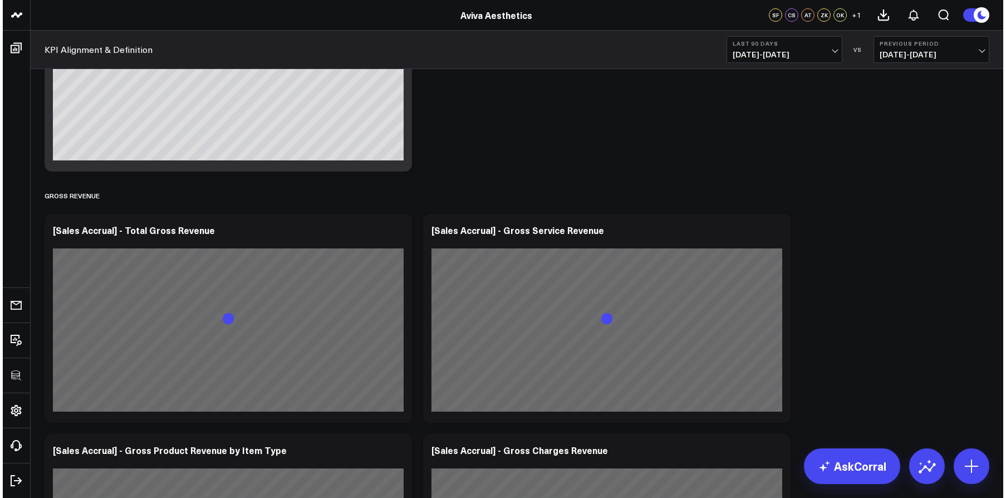
scroll to position [186, 0]
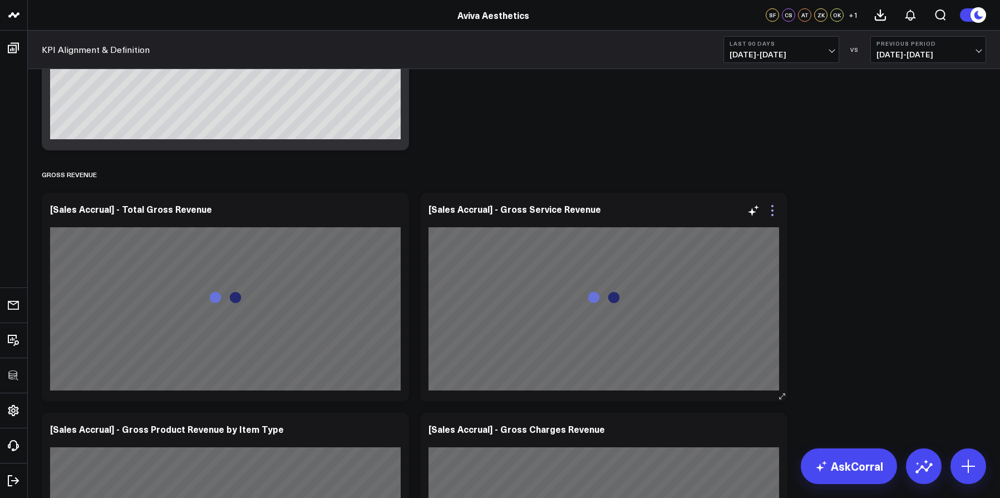
click at [772, 213] on icon at bounding box center [772, 210] width 13 height 13
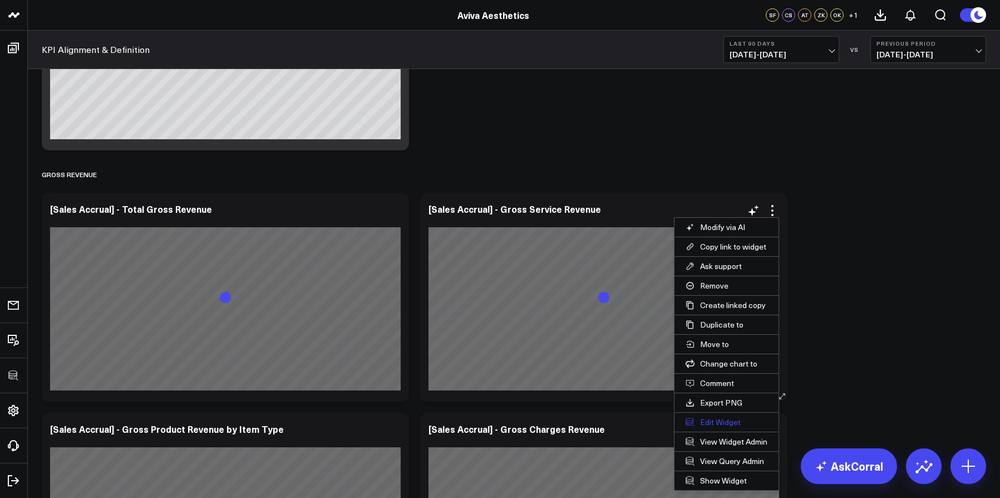
click at [702, 425] on button "Edit Widget" at bounding box center [727, 421] width 104 height 19
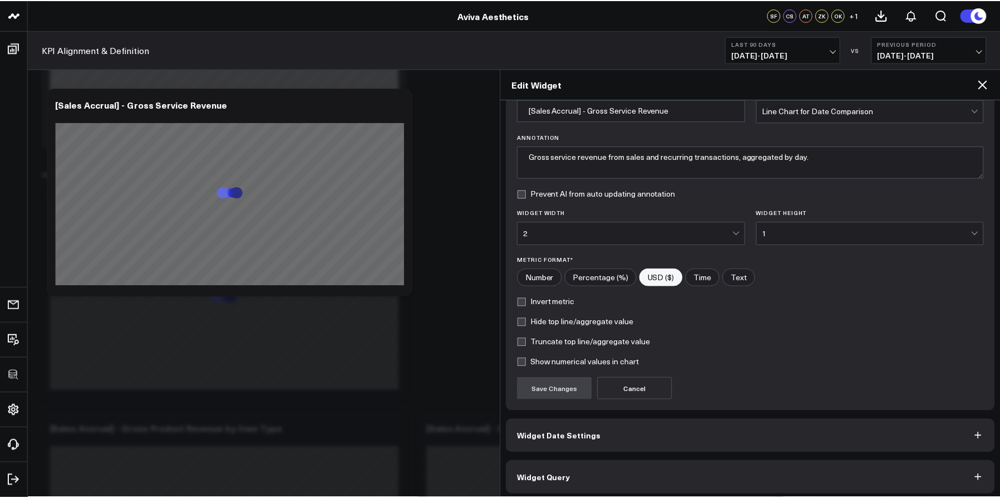
scroll to position [60, 0]
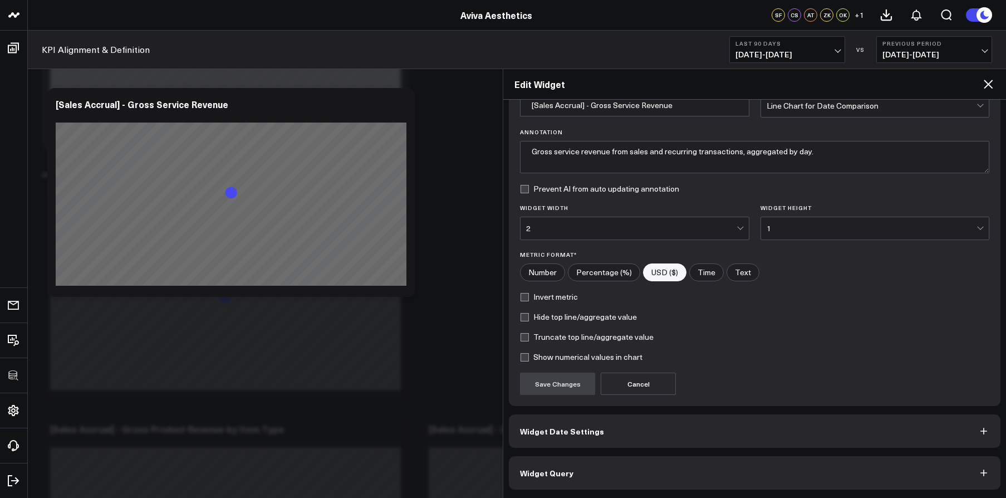
click at [713, 482] on button "Widget Query" at bounding box center [755, 472] width 492 height 33
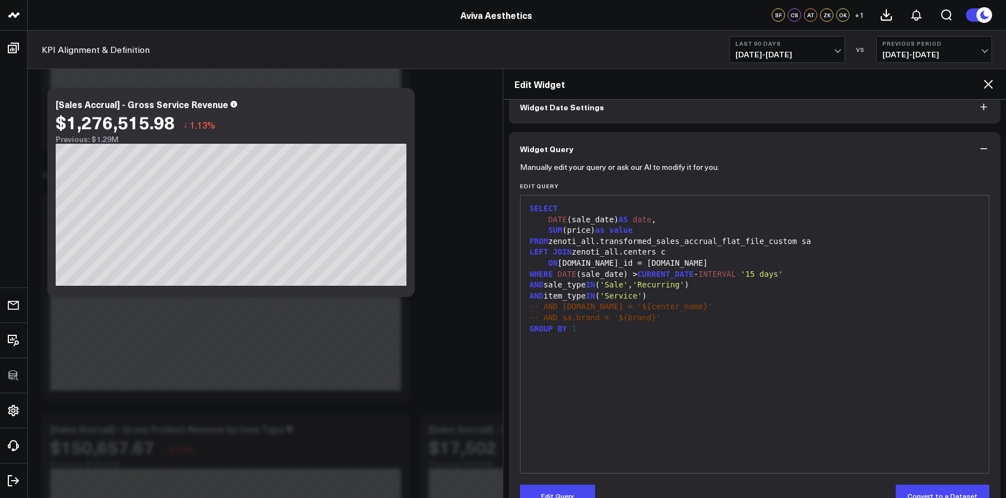
click at [549, 263] on span "ON" at bounding box center [552, 262] width 9 height 9
click at [561, 484] on button "Edit Query" at bounding box center [557, 495] width 75 height 22
click at [640, 433] on div "SELECT DATE (sale_date) AS date , SUM (price) as value FROM zenoti_all.transfor…" at bounding box center [754, 334] width 457 height 266
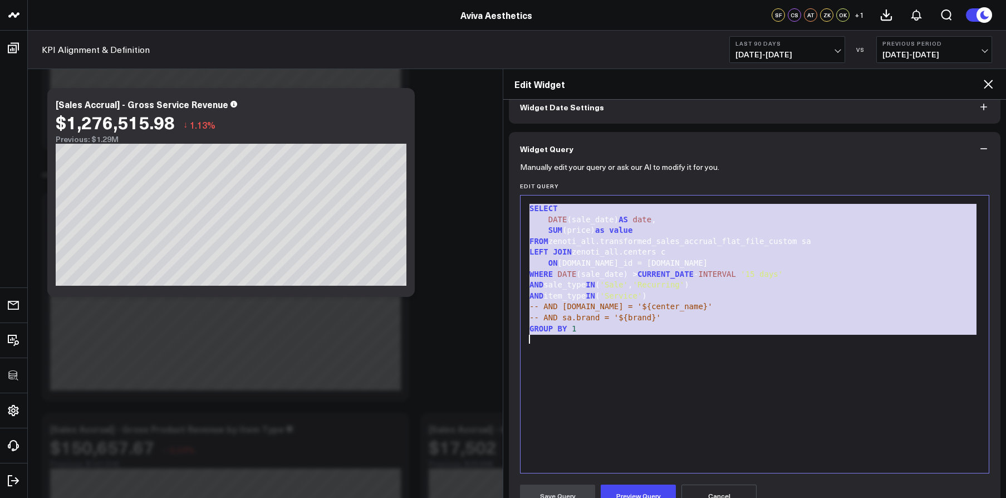
copy div "SELECT DATE (sale_date) AS date , SUM (price) as value FROM zenoti_all.transfor…"
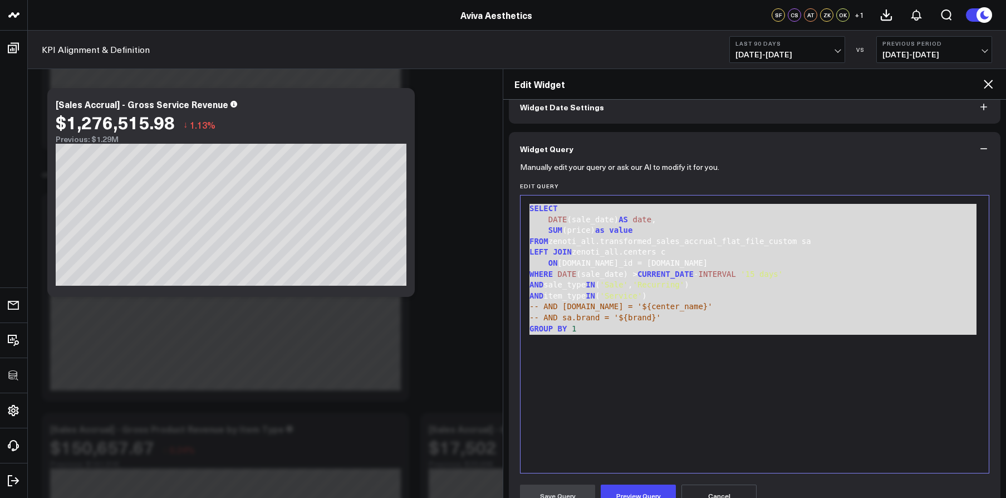
click at [989, 83] on icon at bounding box center [988, 84] width 9 height 9
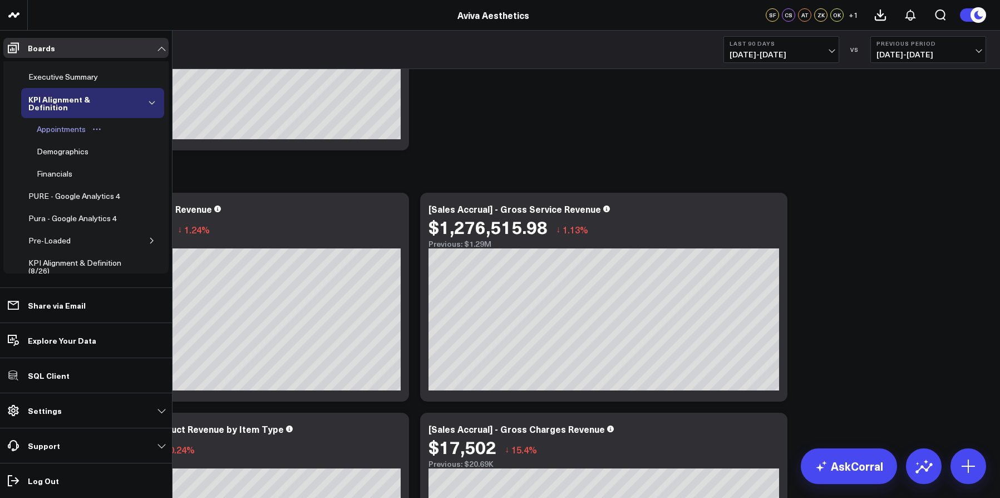
click at [61, 127] on div "Appointments" at bounding box center [61, 128] width 55 height 13
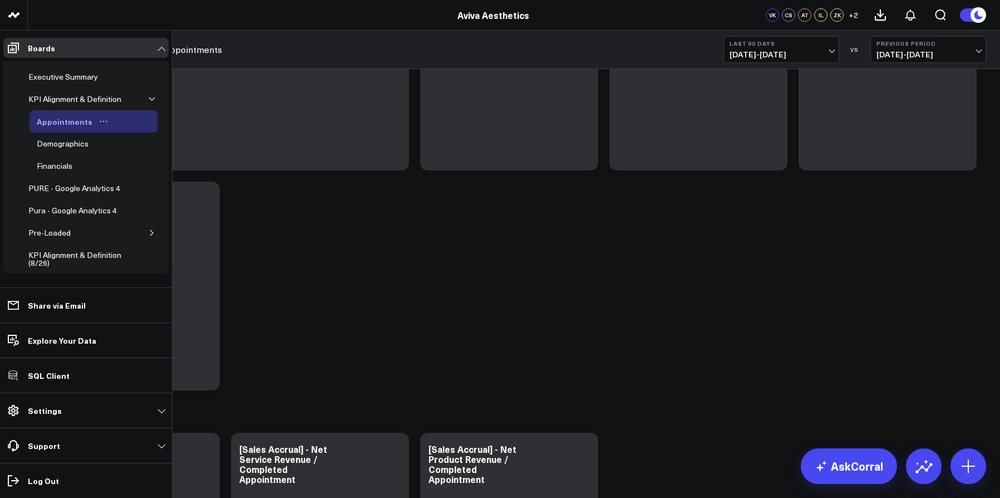
scroll to position [92, 0]
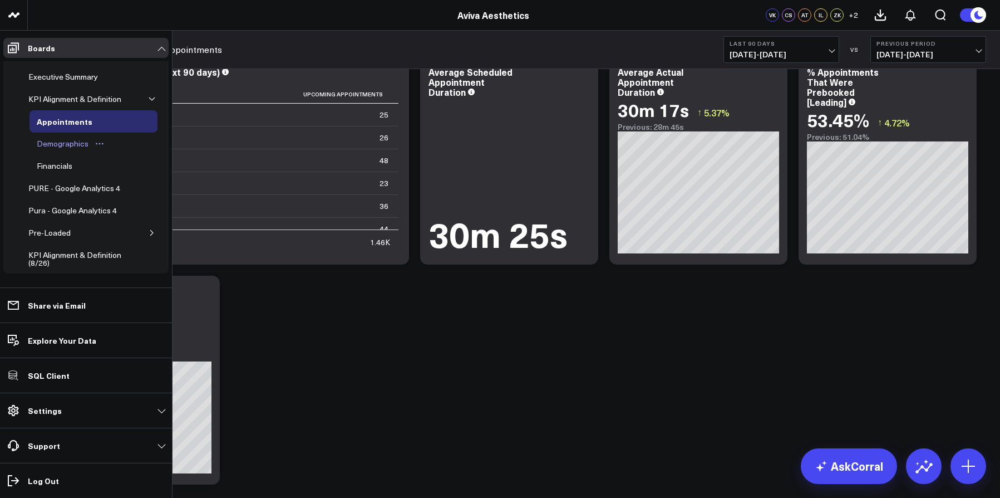
click at [65, 150] on div "Demographics" at bounding box center [62, 143] width 57 height 13
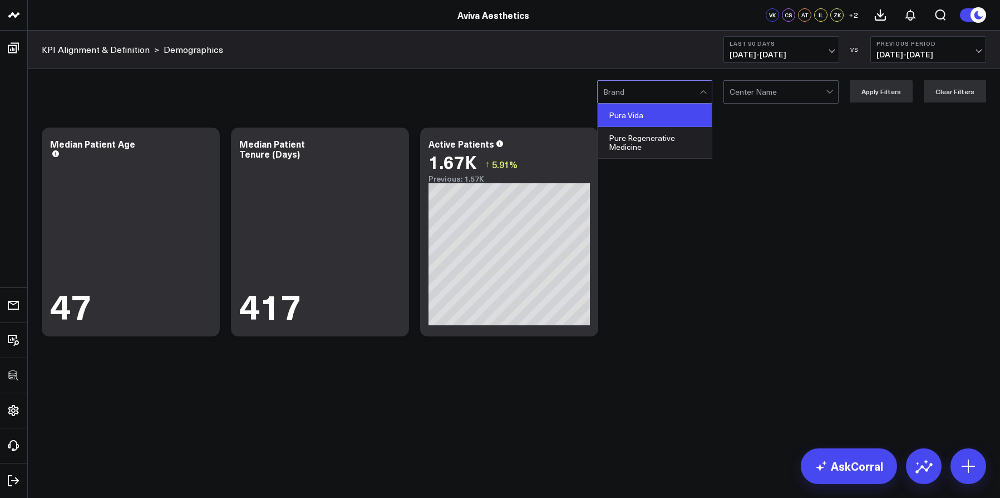
click at [645, 118] on div "Pura Vida" at bounding box center [655, 115] width 114 height 23
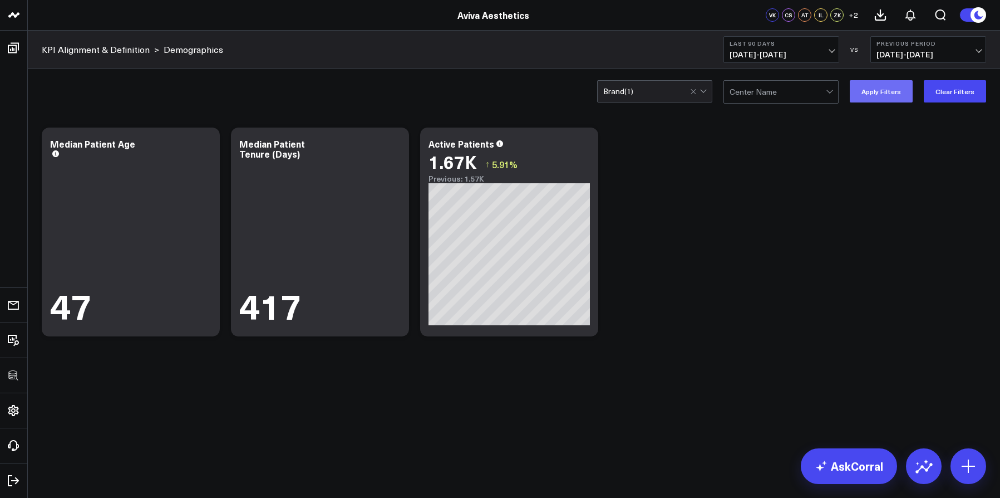
click at [900, 95] on button "Apply Filters" at bounding box center [881, 91] width 63 height 22
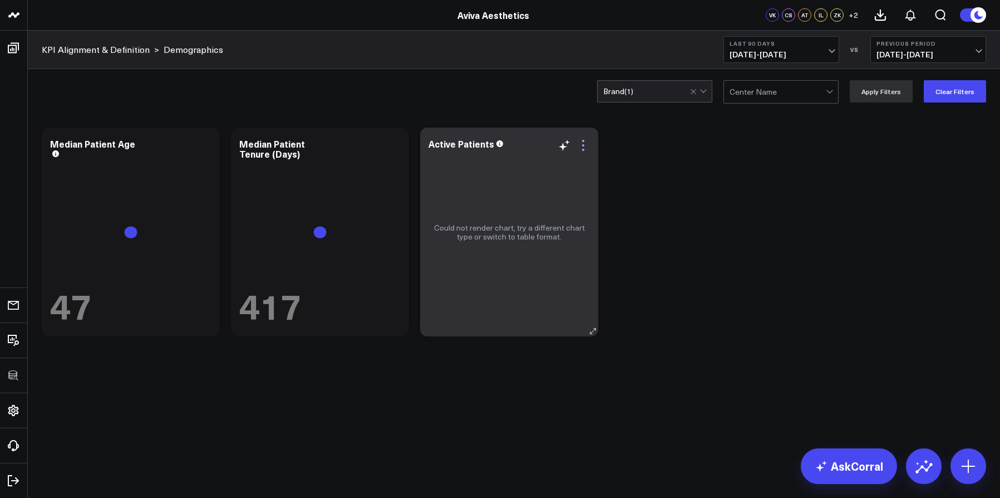
click at [584, 146] on icon at bounding box center [583, 145] width 13 height 13
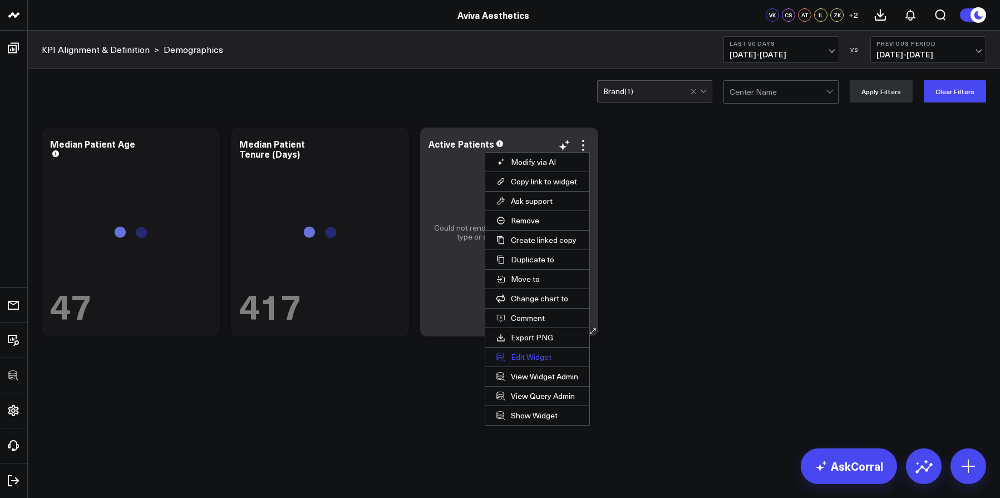
click at [548, 357] on button "Edit Widget" at bounding box center [537, 356] width 104 height 19
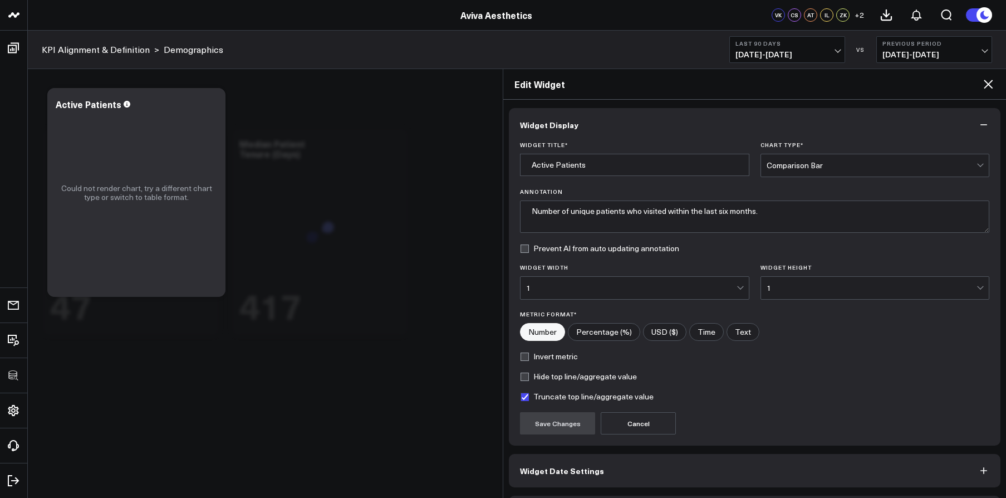
click at [602, 474] on button "Widget Date Settings" at bounding box center [755, 470] width 492 height 33
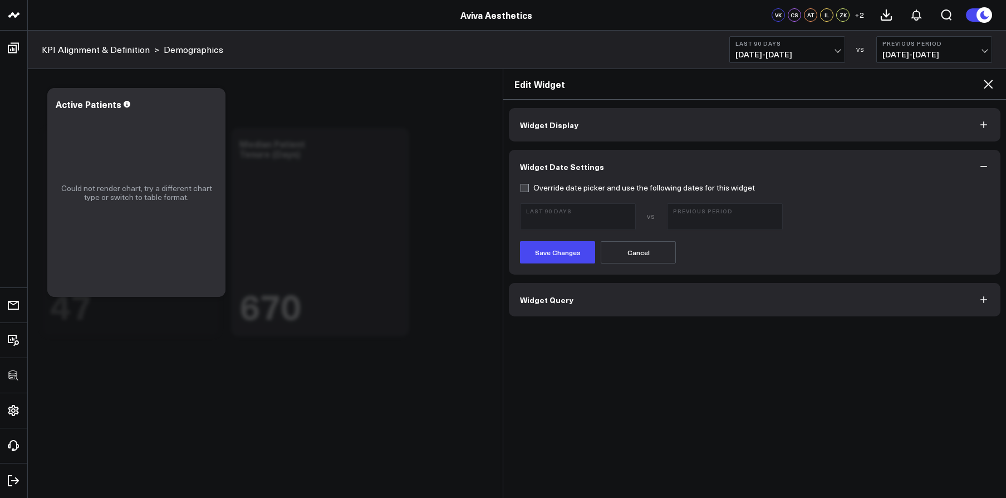
click at [588, 284] on button "Widget Query" at bounding box center [755, 299] width 492 height 33
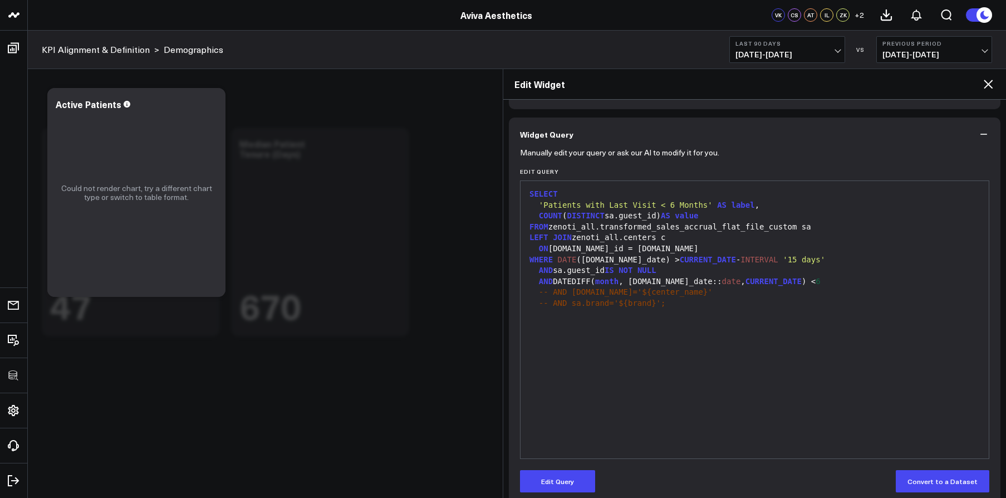
scroll to position [76, 0]
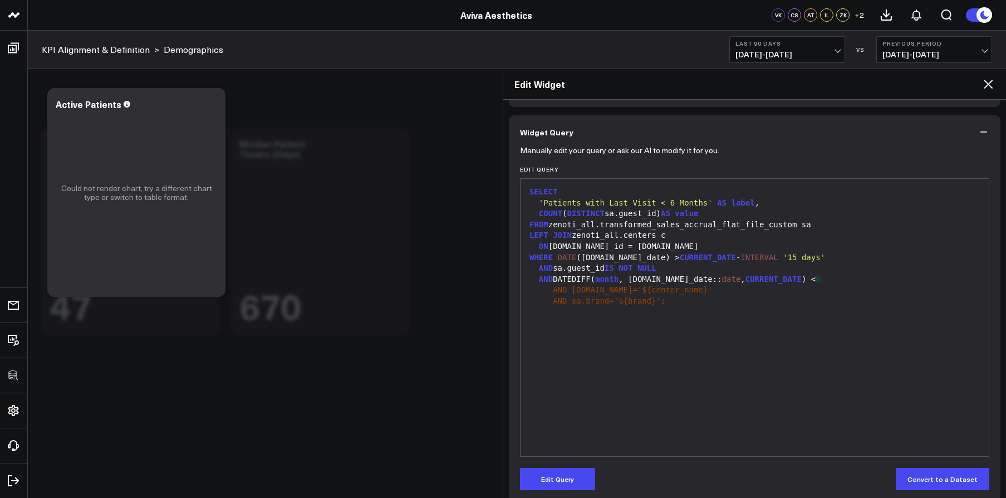
click at [680, 327] on div "SELECT 'Patients with Last Visit < 6 Months' AS label , COUNT ( DISTINCT sa.gue…" at bounding box center [754, 317] width 457 height 266
click at [573, 468] on button "Edit Query" at bounding box center [557, 479] width 75 height 22
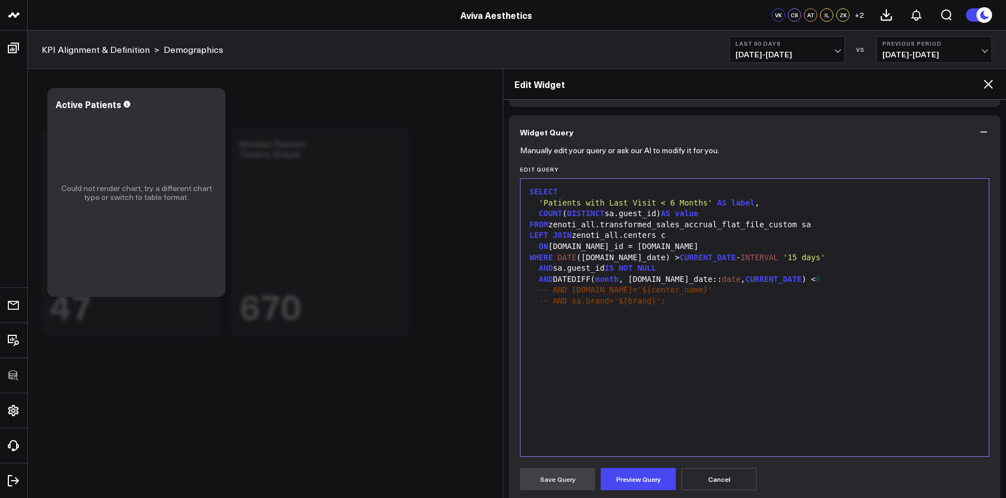
click at [590, 387] on div "SELECT 'Patients with Last Visit < 6 Months' AS label , COUNT ( DISTINCT sa.gue…" at bounding box center [754, 317] width 457 height 266
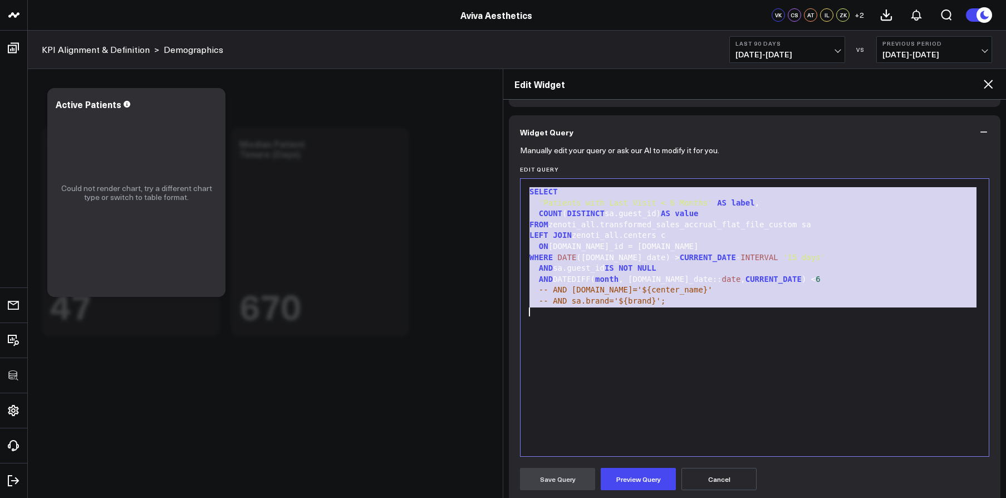
copy div "SELECT 'Patients with Last Visit < 6 Months' AS label , COUNT ( DISTINCT sa.gue…"
click at [634, 239] on div "LEFT JOIN zenoti_all.centers c" at bounding box center [754, 235] width 457 height 11
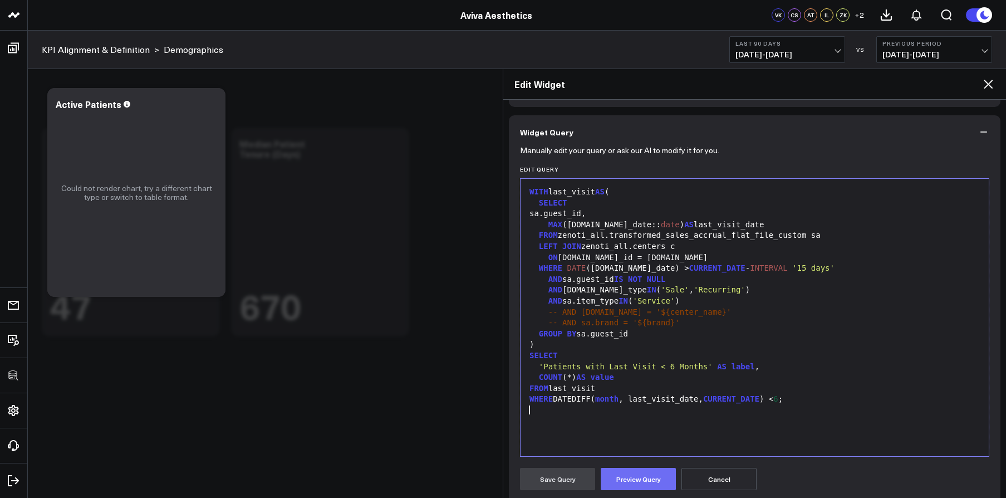
click at [650, 474] on button "Preview Query" at bounding box center [638, 479] width 75 height 22
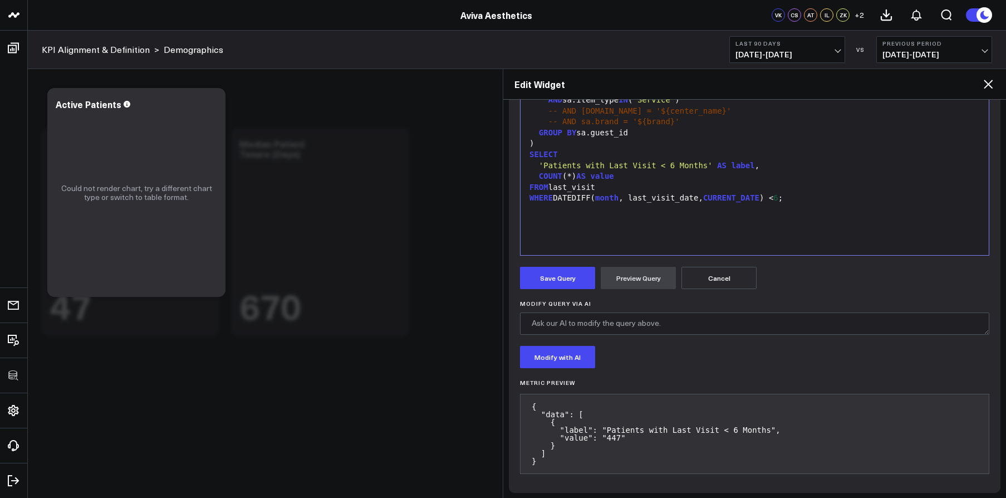
scroll to position [281, 0]
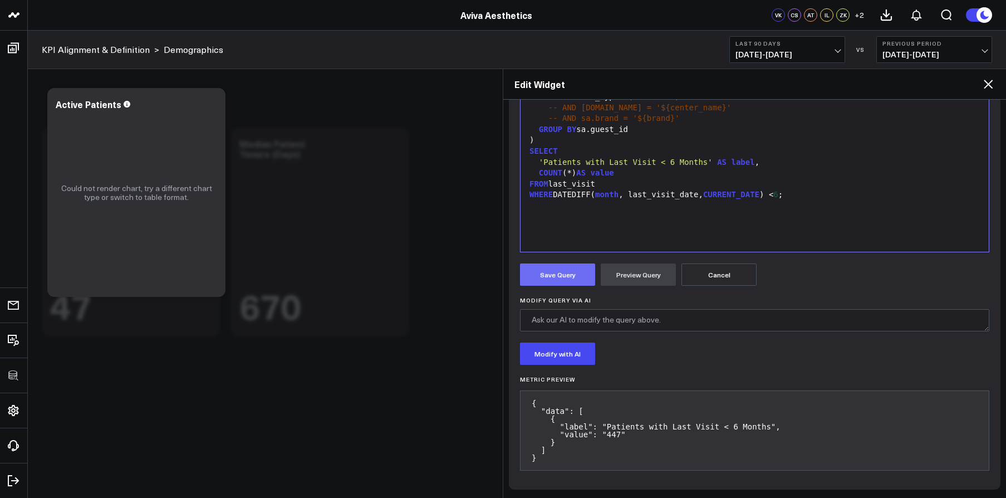
click at [563, 278] on button "Save Query" at bounding box center [557, 274] width 75 height 22
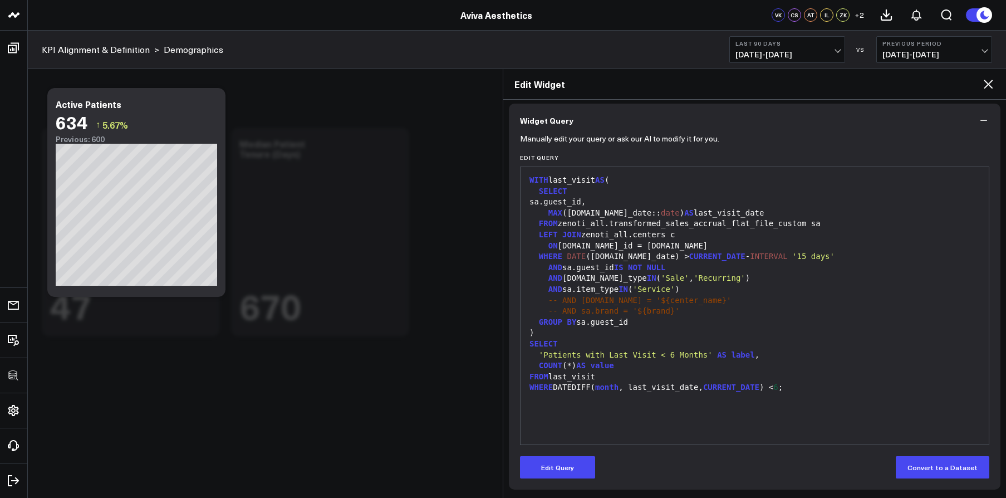
click at [988, 84] on icon at bounding box center [988, 84] width 9 height 9
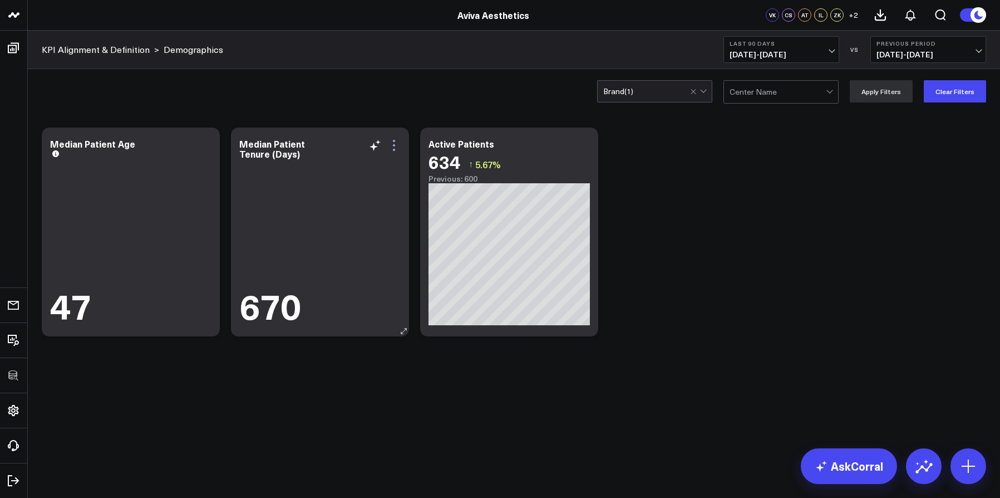
click at [393, 141] on icon at bounding box center [394, 141] width 2 height 2
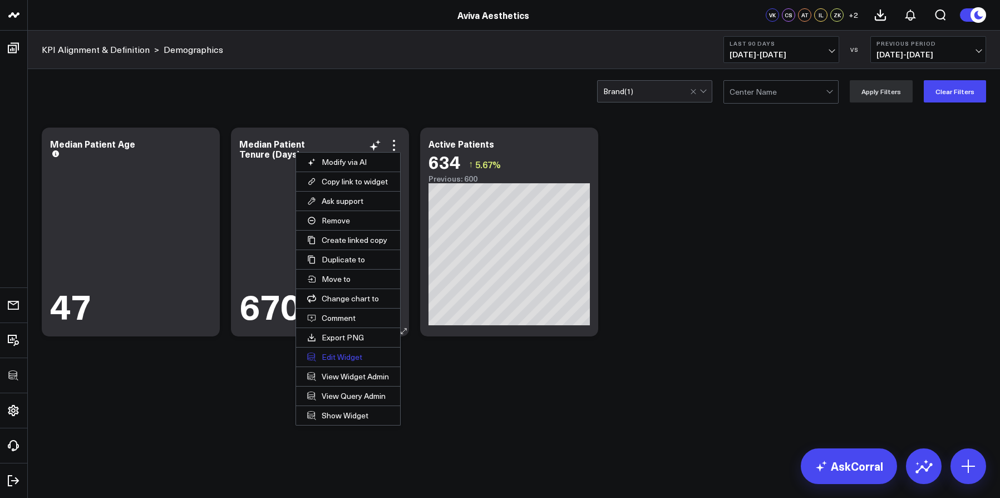
click at [333, 356] on button "Edit Widget" at bounding box center [348, 356] width 104 height 19
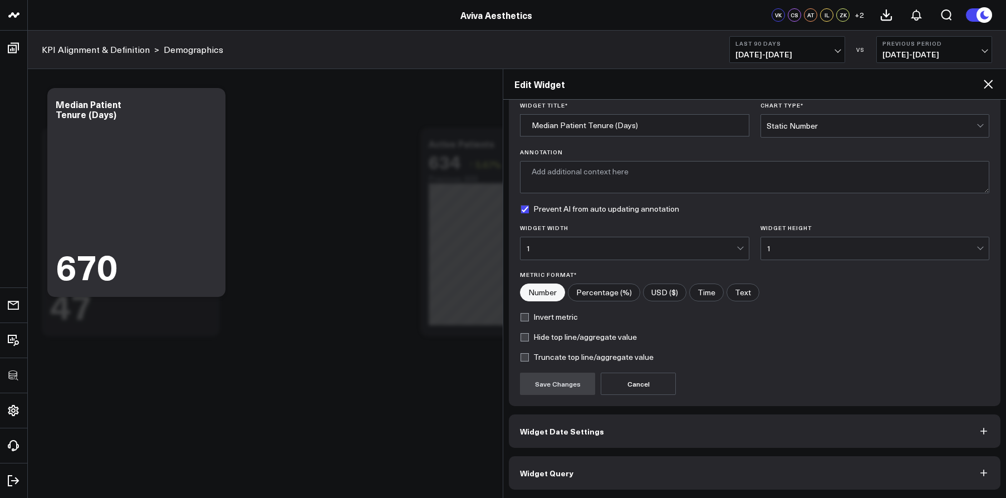
click at [547, 461] on button "Widget Query" at bounding box center [755, 472] width 492 height 33
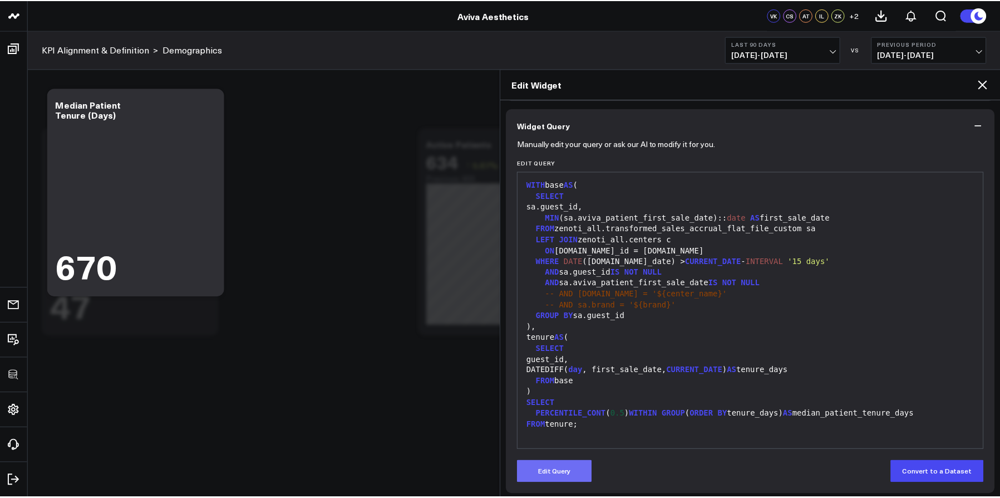
scroll to position [88, 0]
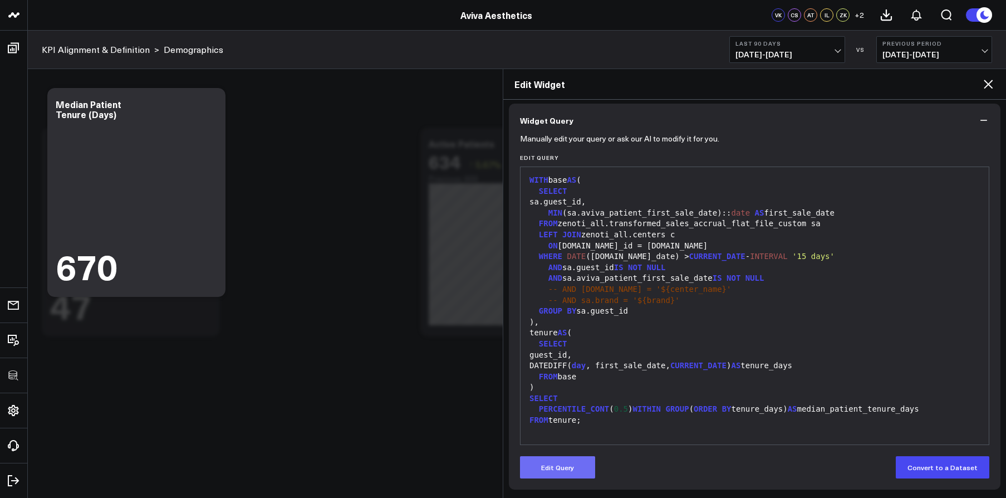
click at [548, 471] on button "Edit Query" at bounding box center [557, 467] width 75 height 22
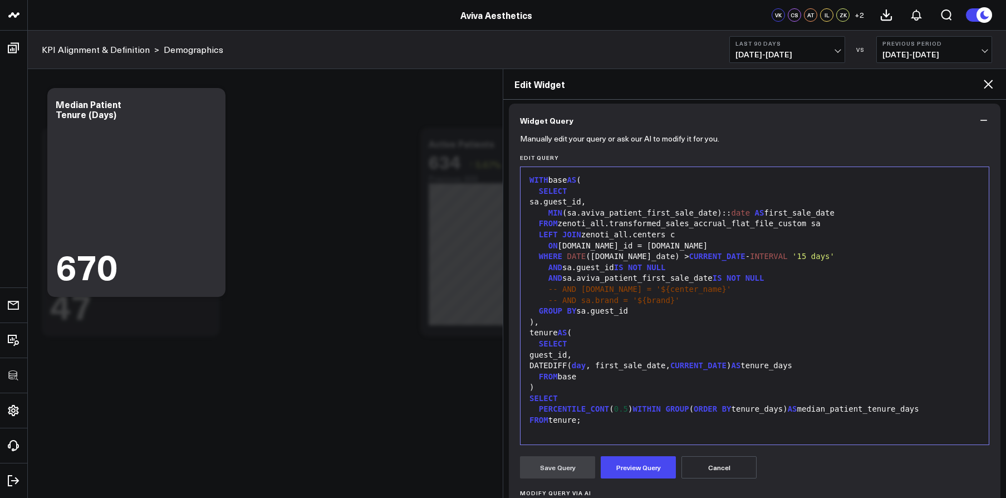
click at [577, 406] on span "PERCENTILE_CONT" at bounding box center [574, 408] width 70 height 9
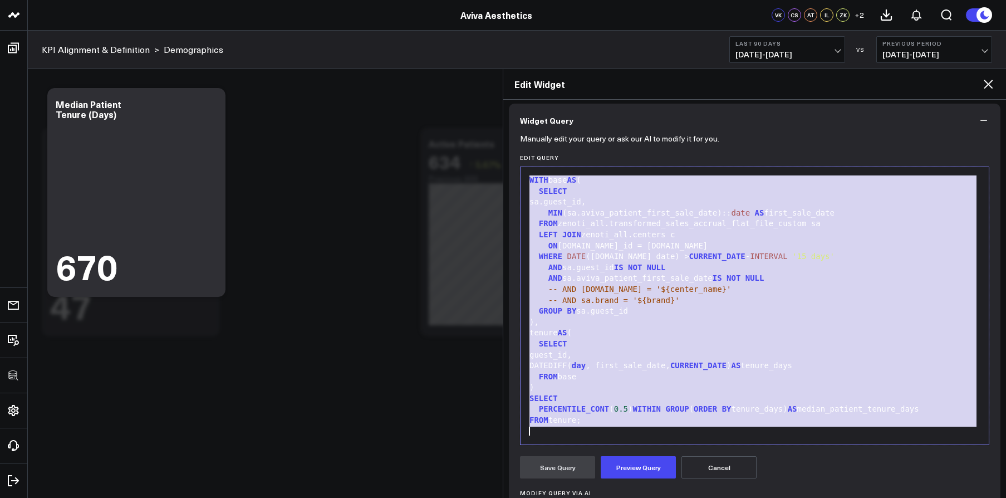
copy div "WITH base AS ( SELECT sa.guest_id, [PERSON_NAME] (sa.aviva_patient_first_sale_d…"
click at [985, 82] on icon at bounding box center [987, 83] width 13 height 13
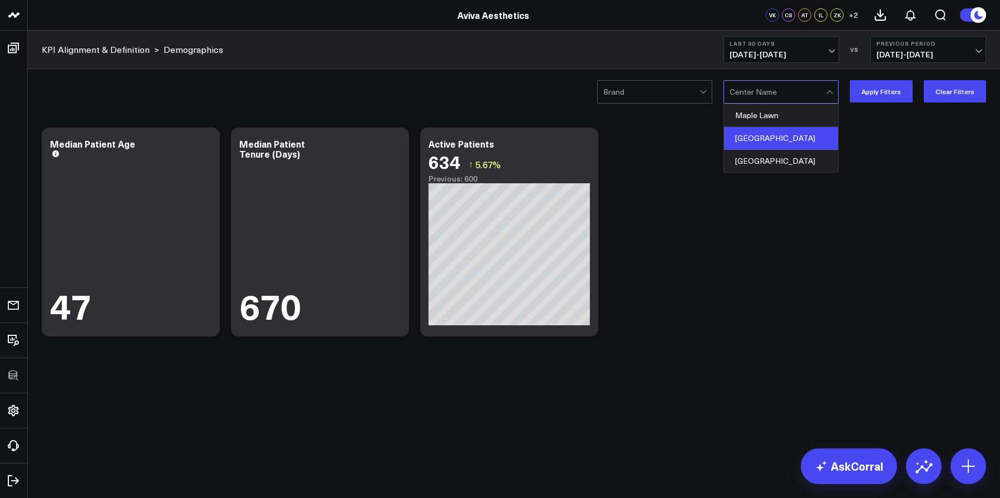
click at [799, 133] on div "[GEOGRAPHIC_DATA]" at bounding box center [781, 138] width 114 height 23
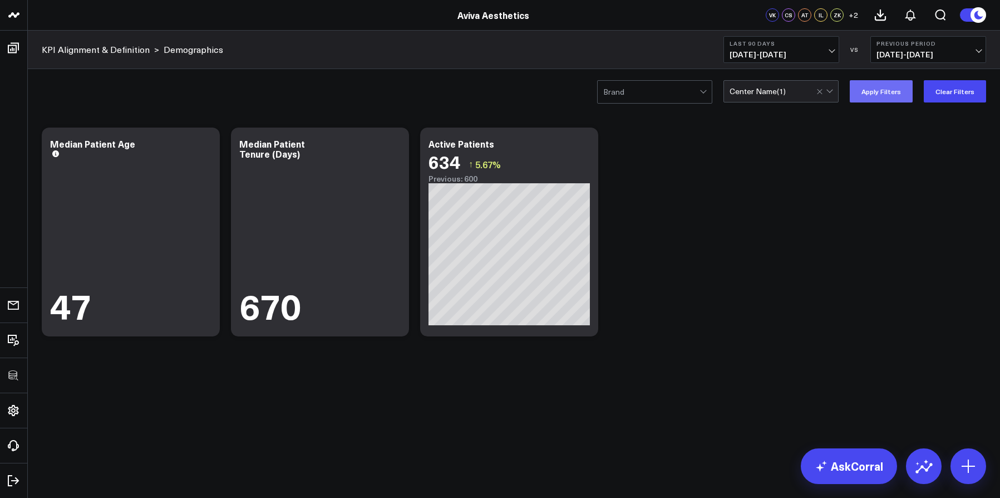
click at [882, 92] on button "Apply Filters" at bounding box center [881, 91] width 63 height 22
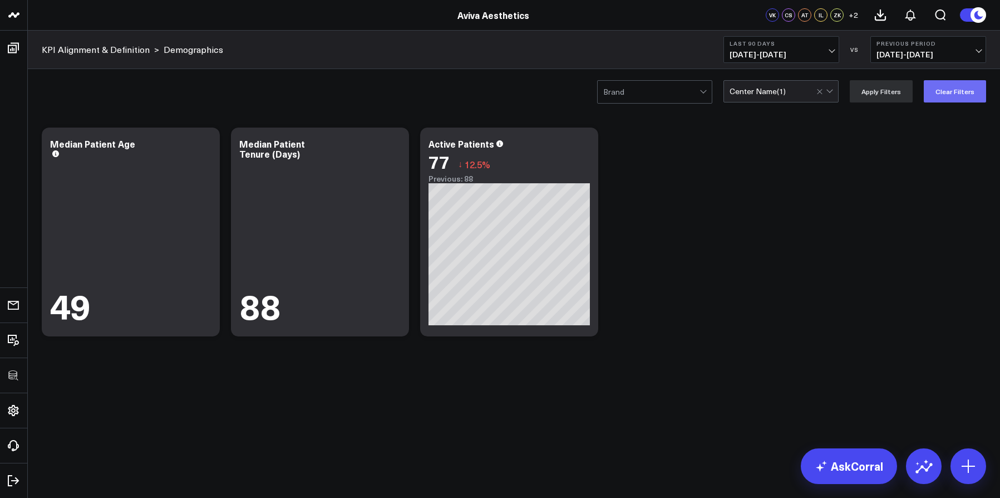
click at [932, 92] on button "Clear Filters" at bounding box center [955, 91] width 62 height 22
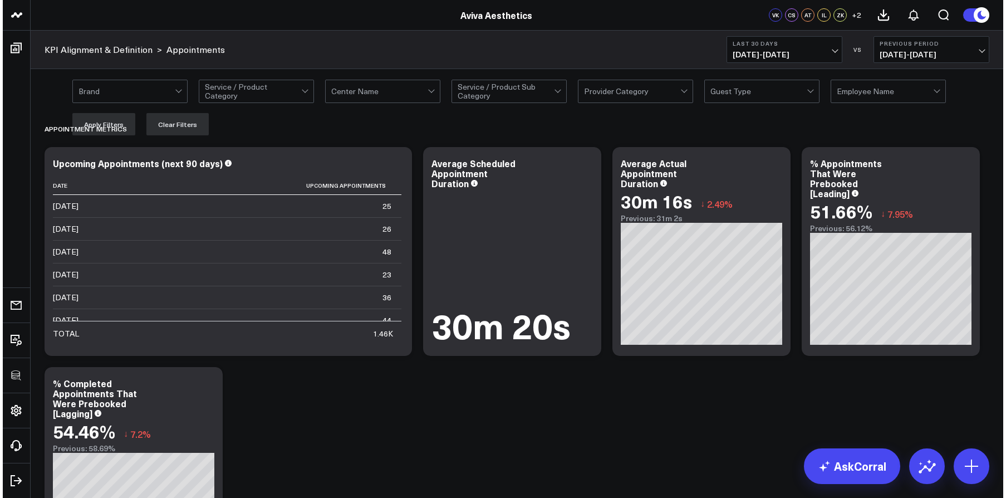
scroll to position [106, 0]
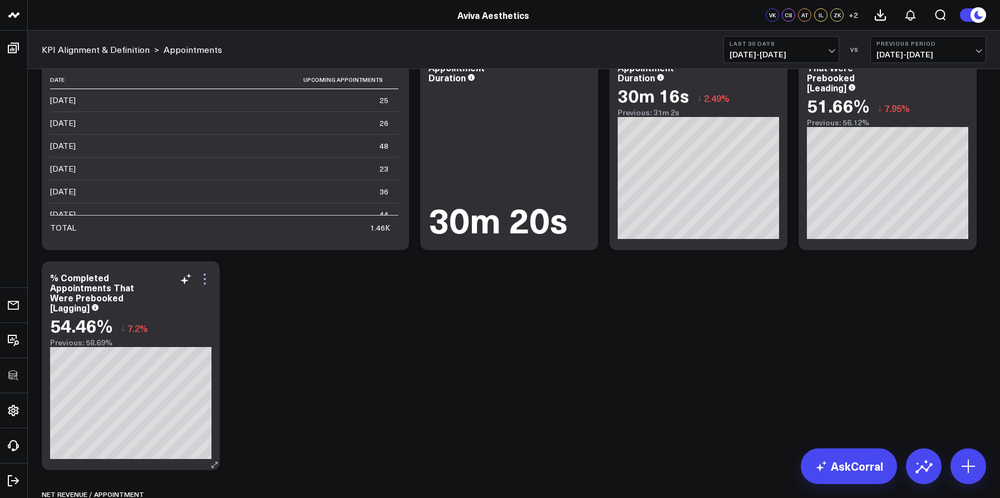
click at [204, 278] on icon at bounding box center [205, 279] width 2 height 2
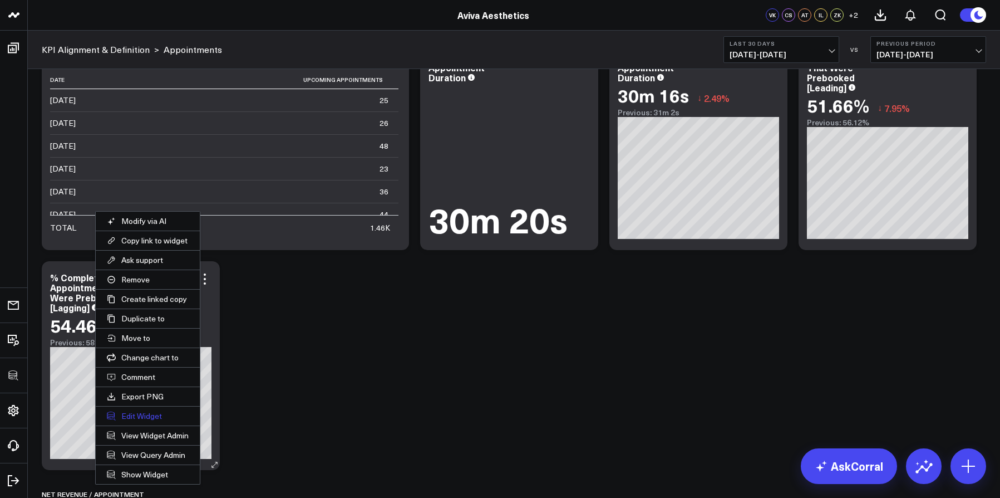
click at [153, 417] on button "Edit Widget" at bounding box center [148, 415] width 104 height 19
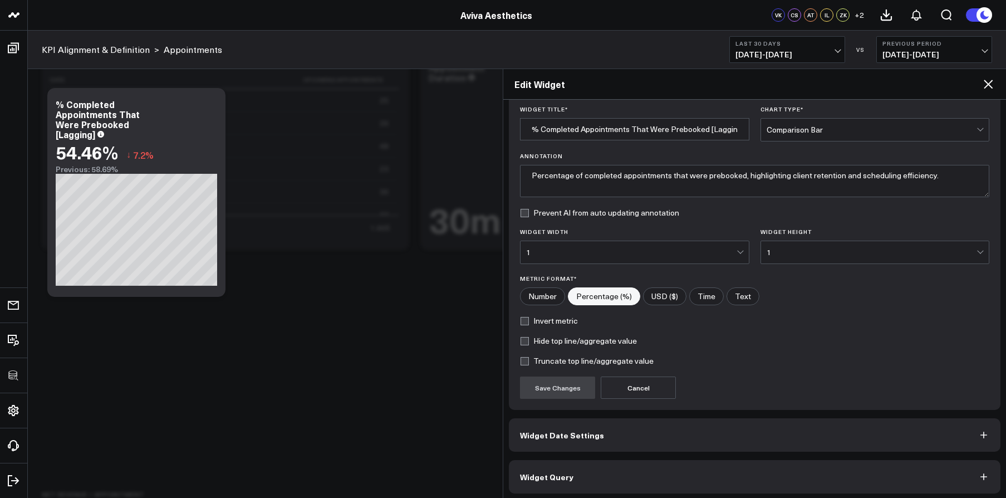
scroll to position [40, 0]
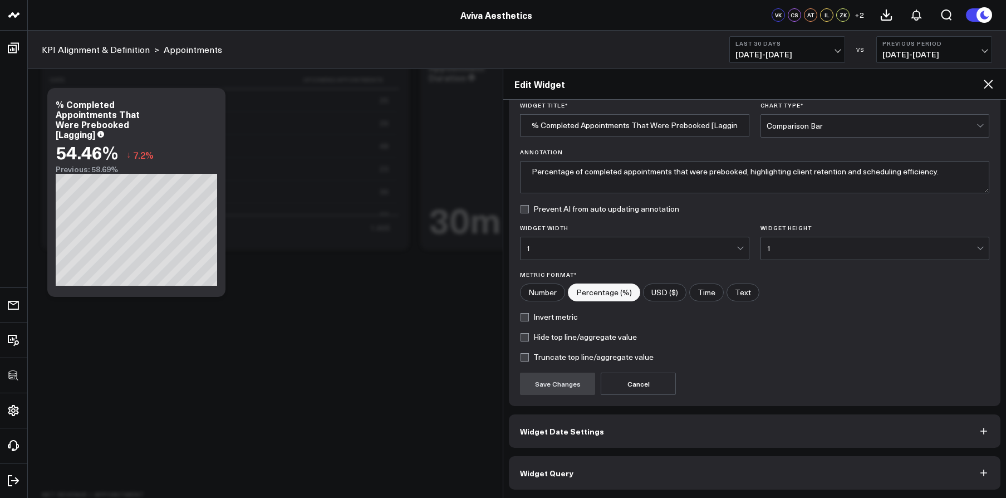
click at [606, 468] on button "Widget Query" at bounding box center [755, 472] width 492 height 33
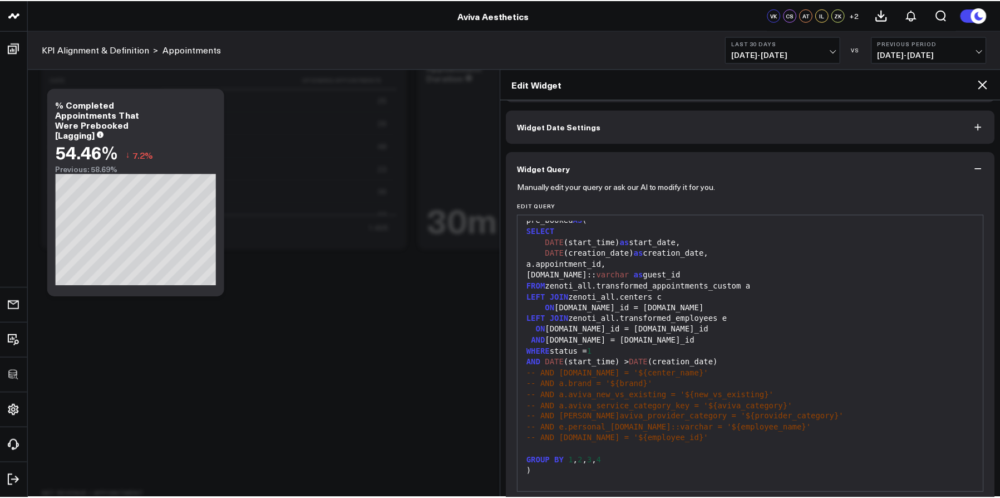
scroll to position [276, 0]
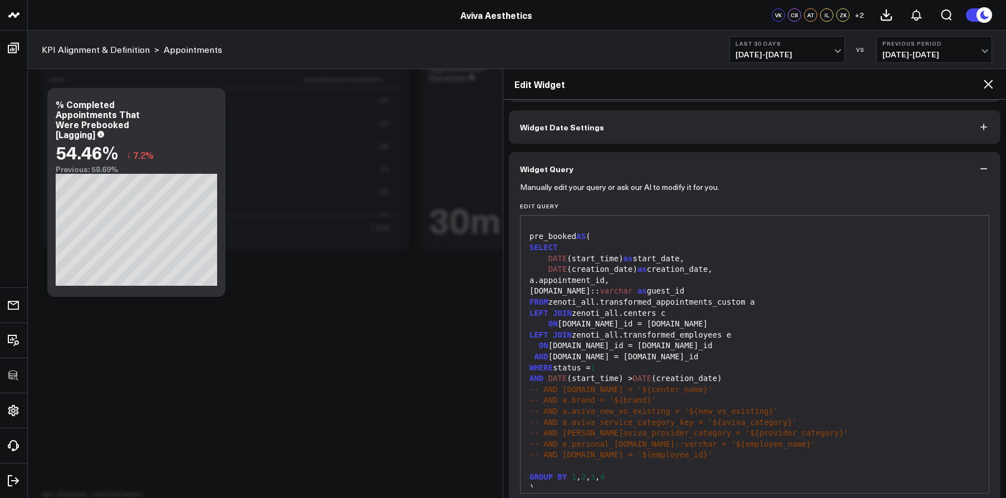
click at [987, 85] on icon at bounding box center [988, 84] width 9 height 9
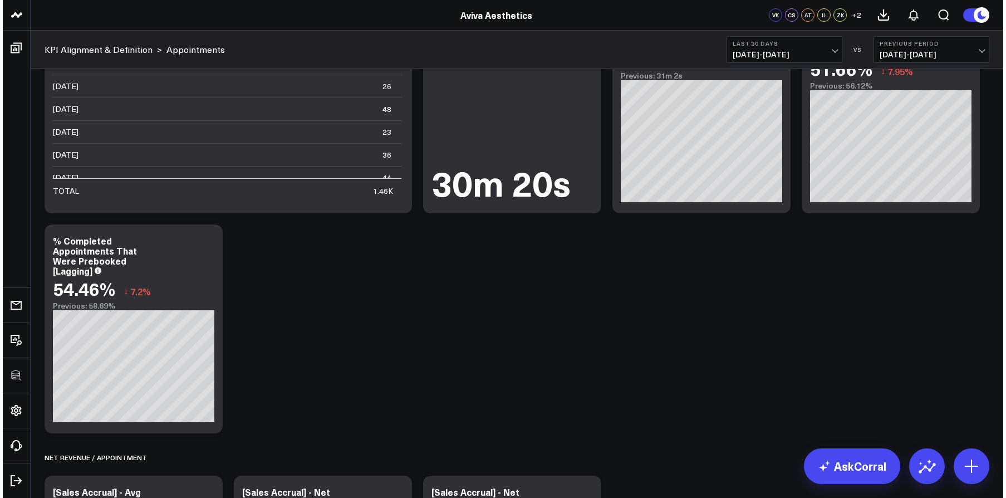
scroll to position [133, 0]
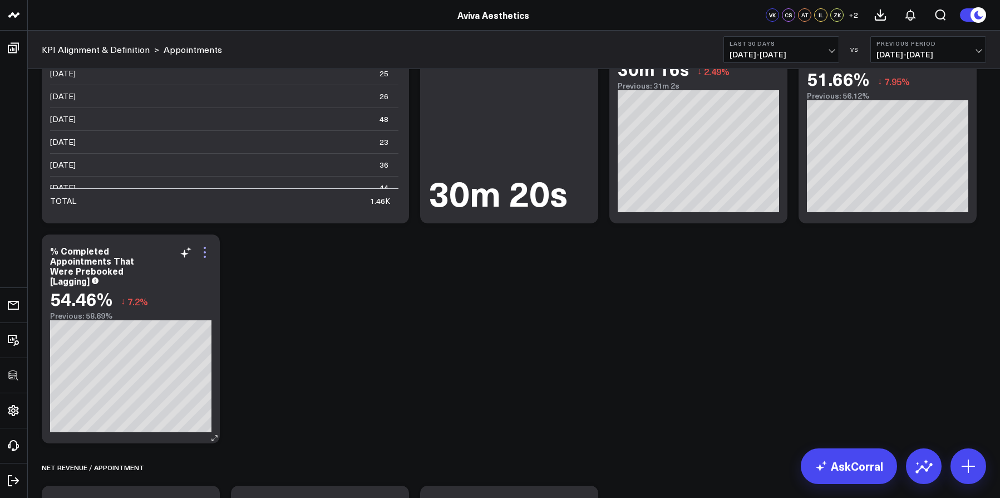
click at [206, 250] on icon at bounding box center [204, 251] width 13 height 13
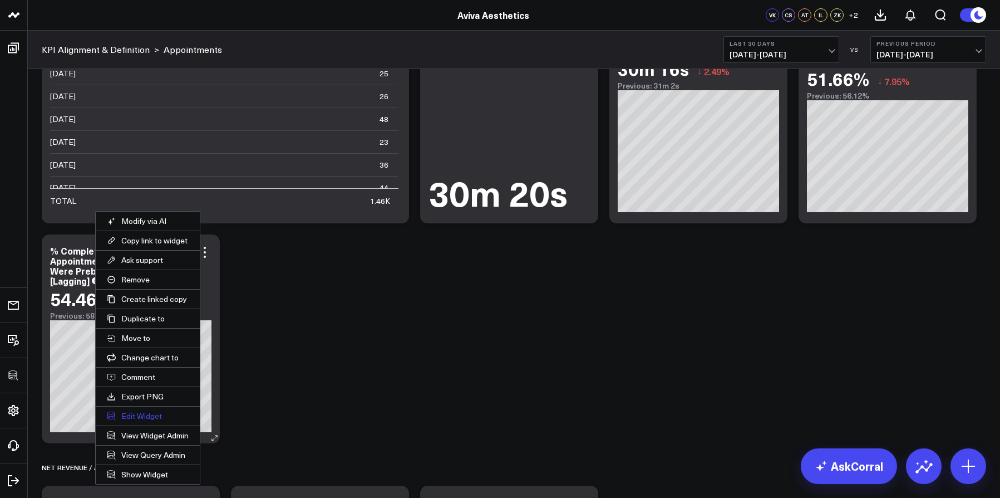
click at [149, 419] on button "Edit Widget" at bounding box center [148, 415] width 104 height 19
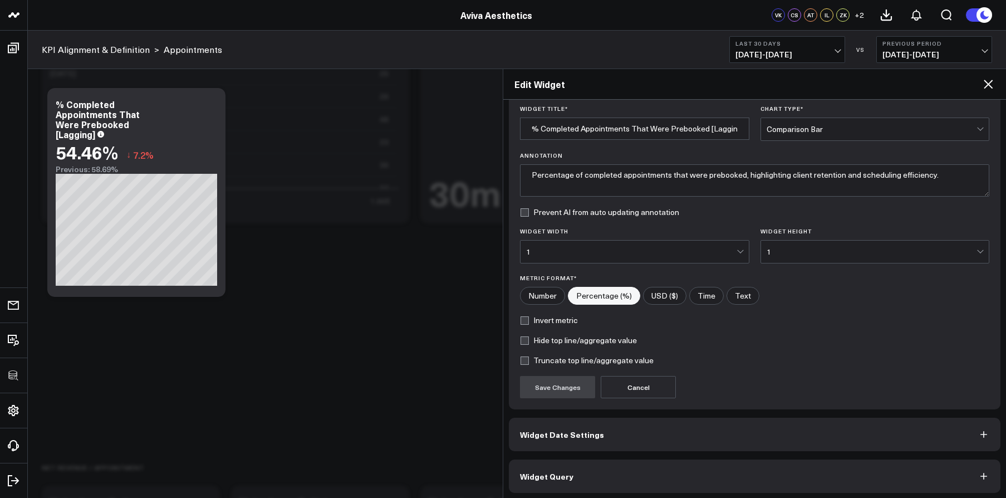
scroll to position [40, 0]
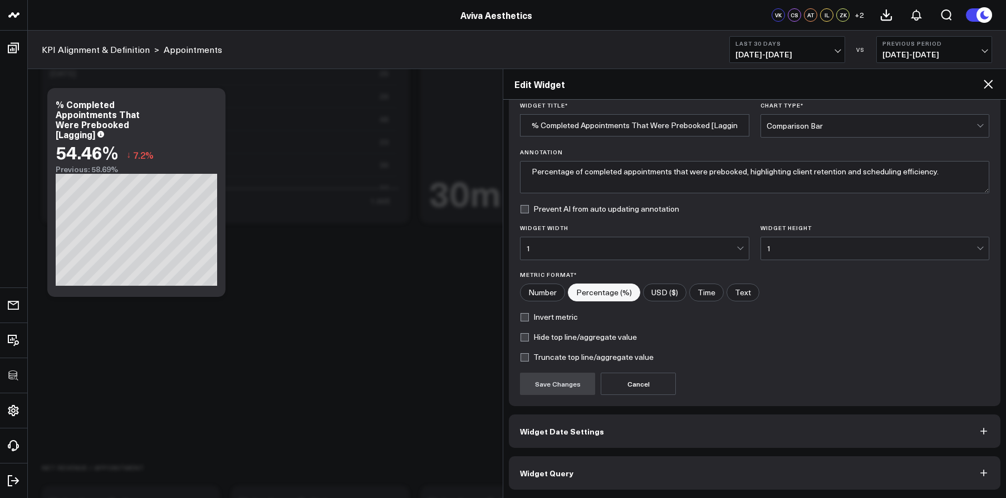
click at [753, 461] on button "Widget Query" at bounding box center [755, 472] width 492 height 33
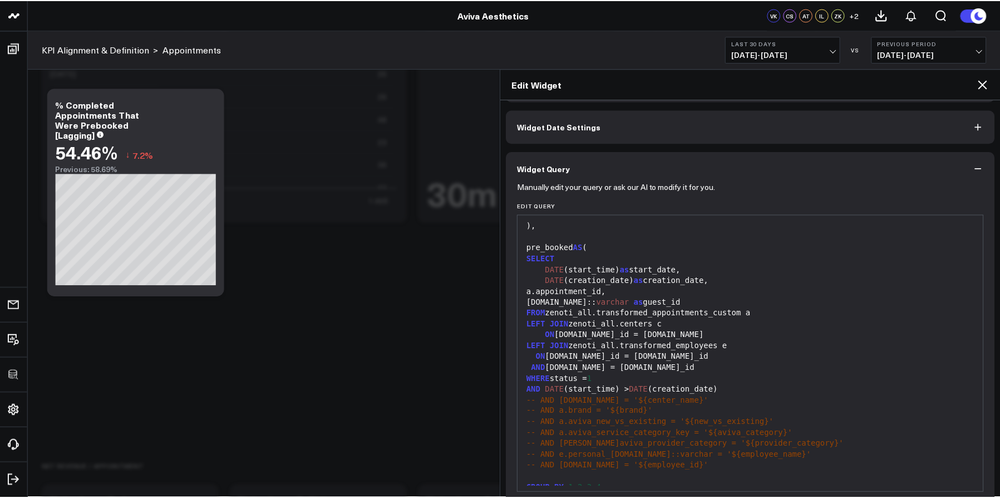
scroll to position [265, 0]
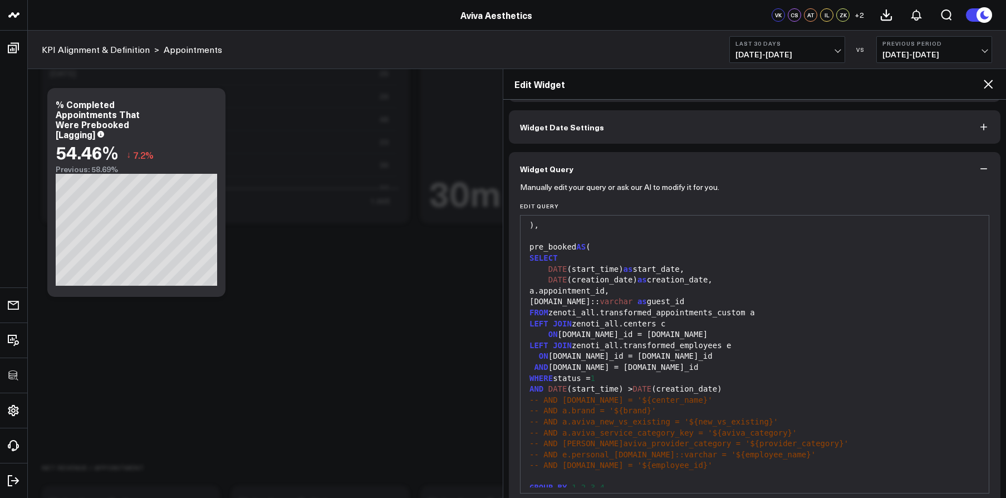
click at [990, 89] on icon at bounding box center [987, 83] width 13 height 13
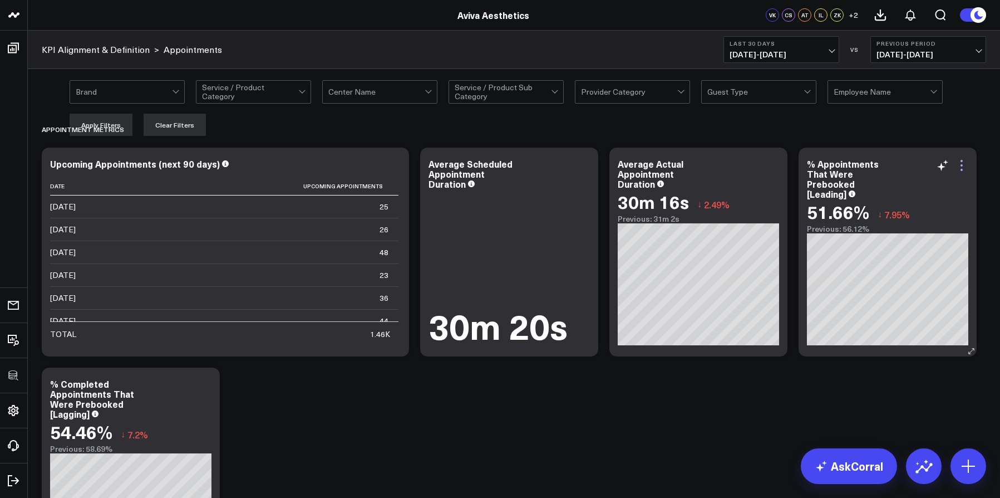
click at [967, 165] on icon at bounding box center [961, 165] width 13 height 13
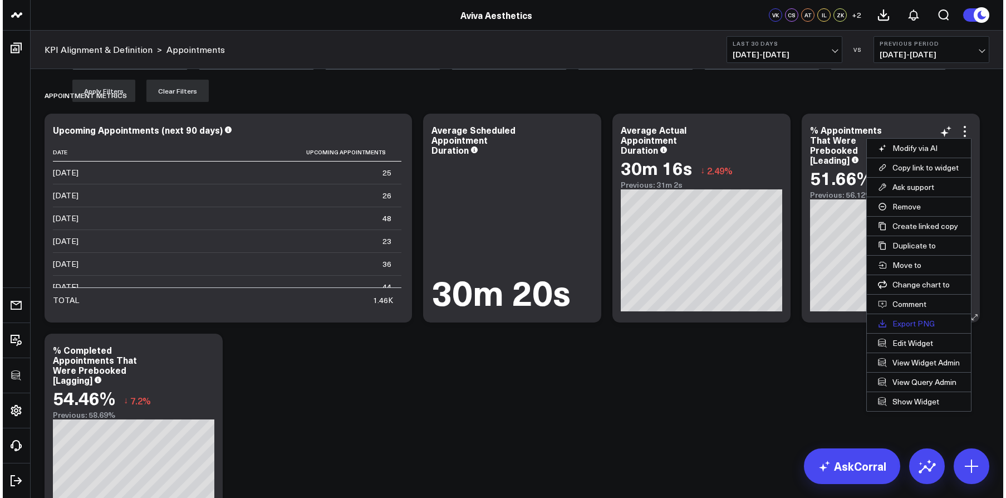
scroll to position [89, 0]
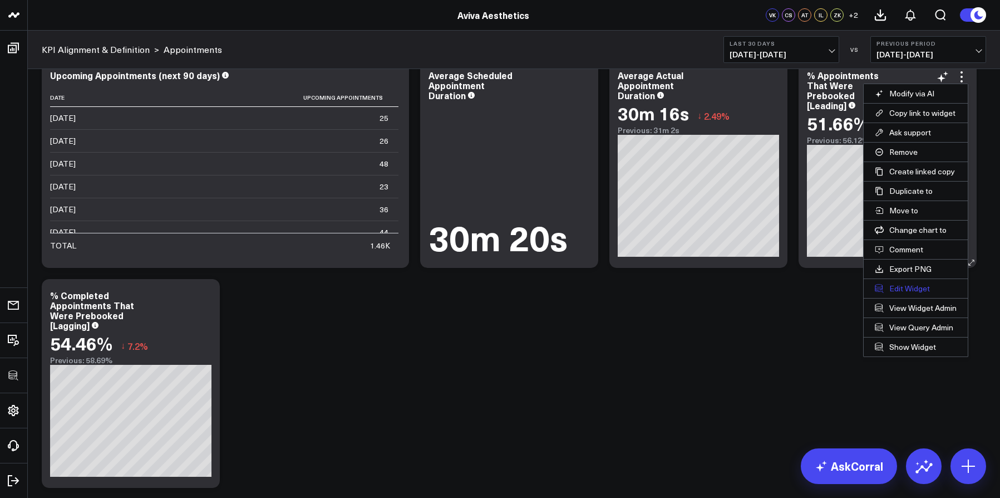
click at [922, 290] on button "Edit Widget" at bounding box center [916, 288] width 104 height 19
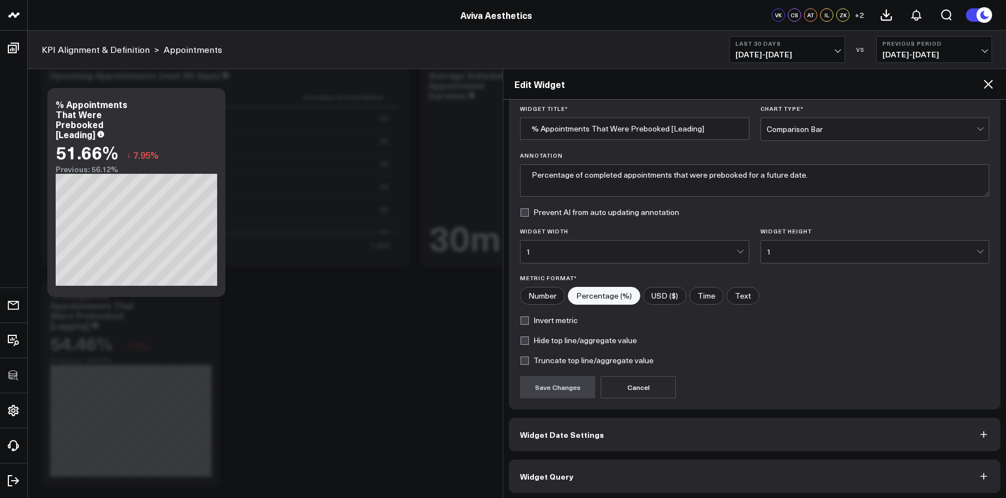
scroll to position [40, 0]
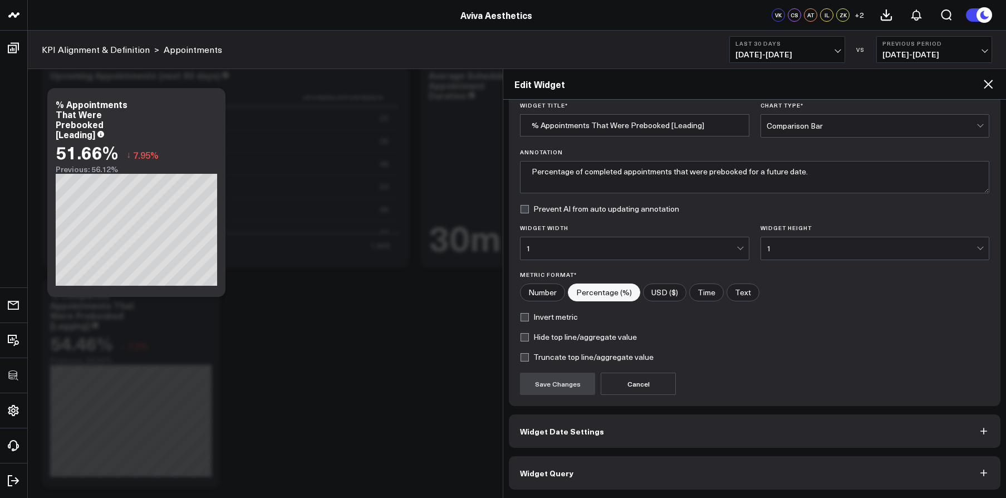
click at [807, 468] on button "Widget Query" at bounding box center [755, 472] width 492 height 33
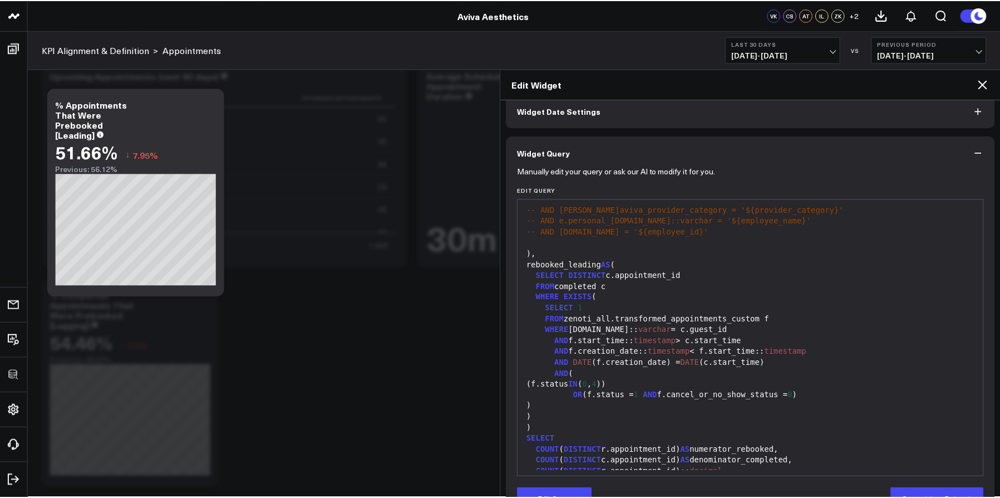
scroll to position [0, 0]
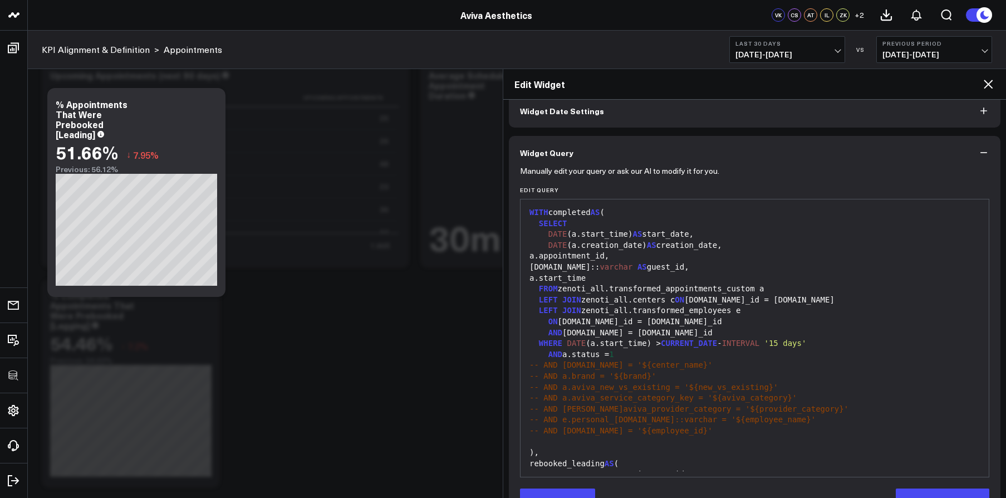
click at [990, 82] on icon at bounding box center [988, 84] width 9 height 9
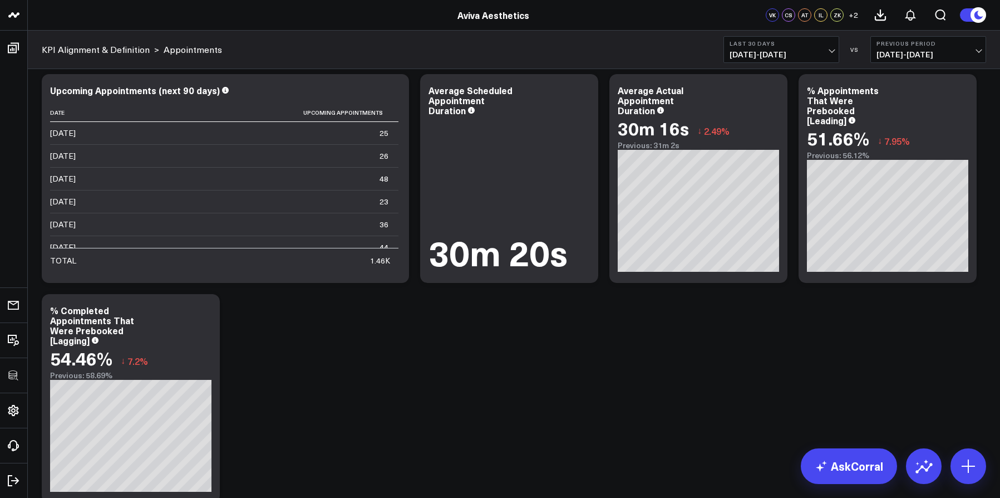
scroll to position [58, 0]
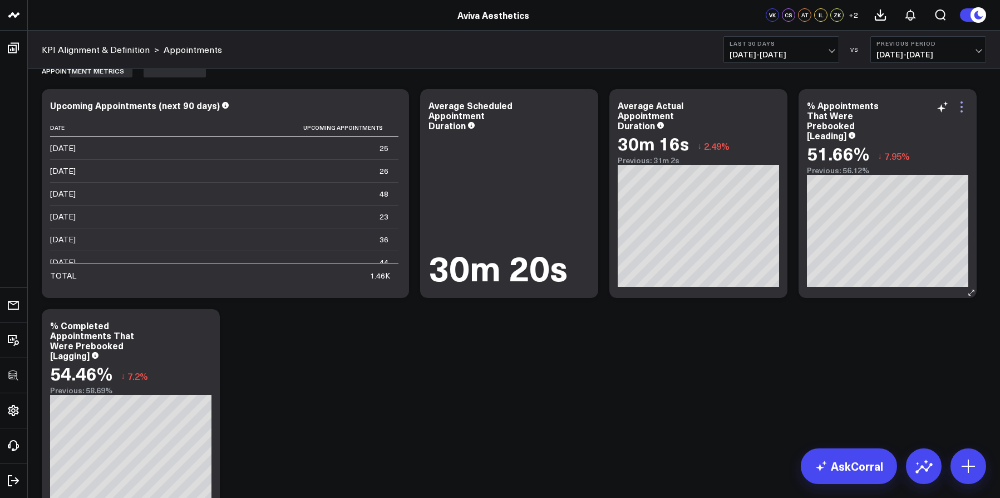
click at [964, 107] on icon at bounding box center [961, 106] width 13 height 13
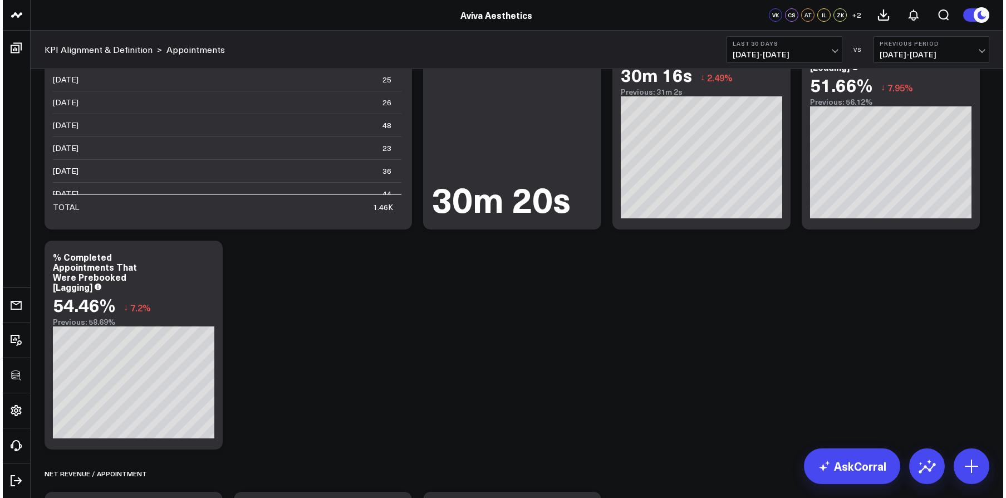
scroll to position [140, 0]
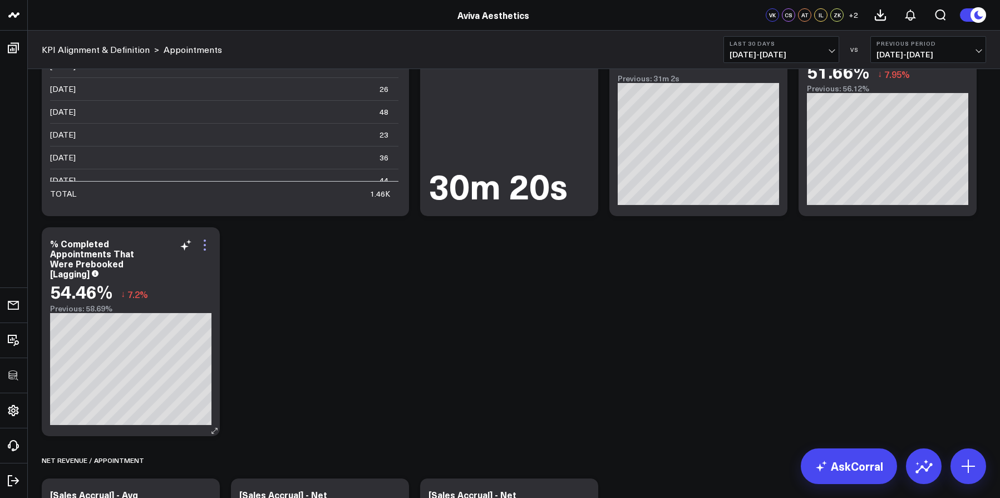
click at [204, 247] on icon at bounding box center [204, 244] width 13 height 13
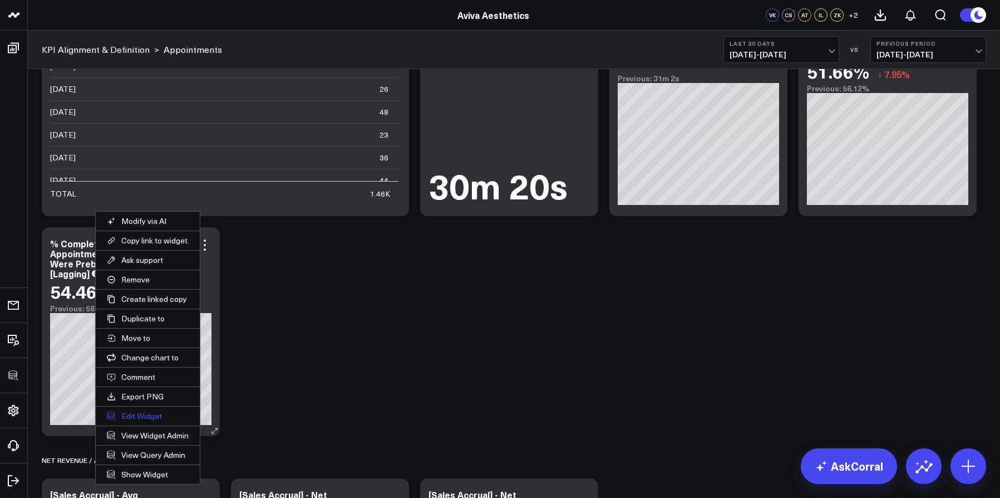
click at [153, 416] on button "Edit Widget" at bounding box center [148, 415] width 104 height 19
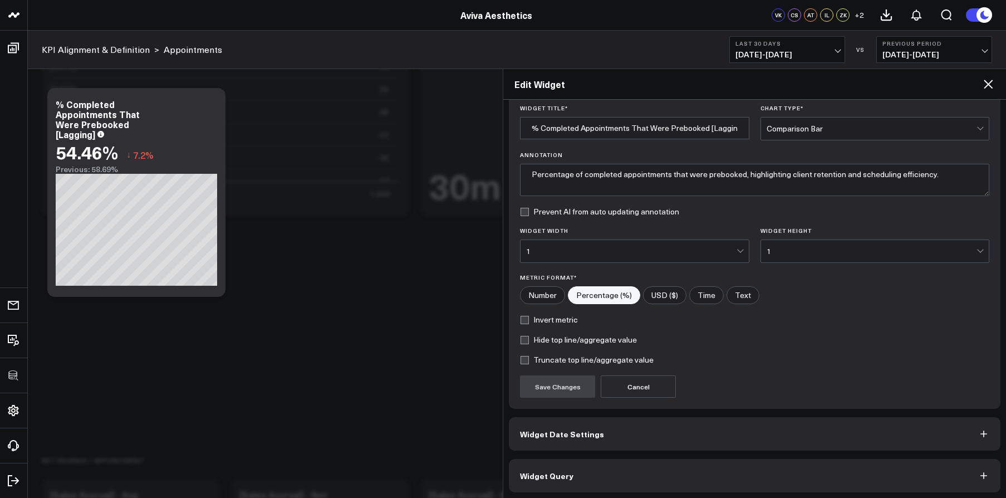
scroll to position [40, 0]
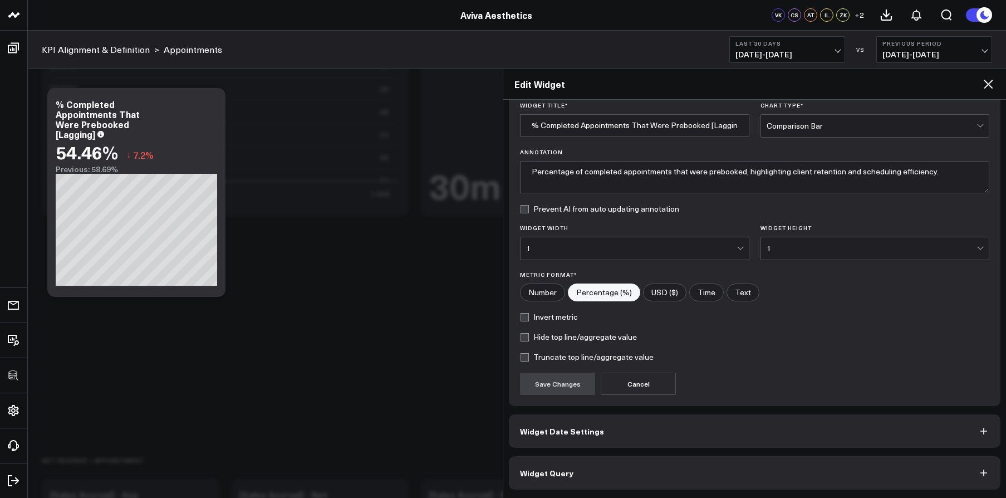
click at [607, 464] on button "Widget Query" at bounding box center [755, 472] width 492 height 33
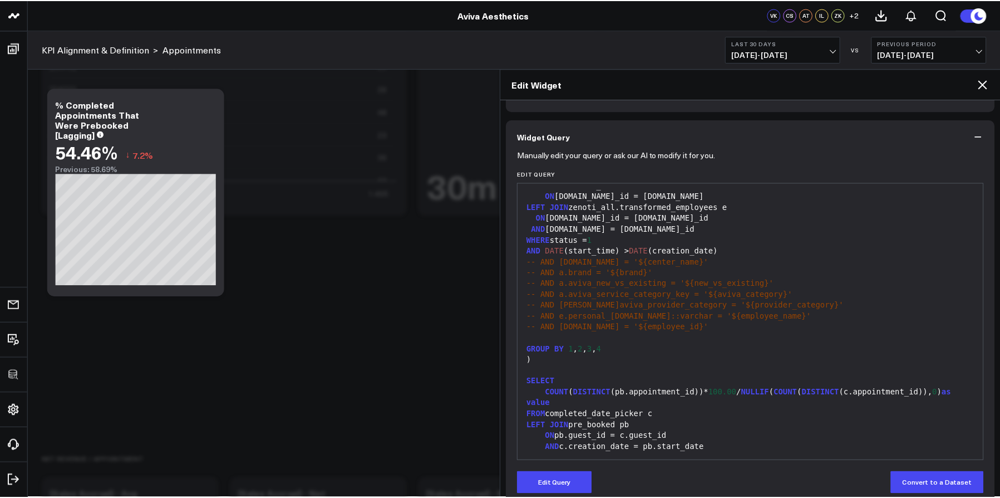
scroll to position [88, 0]
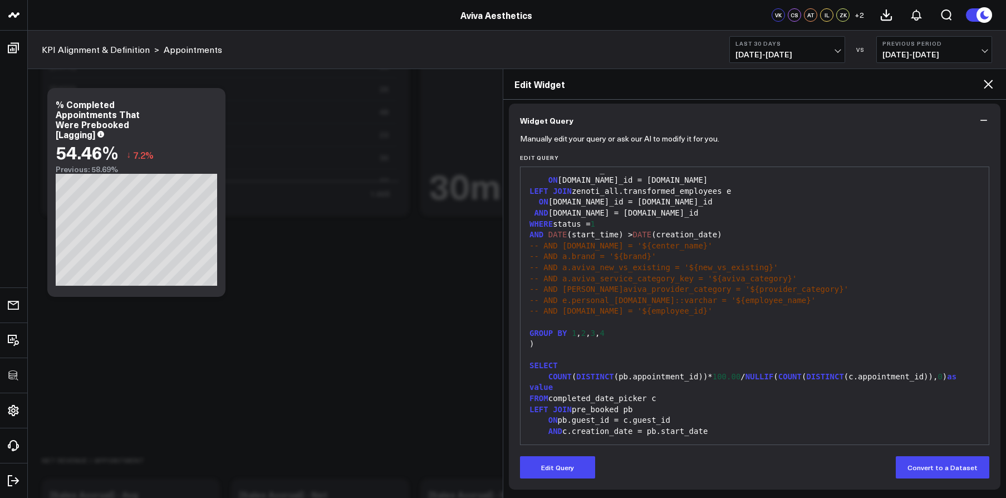
click at [981, 86] on icon at bounding box center [987, 83] width 13 height 13
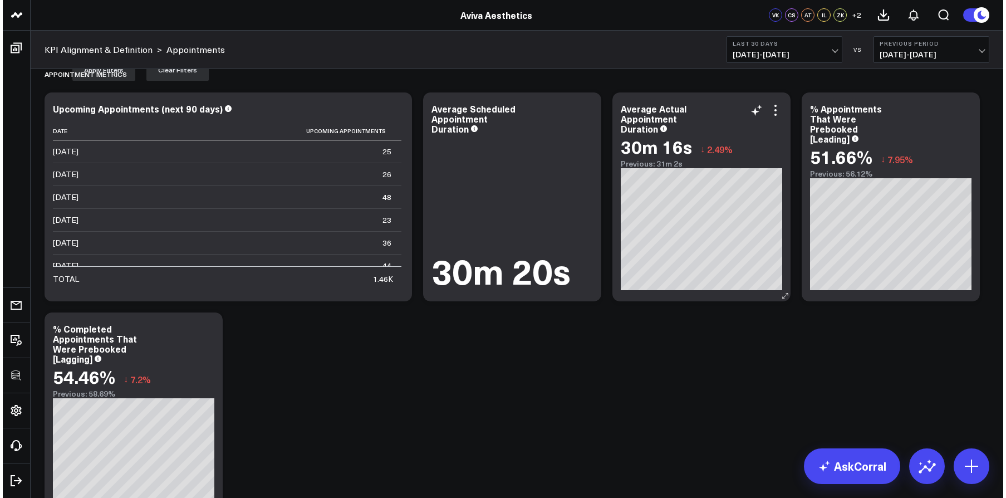
scroll to position [68, 0]
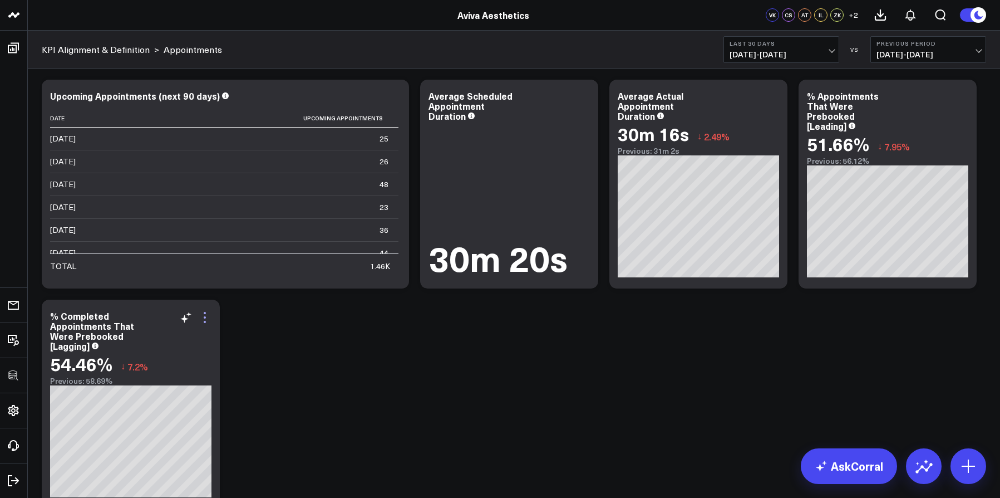
click at [208, 312] on icon at bounding box center [204, 317] width 13 height 13
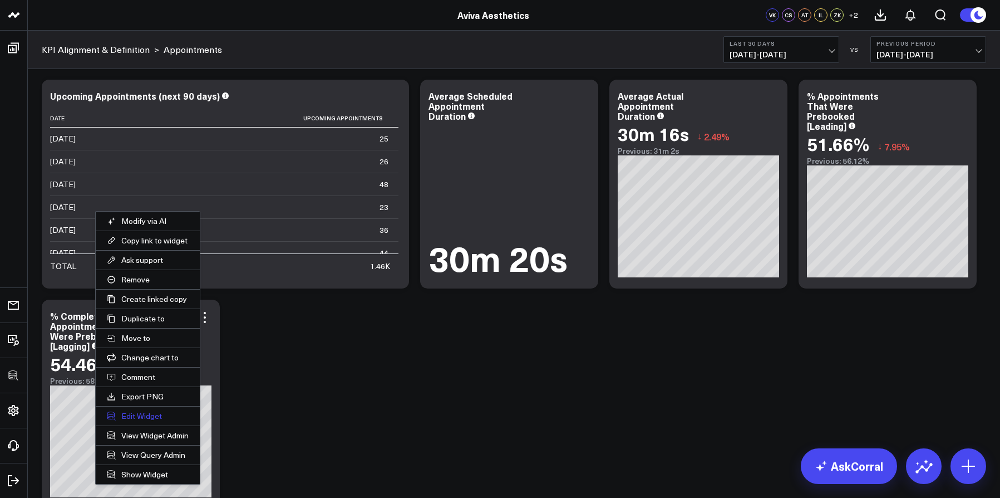
click at [141, 414] on button "Edit Widget" at bounding box center [148, 415] width 104 height 19
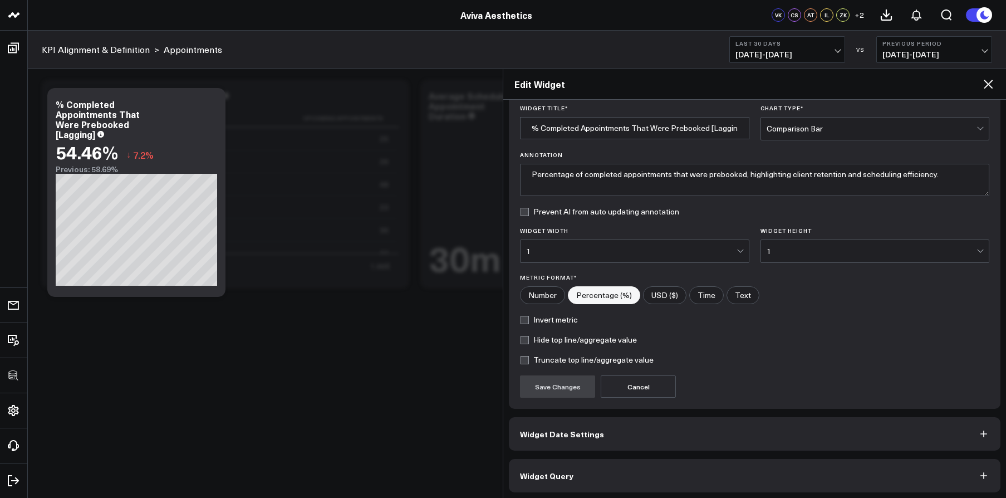
scroll to position [40, 0]
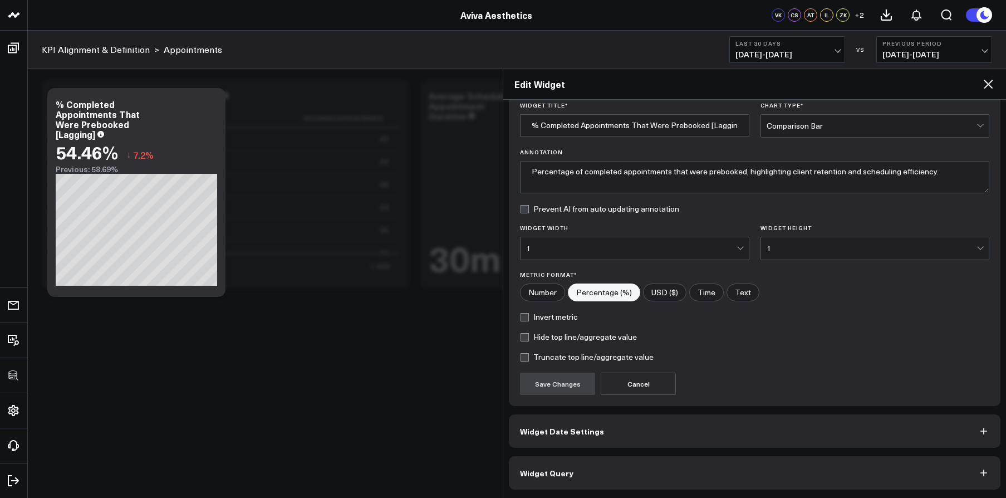
click at [639, 465] on button "Widget Query" at bounding box center [755, 472] width 492 height 33
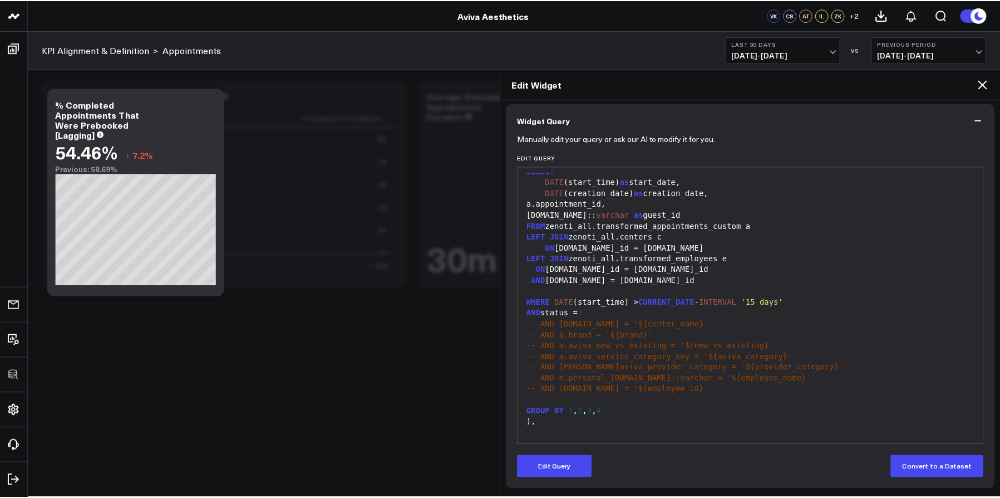
scroll to position [0, 0]
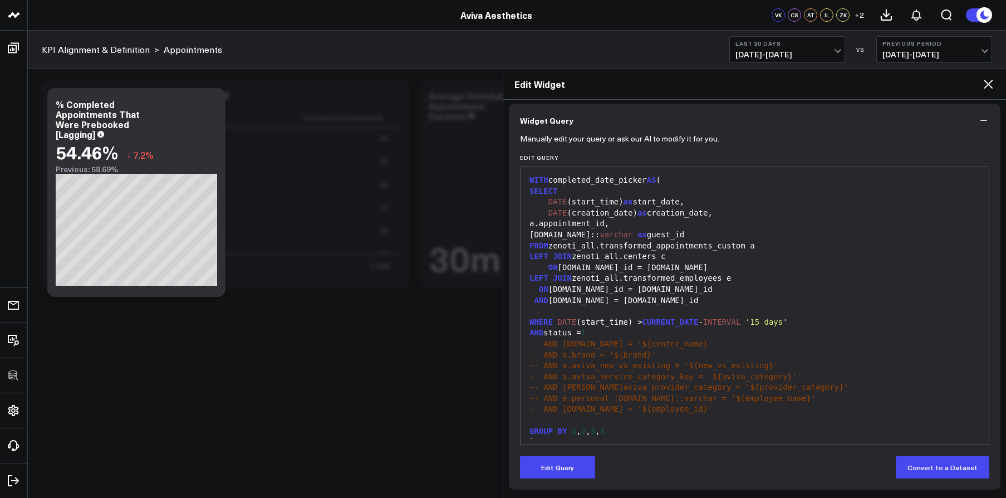
click at [989, 80] on icon at bounding box center [987, 83] width 13 height 13
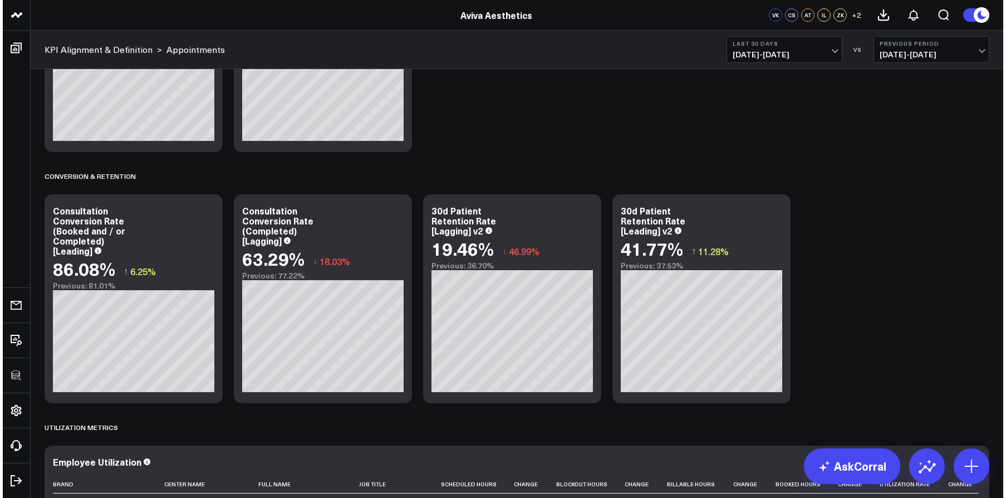
scroll to position [1591, 0]
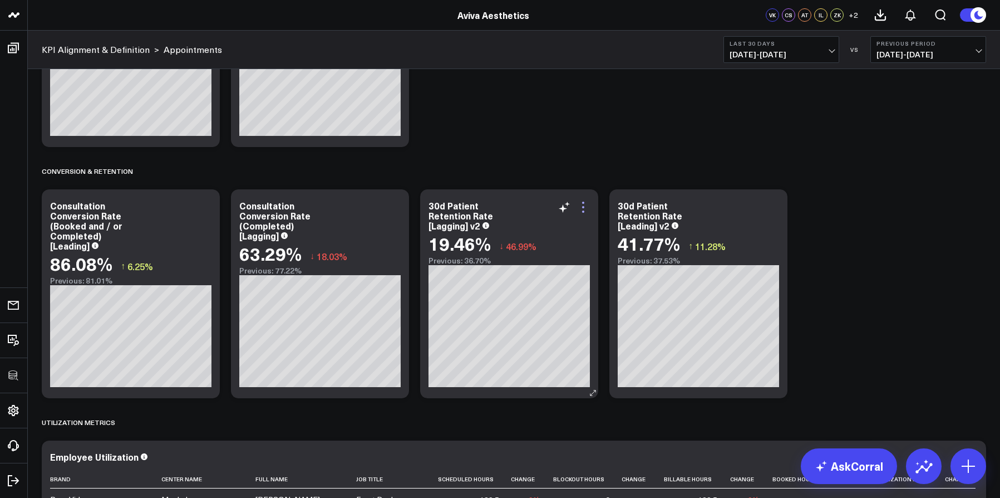
click at [586, 203] on icon at bounding box center [583, 206] width 13 height 13
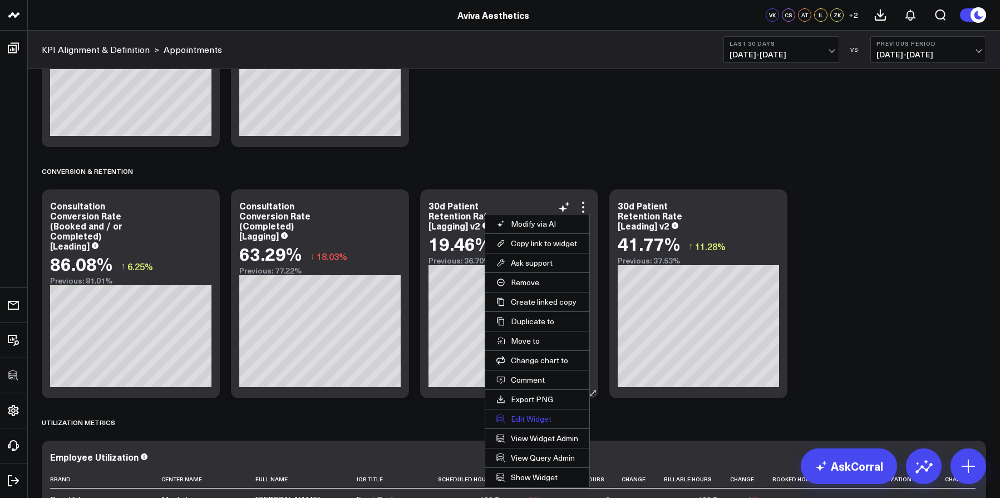
click at [546, 418] on button "Edit Widget" at bounding box center [537, 418] width 104 height 19
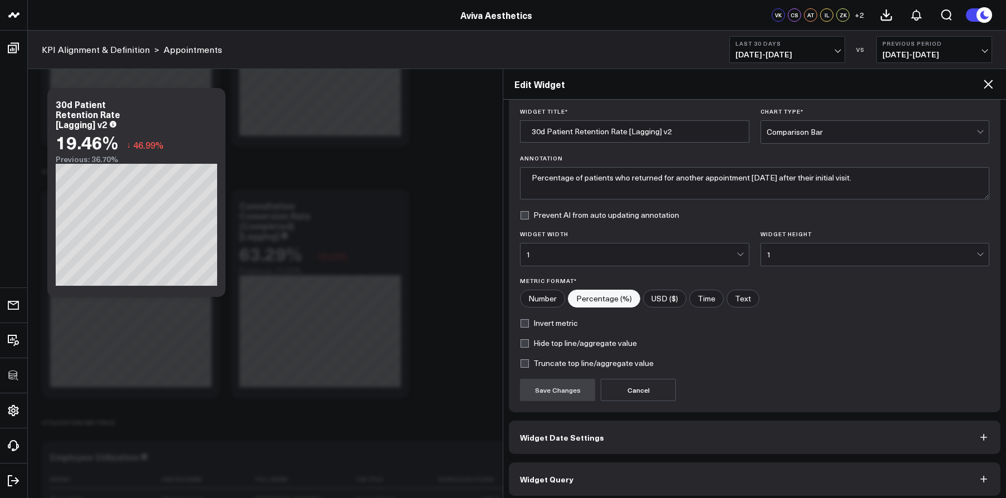
scroll to position [40, 0]
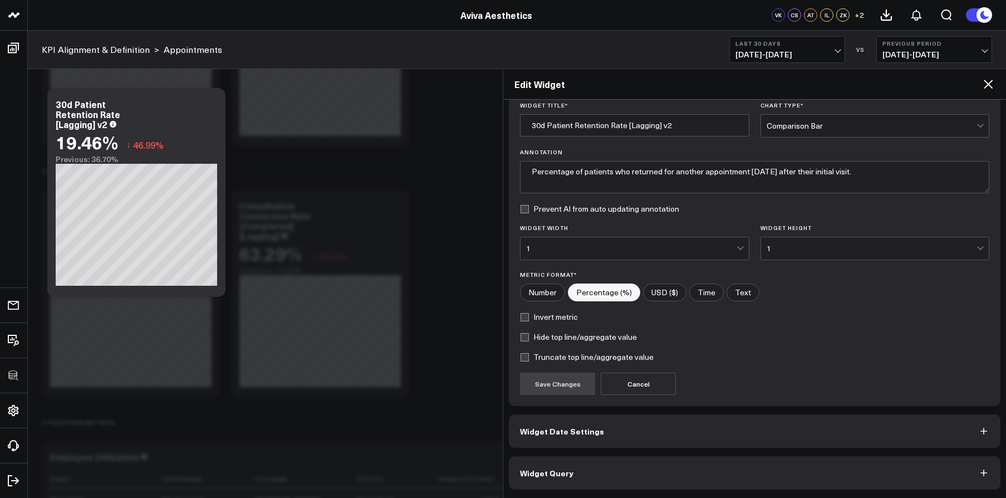
click at [708, 473] on button "Widget Query" at bounding box center [755, 472] width 492 height 33
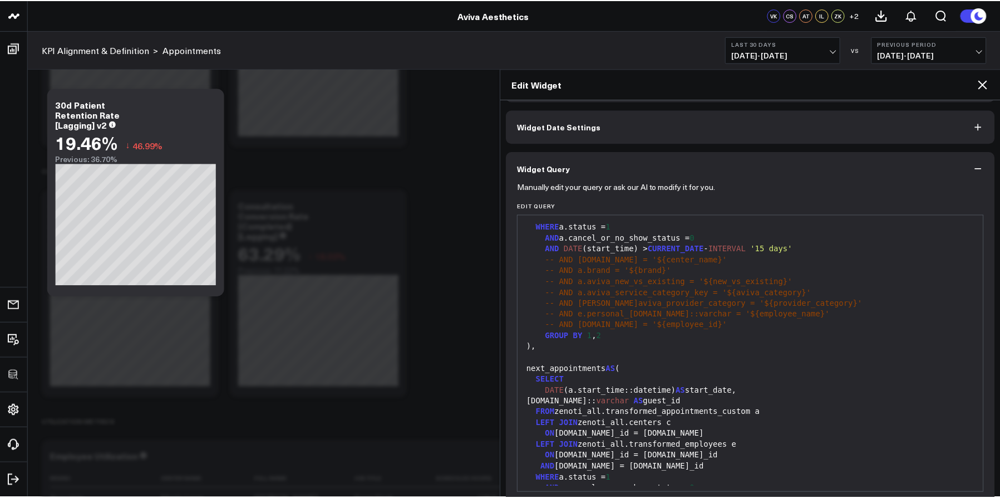
scroll to position [0, 0]
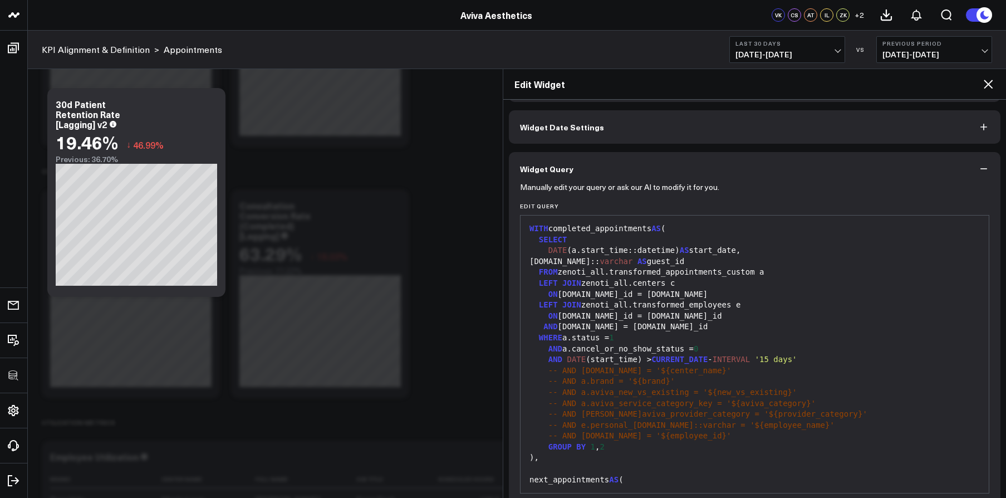
click at [995, 89] on div "Edit Widget" at bounding box center [754, 84] width 503 height 31
click at [991, 86] on icon at bounding box center [988, 84] width 9 height 9
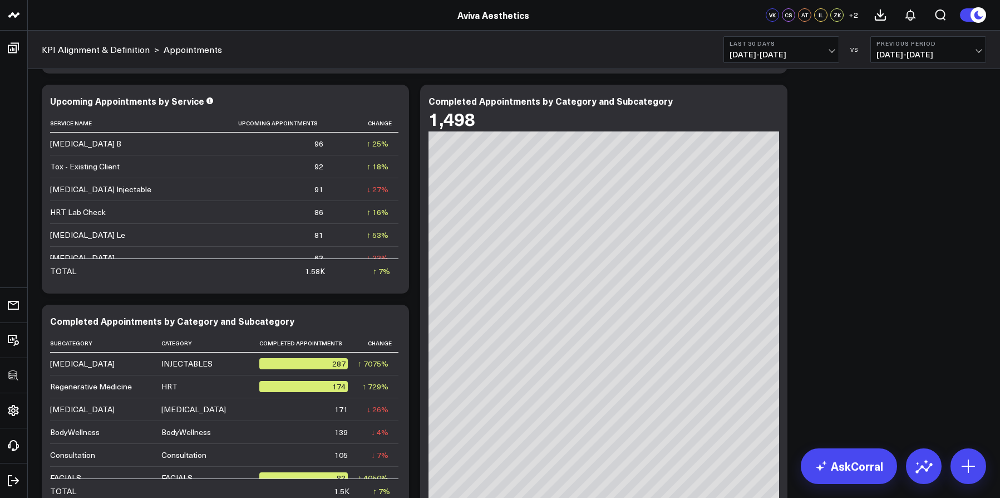
scroll to position [3165, 0]
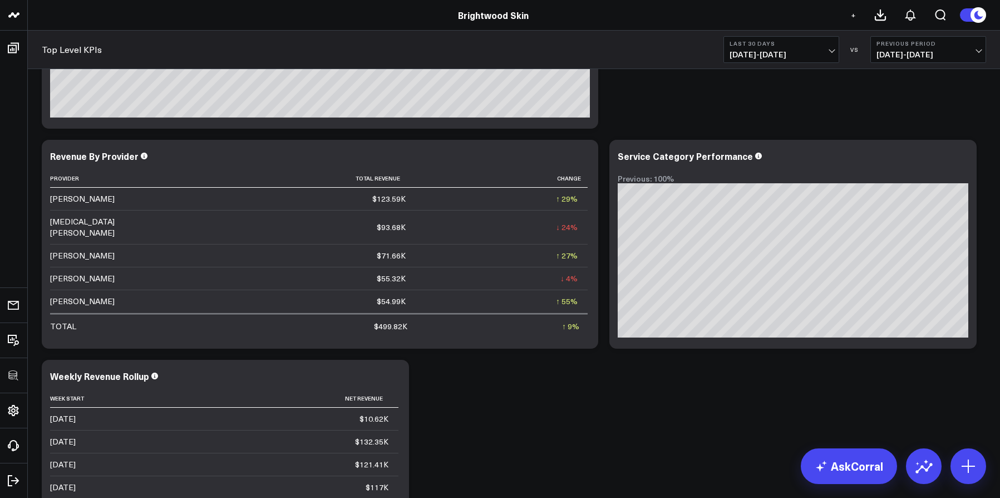
scroll to position [21, 0]
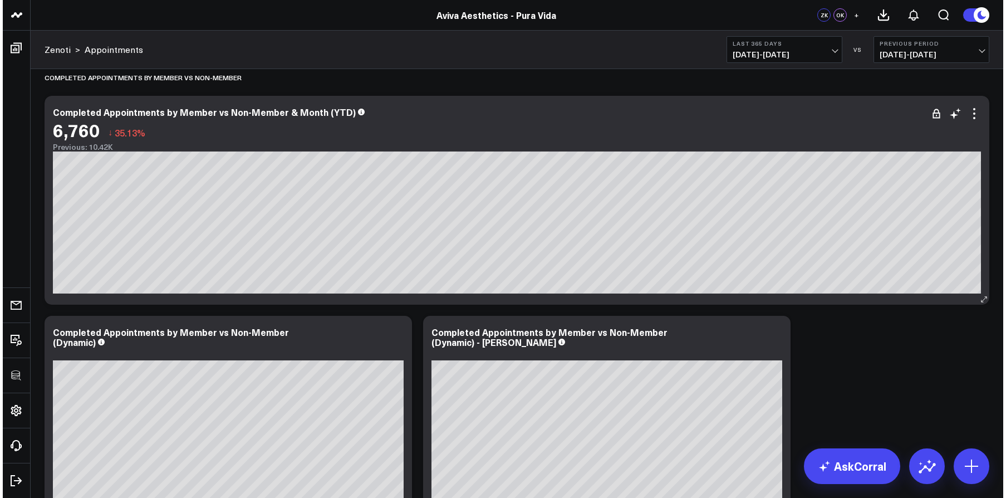
scroll to position [3412, 0]
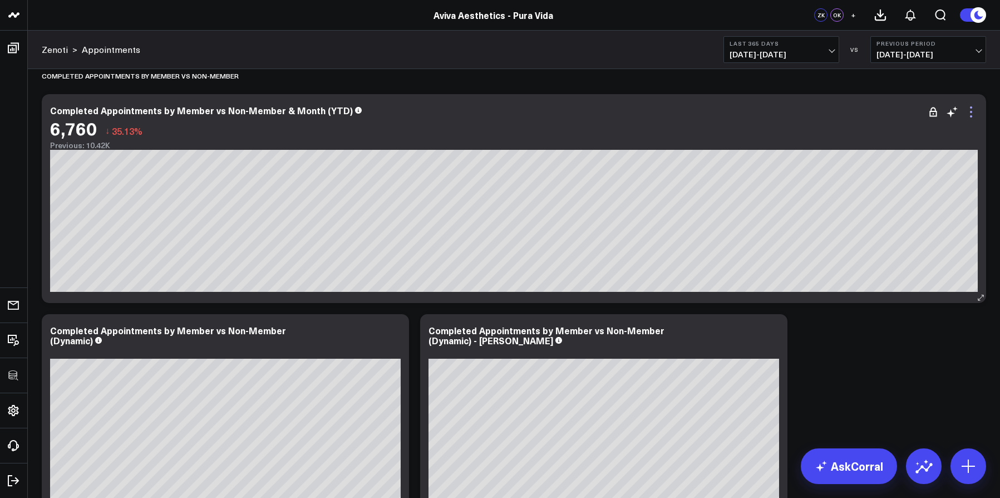
click at [969, 112] on icon at bounding box center [971, 111] width 13 height 13
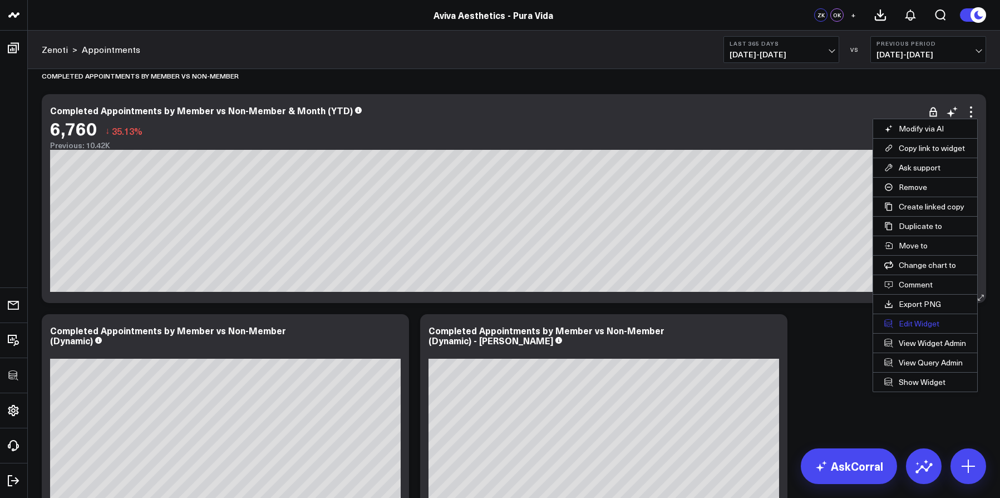
click at [913, 321] on button "Edit Widget" at bounding box center [925, 323] width 104 height 19
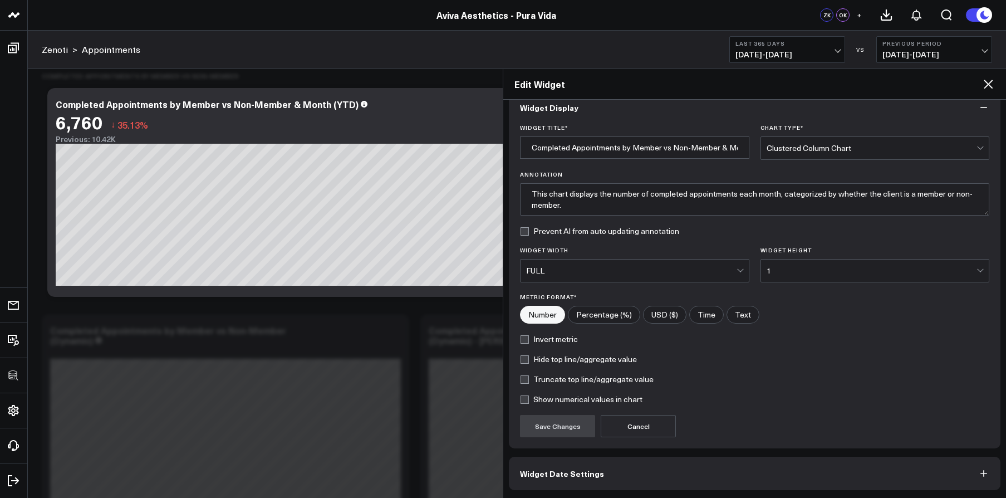
scroll to position [60, 0]
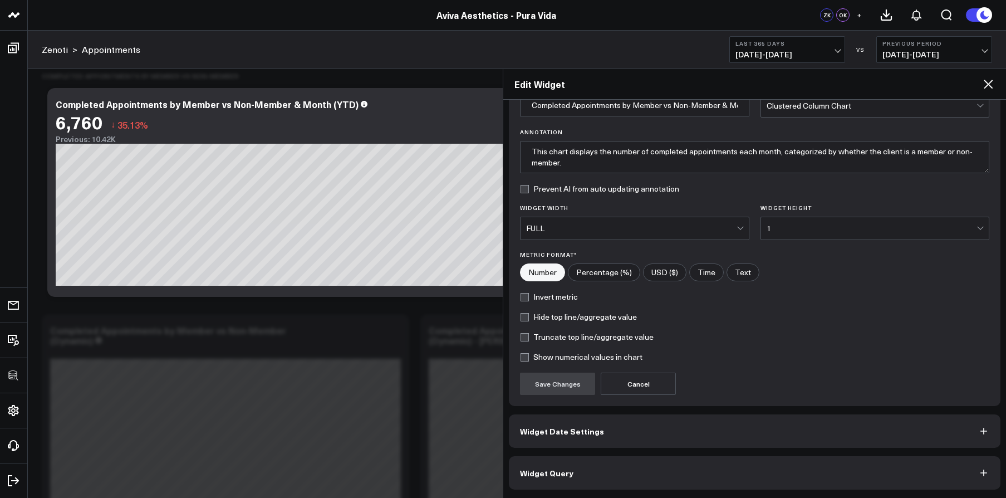
click at [713, 463] on button "Widget Query" at bounding box center [755, 472] width 492 height 33
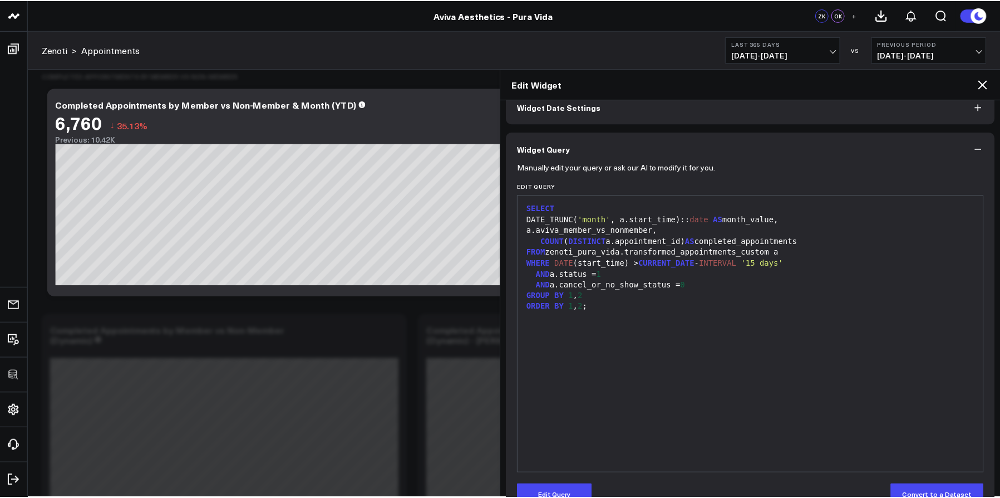
scroll to position [0, 0]
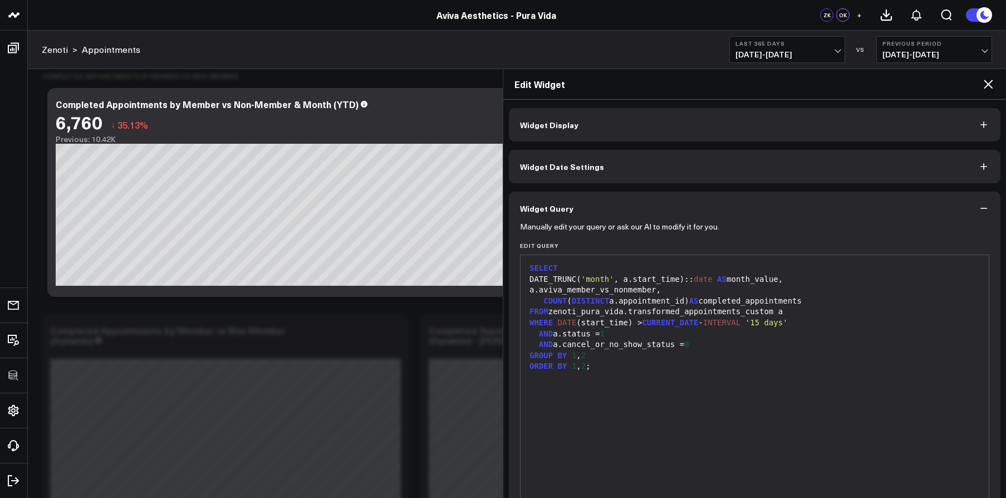
click at [994, 86] on icon at bounding box center [987, 83] width 13 height 13
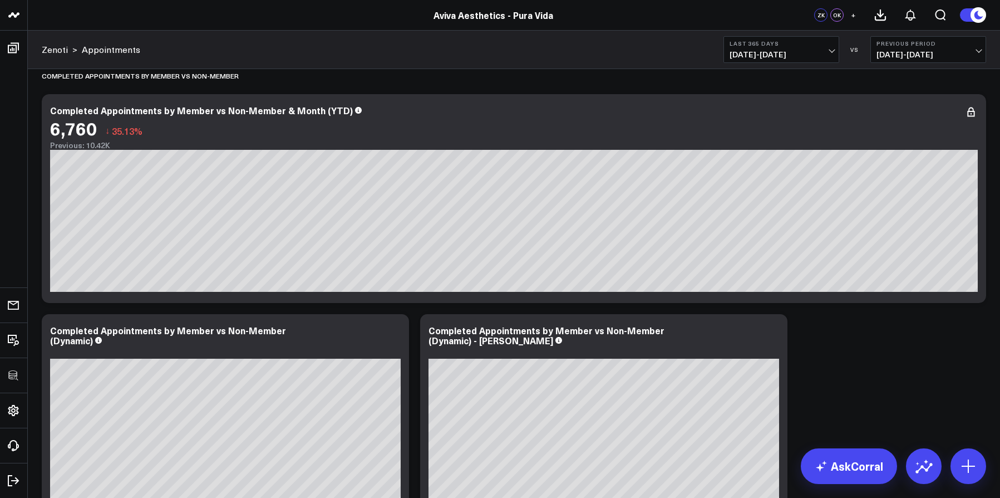
click at [856, 356] on div "Completed Appointments by Employee Modify via AI Copy link to widget Ask suppor…" at bounding box center [514, 167] width 956 height 7002
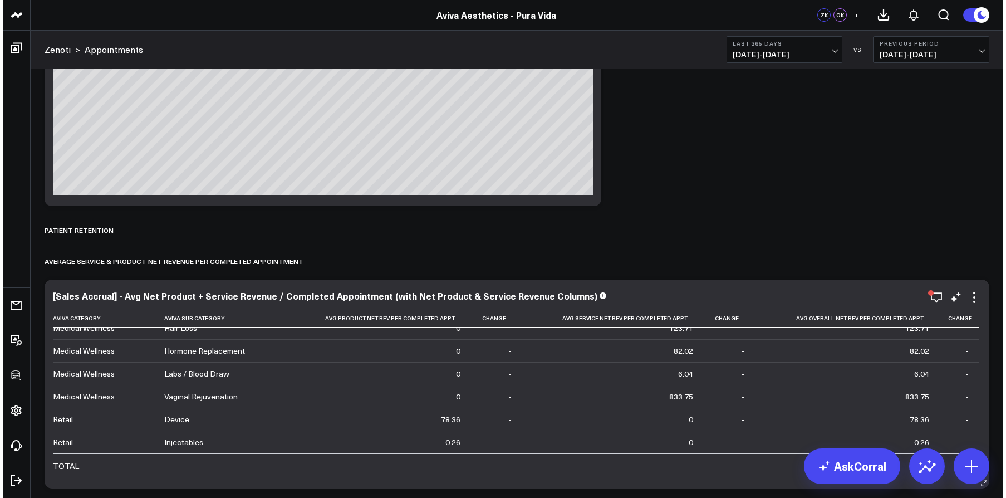
scroll to position [5177, 0]
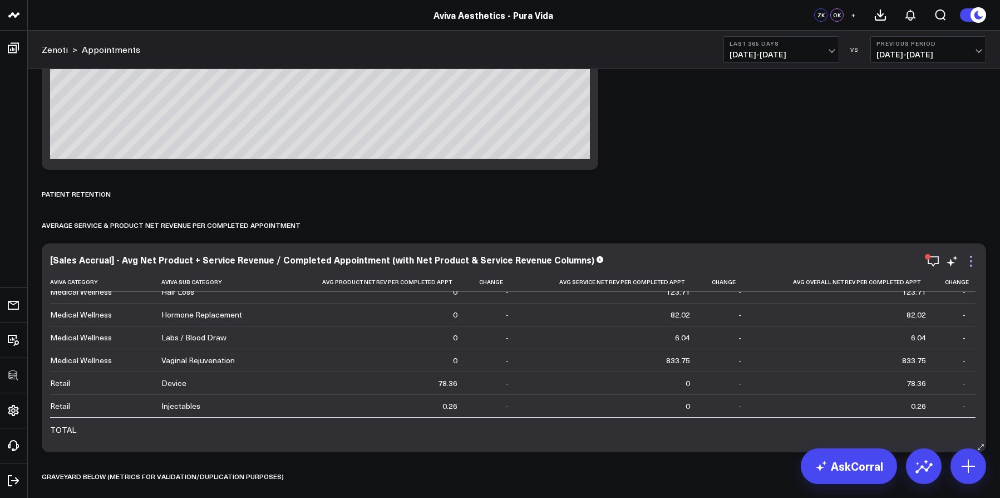
click at [973, 261] on icon at bounding box center [971, 260] width 13 height 13
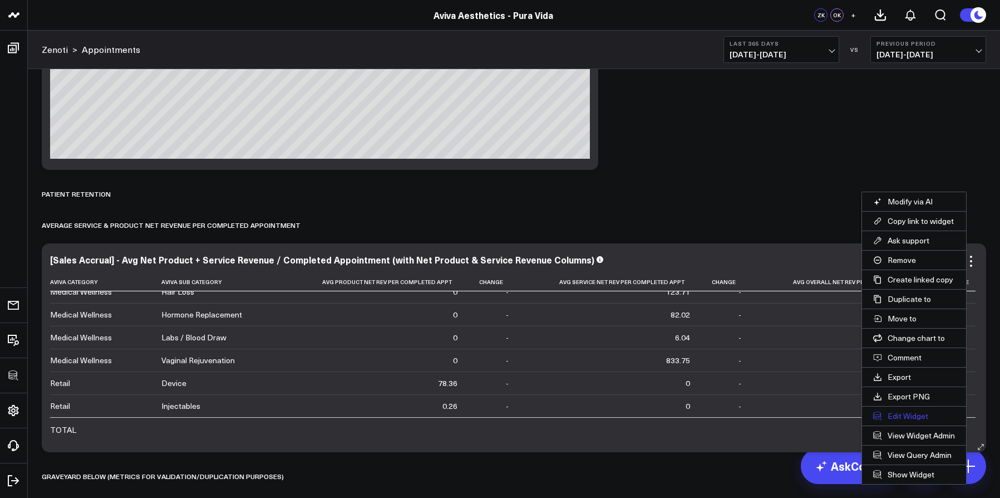
click at [891, 417] on button "Edit Widget" at bounding box center [914, 415] width 104 height 19
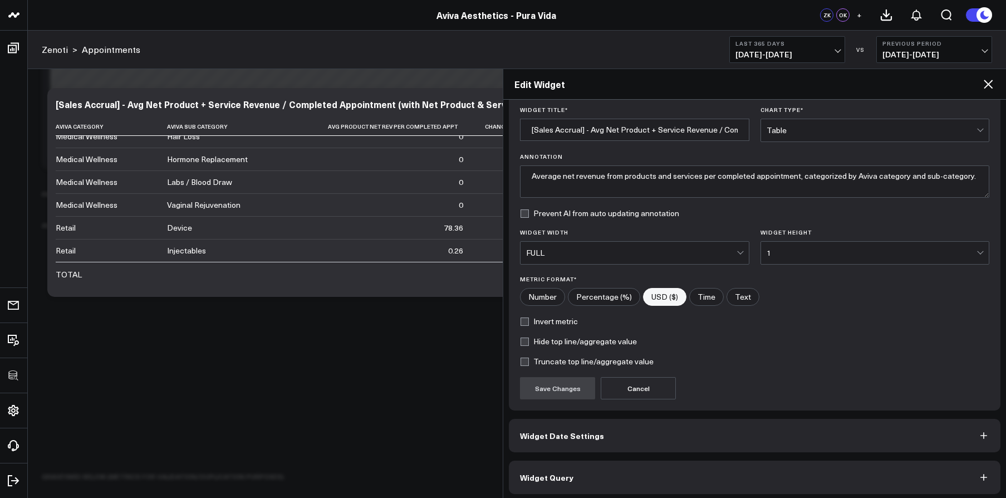
scroll to position [40, 0]
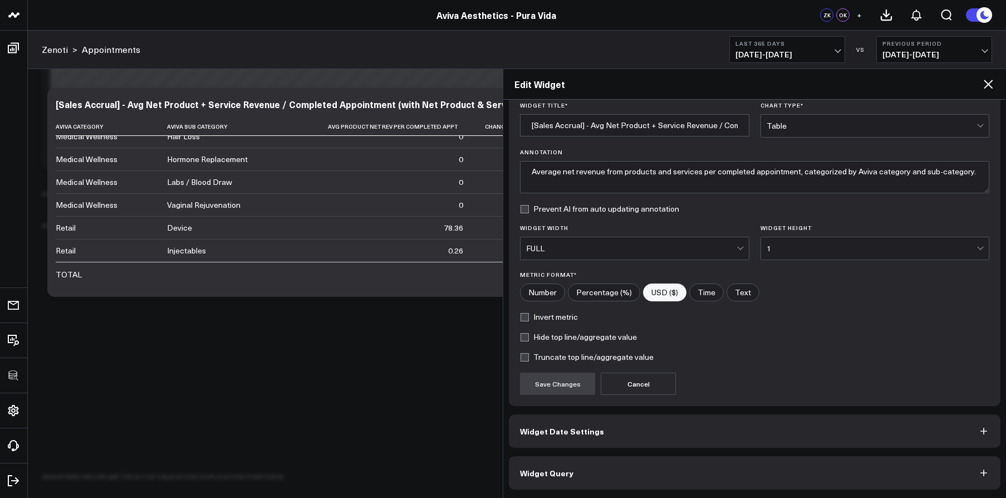
click at [701, 471] on button "Widget Query" at bounding box center [755, 472] width 492 height 33
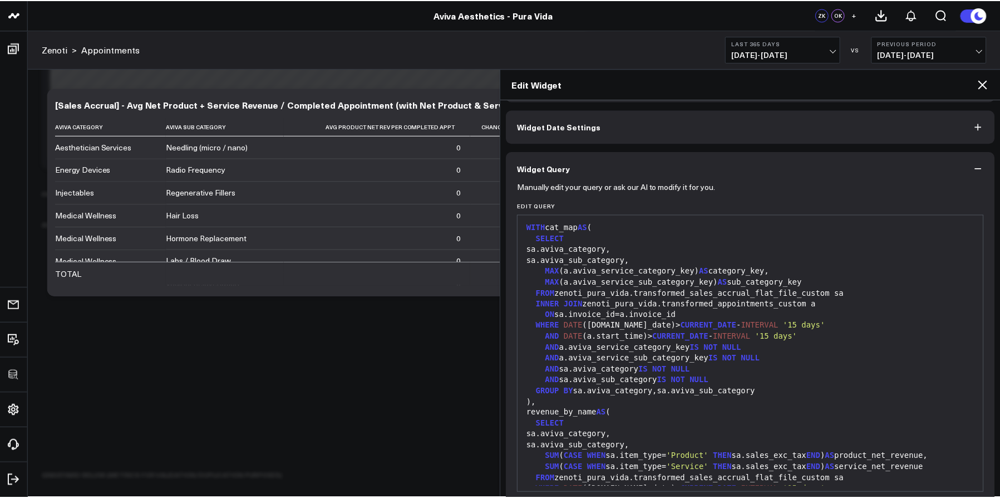
scroll to position [0, 0]
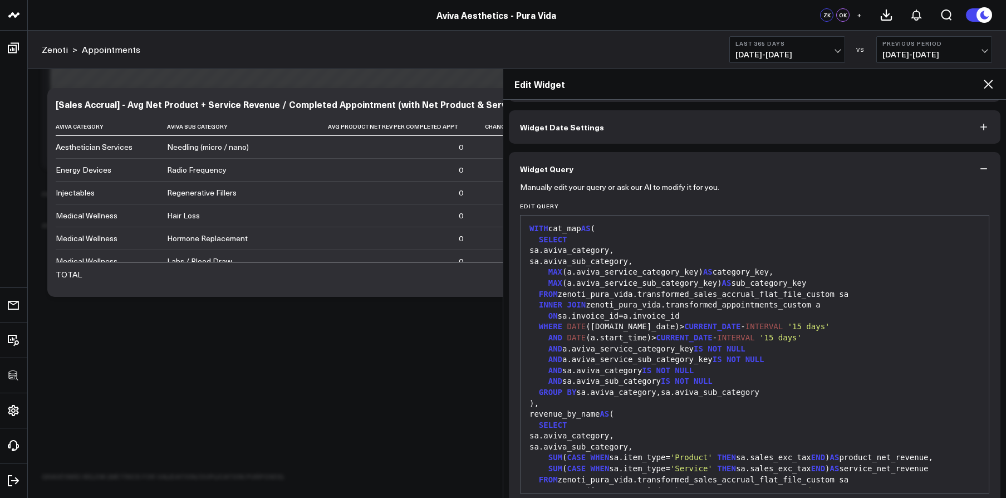
click at [988, 76] on div "Edit Widget" at bounding box center [754, 84] width 503 height 31
click at [989, 83] on icon at bounding box center [988, 84] width 9 height 9
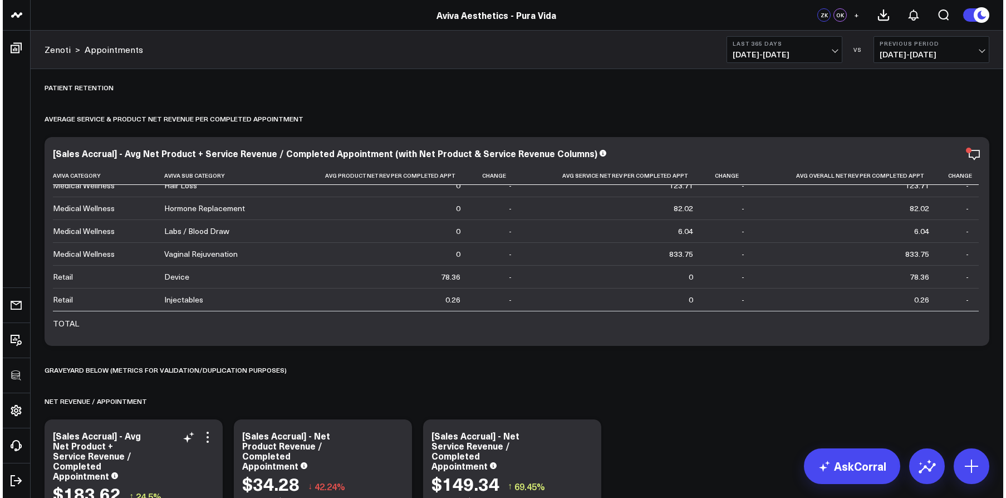
scroll to position [5364, 0]
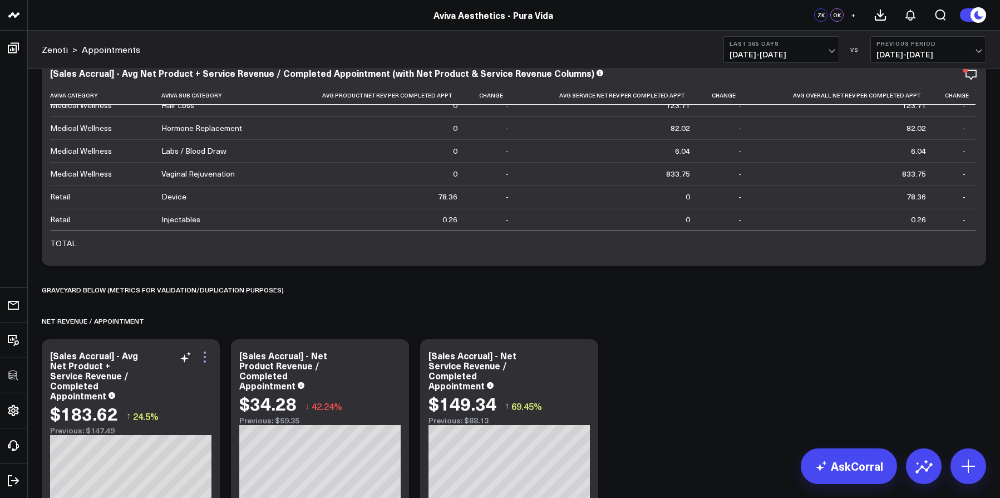
click at [205, 359] on icon at bounding box center [204, 356] width 13 height 13
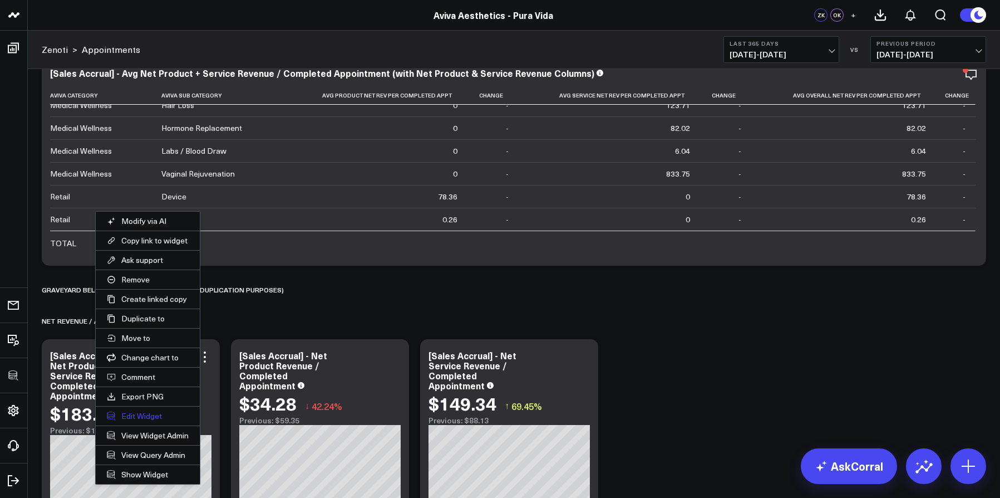
click at [145, 416] on button "Edit Widget" at bounding box center [148, 415] width 104 height 19
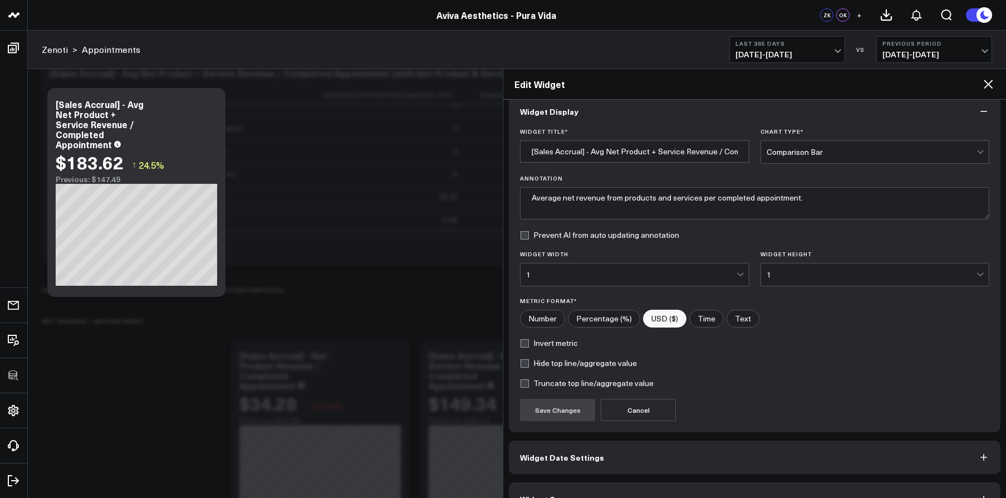
scroll to position [40, 0]
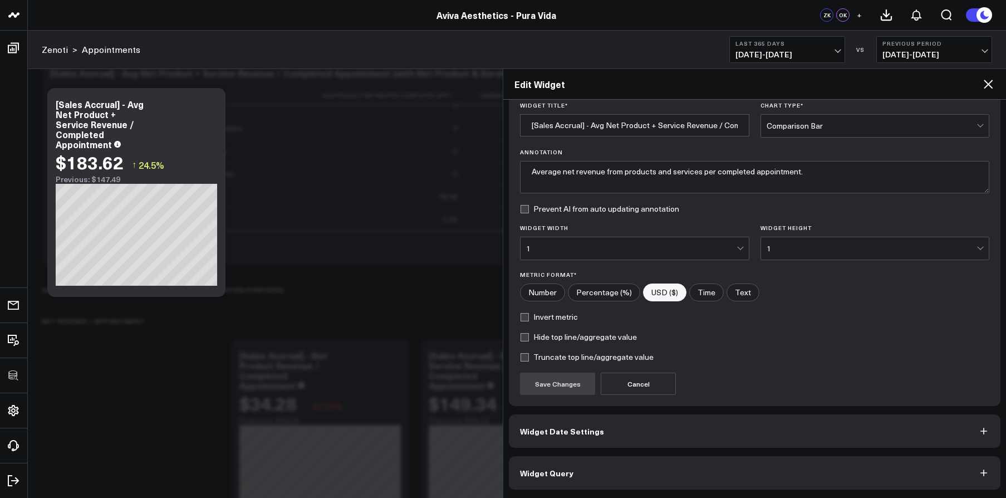
click at [592, 471] on button "Widget Query" at bounding box center [755, 472] width 492 height 33
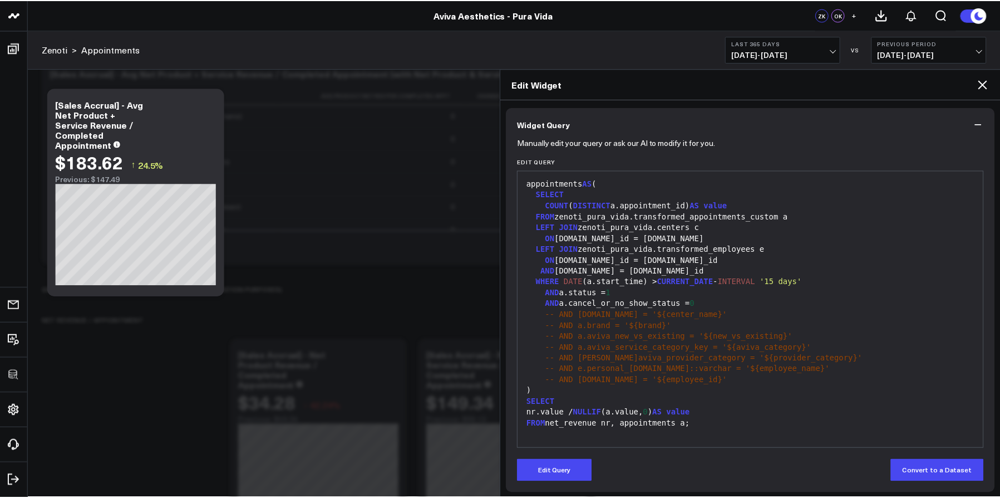
scroll to position [88, 0]
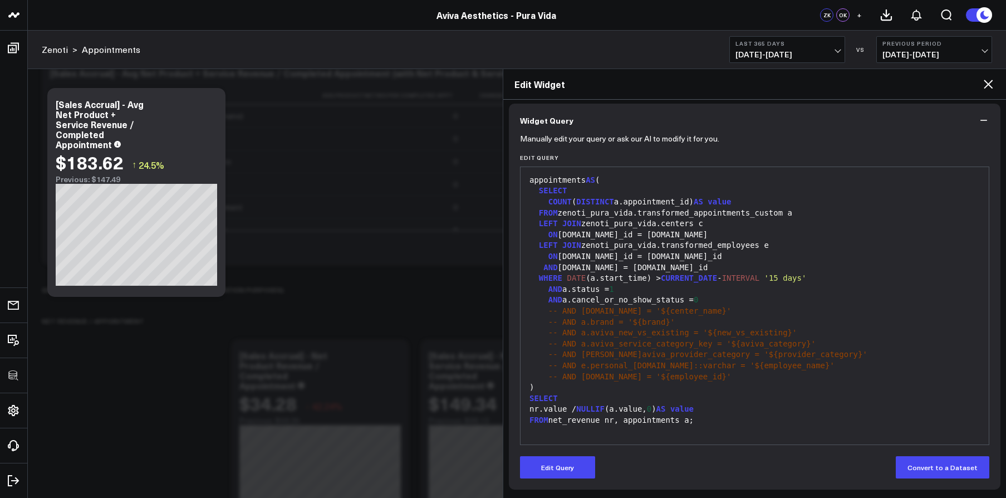
click at [574, 396] on div "SELECT" at bounding box center [754, 398] width 457 height 11
click at [983, 86] on icon at bounding box center [987, 83] width 13 height 13
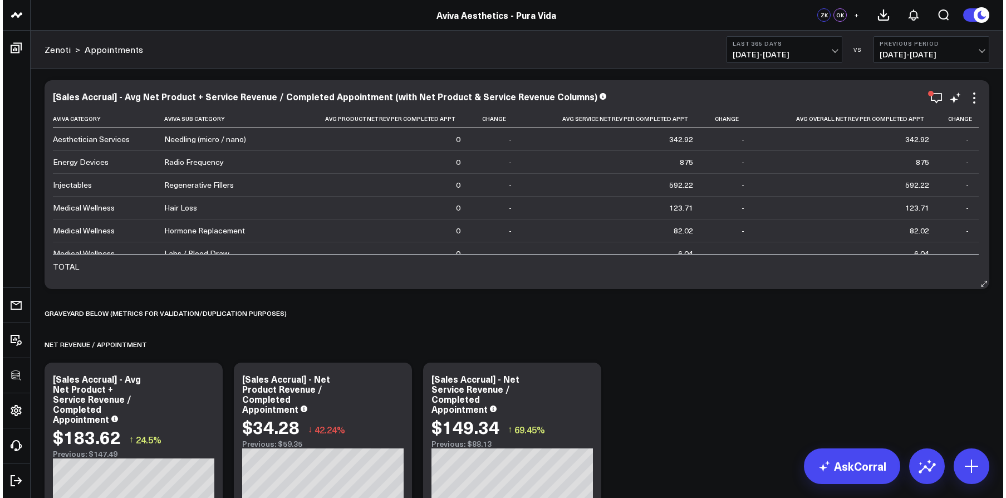
scroll to position [5338, 0]
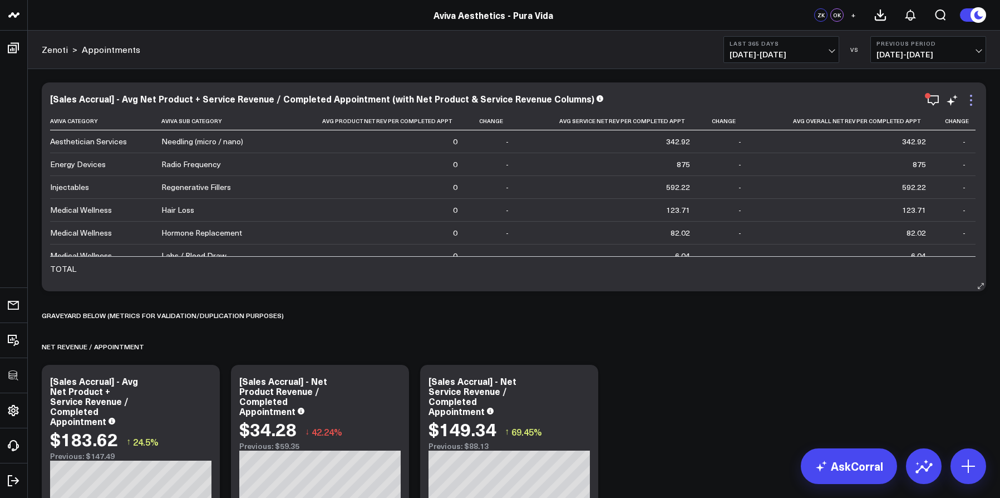
click at [977, 101] on icon at bounding box center [971, 100] width 13 height 13
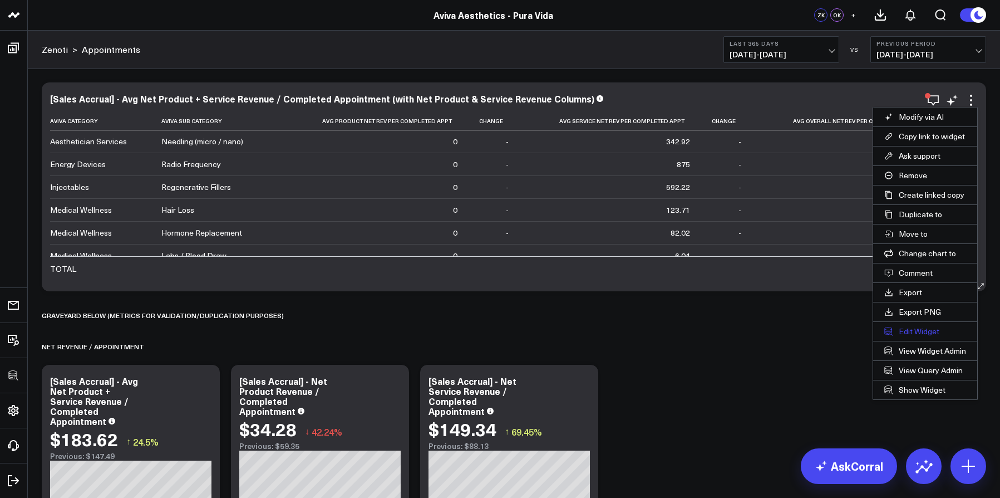
click at [920, 330] on button "Edit Widget" at bounding box center [925, 331] width 104 height 19
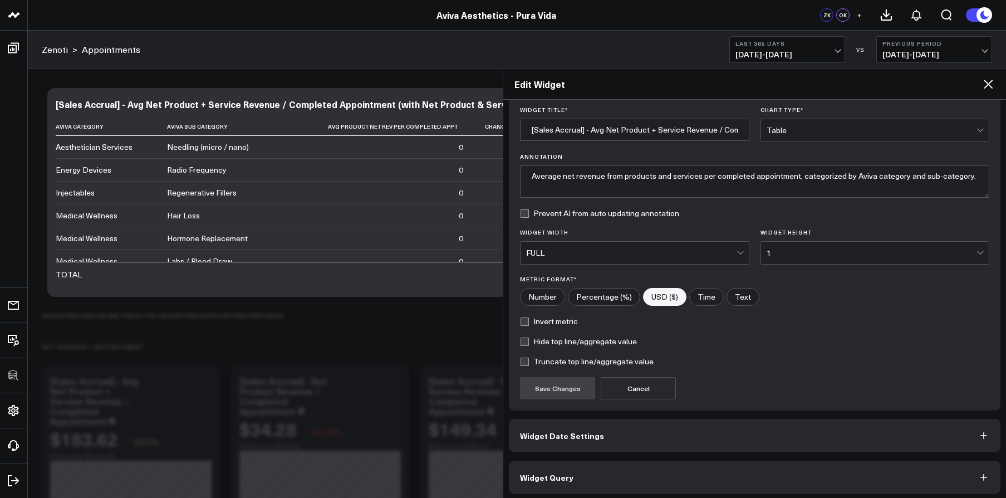
scroll to position [40, 0]
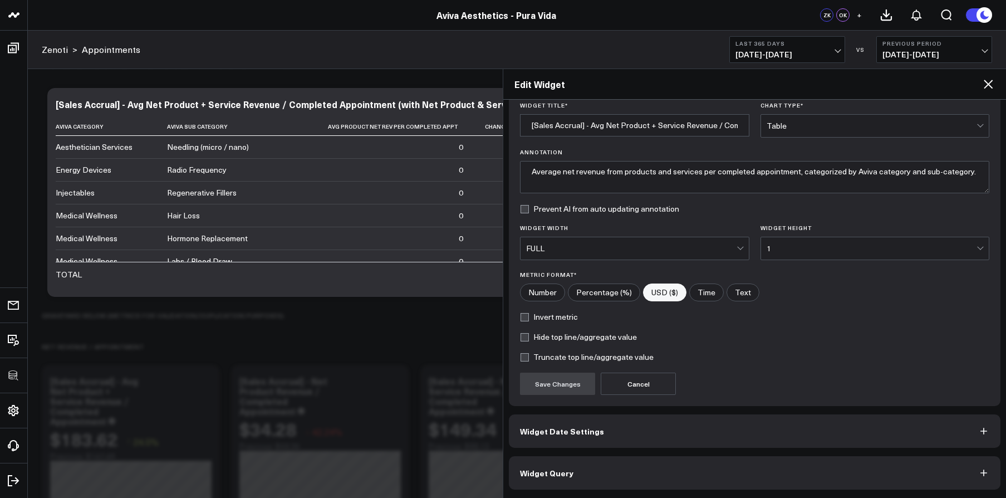
click at [745, 465] on button "Widget Query" at bounding box center [755, 472] width 492 height 33
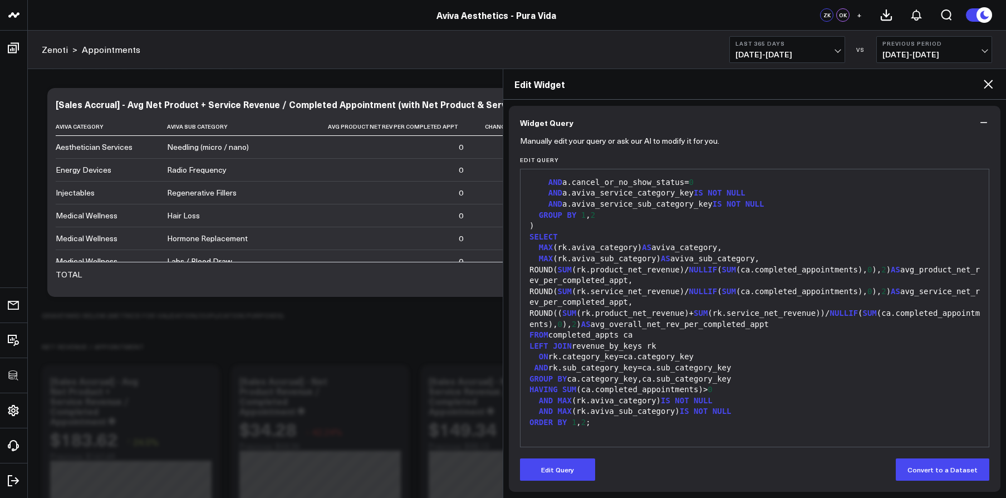
scroll to position [88, 0]
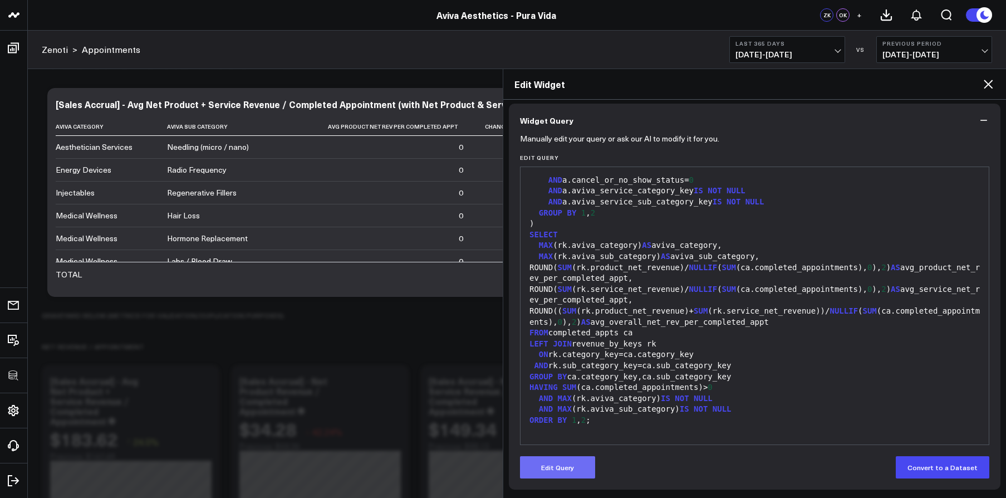
click at [570, 474] on button "Edit Query" at bounding box center [557, 467] width 75 height 22
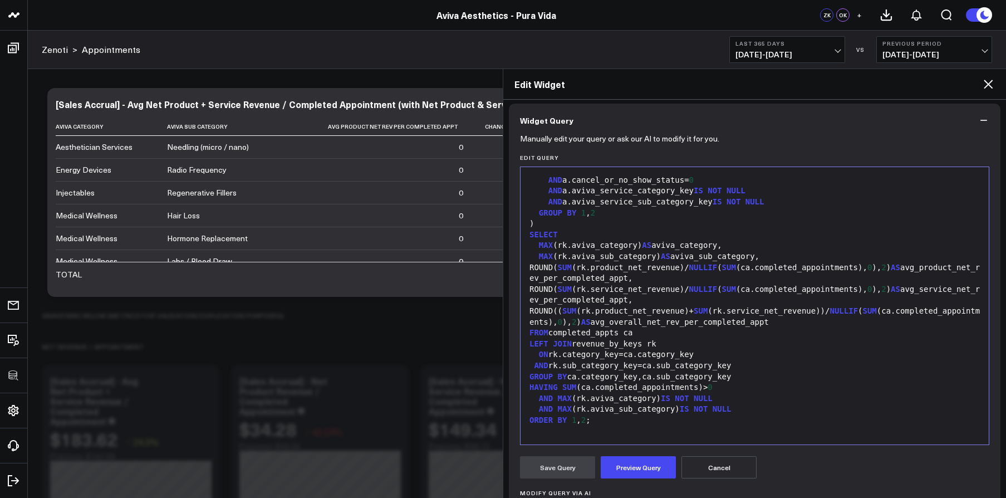
click at [646, 441] on div "99 1 2 3 4 5 6 7 8 9 10 11 12 13 14 15 16 17 18 19 20 21 22 23 24 25 26 27 28 2…" at bounding box center [754, 305] width 469 height 278
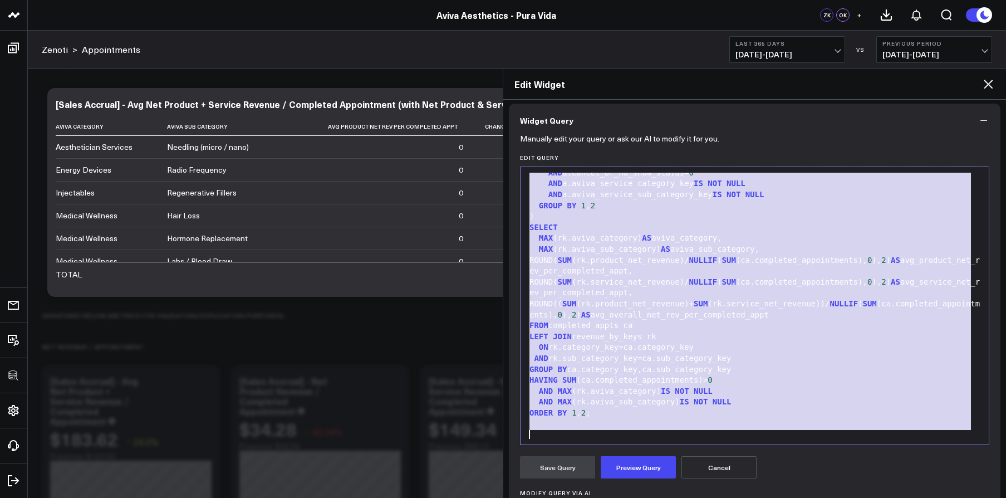
copy div "WITH cat_map AS ( SELECT sa.aviva_category, sa.aviva_sub_category, MAX (a.aviva…"
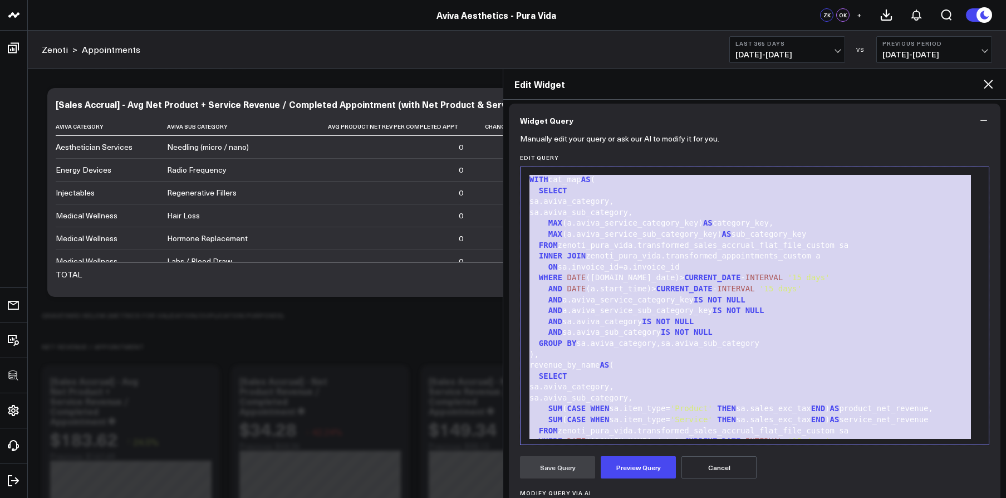
scroll to position [0, 0]
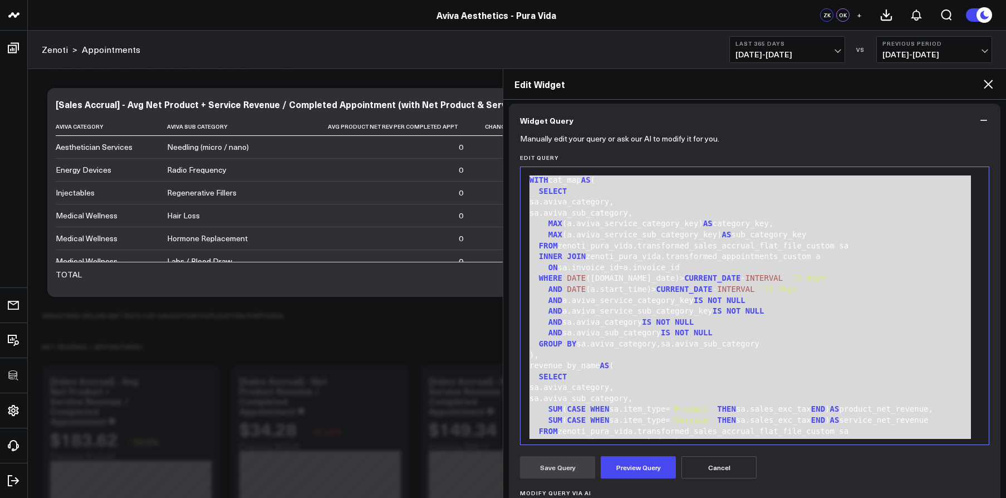
click at [986, 90] on icon at bounding box center [987, 83] width 13 height 13
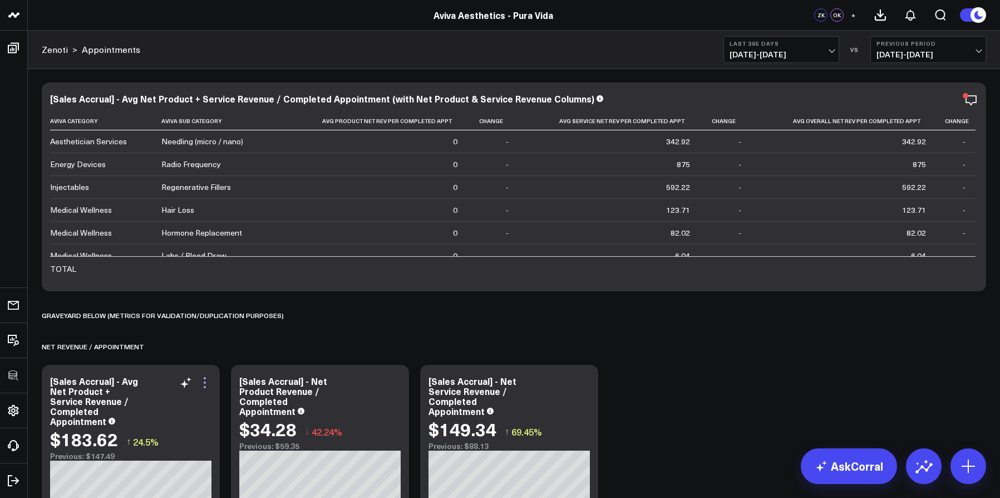
click at [208, 380] on icon at bounding box center [204, 382] width 13 height 13
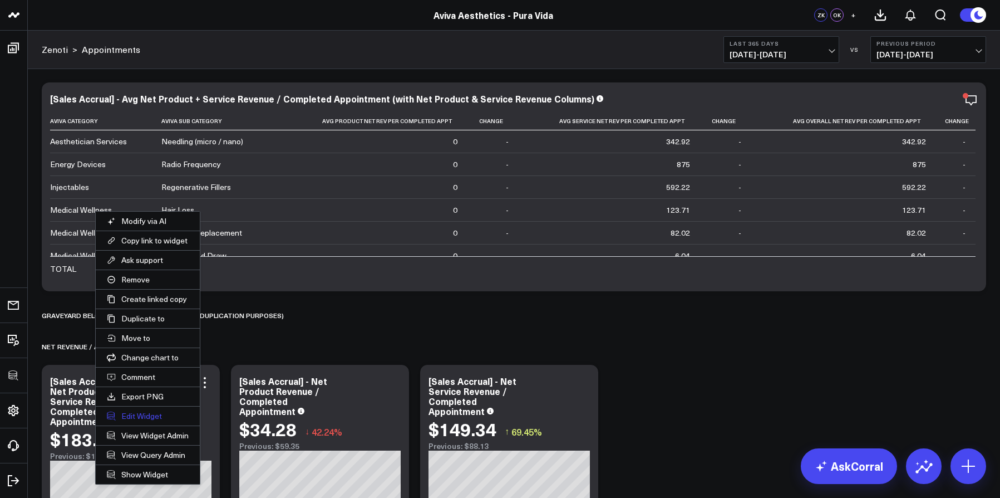
click at [153, 413] on button "Edit Widget" at bounding box center [148, 415] width 104 height 19
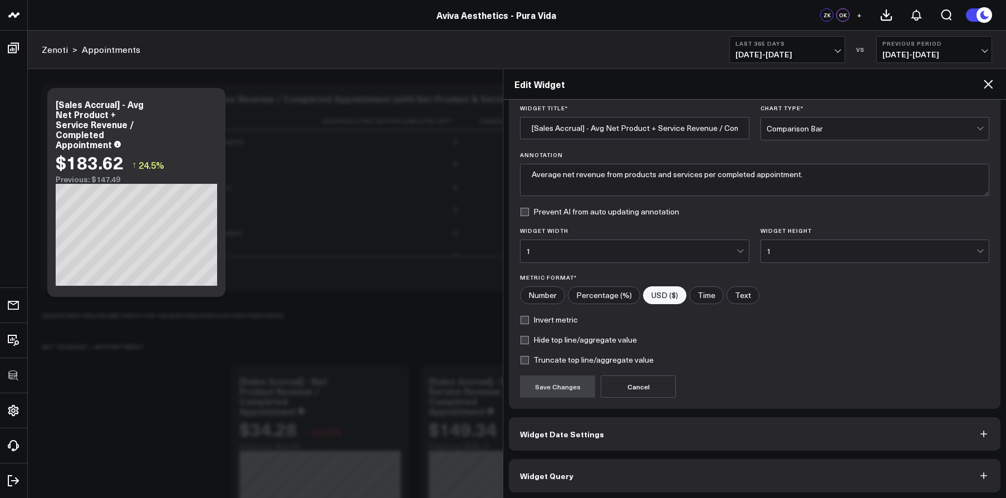
scroll to position [40, 0]
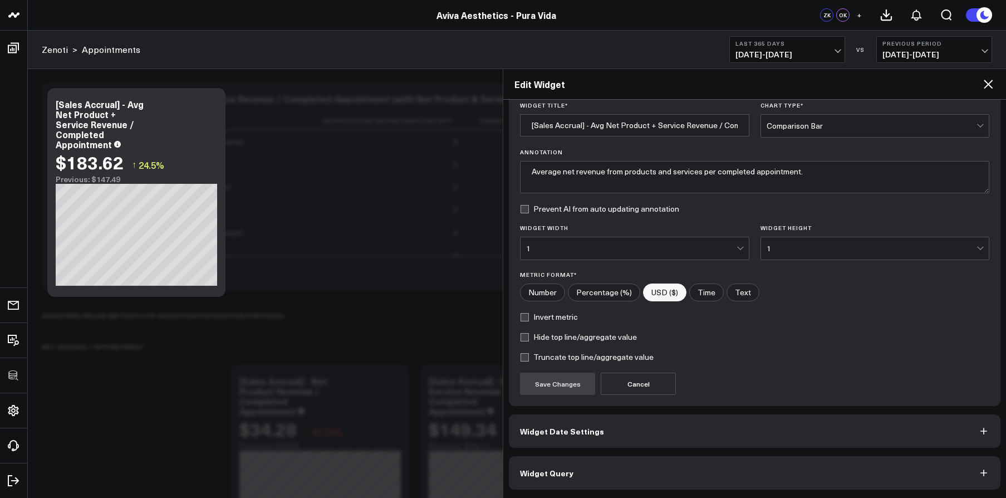
click at [569, 462] on button "Widget Query" at bounding box center [755, 472] width 492 height 33
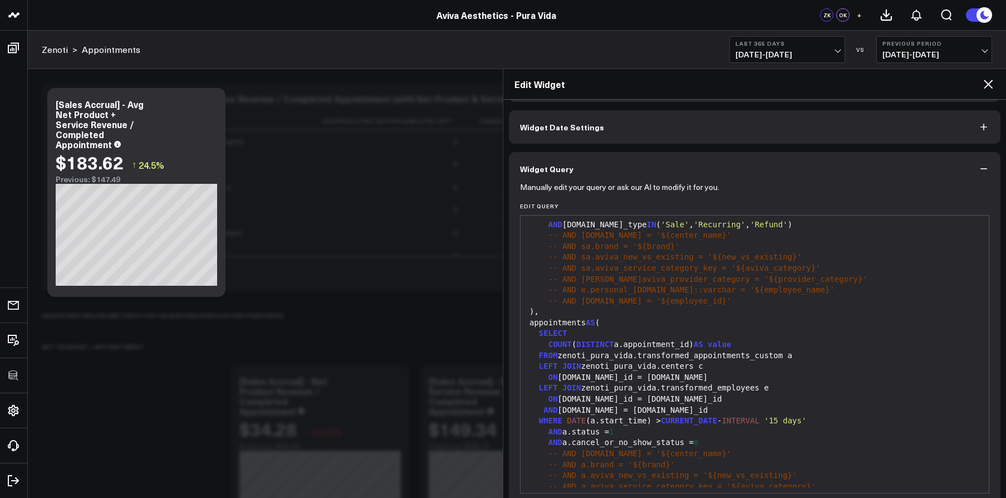
scroll to position [218, 0]
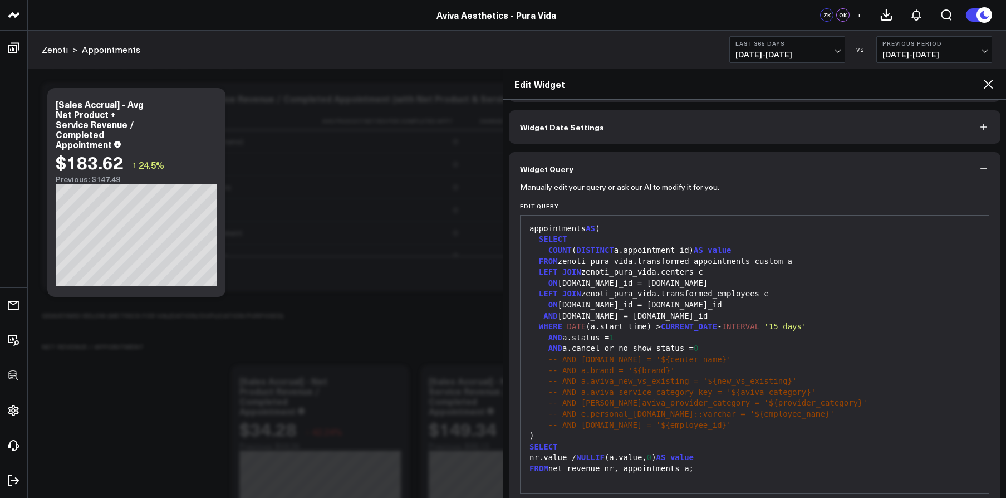
click at [990, 83] on icon at bounding box center [987, 83] width 13 height 13
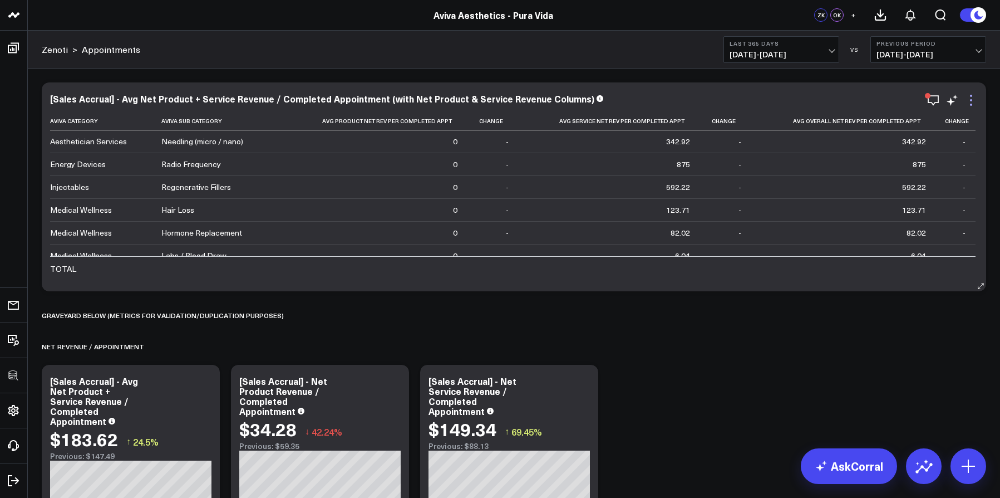
click at [973, 102] on icon at bounding box center [971, 100] width 13 height 13
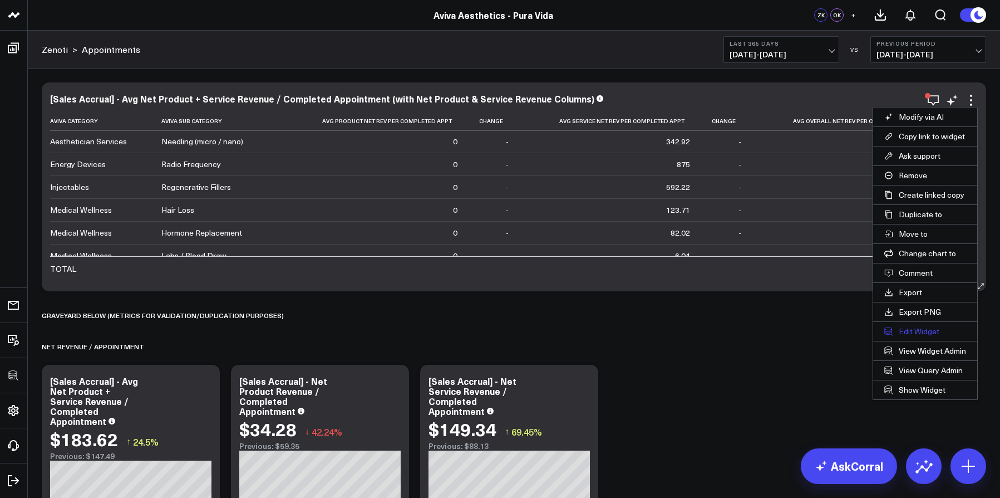
click at [920, 327] on button "Edit Widget" at bounding box center [925, 331] width 104 height 19
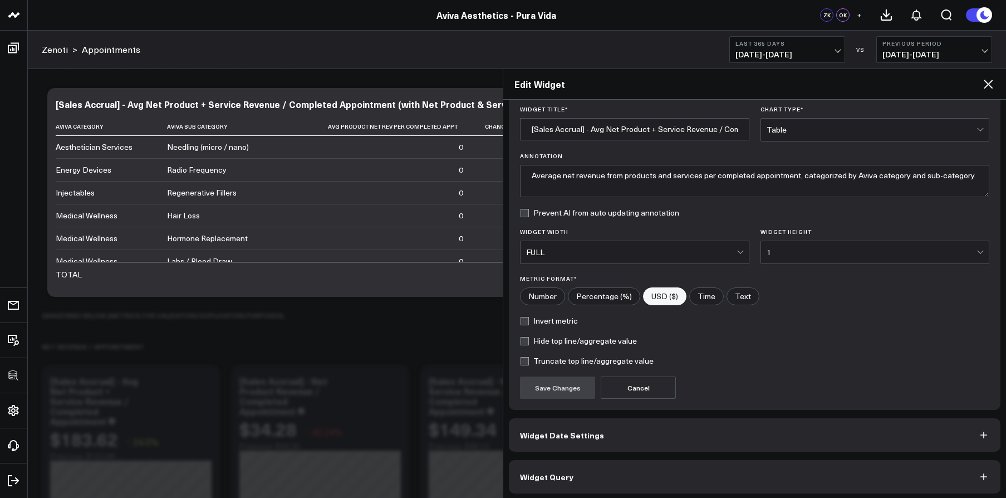
scroll to position [40, 0]
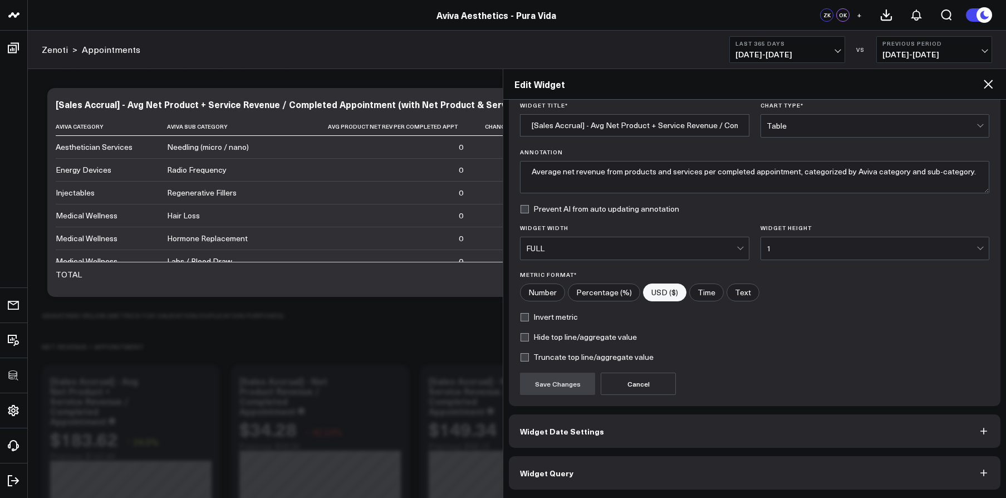
click at [720, 464] on button "Widget Query" at bounding box center [755, 472] width 492 height 33
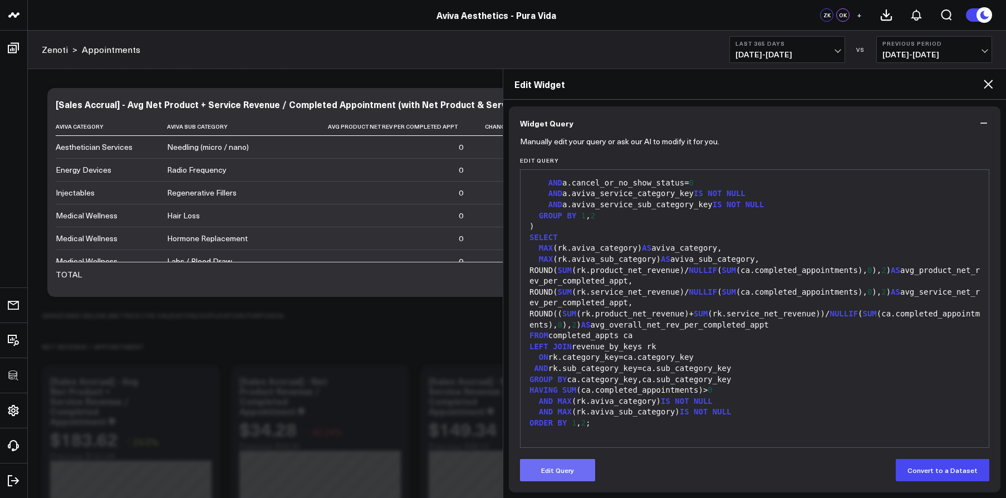
scroll to position [88, 0]
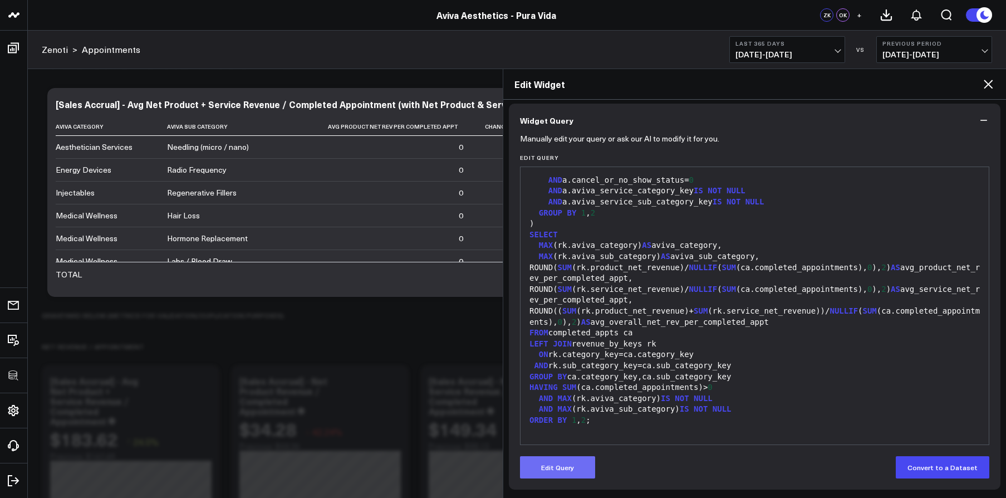
click at [571, 471] on button "Edit Query" at bounding box center [557, 467] width 75 height 22
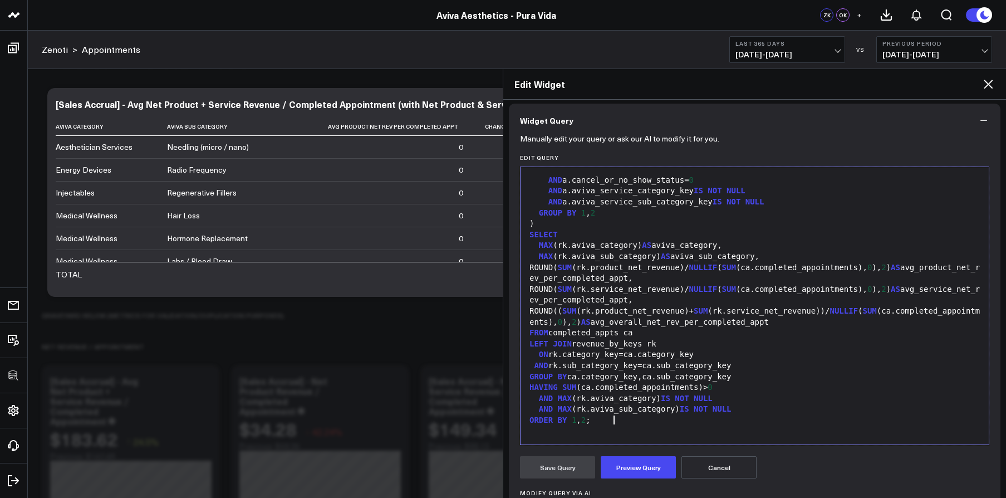
click at [616, 414] on div "AND MAX (rk.aviva_sub_category) IS NOT NULL" at bounding box center [754, 409] width 457 height 11
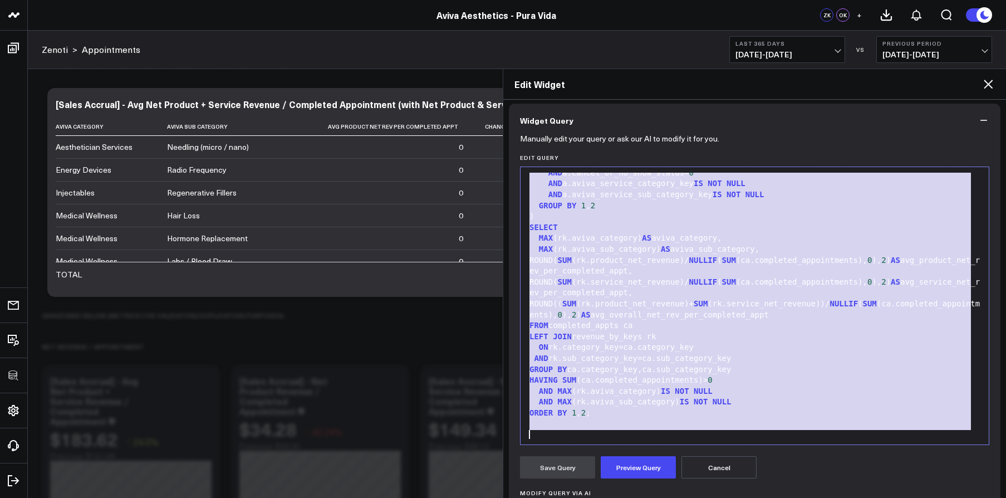
copy div "WITH cat_map AS ( SELECT sa.aviva_category, sa.aviva_sub_category, MAX (a.aviva…"
click at [571, 331] on div "FROM completed_appts ca" at bounding box center [754, 325] width 457 height 11
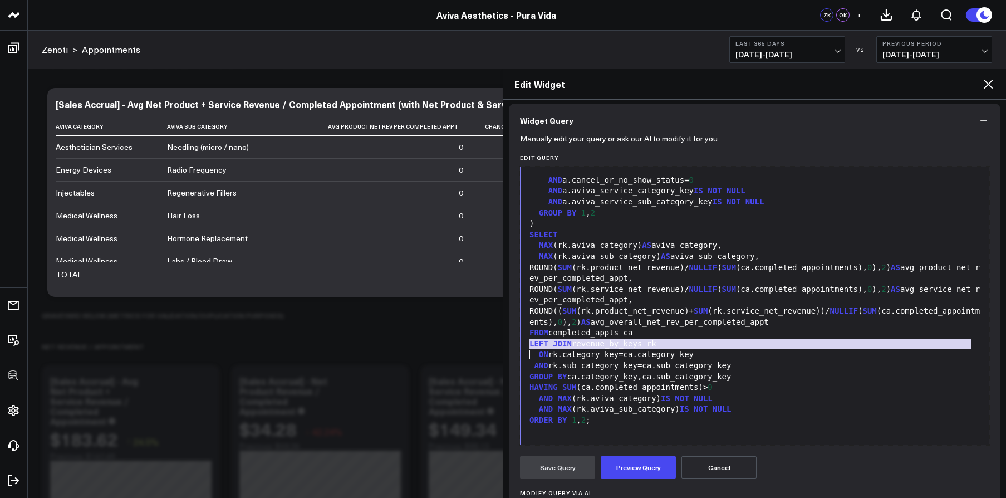
click at [571, 337] on div "FROM completed_appts ca" at bounding box center [754, 332] width 457 height 11
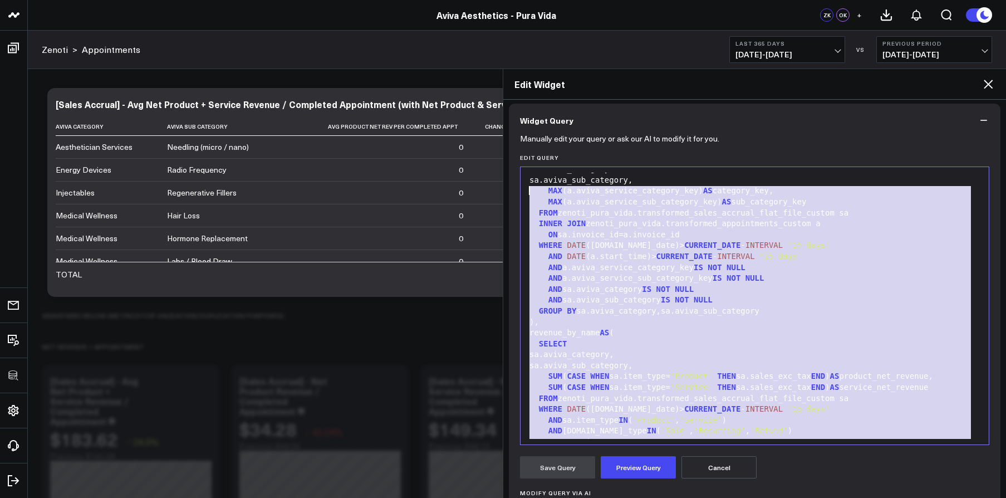
scroll to position [0, 0]
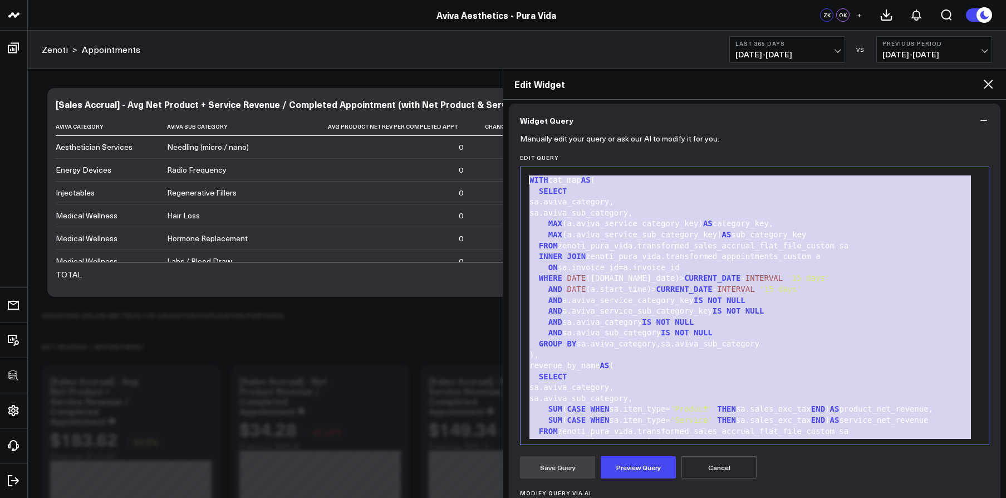
drag, startPoint x: 602, startPoint y: 417, endPoint x: 435, endPoint y: 158, distance: 308.5
